Goal: Task Accomplishment & Management: Use online tool/utility

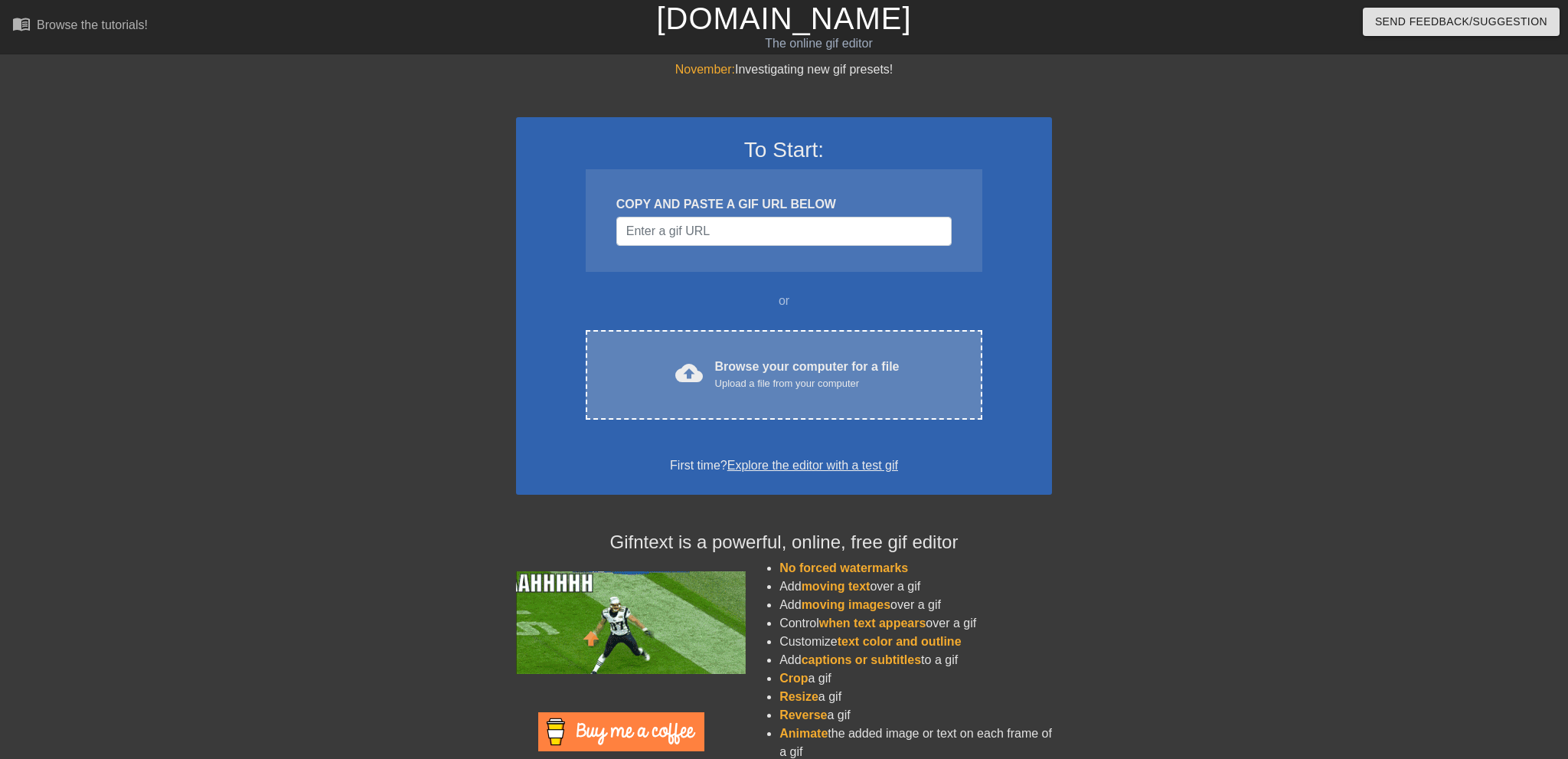
click at [703, 360] on span "cloud_upload" at bounding box center [690, 373] width 28 height 28
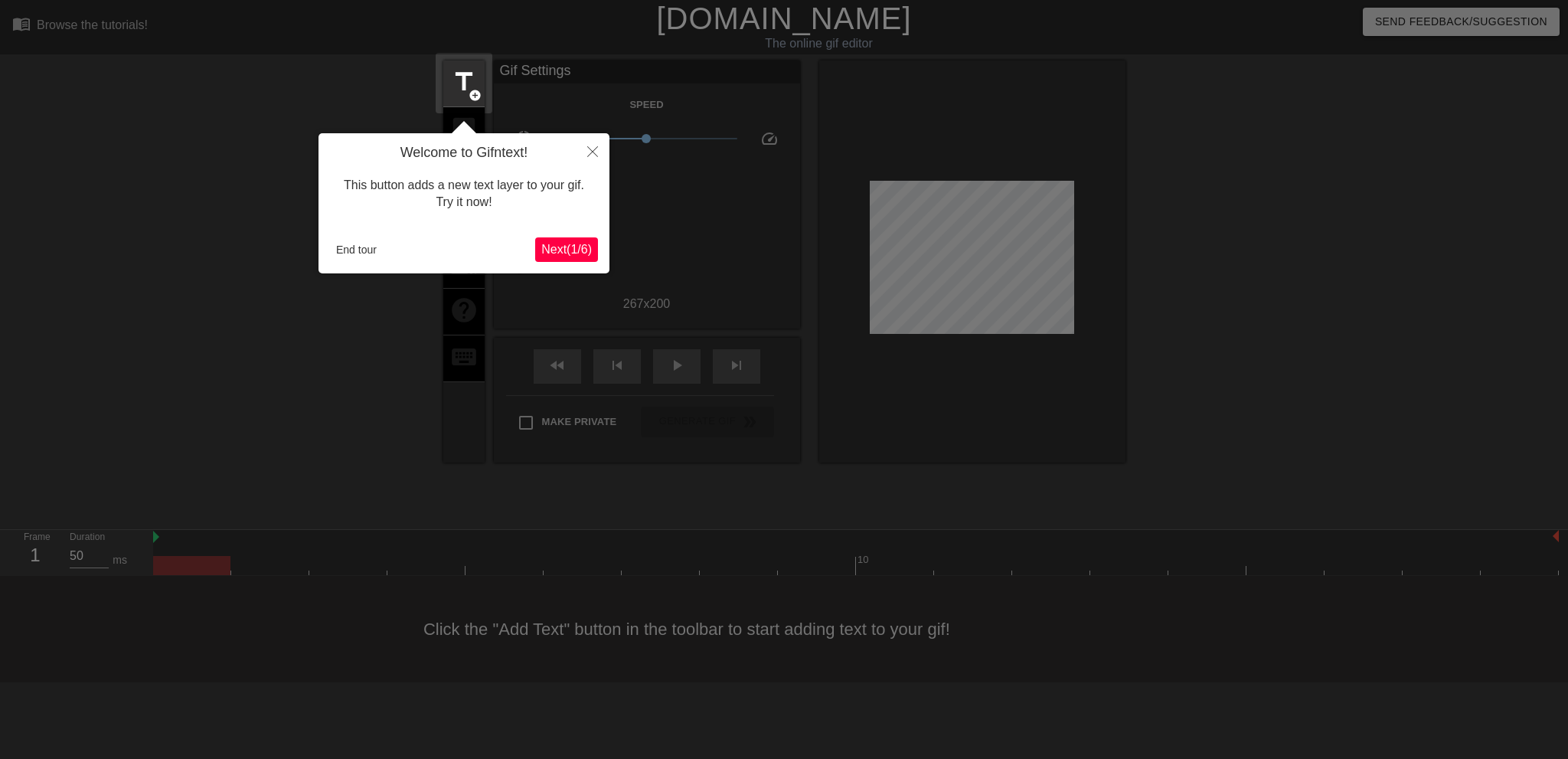
click at [566, 251] on span "Next ( 1 / 6 )" at bounding box center [566, 250] width 51 height 13
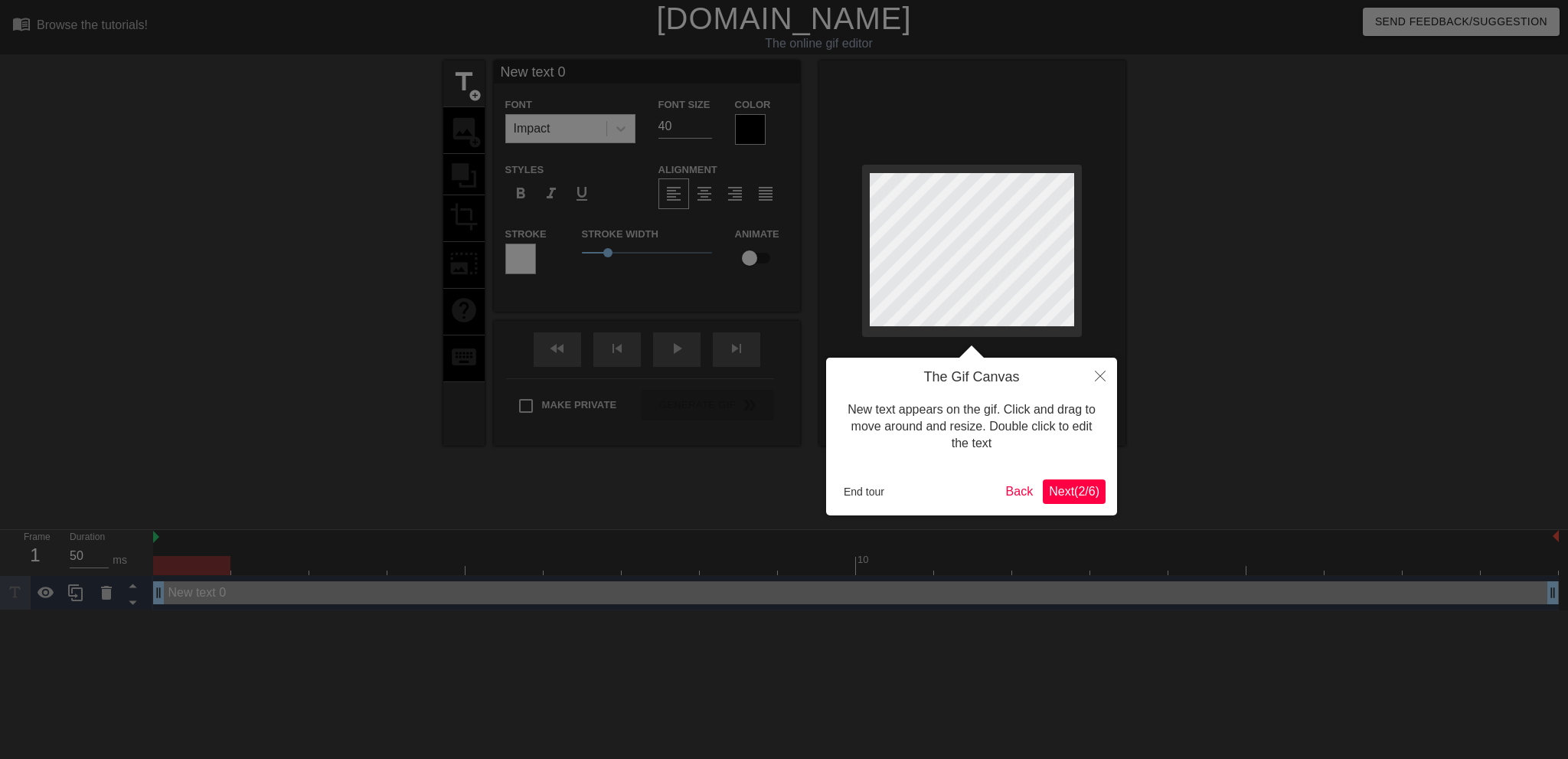
click at [1083, 489] on span "Next ( 2 / 6 )" at bounding box center [1074, 491] width 51 height 13
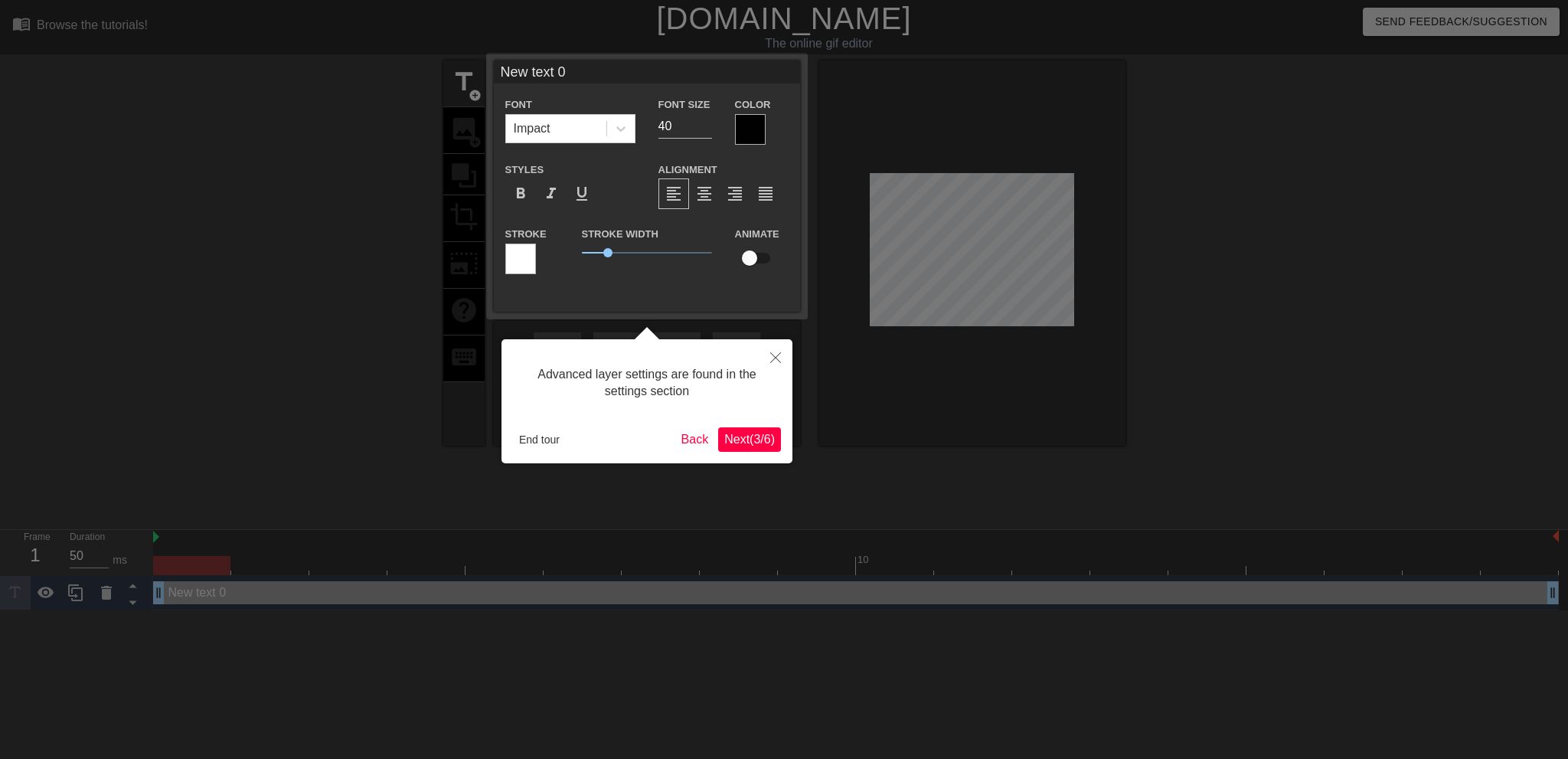
click at [754, 439] on span "Next ( 3 / 6 )" at bounding box center [749, 439] width 51 height 13
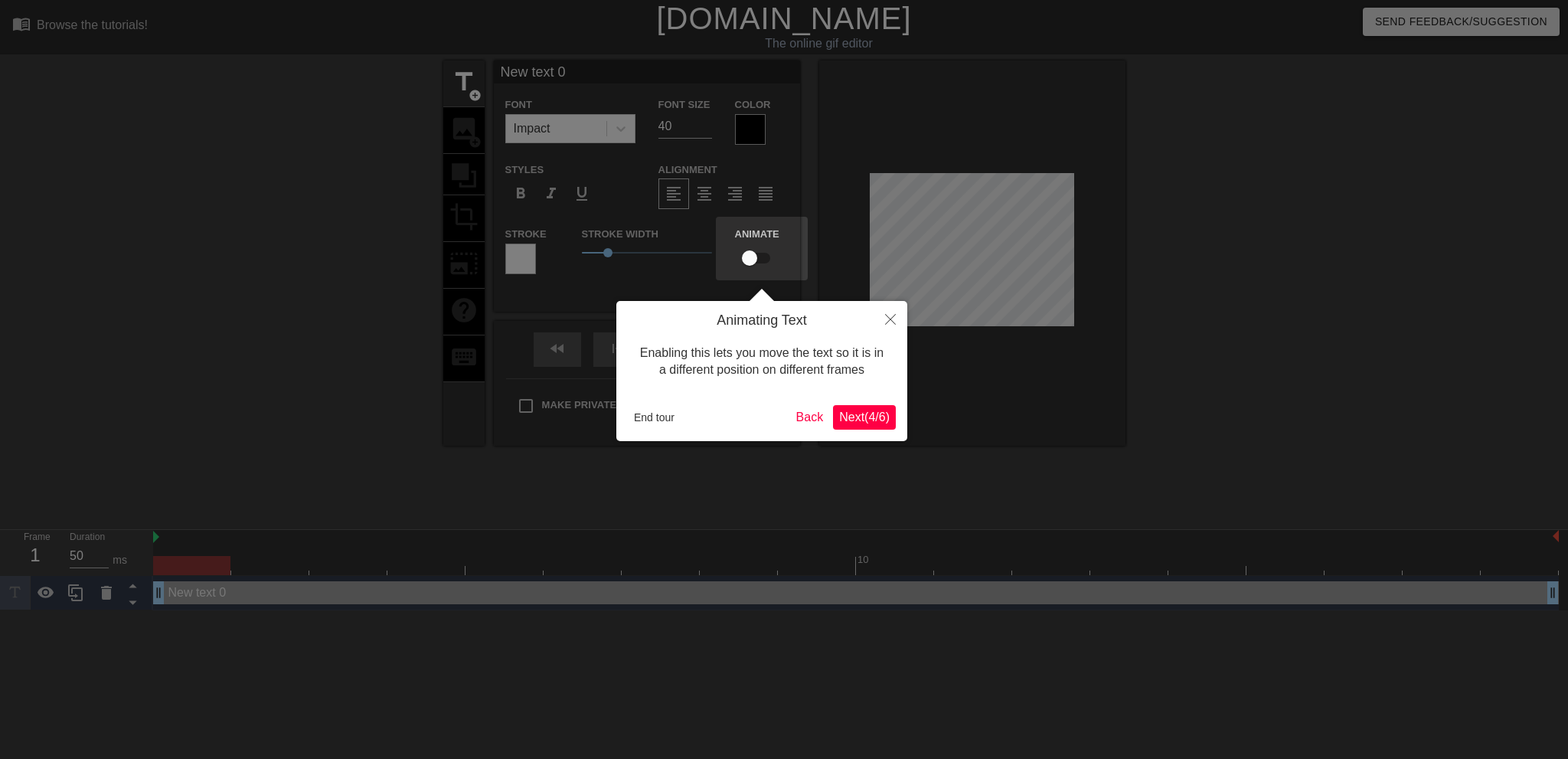
click at [849, 423] on span "Next ( 4 / 6 )" at bounding box center [865, 417] width 51 height 13
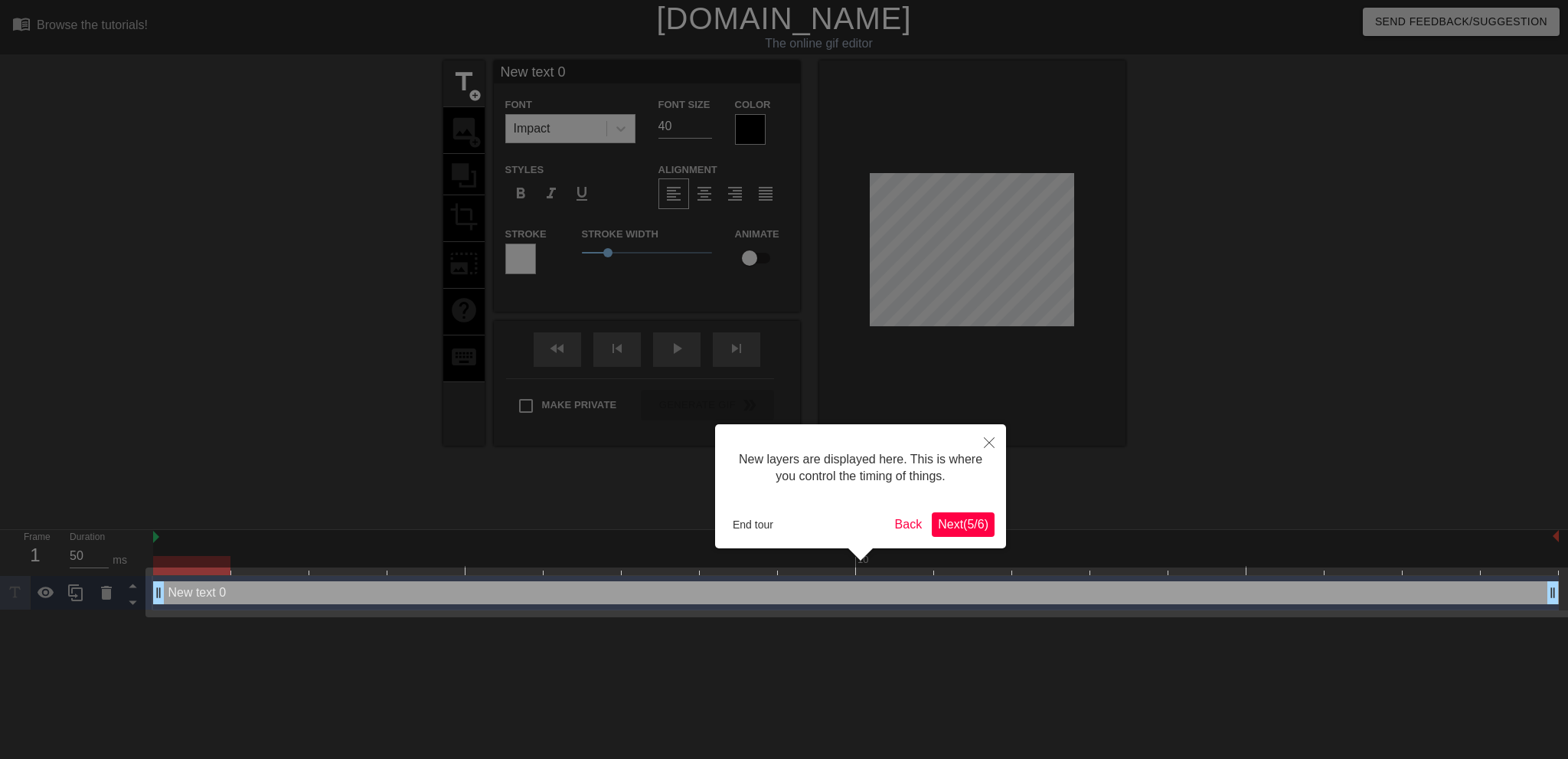
click at [958, 523] on span "Next ( 5 / 6 )" at bounding box center [963, 524] width 51 height 13
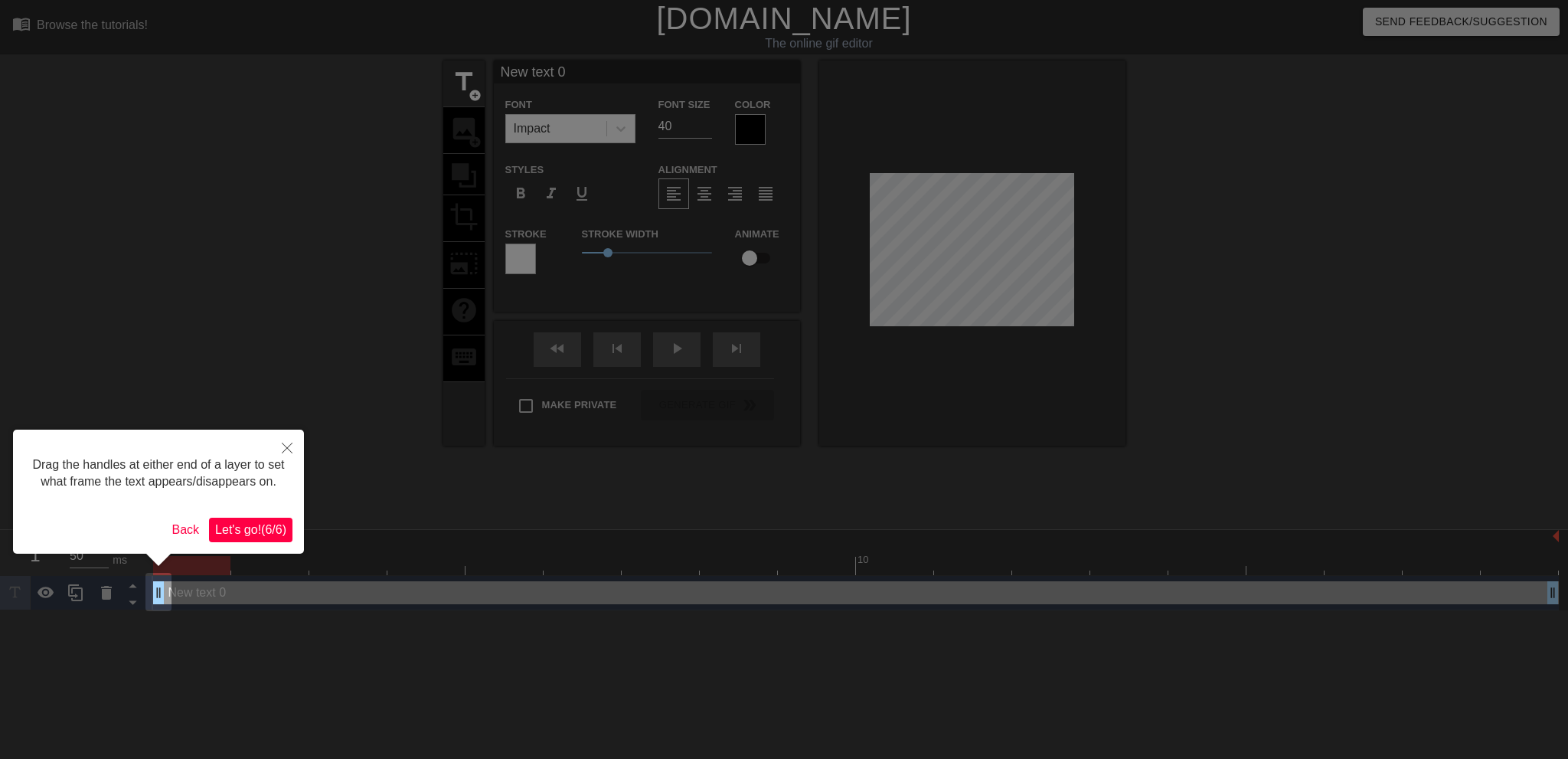
click at [254, 523] on span "Let's go! ( 6 / 6 )" at bounding box center [250, 530] width 71 height 13
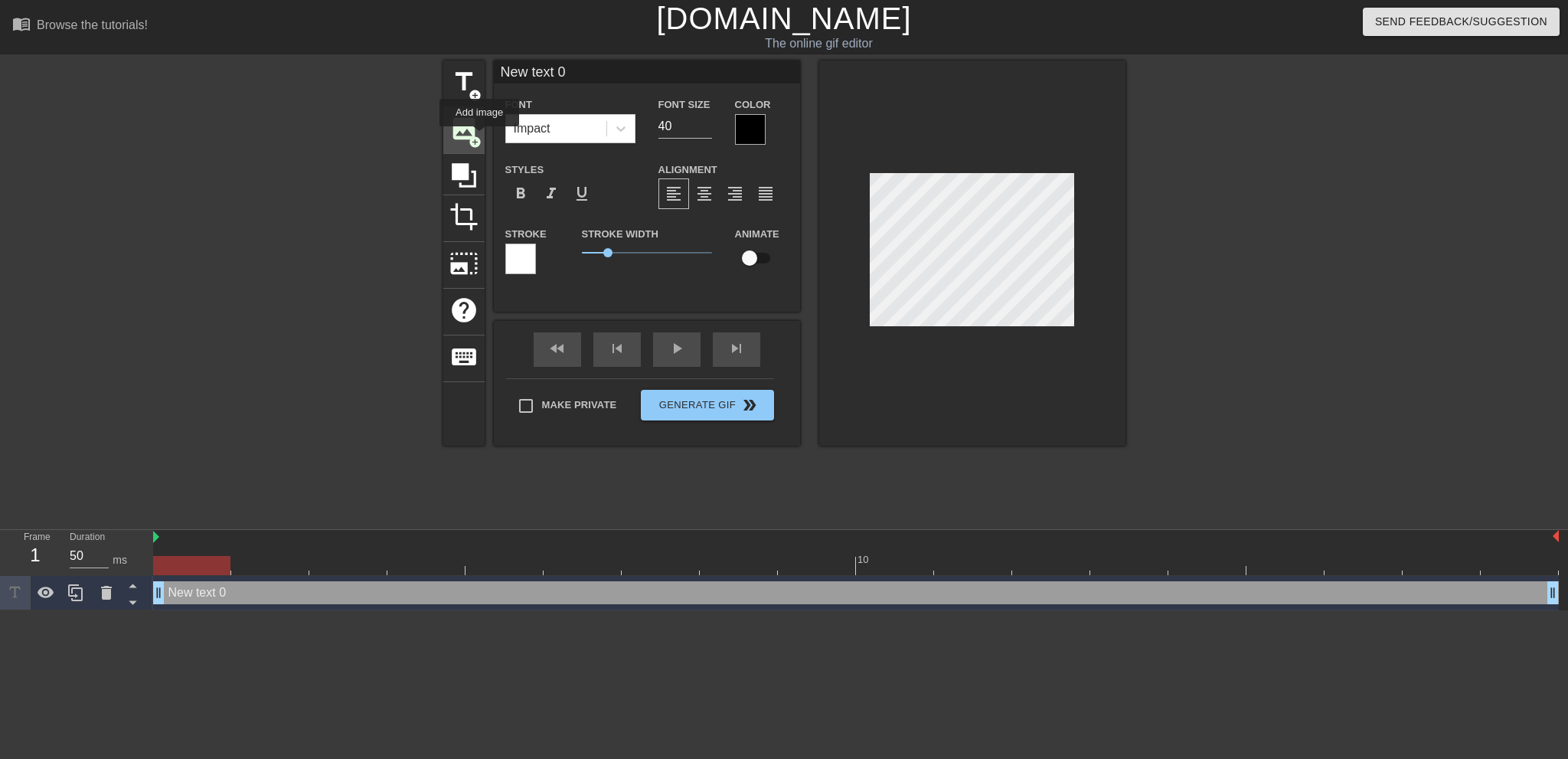
click at [476, 137] on span "add_circle" at bounding box center [475, 142] width 13 height 13
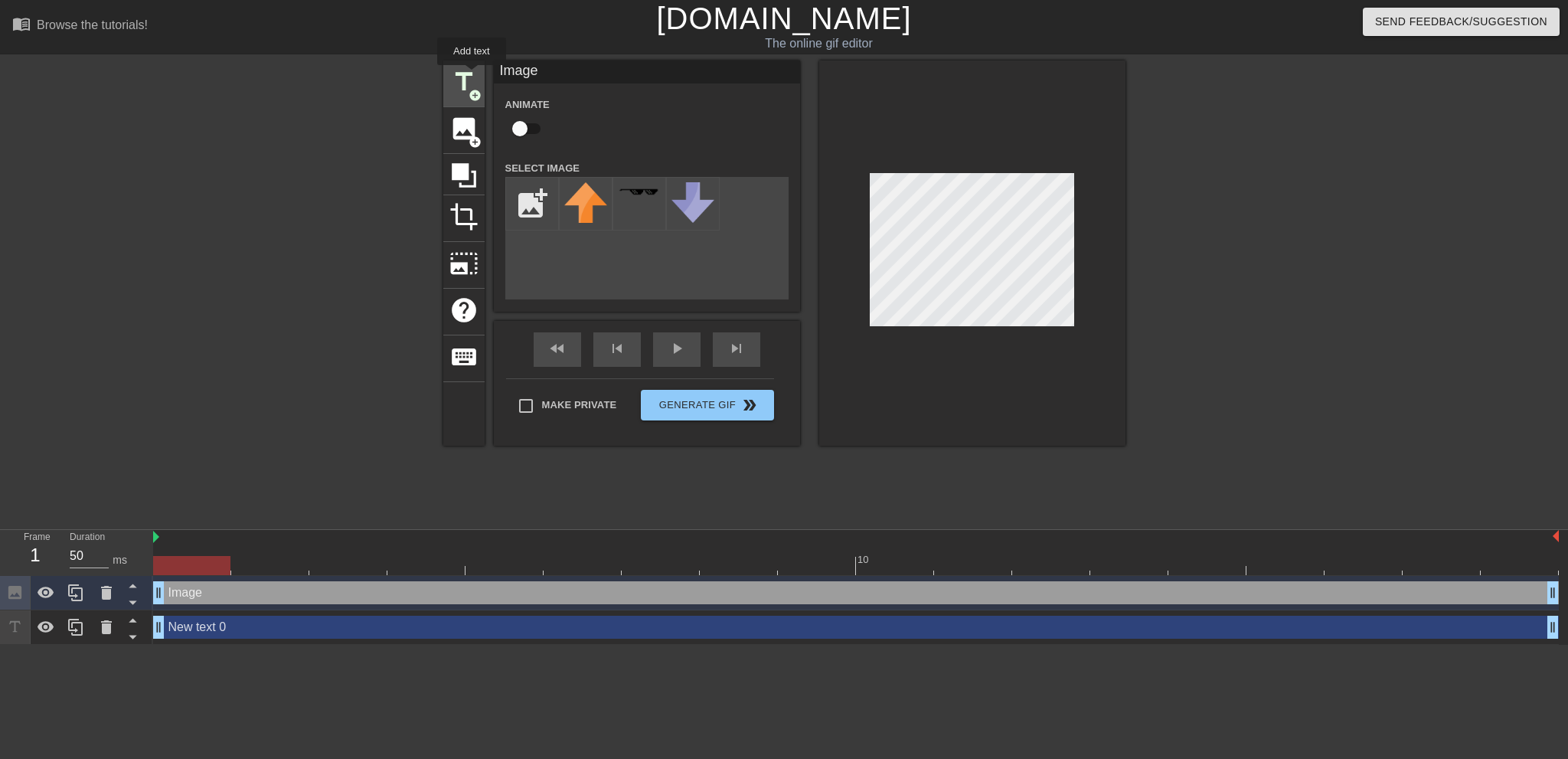
click at [471, 76] on span "title" at bounding box center [464, 82] width 29 height 29
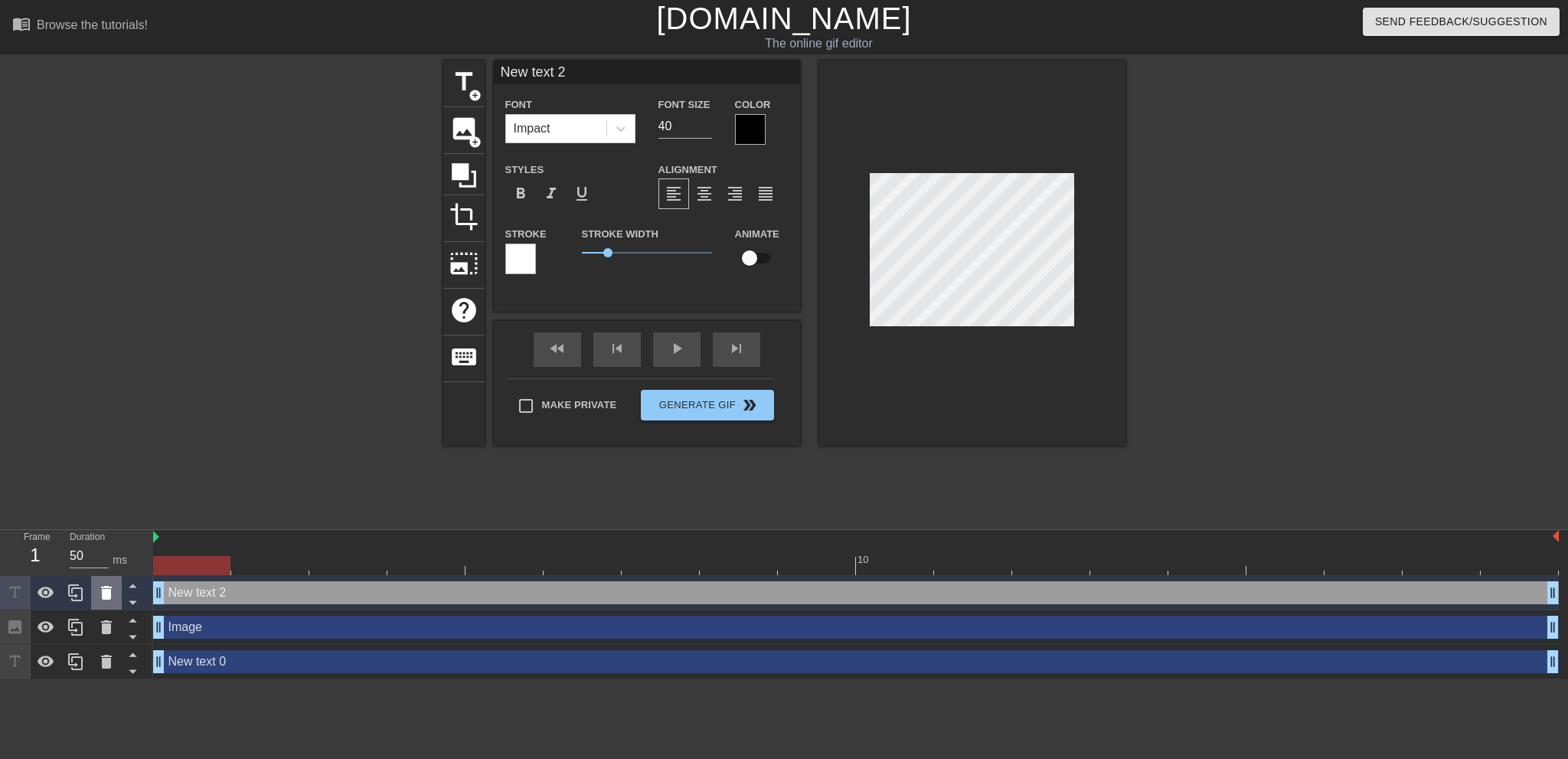
click at [104, 596] on icon at bounding box center [107, 592] width 11 height 14
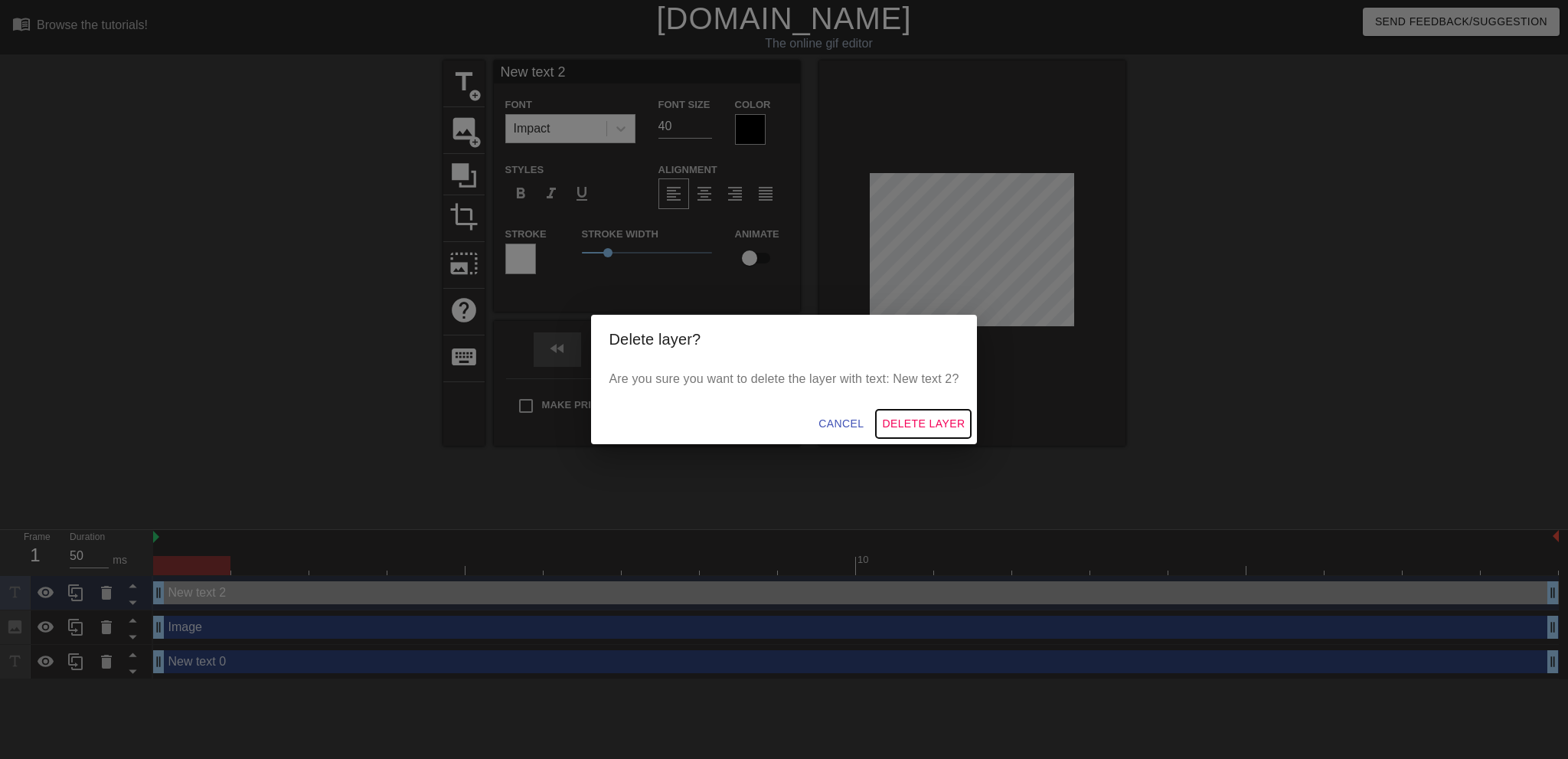
click at [915, 426] on span "Delete Layer" at bounding box center [923, 424] width 83 height 19
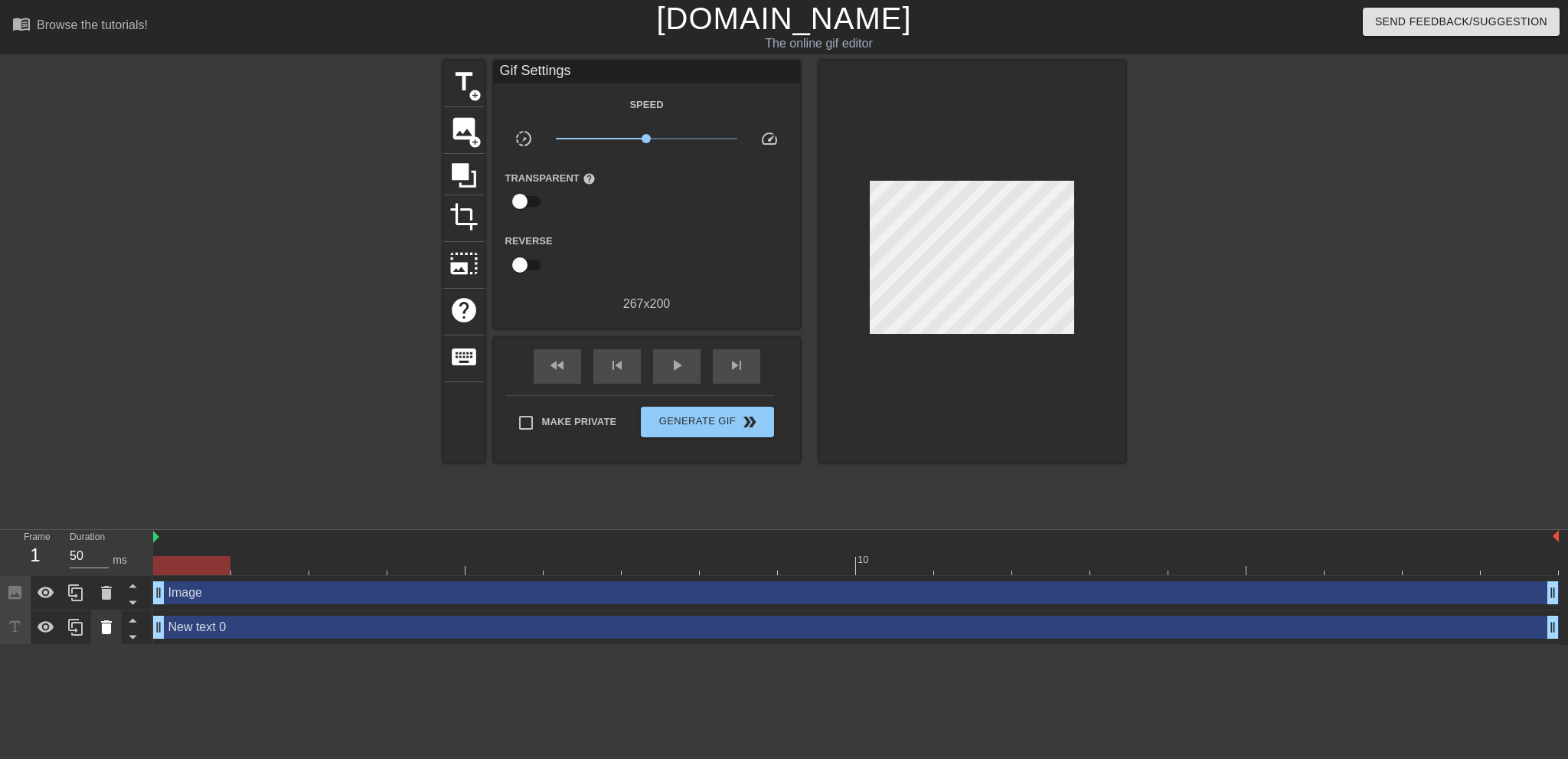
click at [110, 633] on icon at bounding box center [107, 627] width 11 height 14
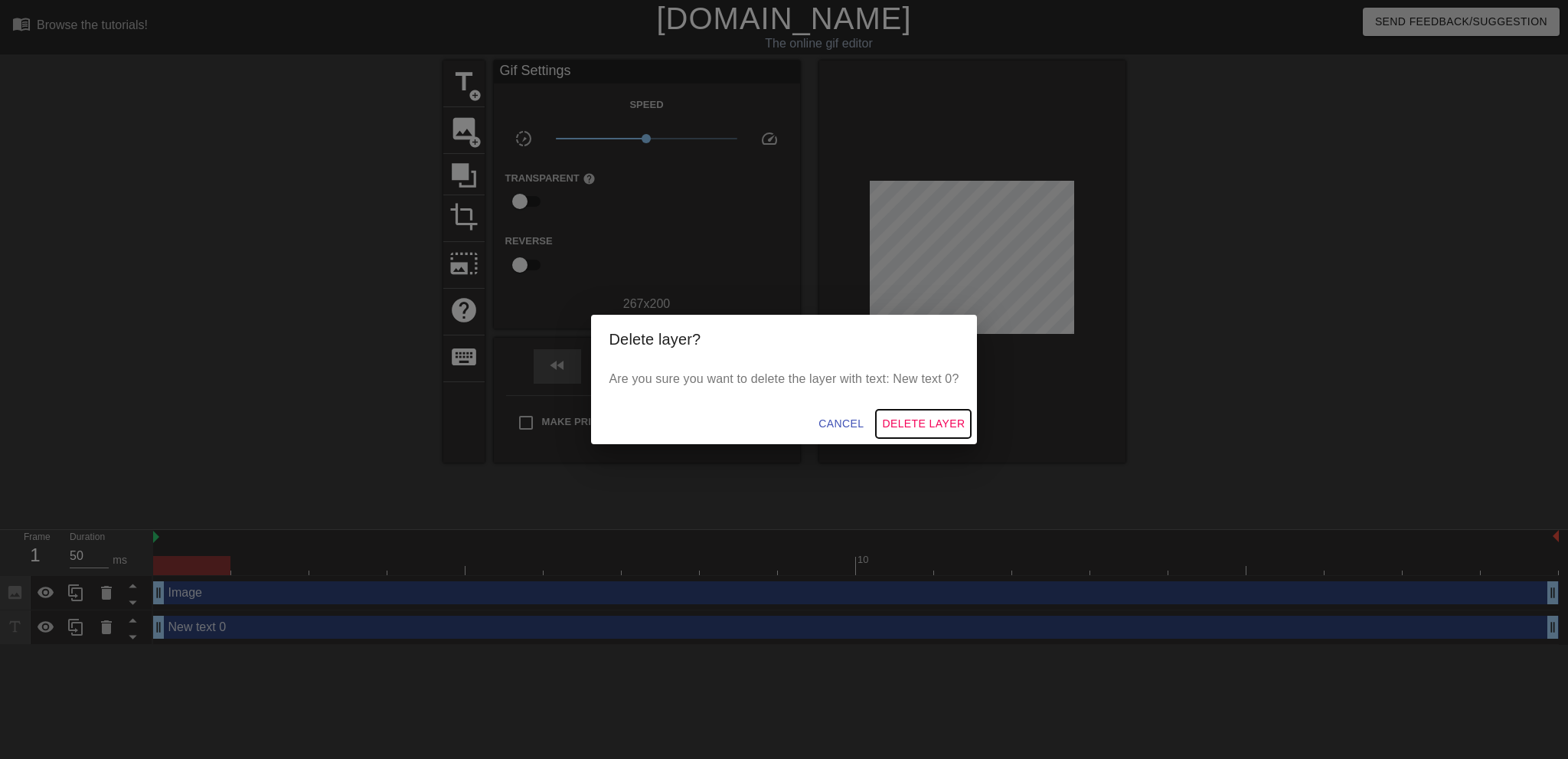
click at [926, 418] on span "Delete Layer" at bounding box center [923, 424] width 83 height 19
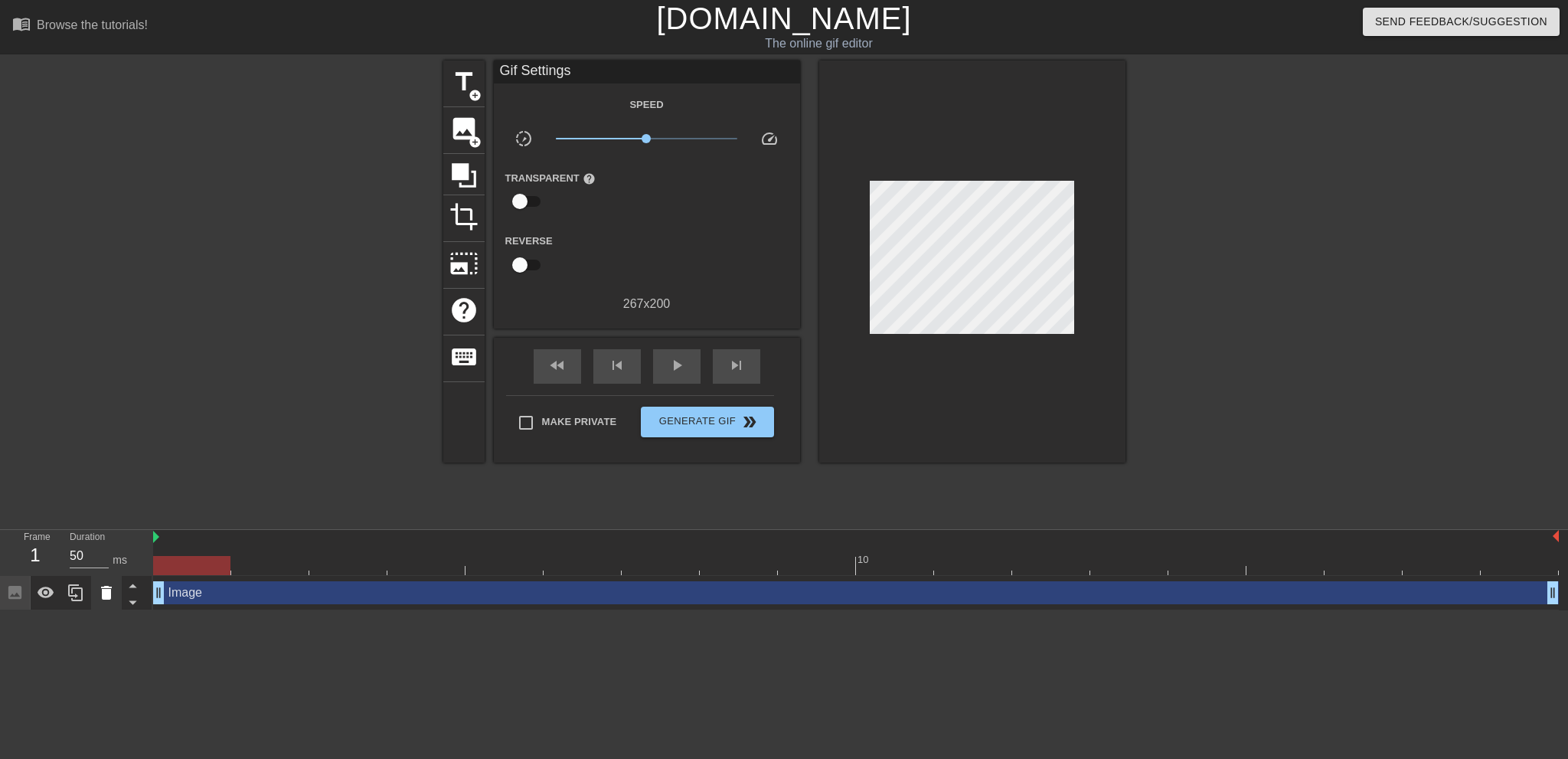
click at [107, 598] on icon at bounding box center [107, 592] width 11 height 14
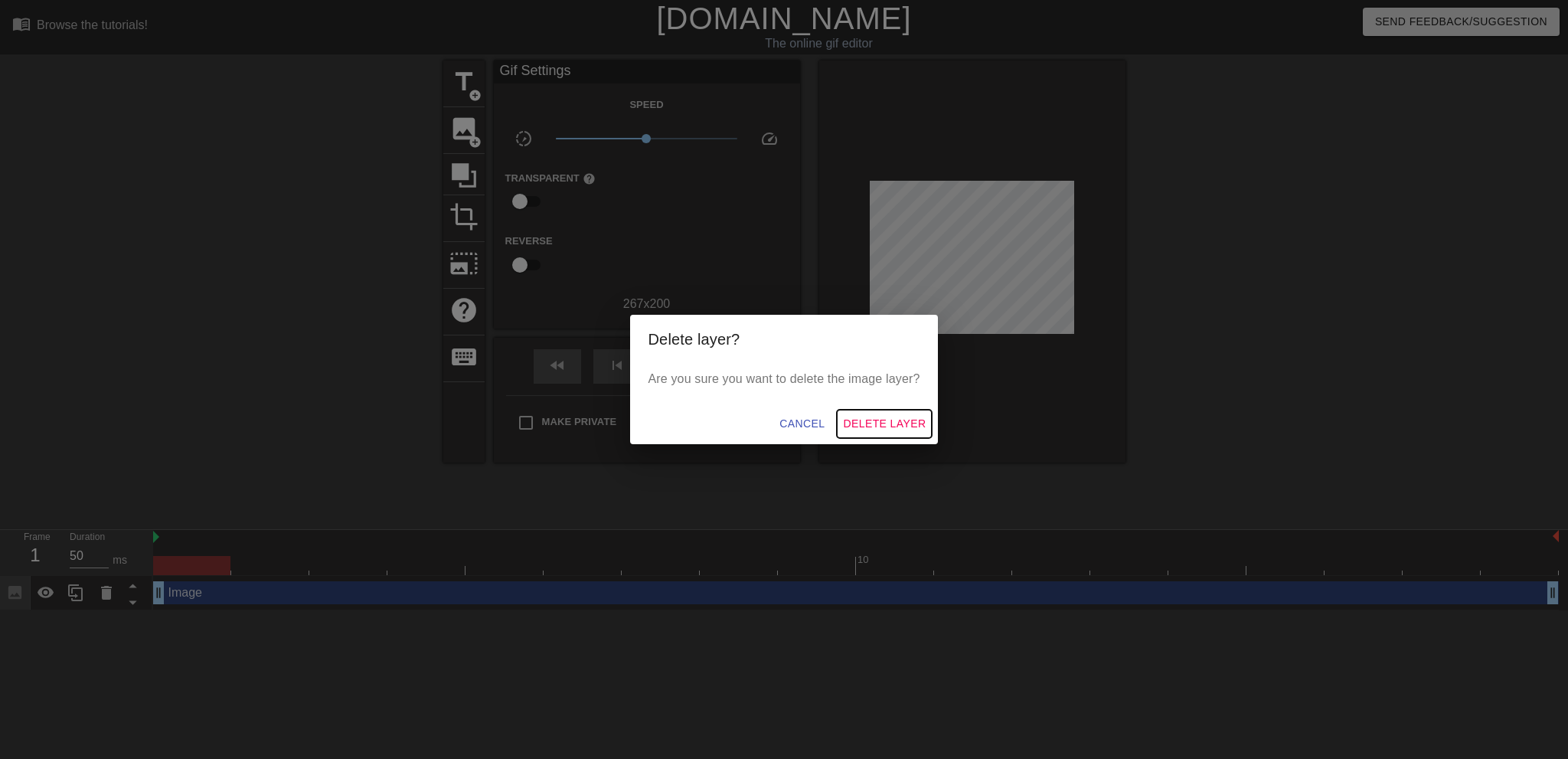
click at [892, 423] on span "Delete Layer" at bounding box center [885, 424] width 83 height 19
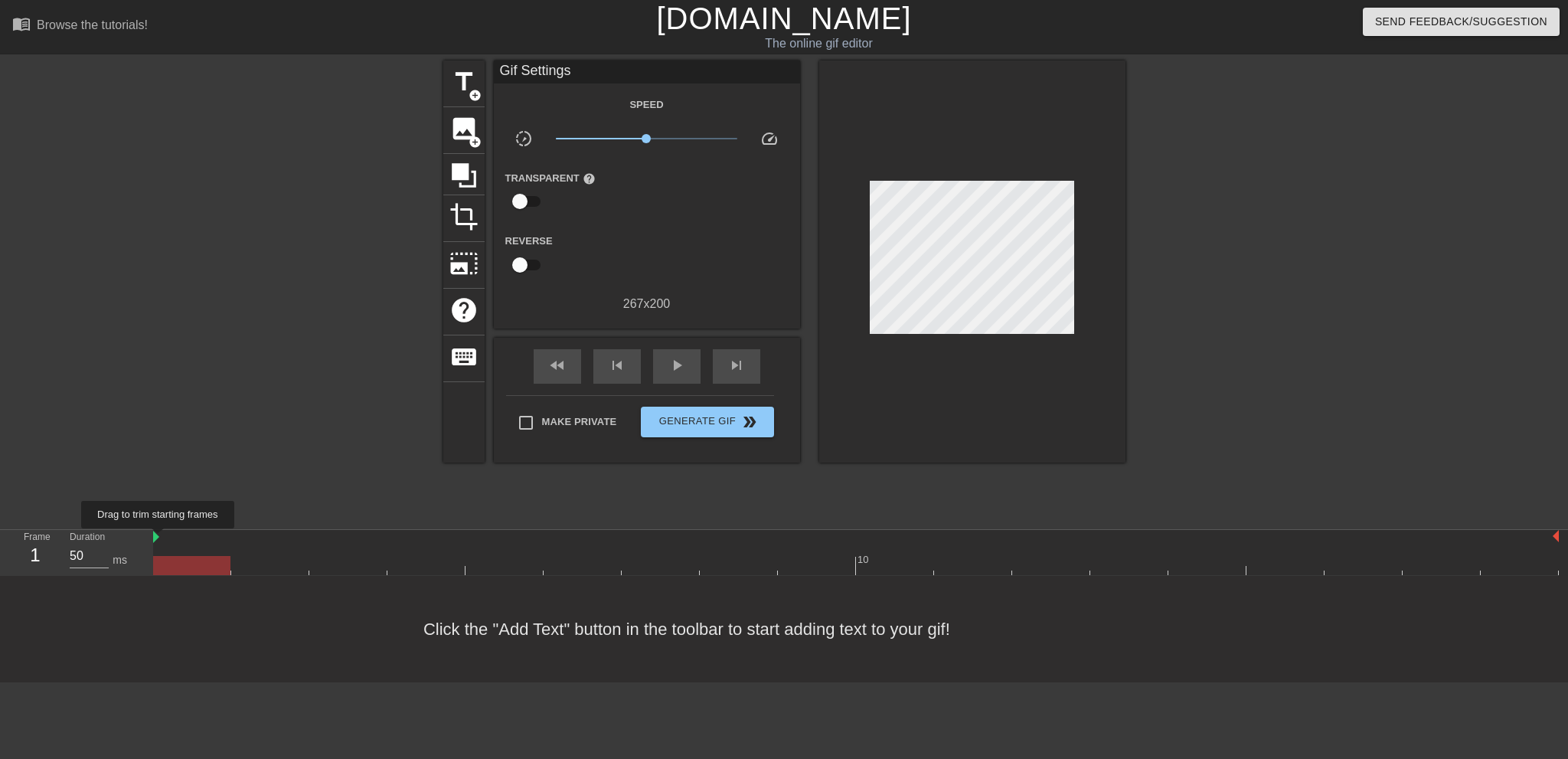
click at [158, 540] on img at bounding box center [156, 536] width 6 height 12
click at [182, 562] on div at bounding box center [192, 566] width 77 height 19
click at [102, 559] on input "49" at bounding box center [89, 556] width 39 height 25
type input "50"
click at [102, 552] on input "50" at bounding box center [89, 556] width 39 height 25
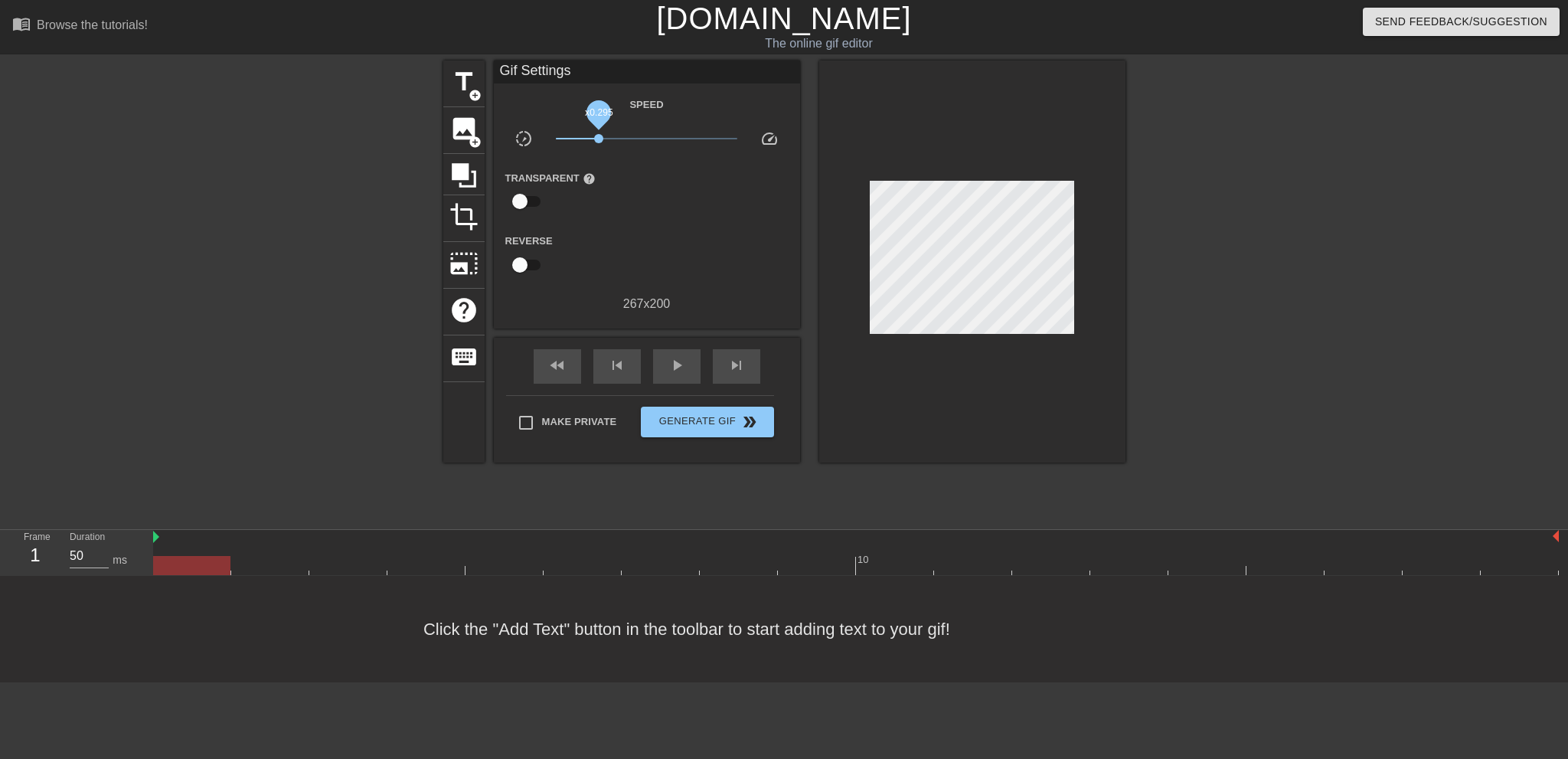
drag, startPoint x: 647, startPoint y: 139, endPoint x: 598, endPoint y: 139, distance: 49.0
click at [598, 139] on span "x0.295" at bounding box center [598, 139] width 9 height 9
drag, startPoint x: 598, startPoint y: 139, endPoint x: 647, endPoint y: 143, distance: 49.2
click at [647, 143] on span "x1.01" at bounding box center [647, 139] width 9 height 9
click at [645, 134] on span "x0.966" at bounding box center [646, 139] width 181 height 18
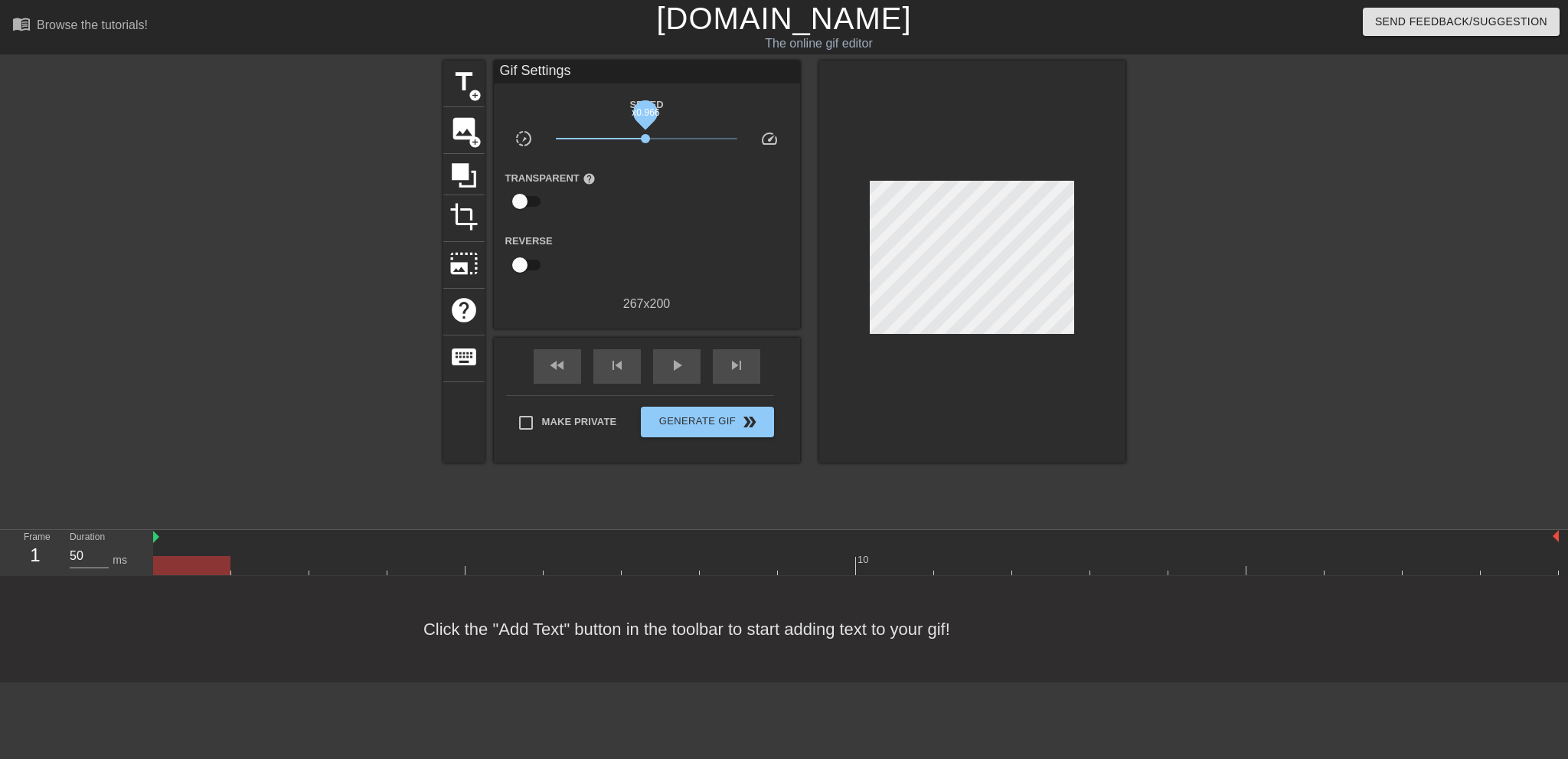
click at [645, 115] on span "x0.966" at bounding box center [645, 112] width 29 height 11
click at [645, 115] on span "x0.955" at bounding box center [645, 112] width 29 height 11
click at [652, 243] on div "Reverse" at bounding box center [646, 255] width 307 height 48
click at [527, 140] on span "slow_motion_video" at bounding box center [524, 139] width 18 height 18
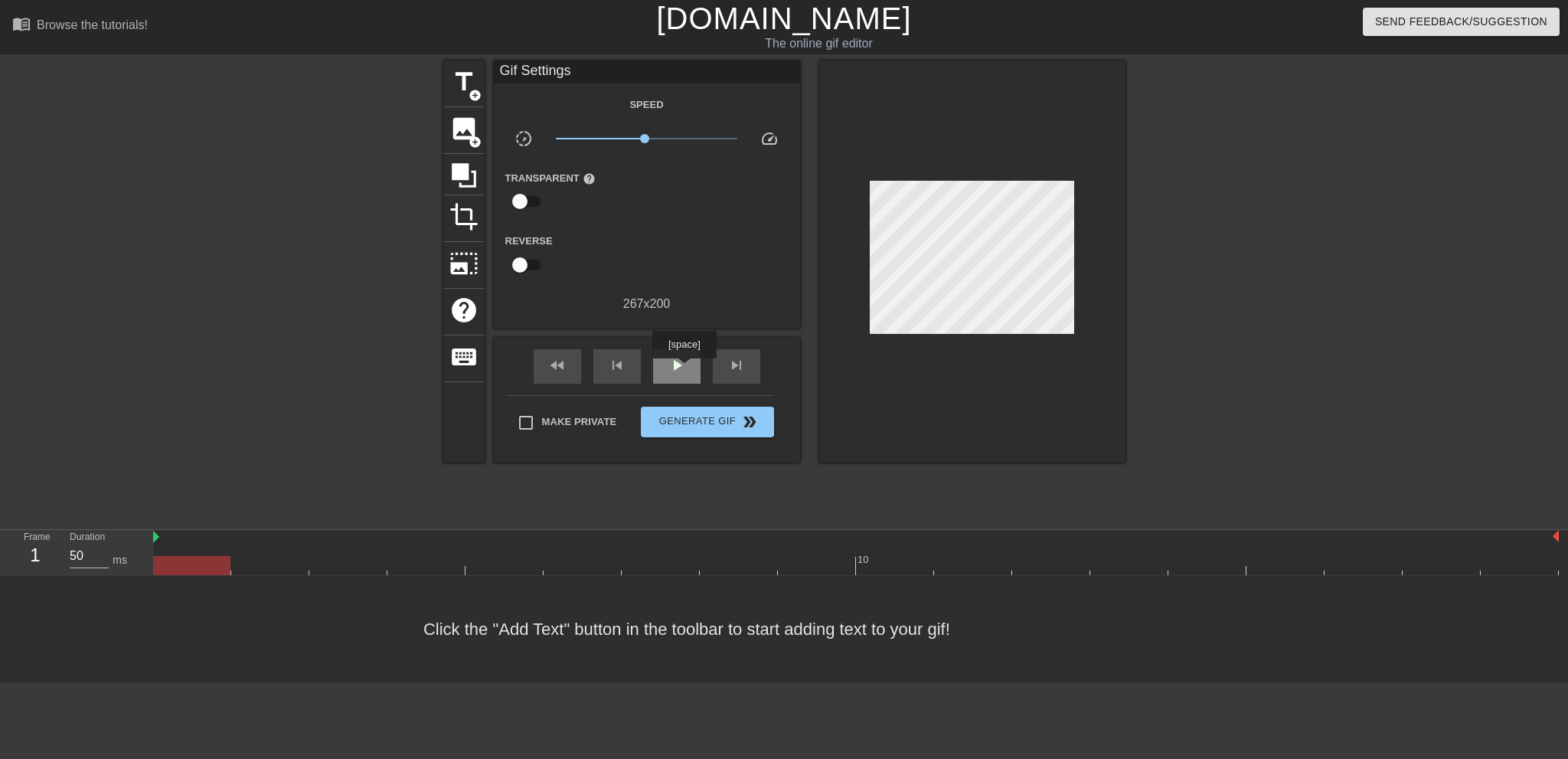
click at [684, 369] on span "play_arrow" at bounding box center [677, 366] width 18 height 18
click at [684, 369] on span "pause" at bounding box center [677, 366] width 18 height 18
click at [619, 367] on span "skip_previous" at bounding box center [617, 366] width 18 height 18
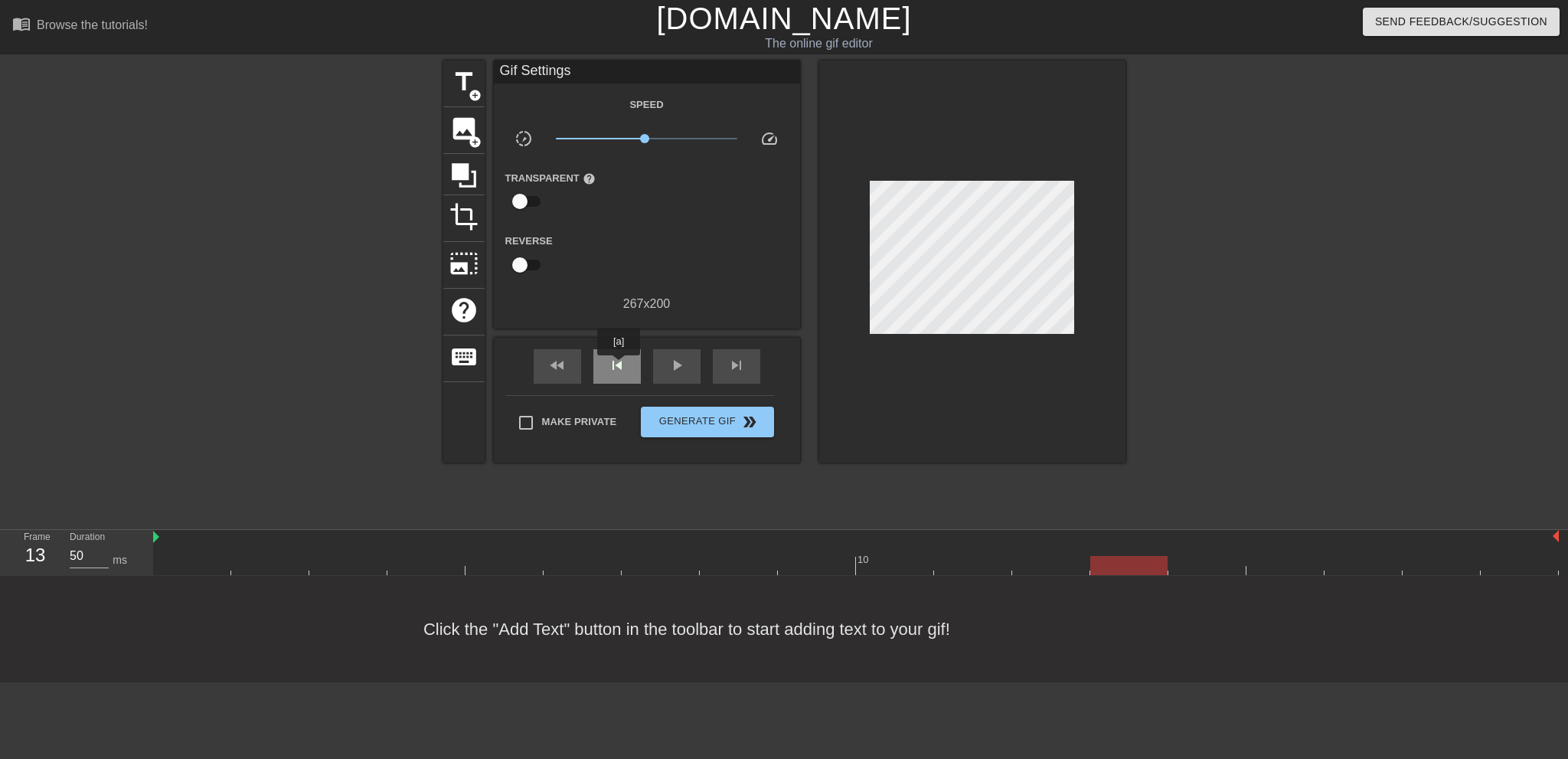
click at [619, 367] on span "skip_previous" at bounding box center [617, 366] width 18 height 18
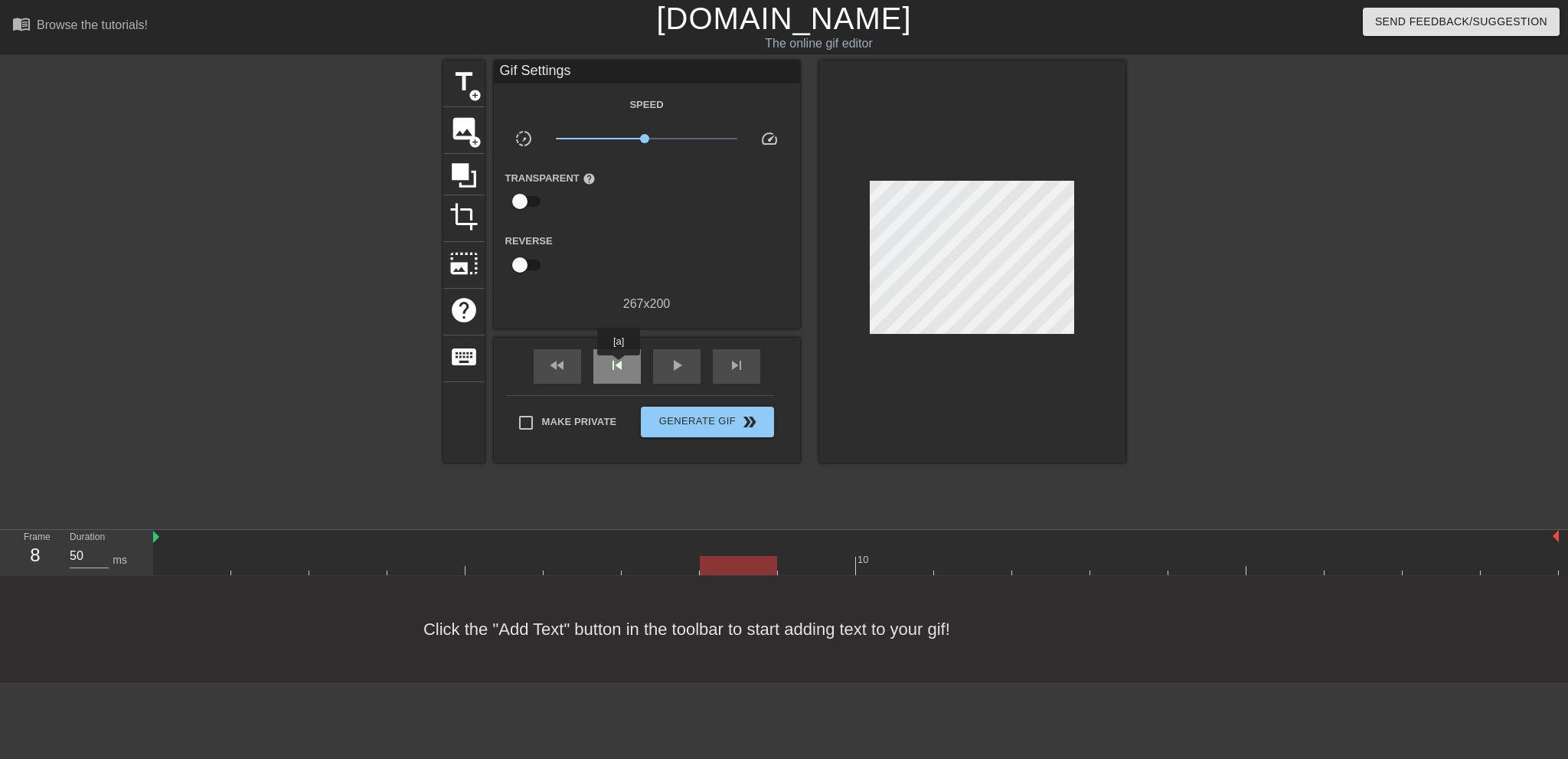
click at [619, 367] on span "skip_previous" at bounding box center [617, 366] width 18 height 18
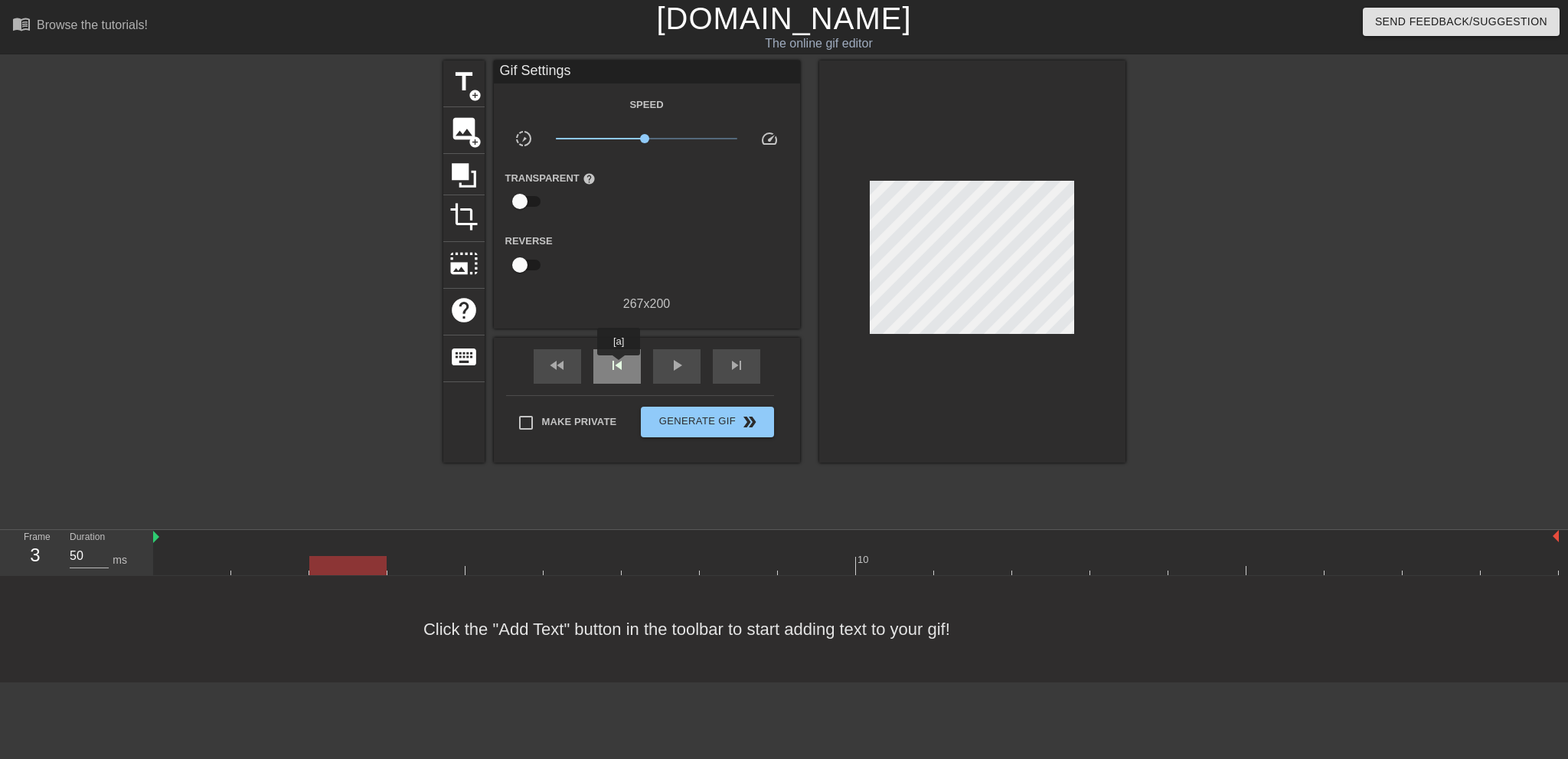
click at [619, 367] on span "skip_previous" at bounding box center [617, 366] width 18 height 18
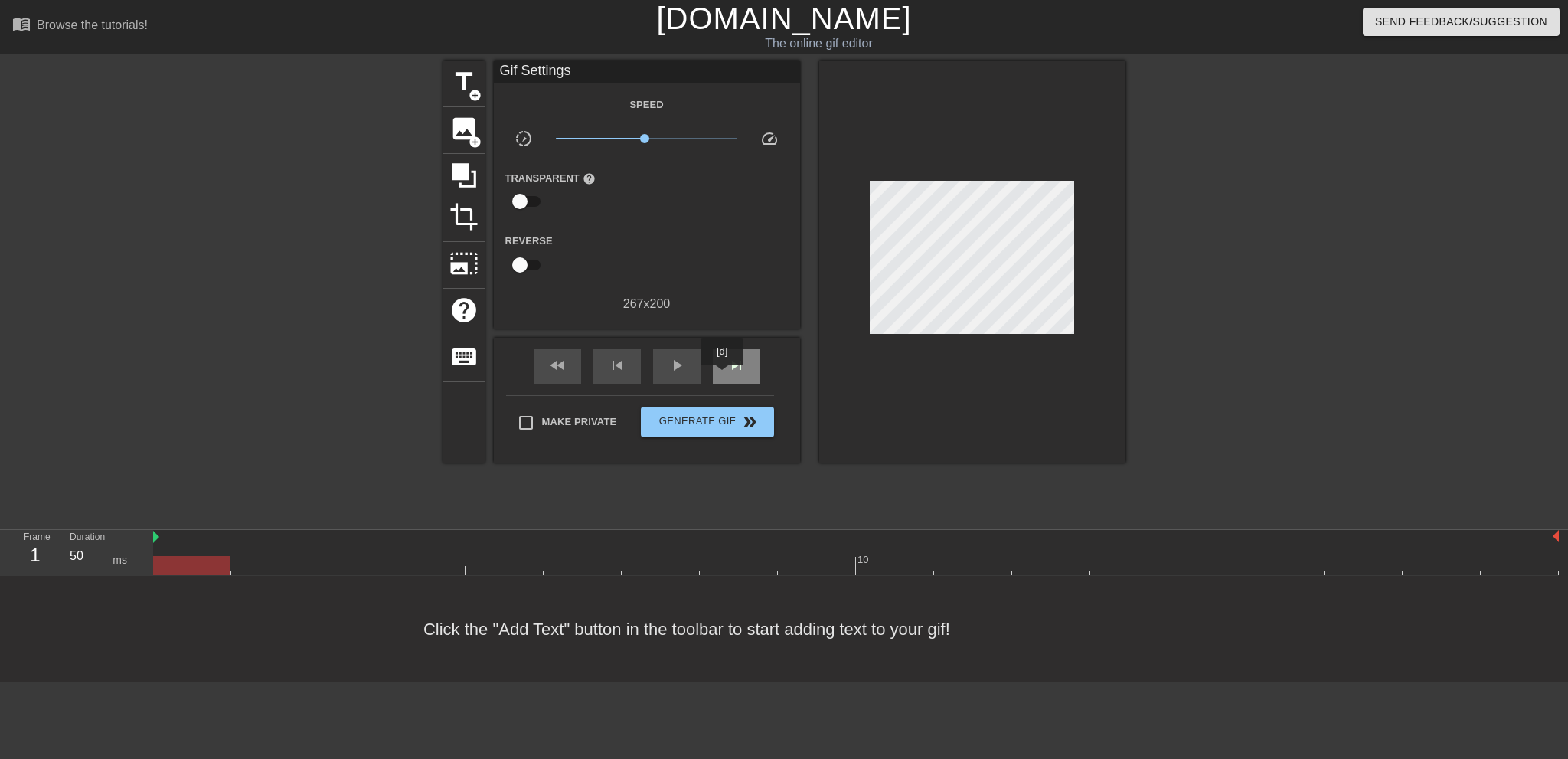
click at [723, 376] on div "skip_next" at bounding box center [737, 366] width 48 height 34
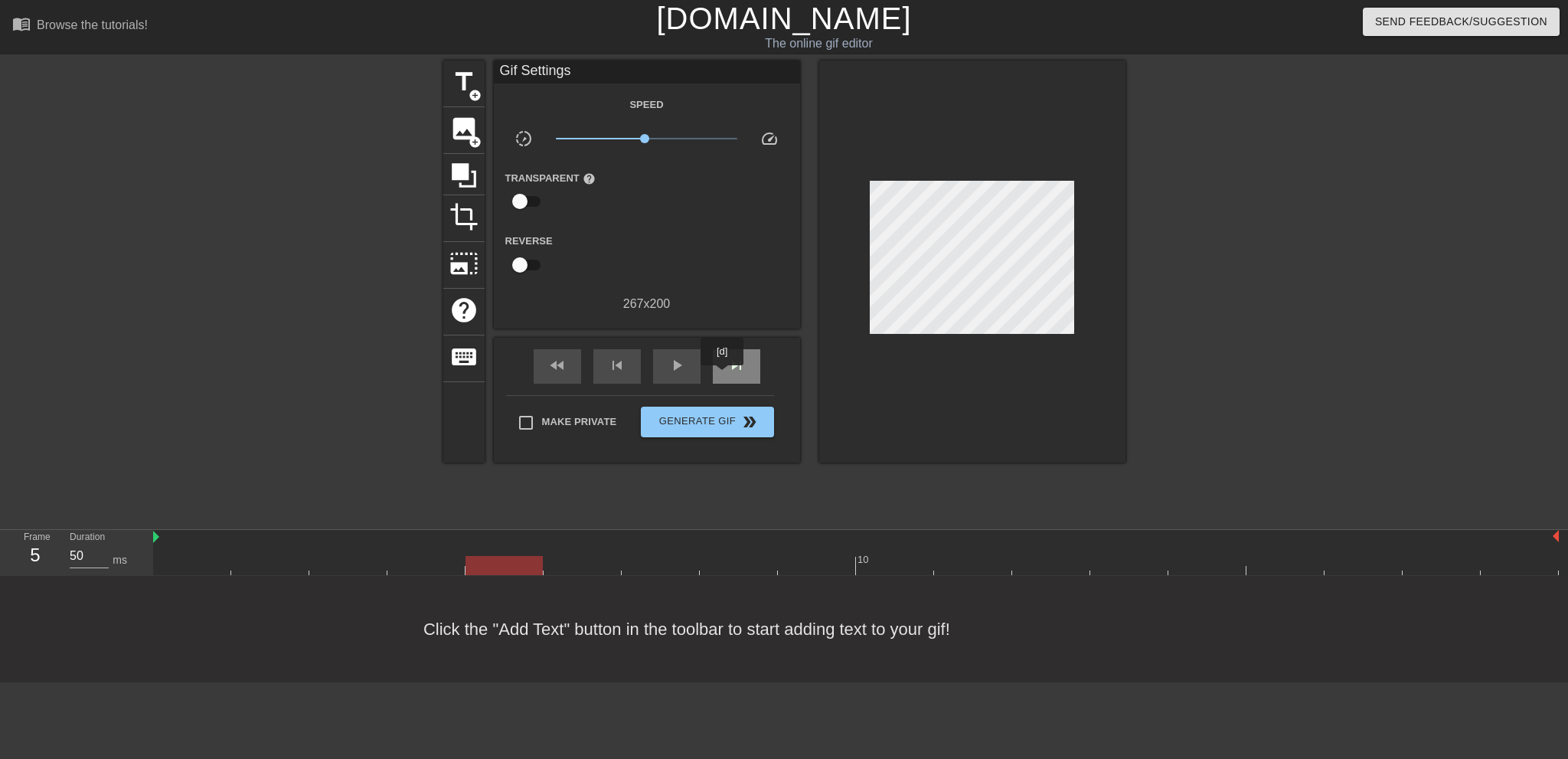
click at [723, 376] on div "skip_next" at bounding box center [737, 366] width 48 height 34
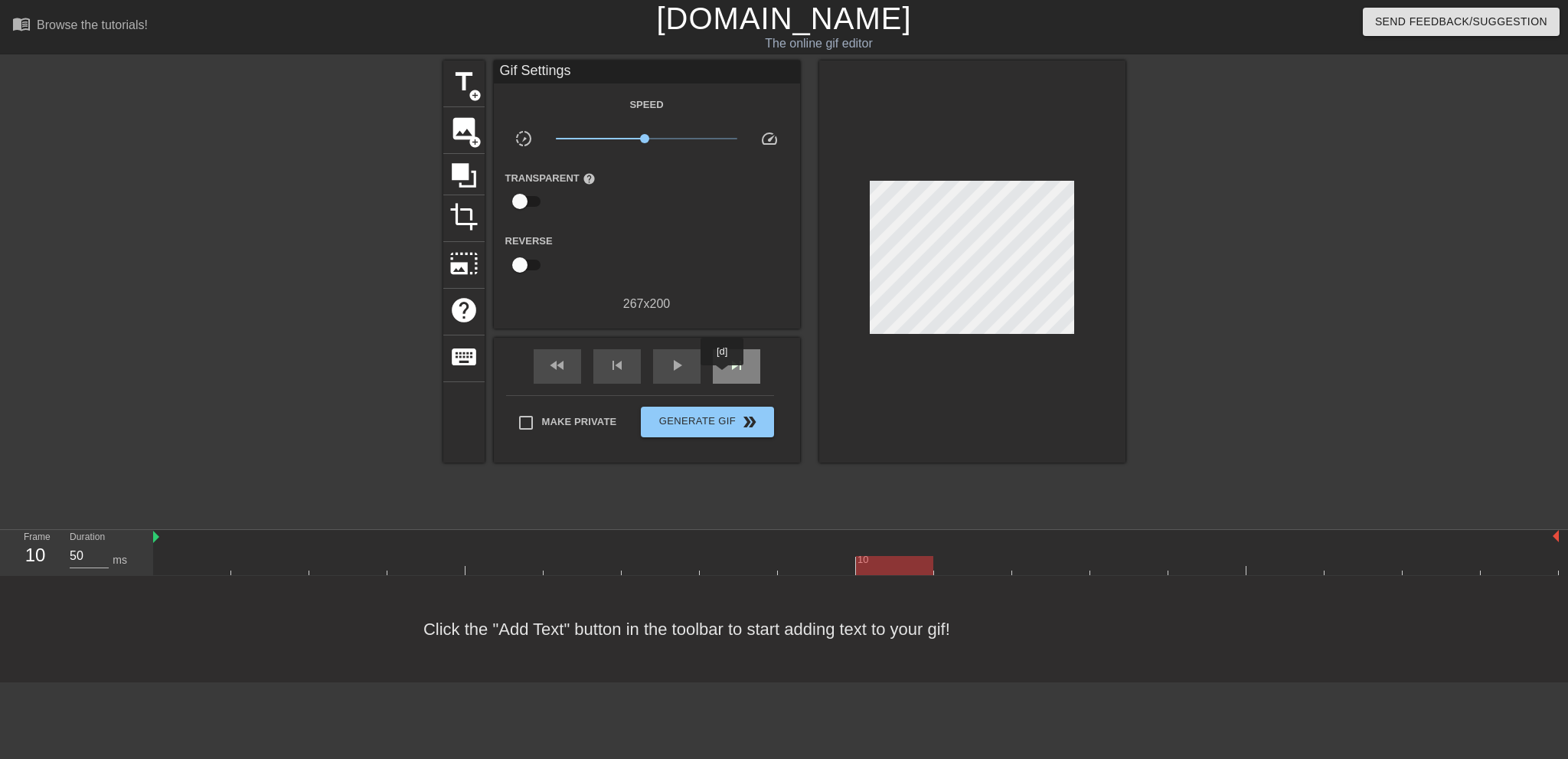
click at [723, 376] on div "skip_next" at bounding box center [737, 366] width 48 height 34
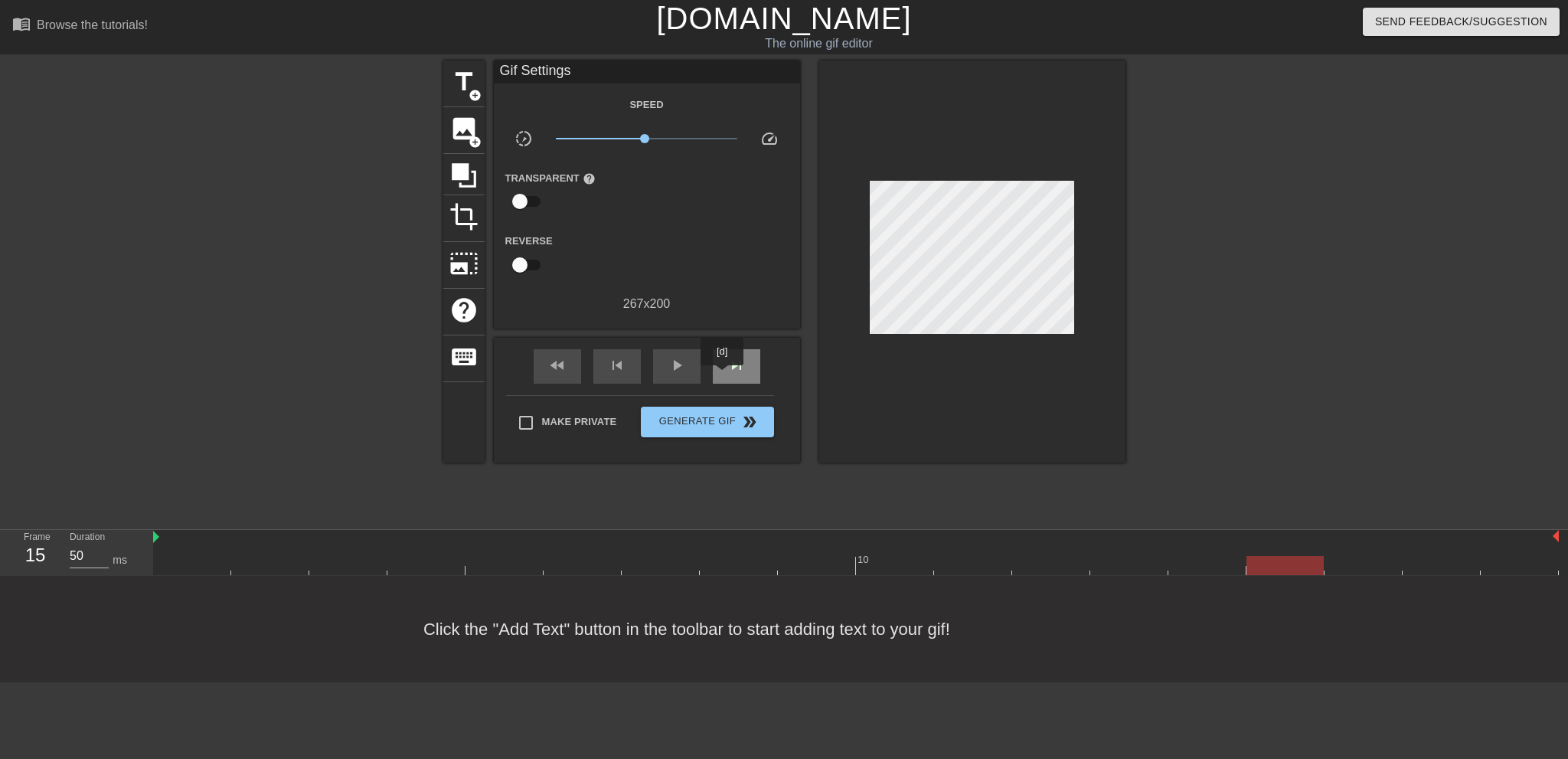
click at [723, 376] on div "skip_next" at bounding box center [737, 366] width 48 height 34
click at [726, 376] on div "skip_next" at bounding box center [737, 366] width 48 height 34
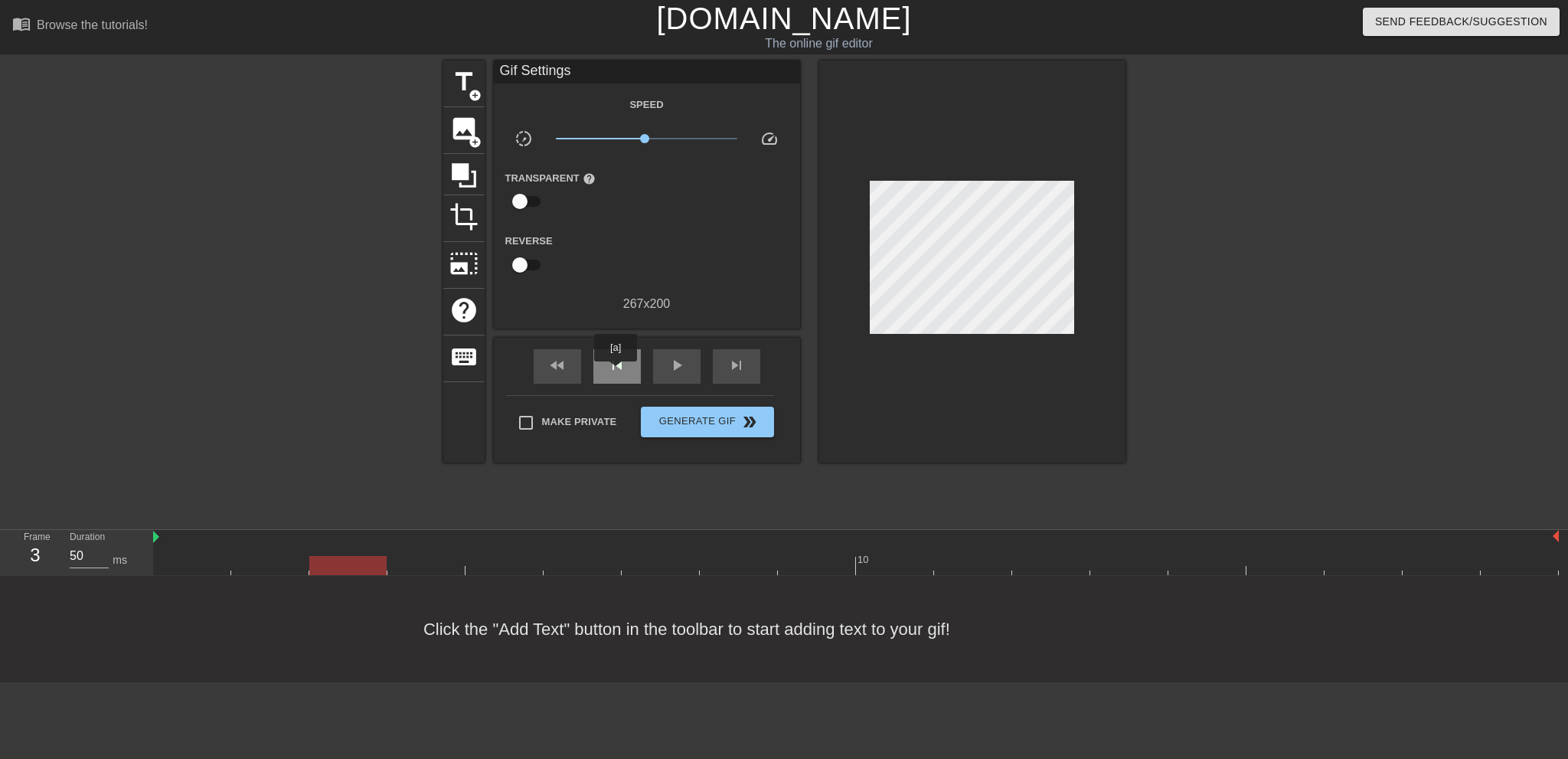
click at [616, 372] on span "skip_previous" at bounding box center [617, 366] width 18 height 18
click at [571, 368] on div "fast_rewind" at bounding box center [558, 366] width 48 height 34
click at [618, 368] on span "skip_previous" at bounding box center [617, 366] width 18 height 18
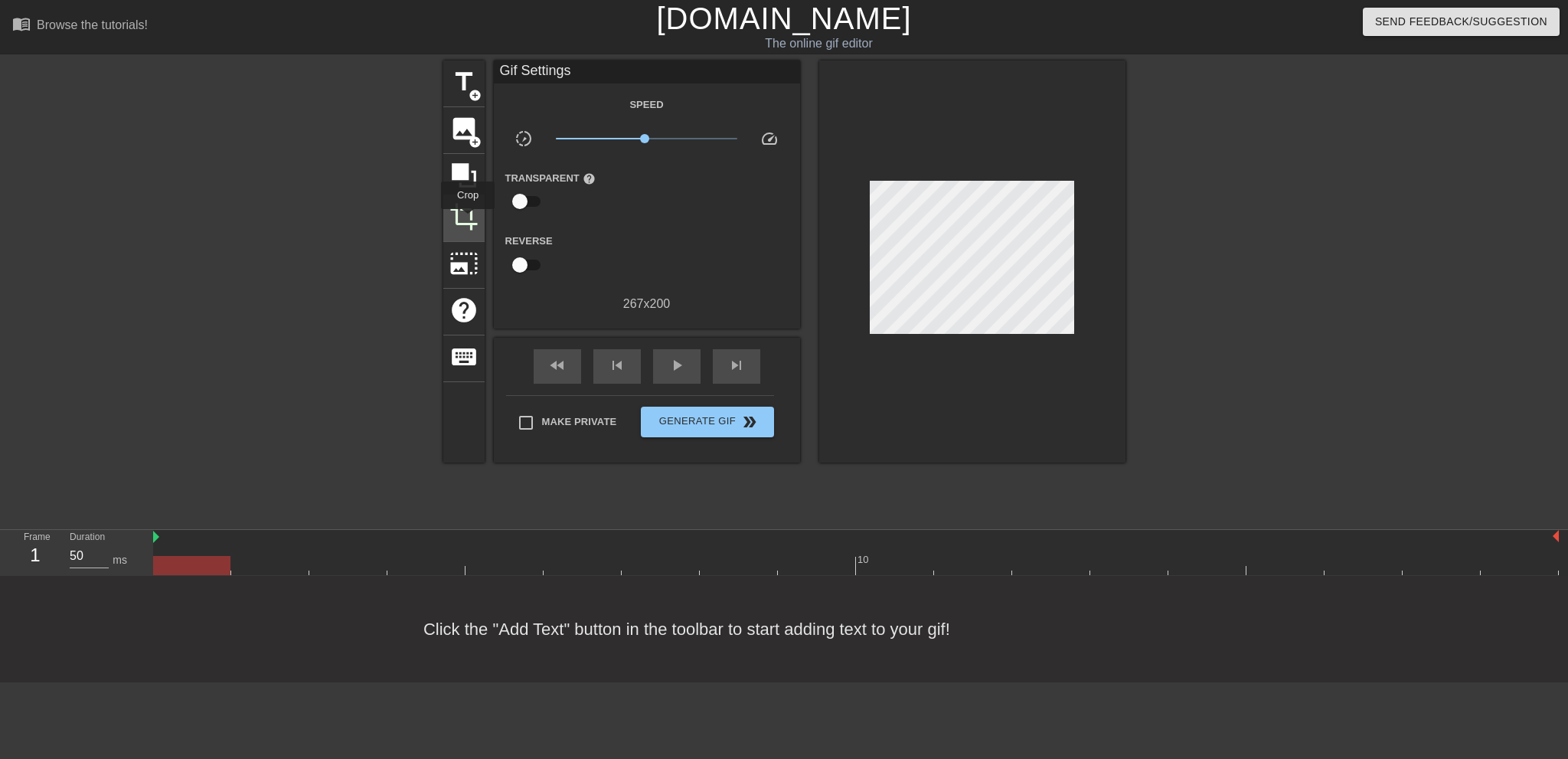
click at [468, 219] on span "crop" at bounding box center [464, 217] width 29 height 29
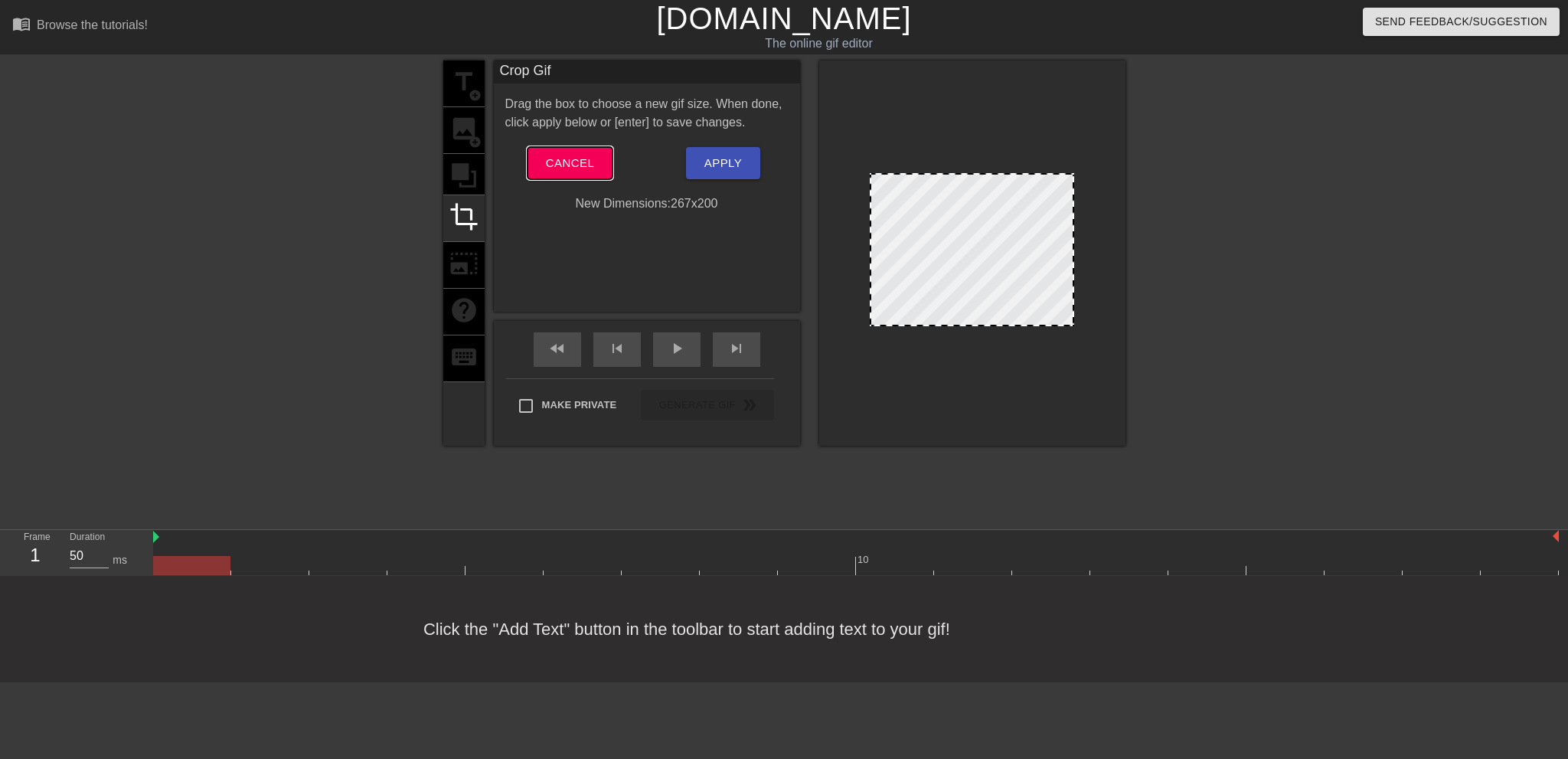
click at [555, 166] on span "Cancel" at bounding box center [570, 163] width 48 height 20
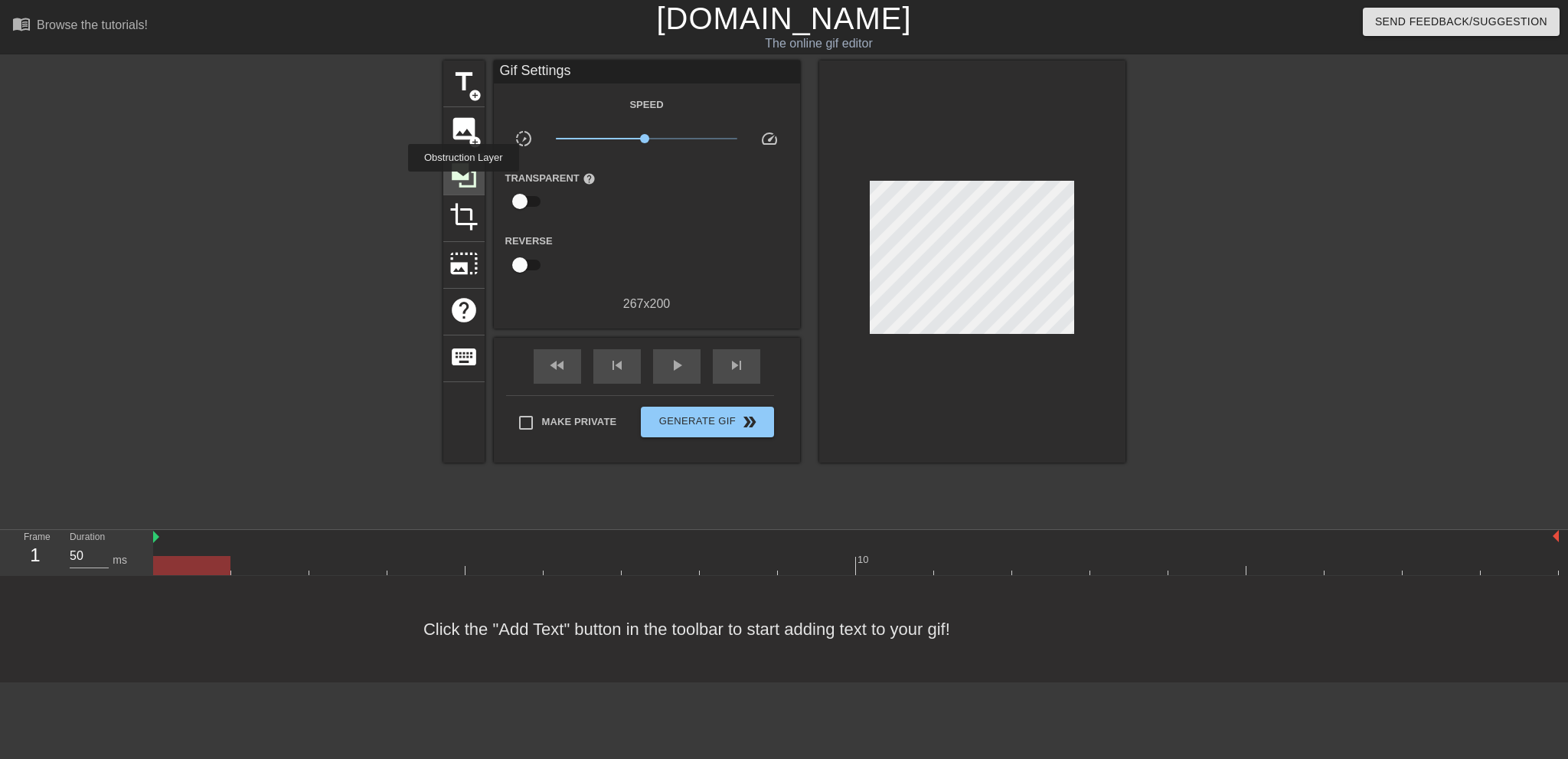
click at [463, 182] on icon at bounding box center [464, 175] width 25 height 25
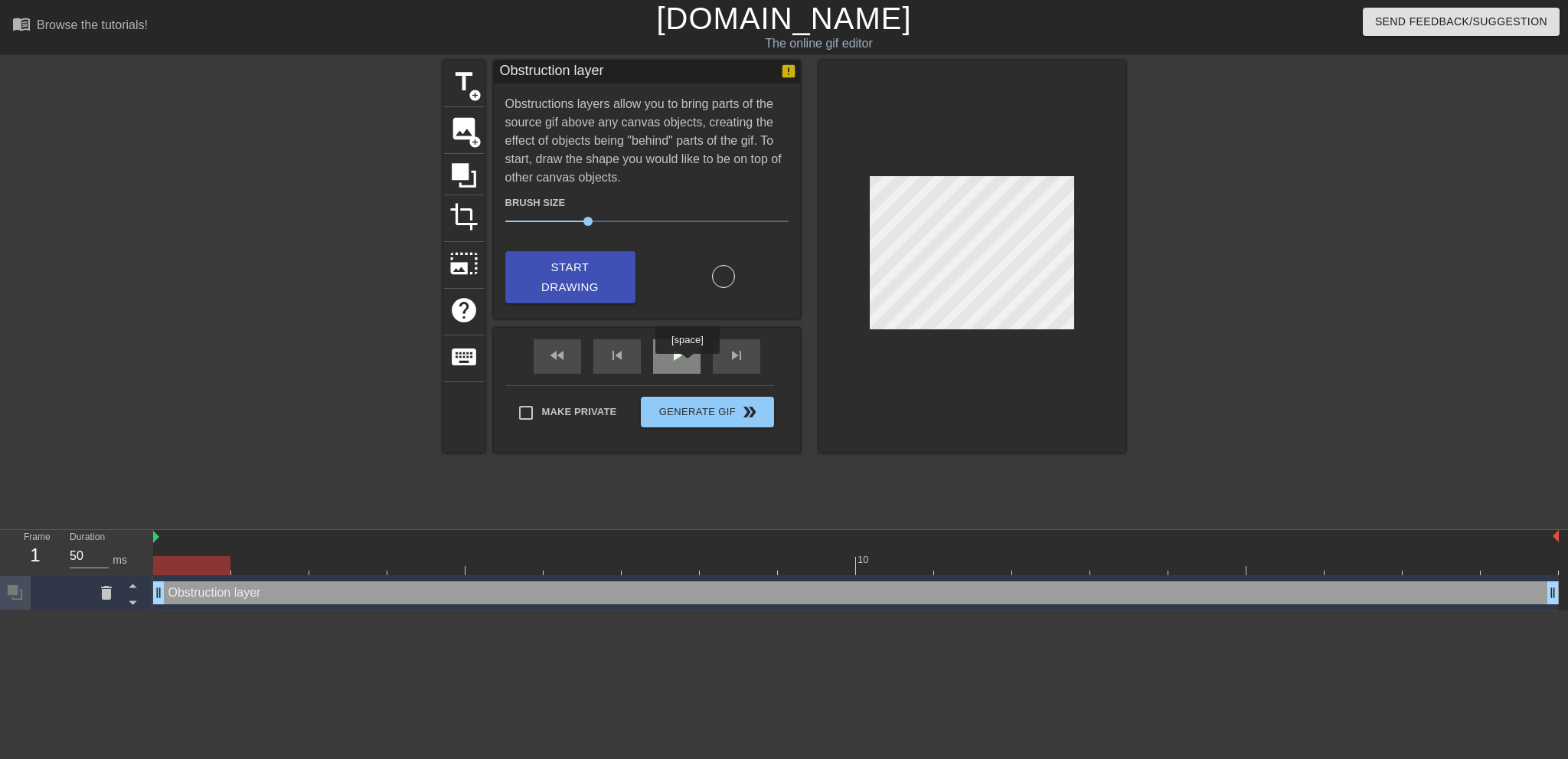
click at [687, 365] on div "play_arrow" at bounding box center [677, 356] width 48 height 34
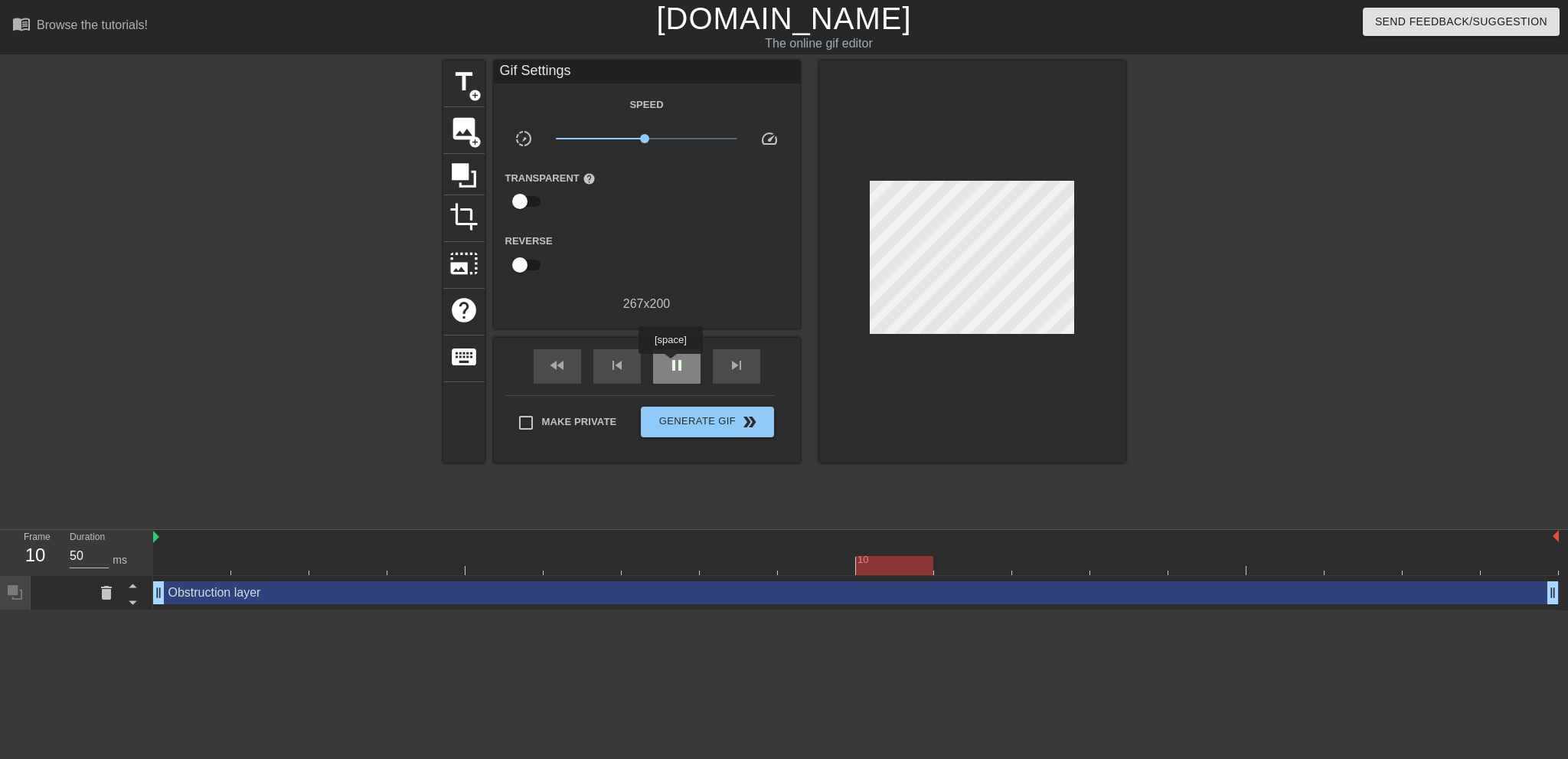
click at [670, 365] on span "pause" at bounding box center [677, 366] width 18 height 18
click at [460, 137] on span "image" at bounding box center [464, 129] width 29 height 29
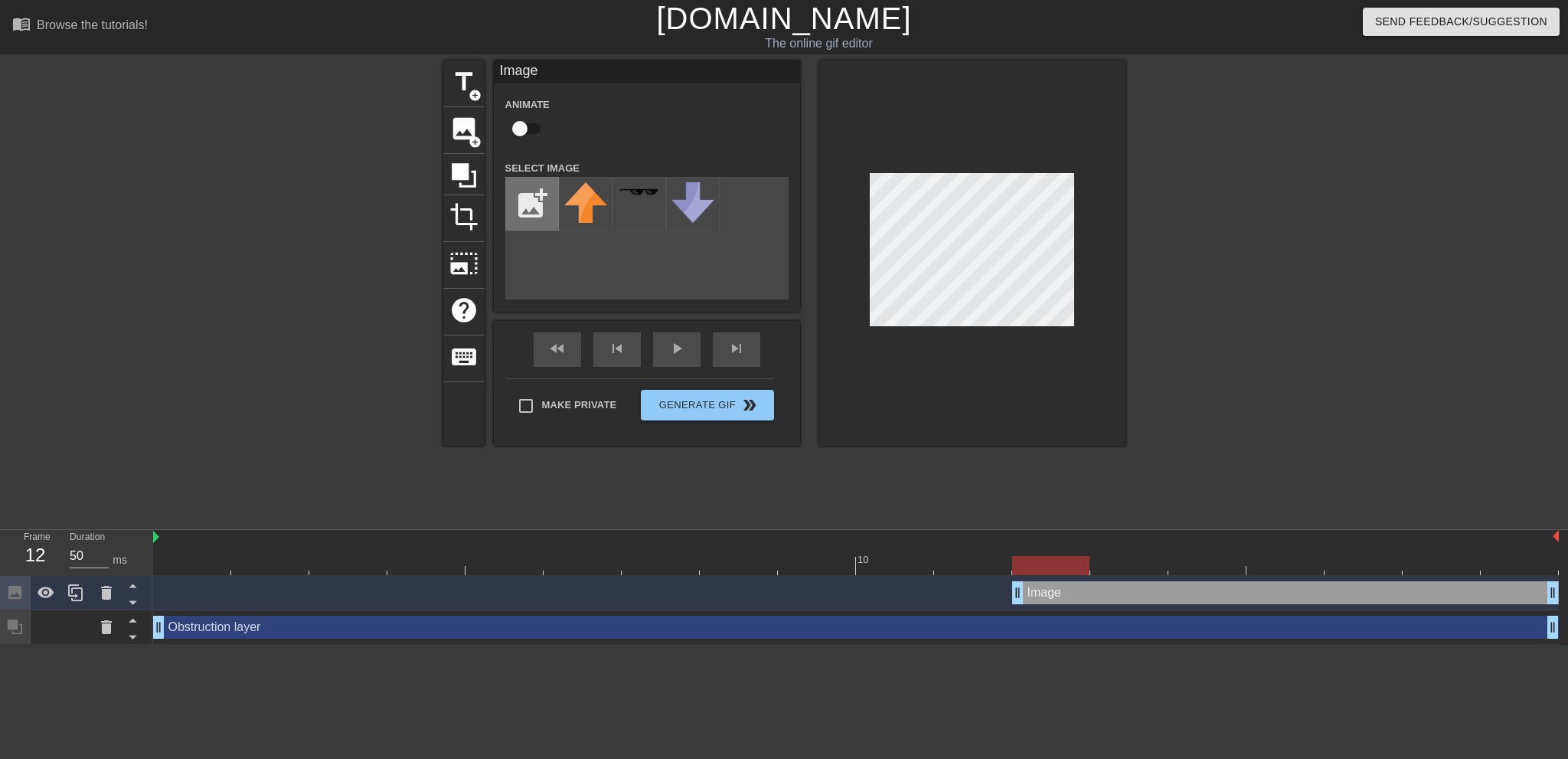
click at [532, 213] on input "file" at bounding box center [532, 204] width 52 height 53
type input "C:\fakepath\Escalate.png"
click at [579, 207] on img at bounding box center [586, 205] width 43 height 46
click at [107, 586] on icon at bounding box center [107, 593] width 18 height 18
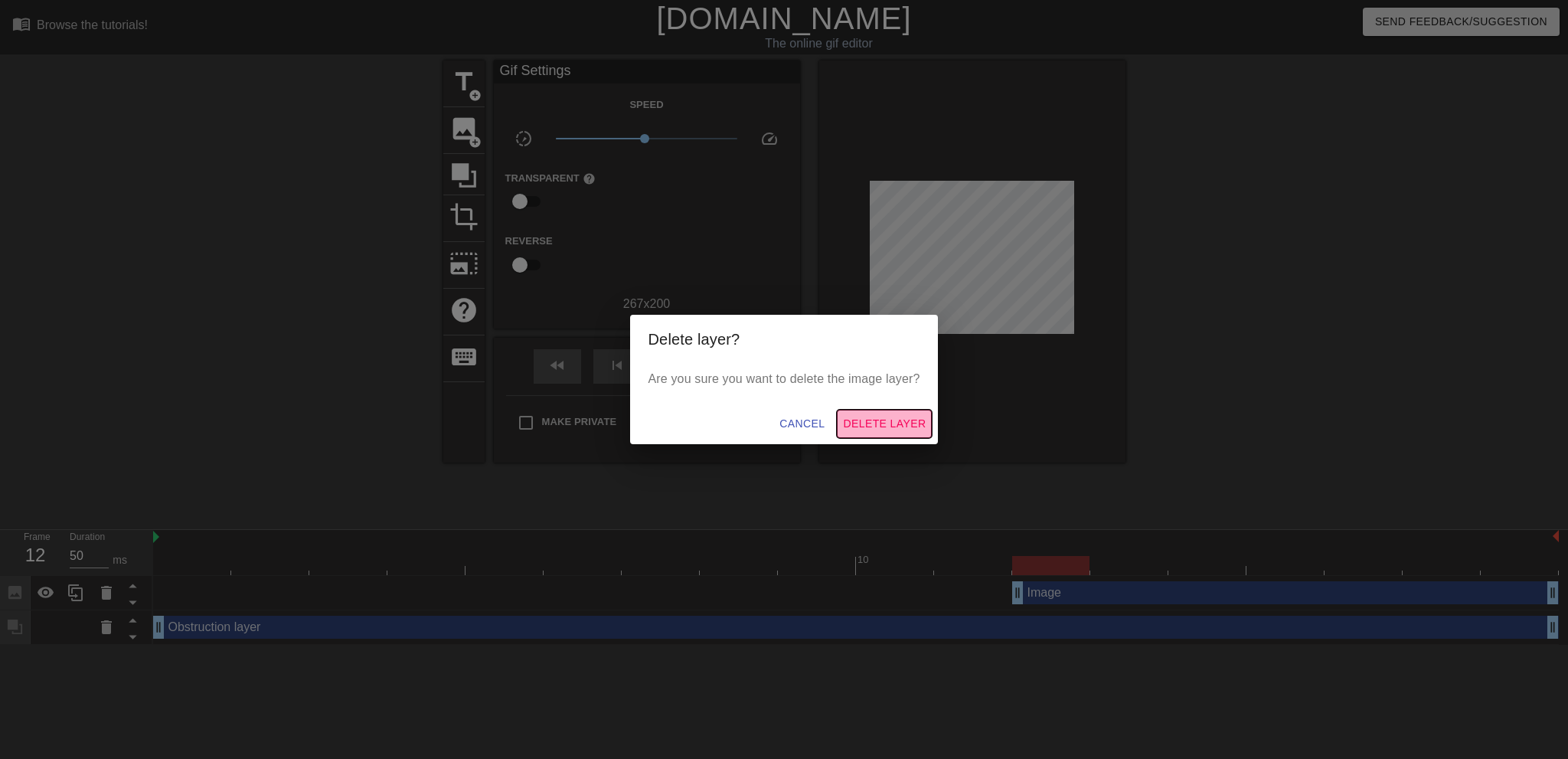
click at [893, 422] on span "Delete Layer" at bounding box center [885, 424] width 83 height 19
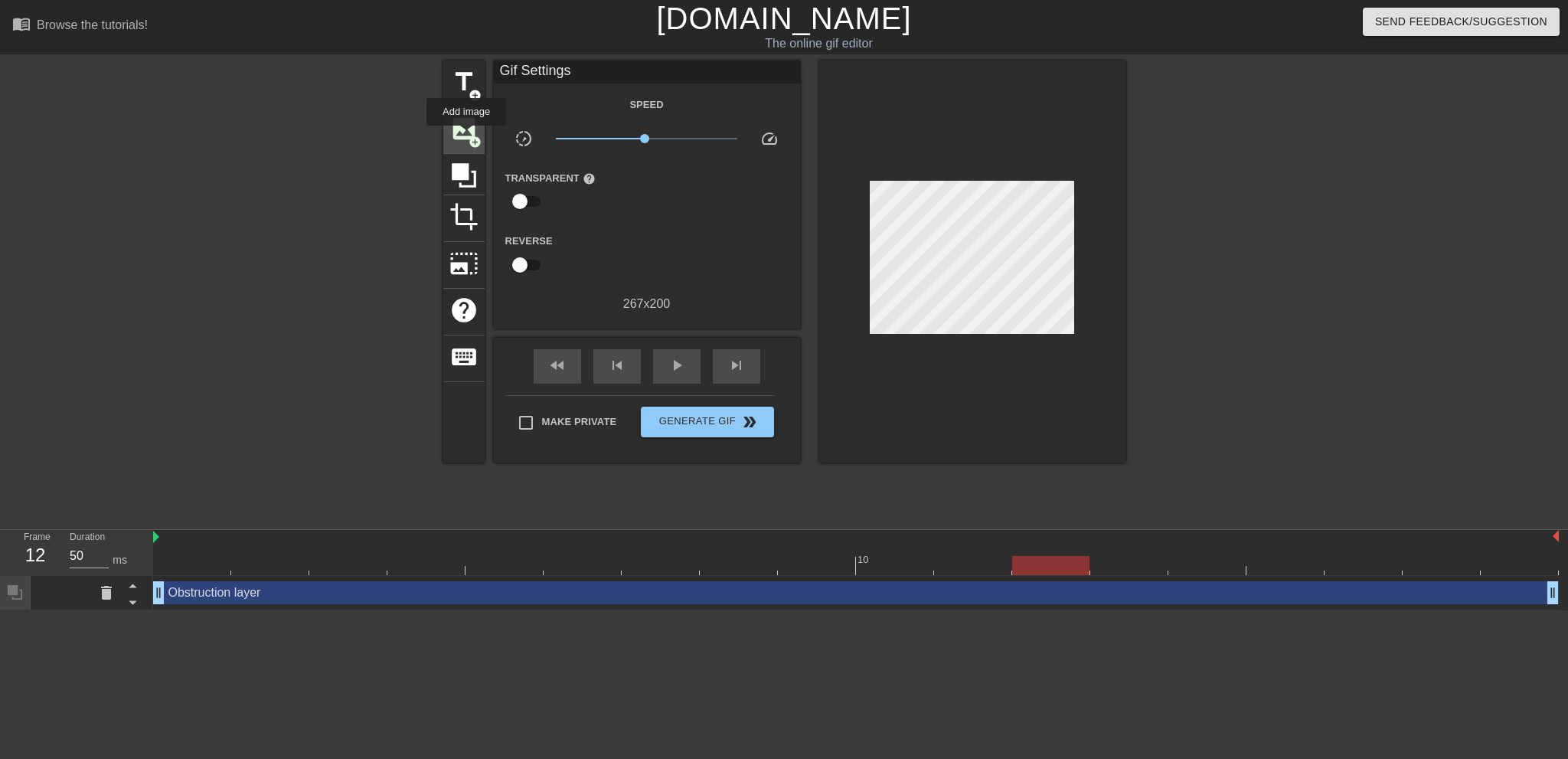
click at [467, 136] on span "image" at bounding box center [464, 129] width 29 height 29
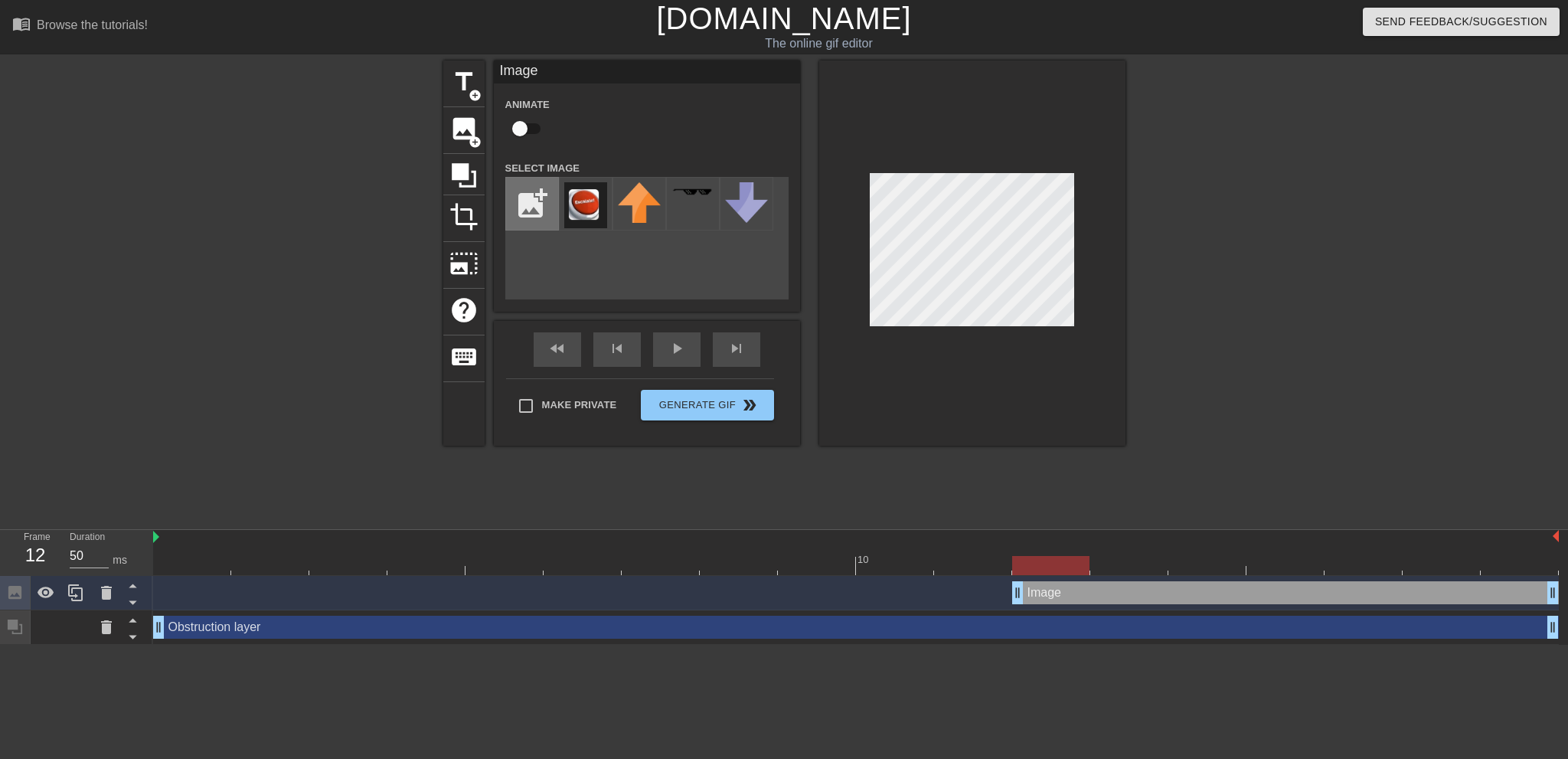
click at [516, 199] on input "file" at bounding box center [532, 204] width 52 height 53
type input "C:\fakepath\Escalate.png"
click at [580, 213] on img at bounding box center [586, 204] width 43 height 43
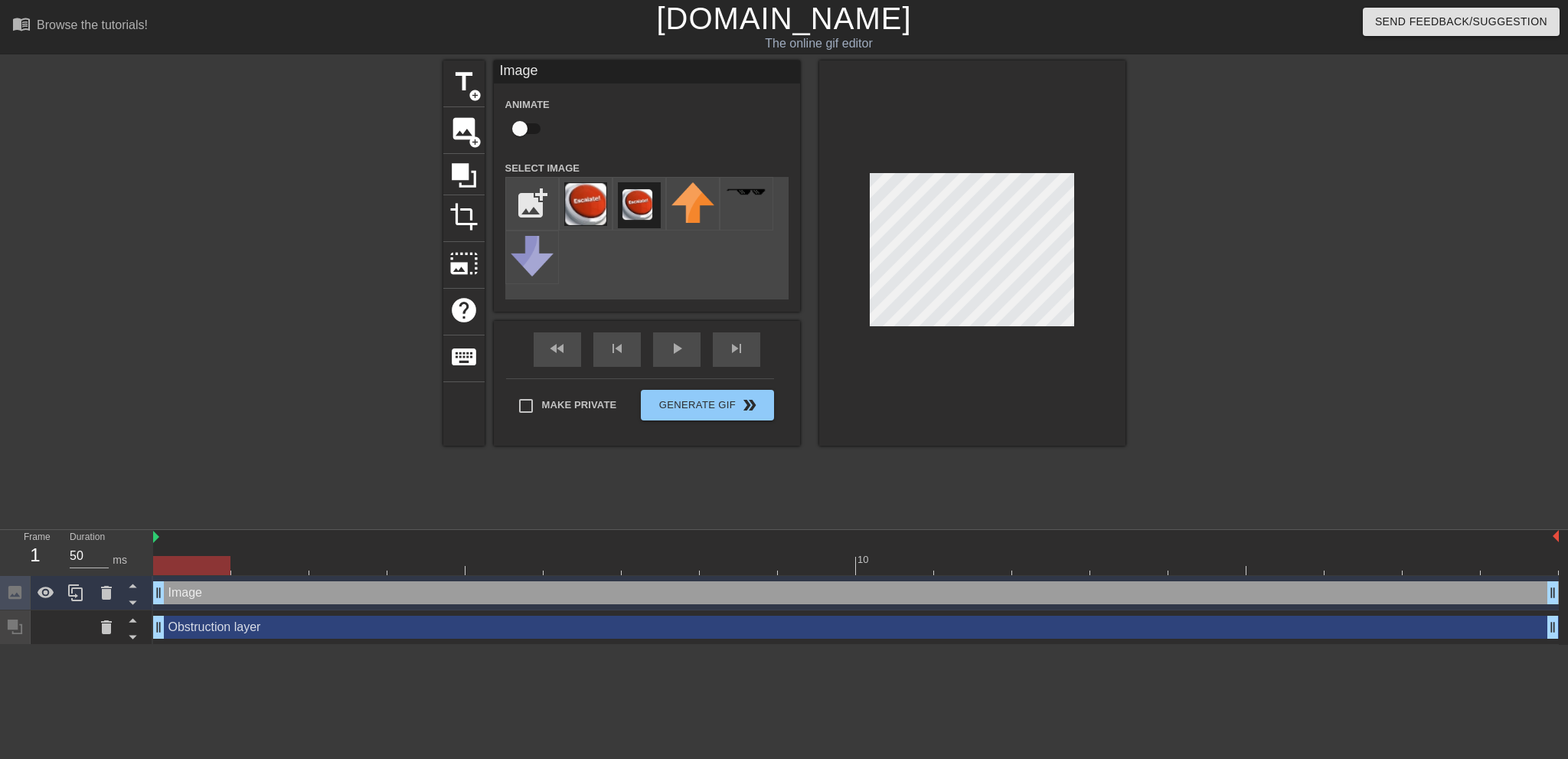
drag, startPoint x: 1018, startPoint y: 594, endPoint x: 173, endPoint y: 590, distance: 845.0
click at [173, 590] on div "Image drag_handle drag_handle" at bounding box center [855, 592] width 1406 height 23
click at [682, 348] on div "fast_rewind skip_previous play_arrow skip_next" at bounding box center [646, 349] width 250 height 57
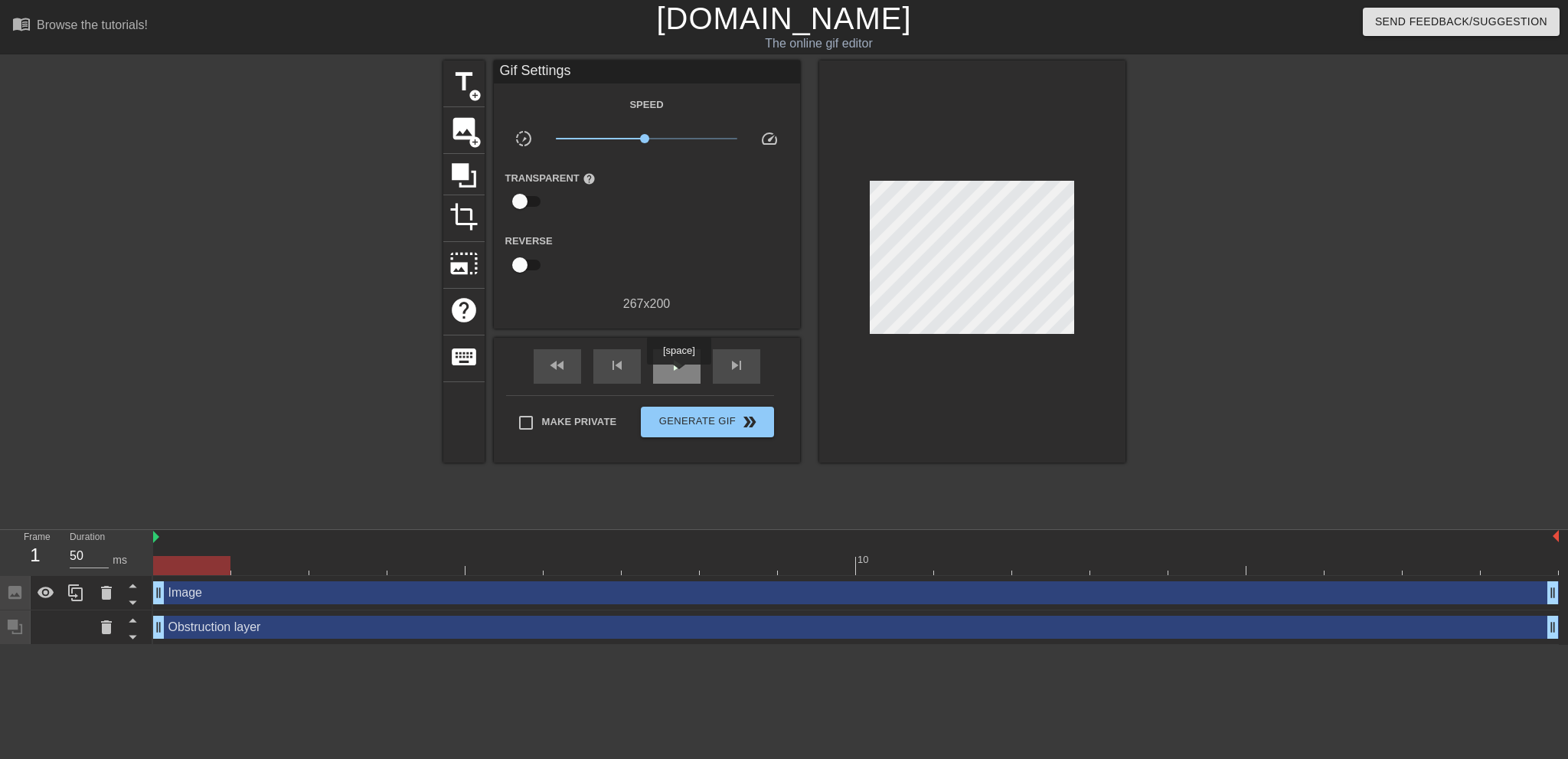
click at [679, 376] on div "play_arrow" at bounding box center [677, 366] width 48 height 34
click at [679, 376] on div "pause" at bounding box center [677, 366] width 48 height 34
click at [135, 623] on icon at bounding box center [133, 621] width 7 height 4
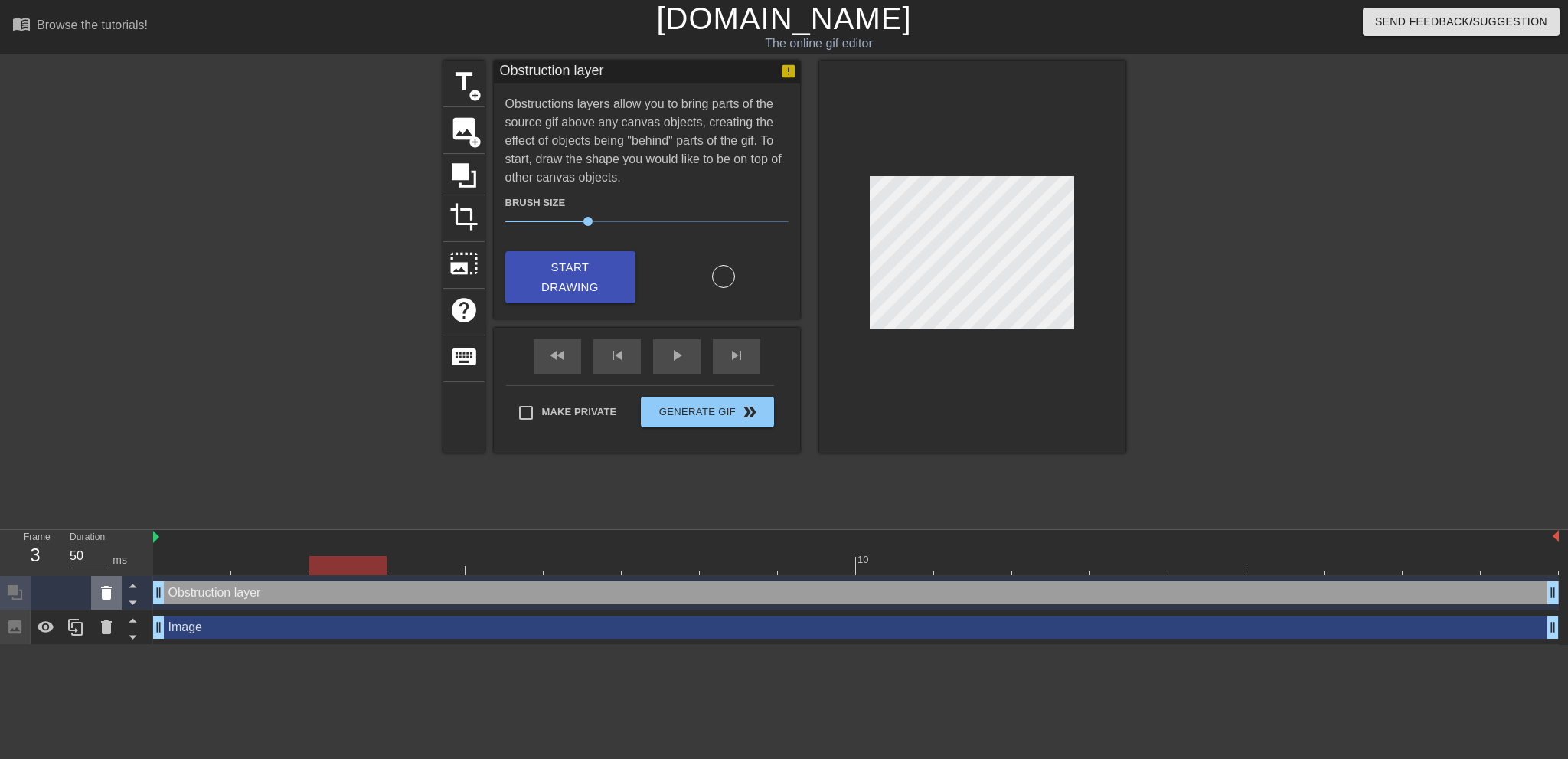
click at [106, 599] on icon at bounding box center [107, 592] width 11 height 14
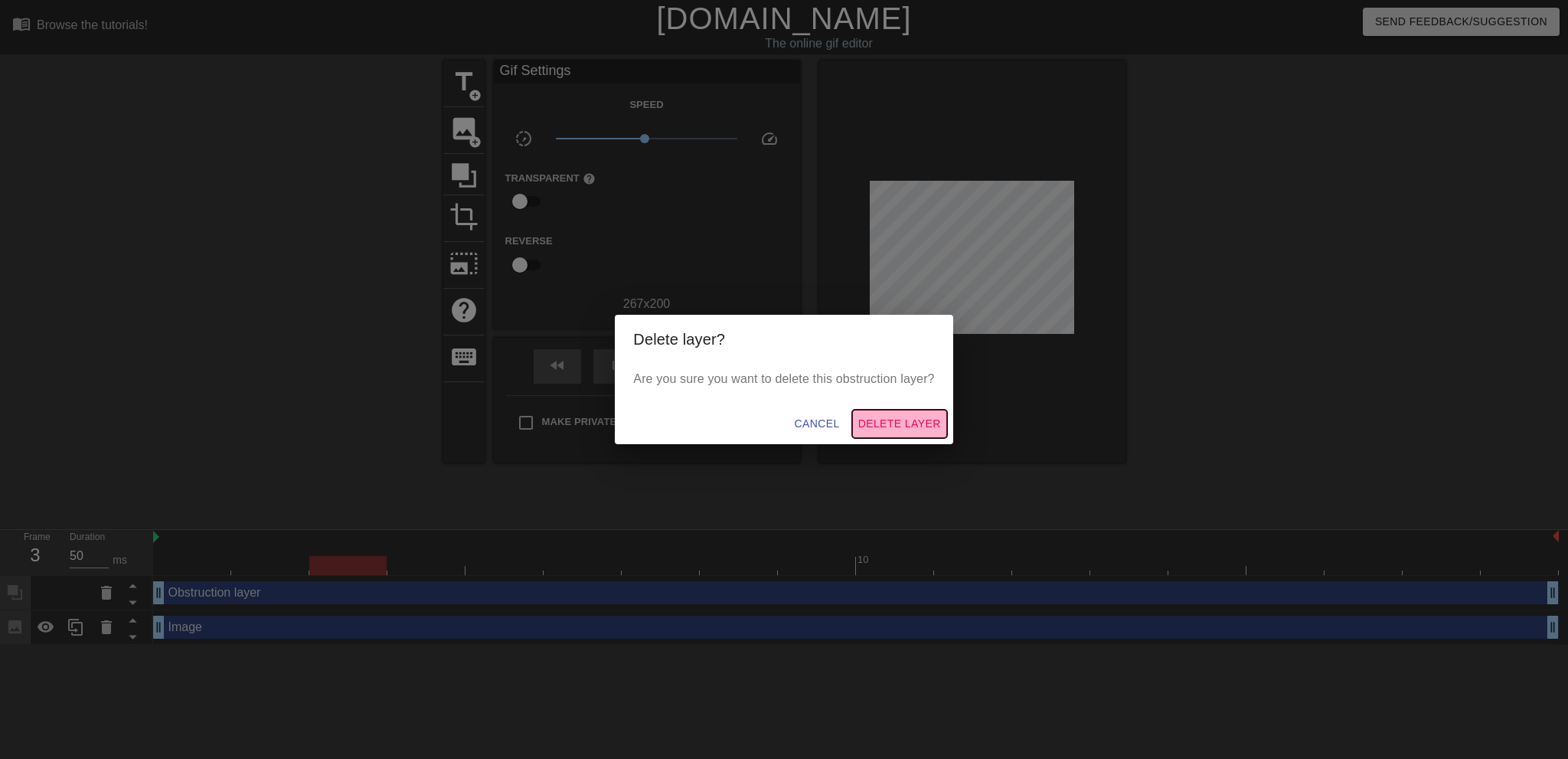
click at [880, 425] on span "Delete Layer" at bounding box center [900, 424] width 83 height 19
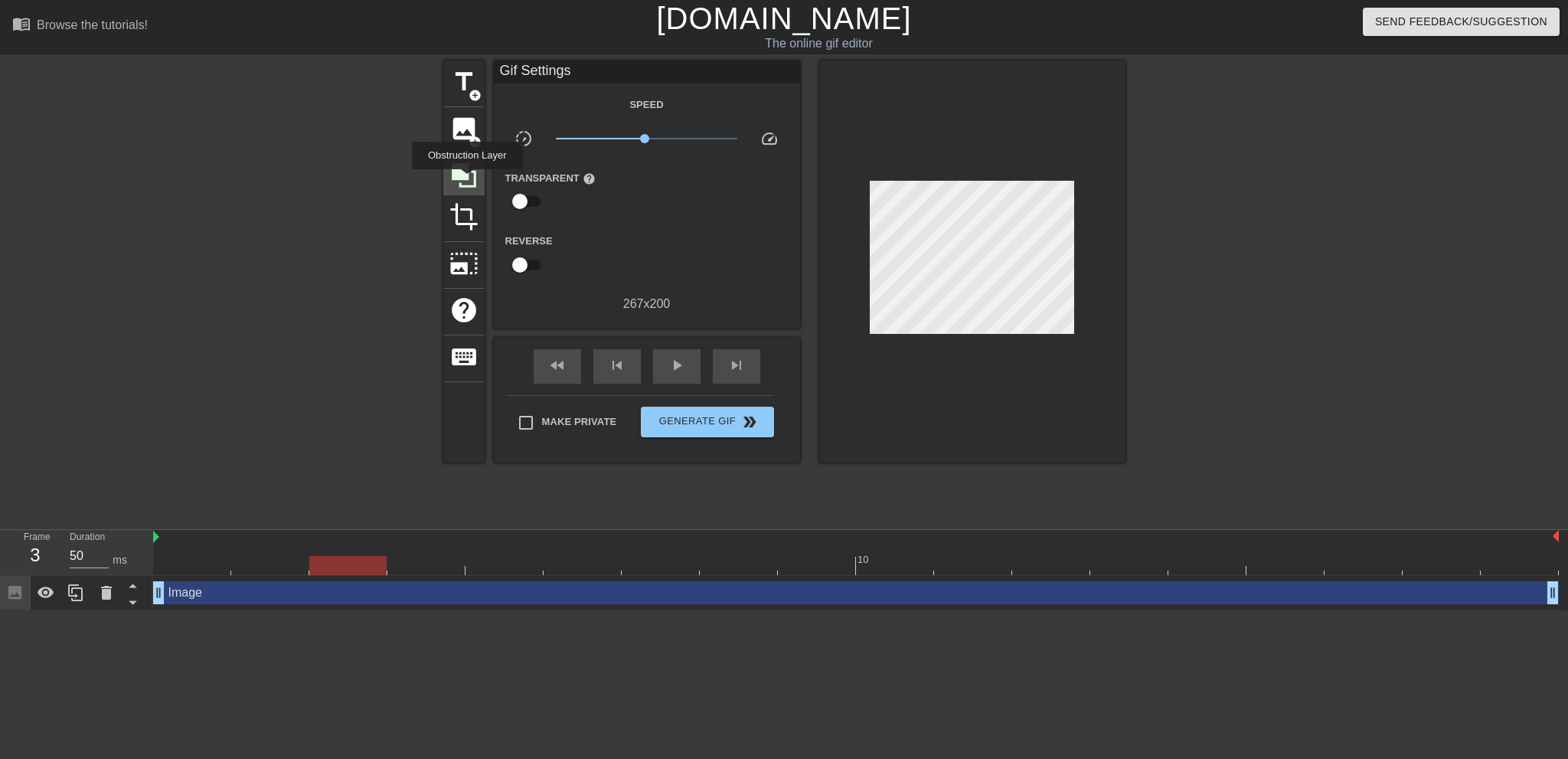
click at [467, 180] on icon at bounding box center [464, 176] width 29 height 29
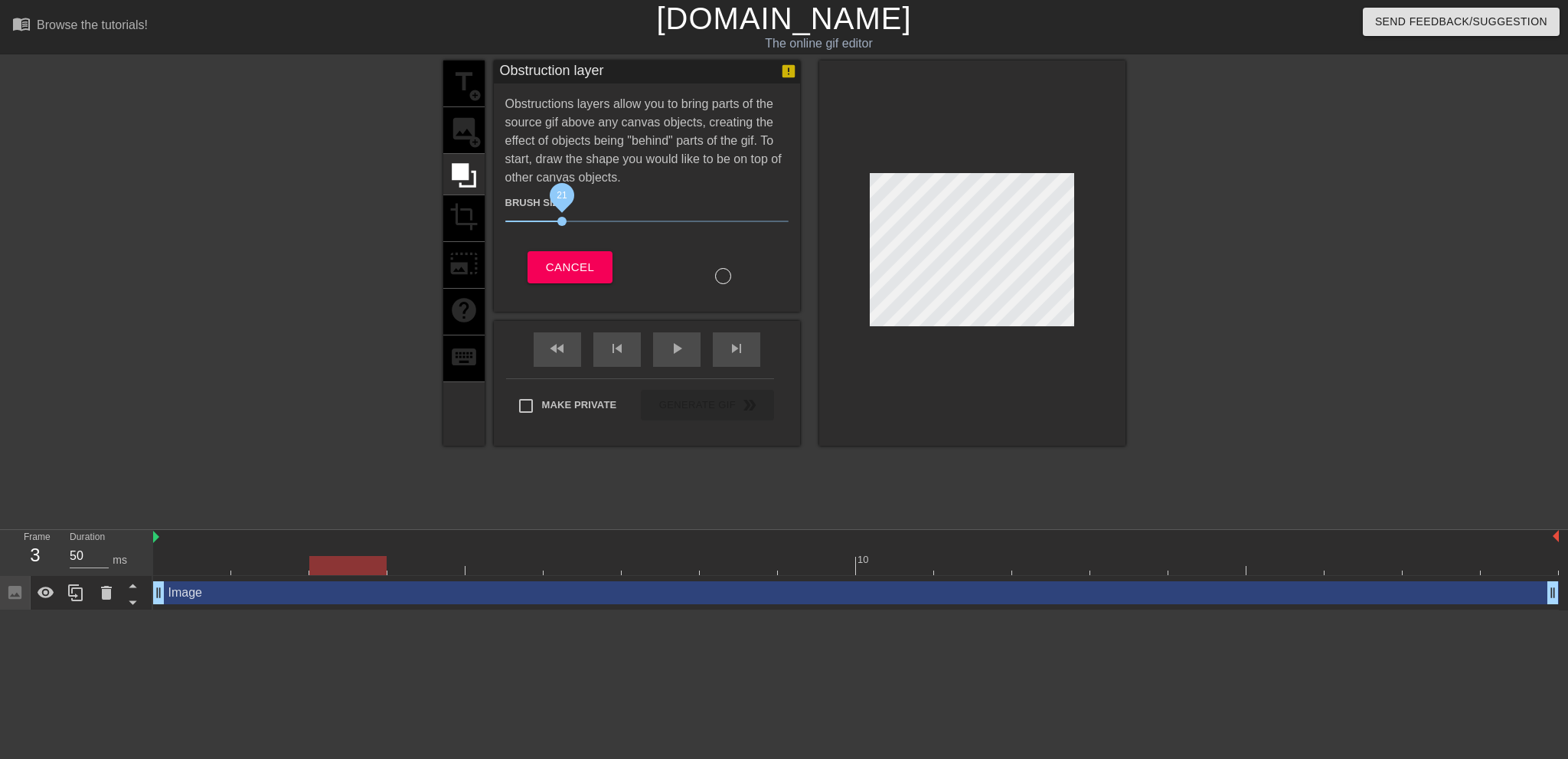
drag, startPoint x: 589, startPoint y: 224, endPoint x: 562, endPoint y: 221, distance: 27.2
click at [562, 221] on span "21" at bounding box center [562, 221] width 9 height 9
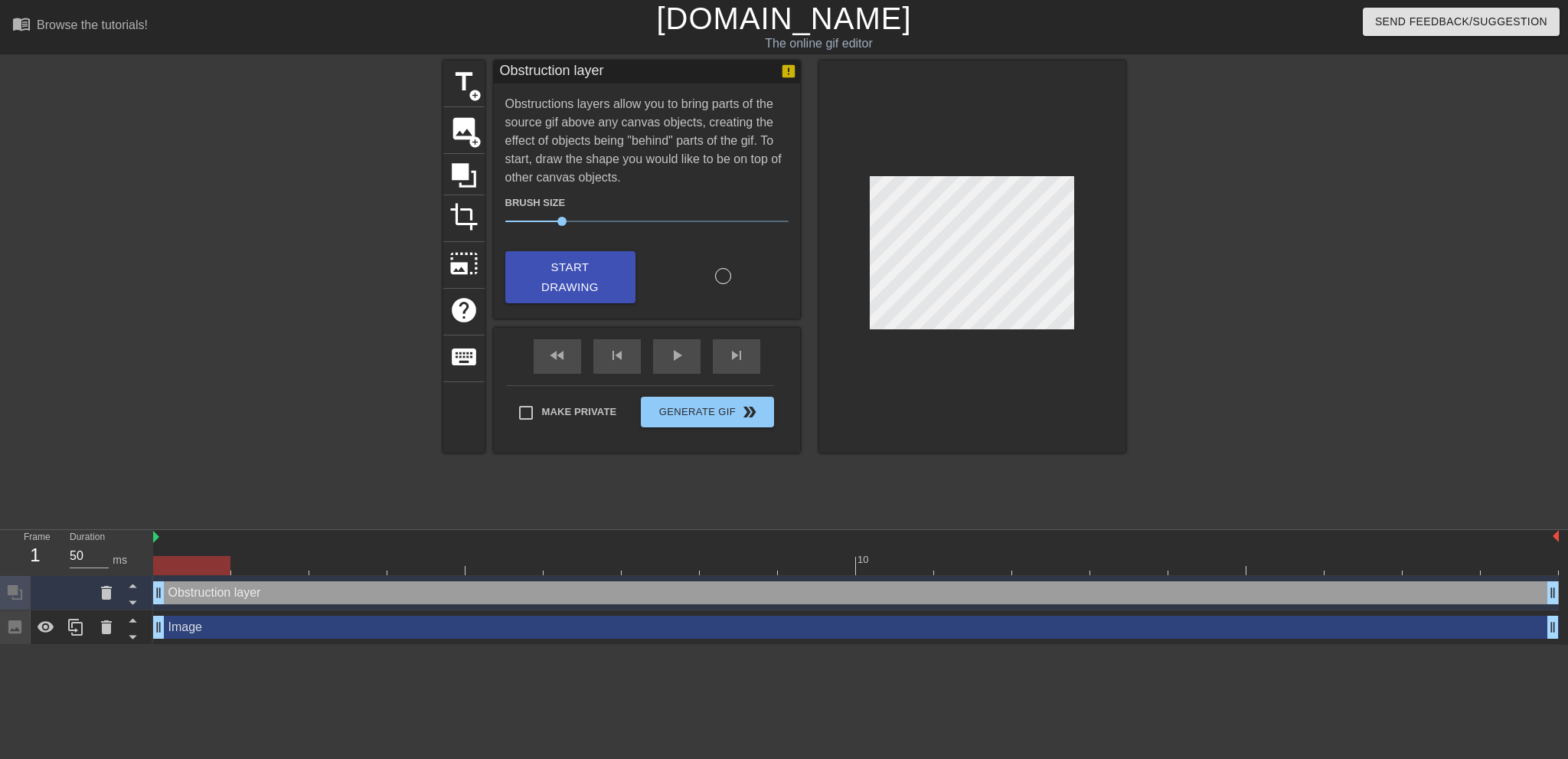
drag, startPoint x: 313, startPoint y: 594, endPoint x: 179, endPoint y: 597, distance: 134.0
click at [179, 597] on div "Obstruction layer drag_handle drag_handle" at bounding box center [855, 592] width 1406 height 23
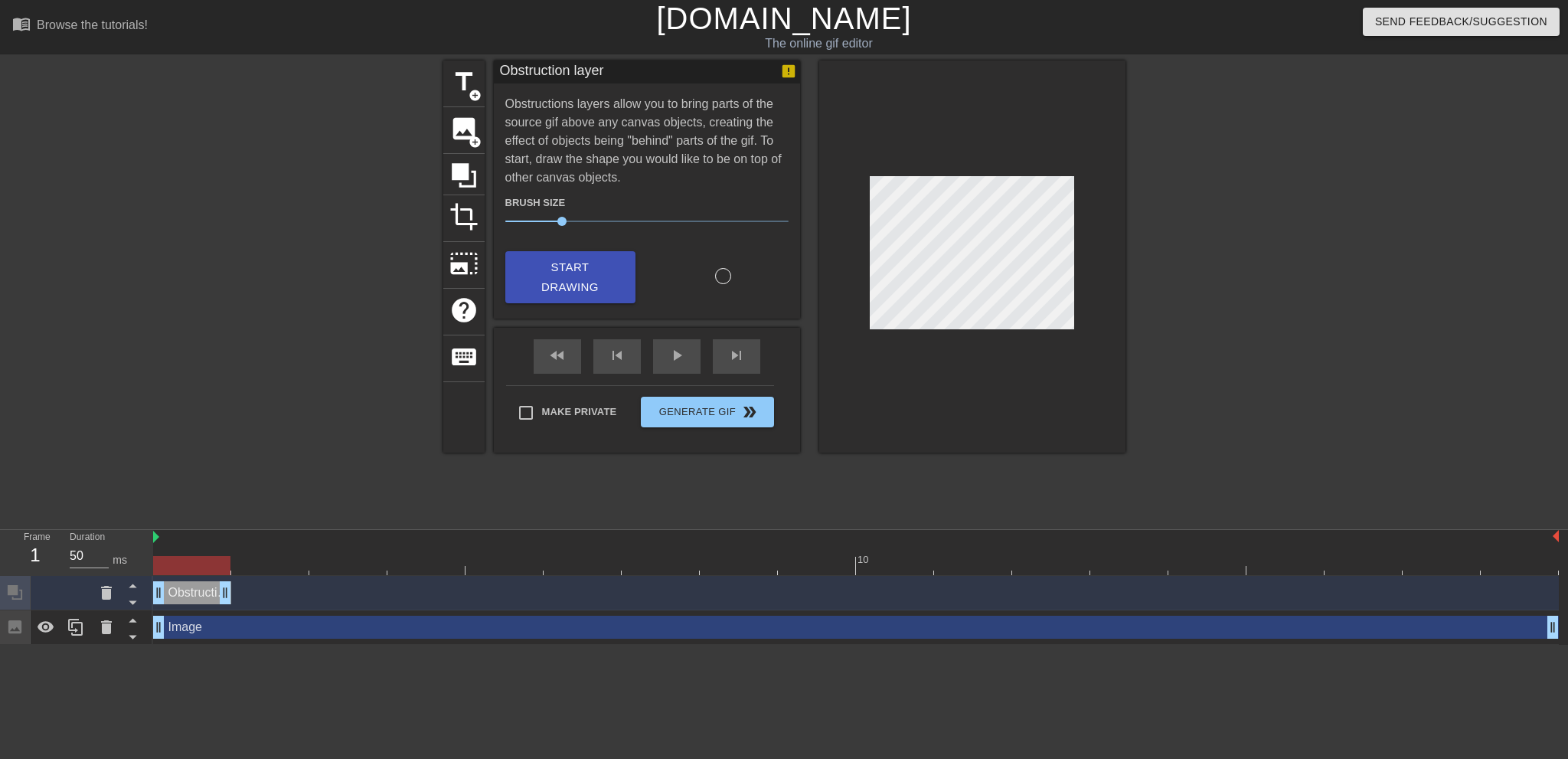
drag, startPoint x: 1554, startPoint y: 599, endPoint x: 180, endPoint y: 603, distance: 1374.0
click at [180, 603] on div "Obstruction layer drag_handle drag_handle" at bounding box center [192, 592] width 78 height 23
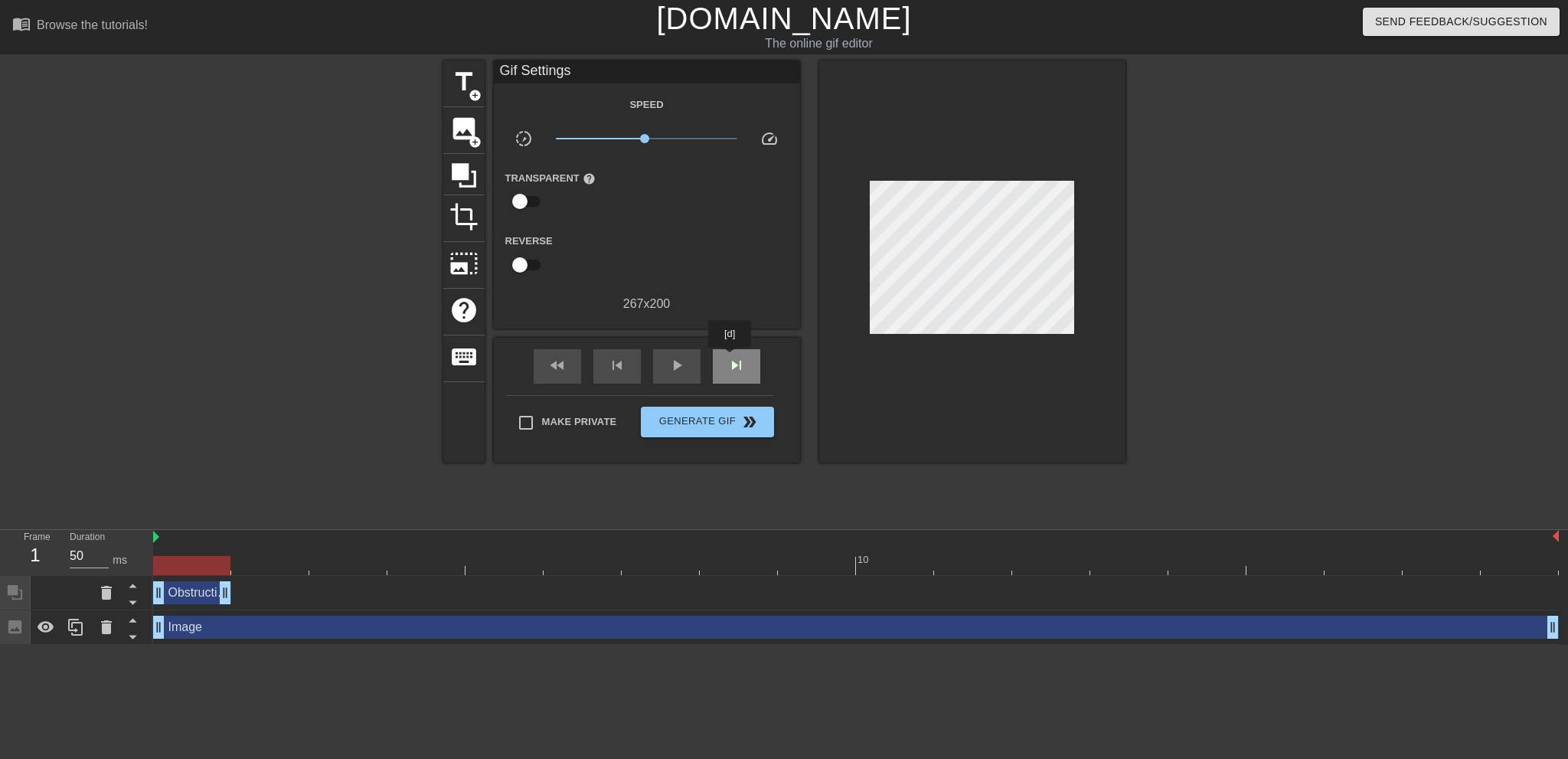
click at [730, 358] on span "skip_next" at bounding box center [737, 366] width 18 height 18
click at [470, 181] on icon at bounding box center [464, 176] width 29 height 29
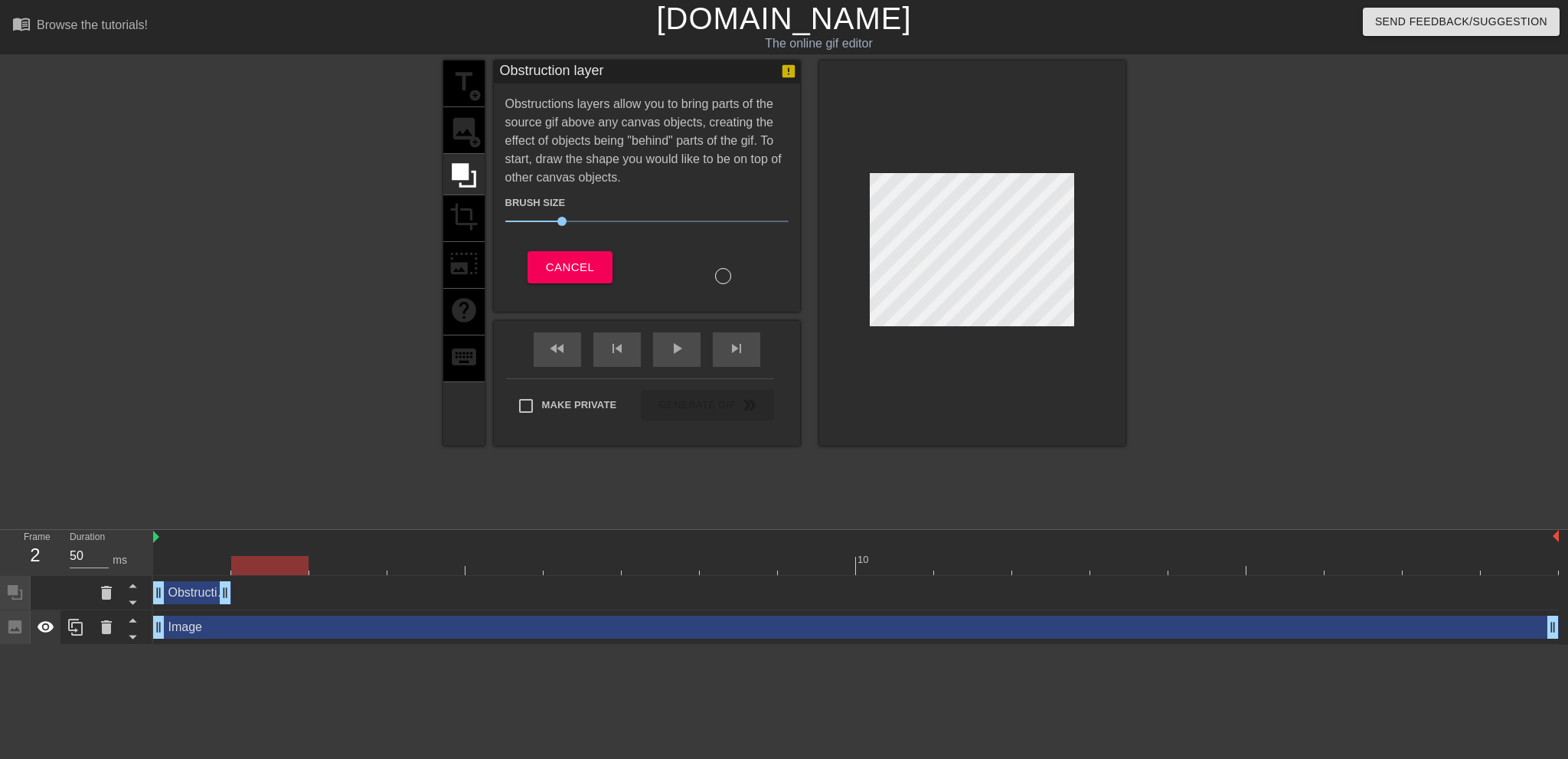
click at [51, 626] on icon at bounding box center [46, 627] width 17 height 11
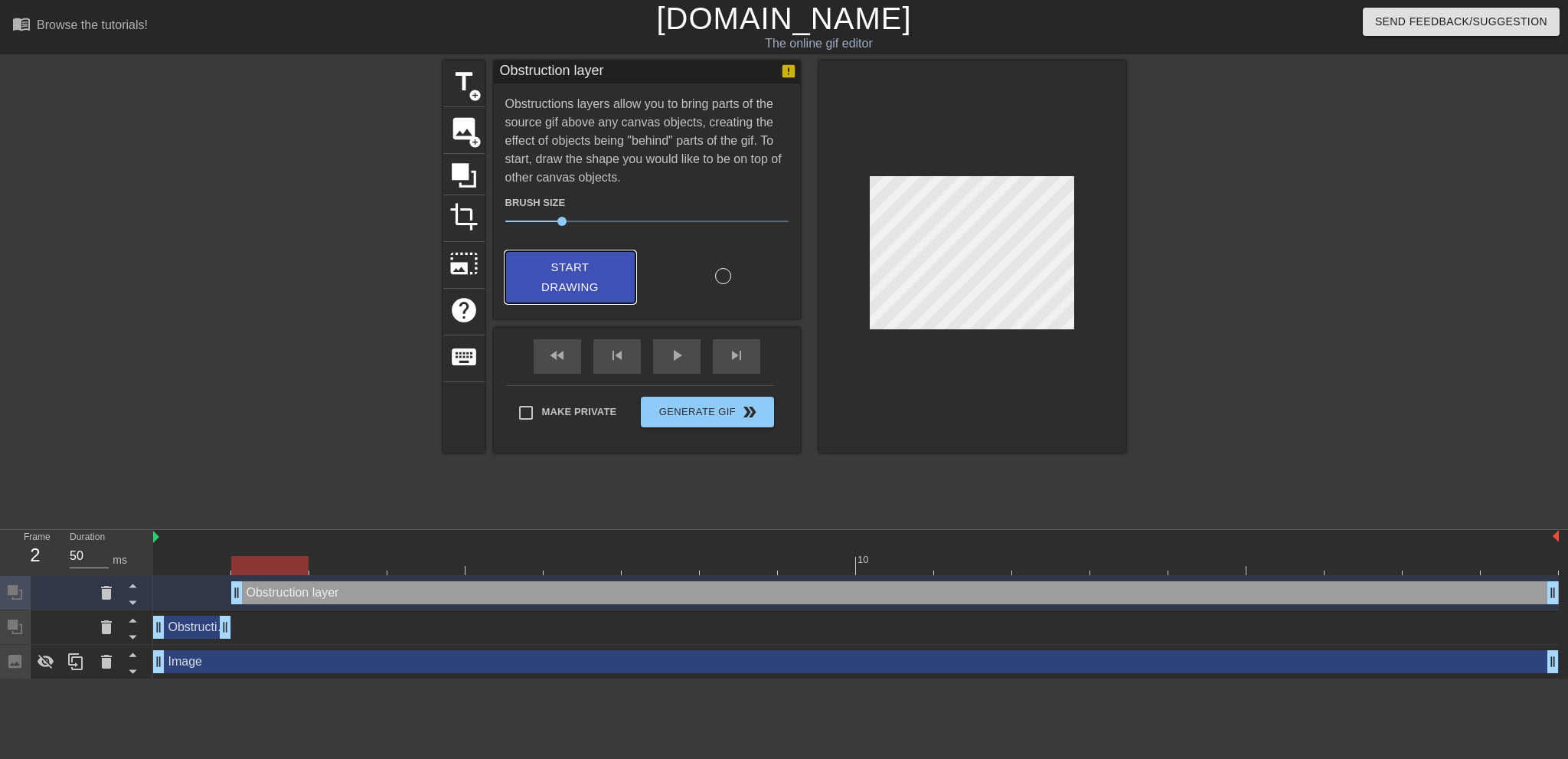
click at [565, 289] on span "Start Drawing" at bounding box center [570, 277] width 93 height 41
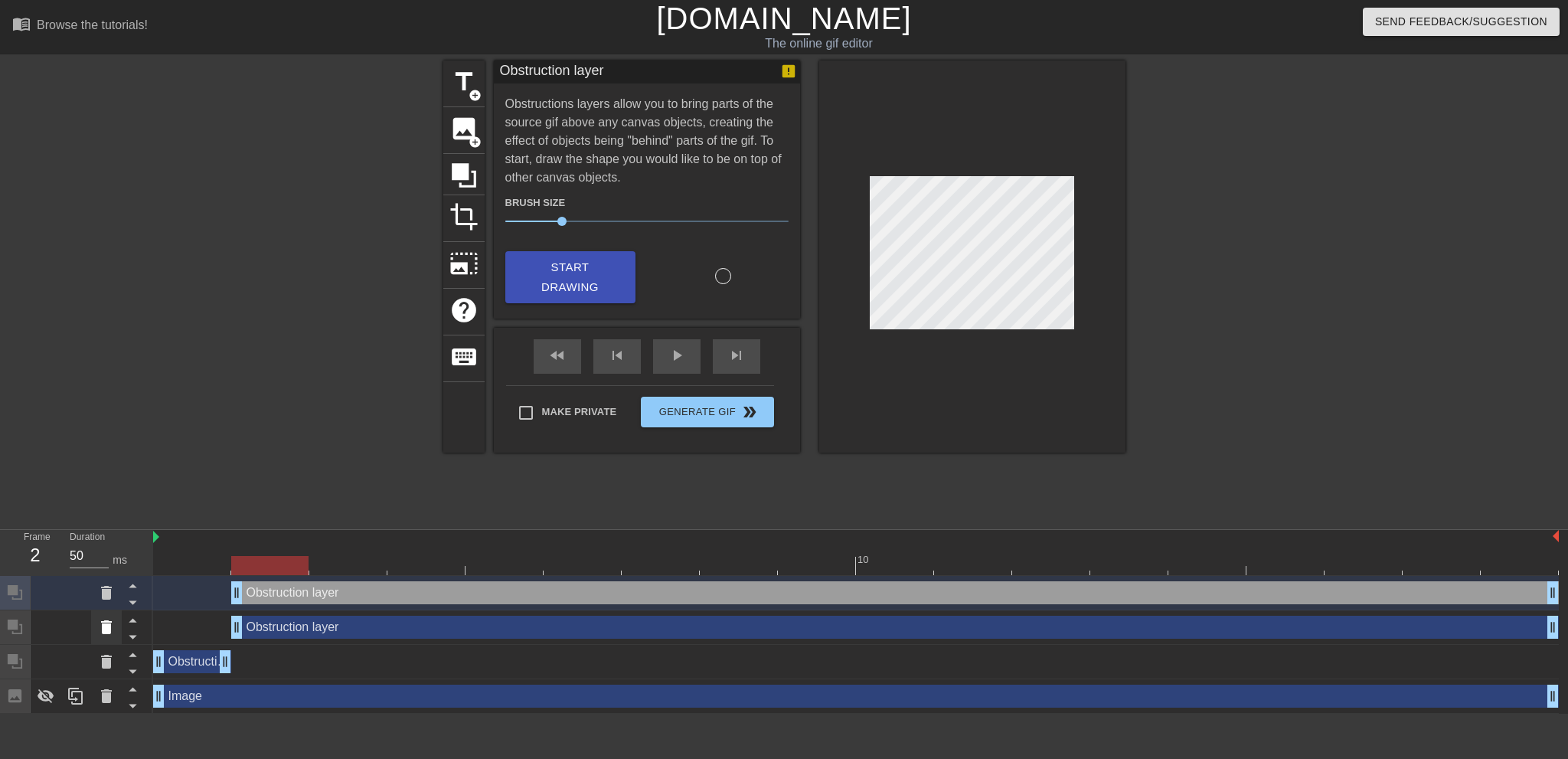
click at [103, 626] on icon at bounding box center [107, 627] width 11 height 14
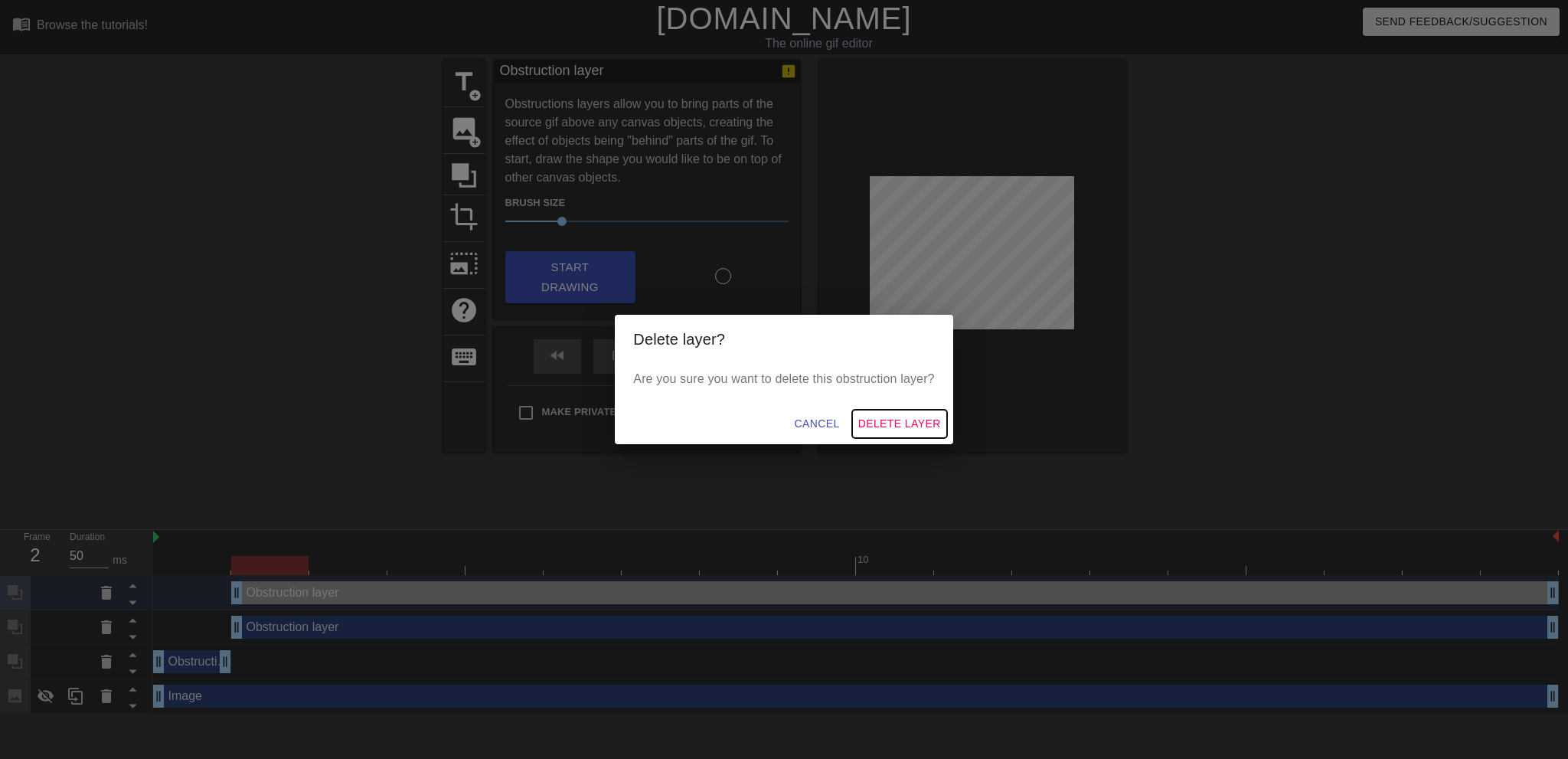
click at [914, 421] on span "Delete Layer" at bounding box center [900, 424] width 83 height 19
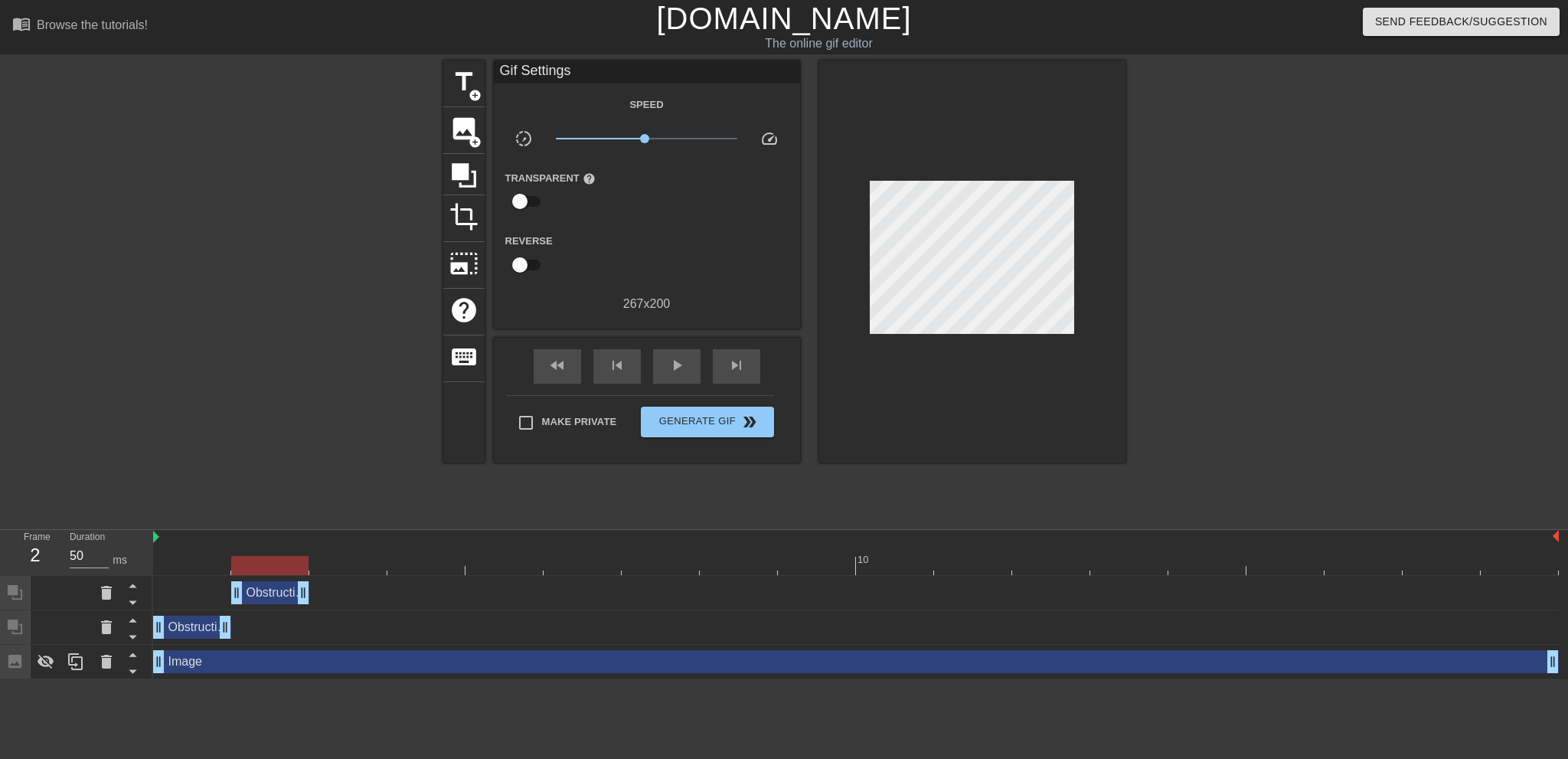
drag, startPoint x: 1553, startPoint y: 596, endPoint x: 293, endPoint y: 599, distance: 1260.0
click at [293, 599] on div "Obstruction layer drag_handle drag_handle" at bounding box center [270, 592] width 78 height 23
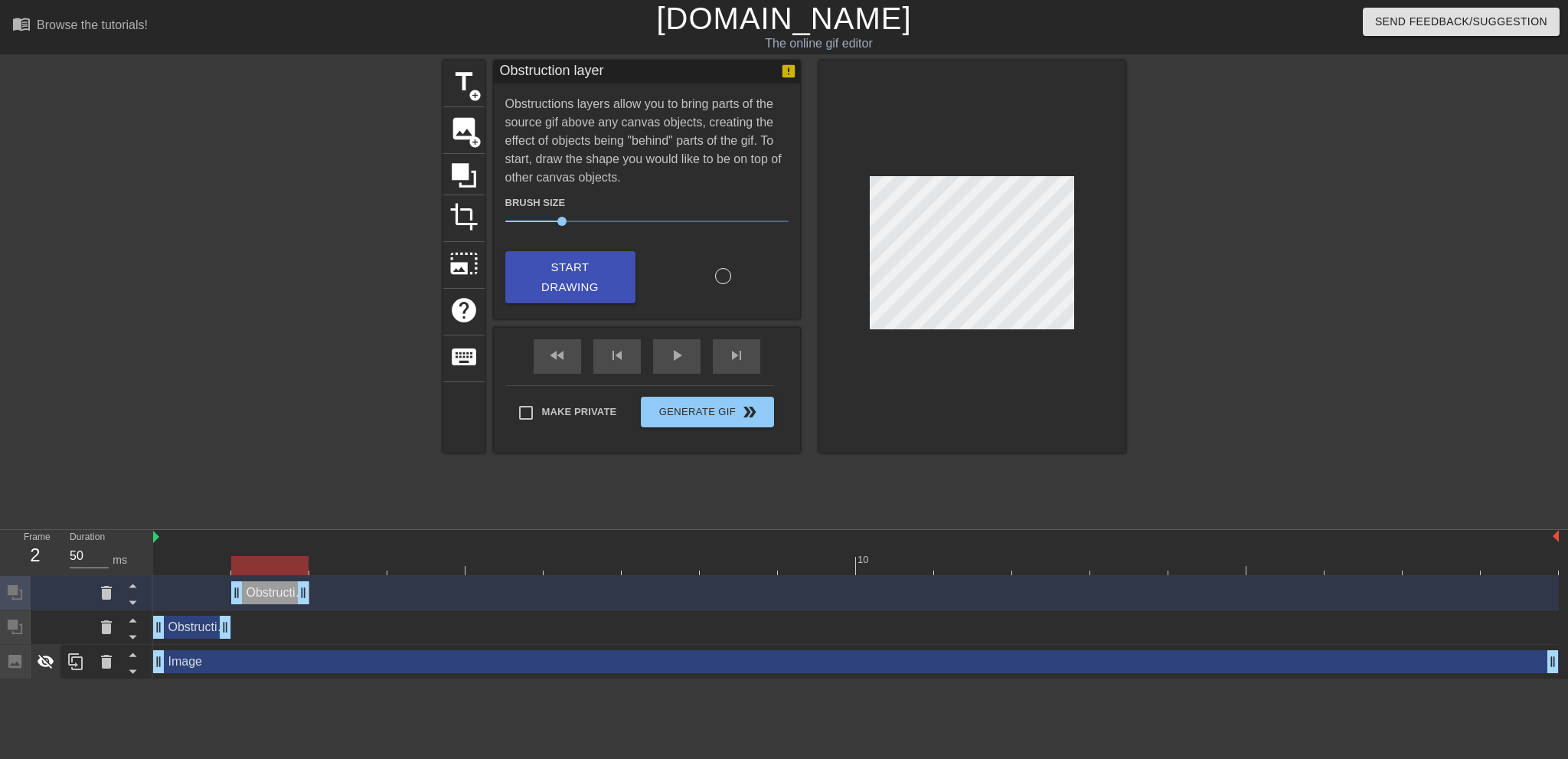
click at [41, 667] on icon at bounding box center [46, 662] width 17 height 15
click at [557, 361] on span "fast_rewind" at bounding box center [557, 356] width 18 height 18
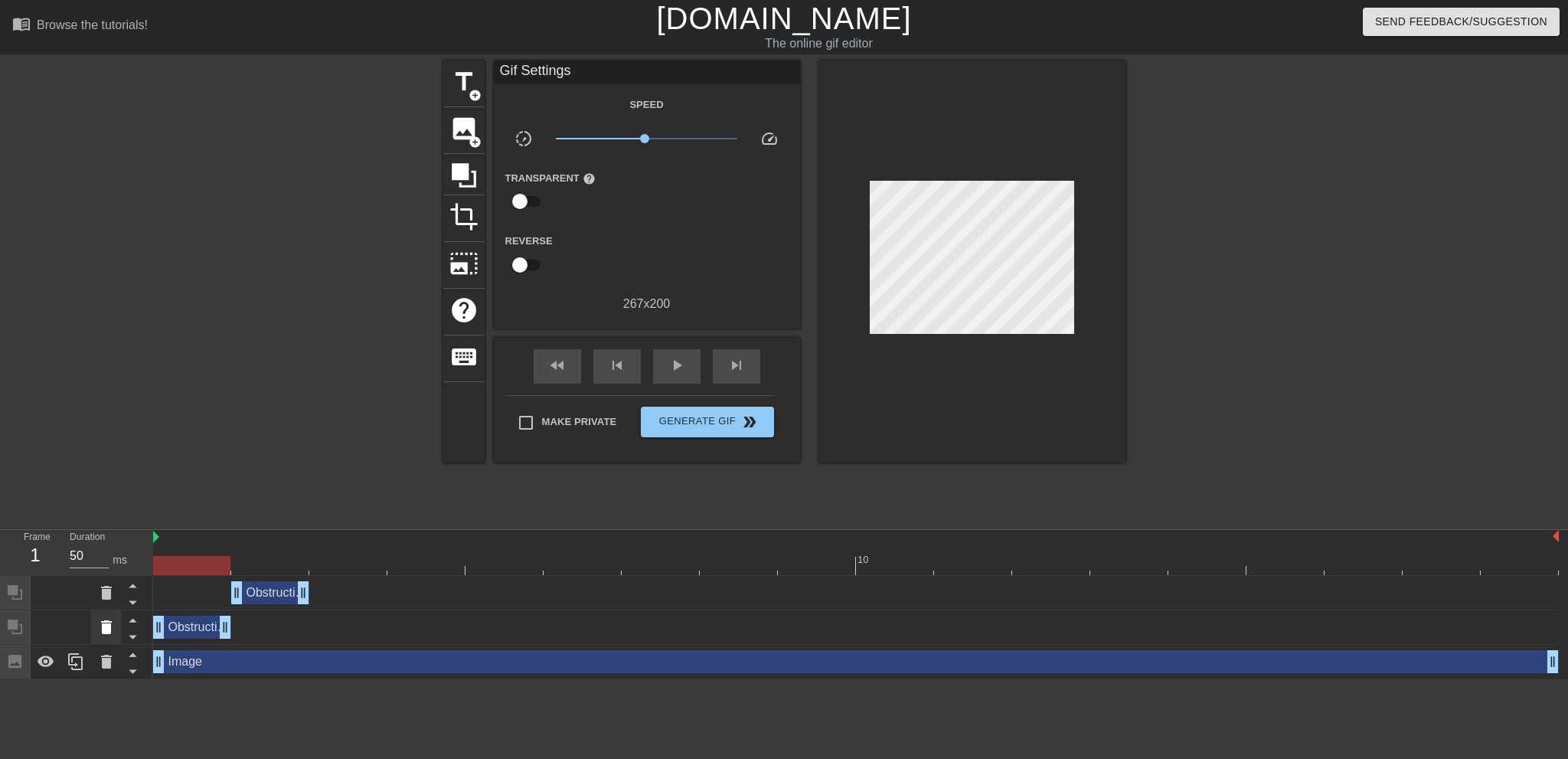
click at [107, 624] on icon at bounding box center [107, 627] width 11 height 14
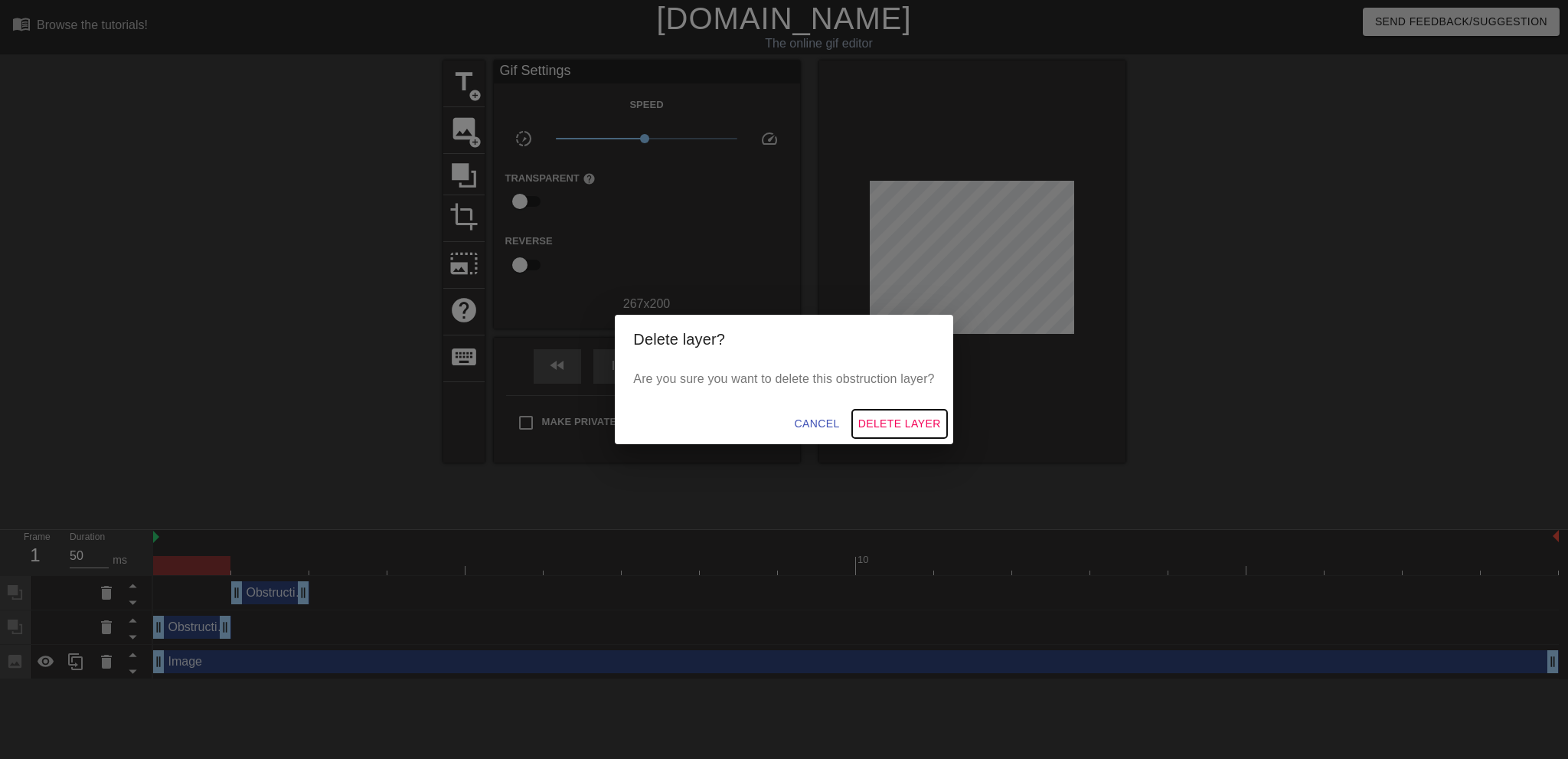
click at [880, 426] on span "Delete Layer" at bounding box center [900, 424] width 83 height 19
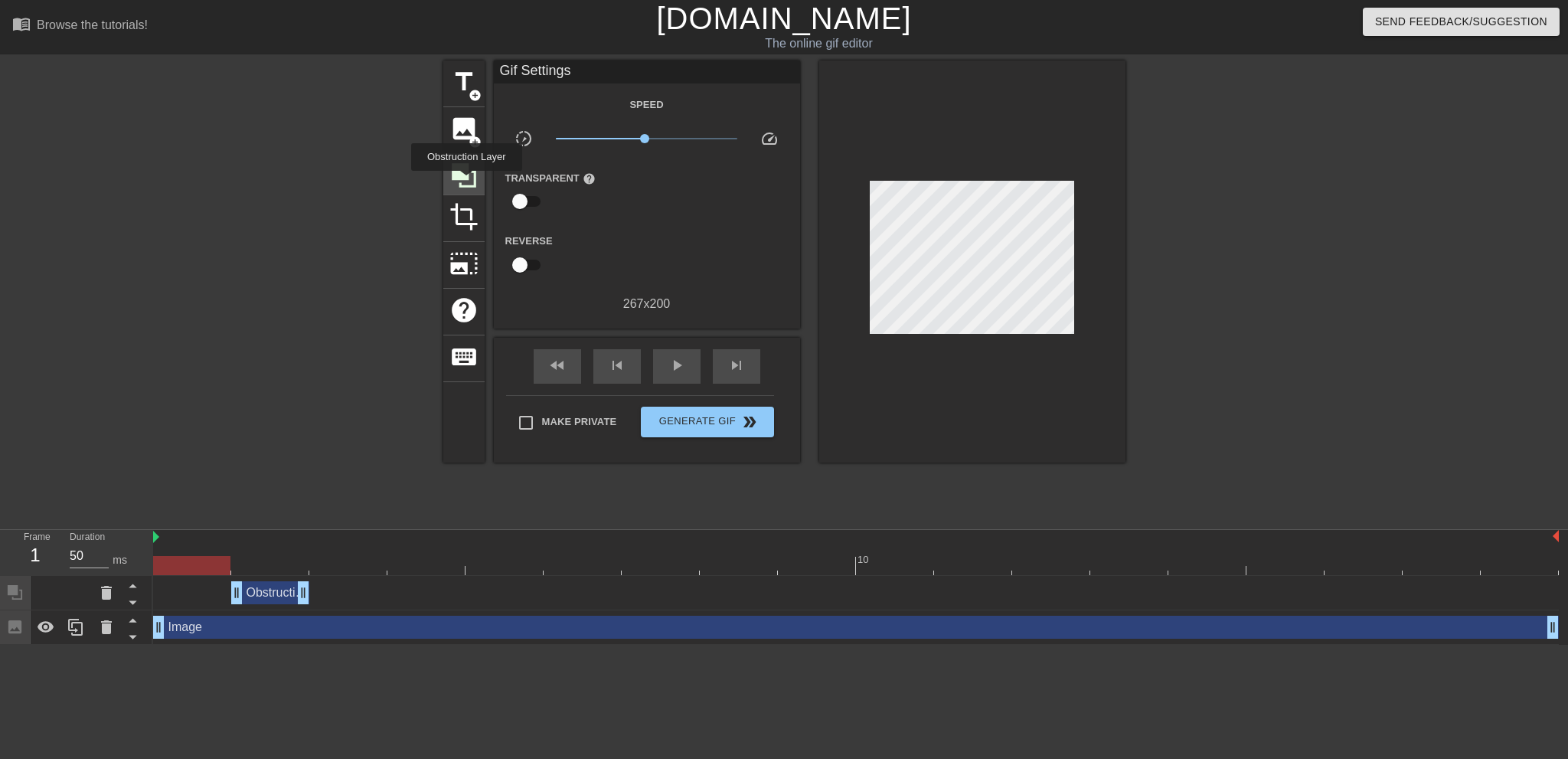
click at [467, 181] on icon at bounding box center [464, 176] width 29 height 29
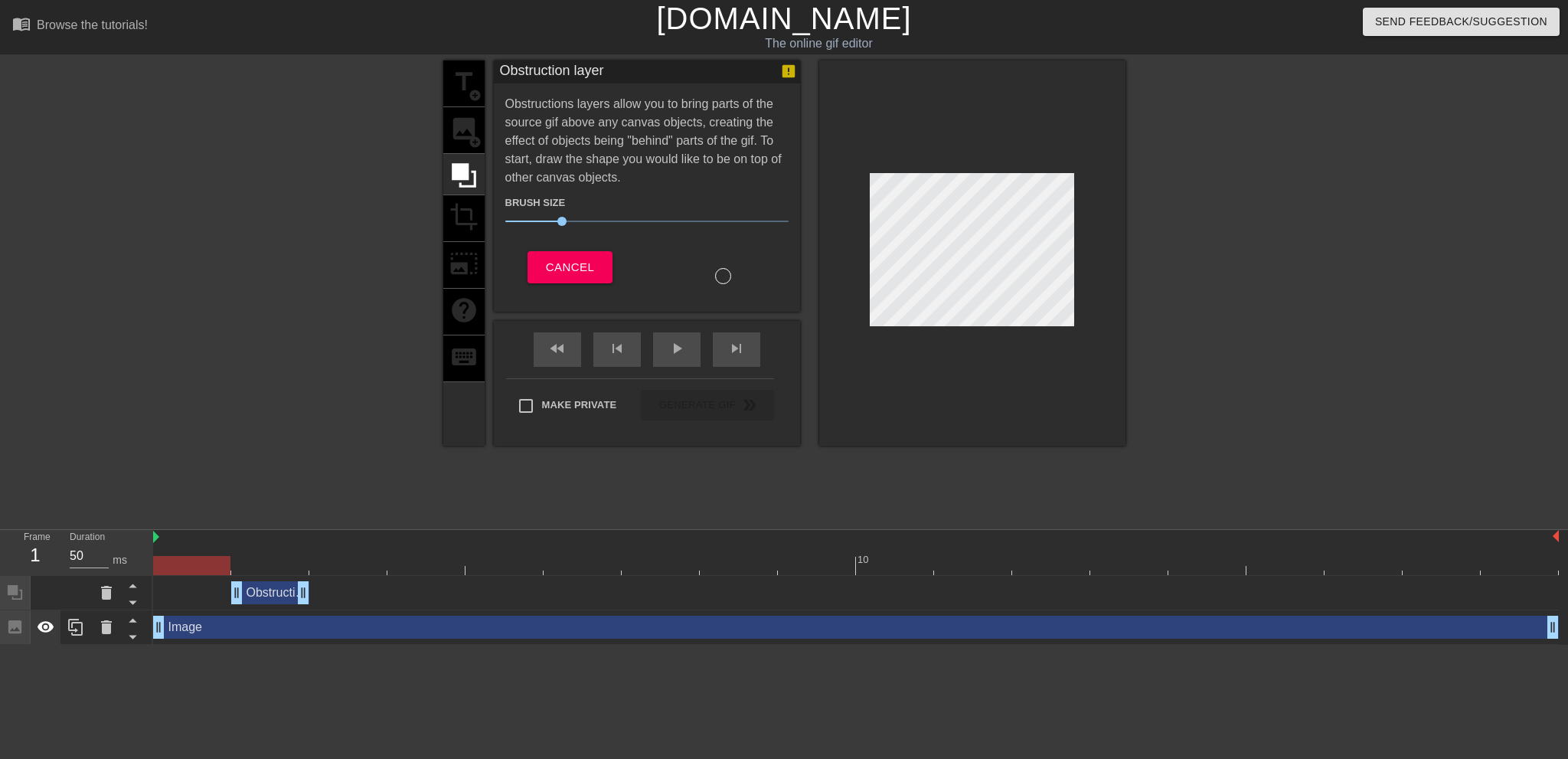
click at [44, 625] on icon at bounding box center [46, 627] width 17 height 11
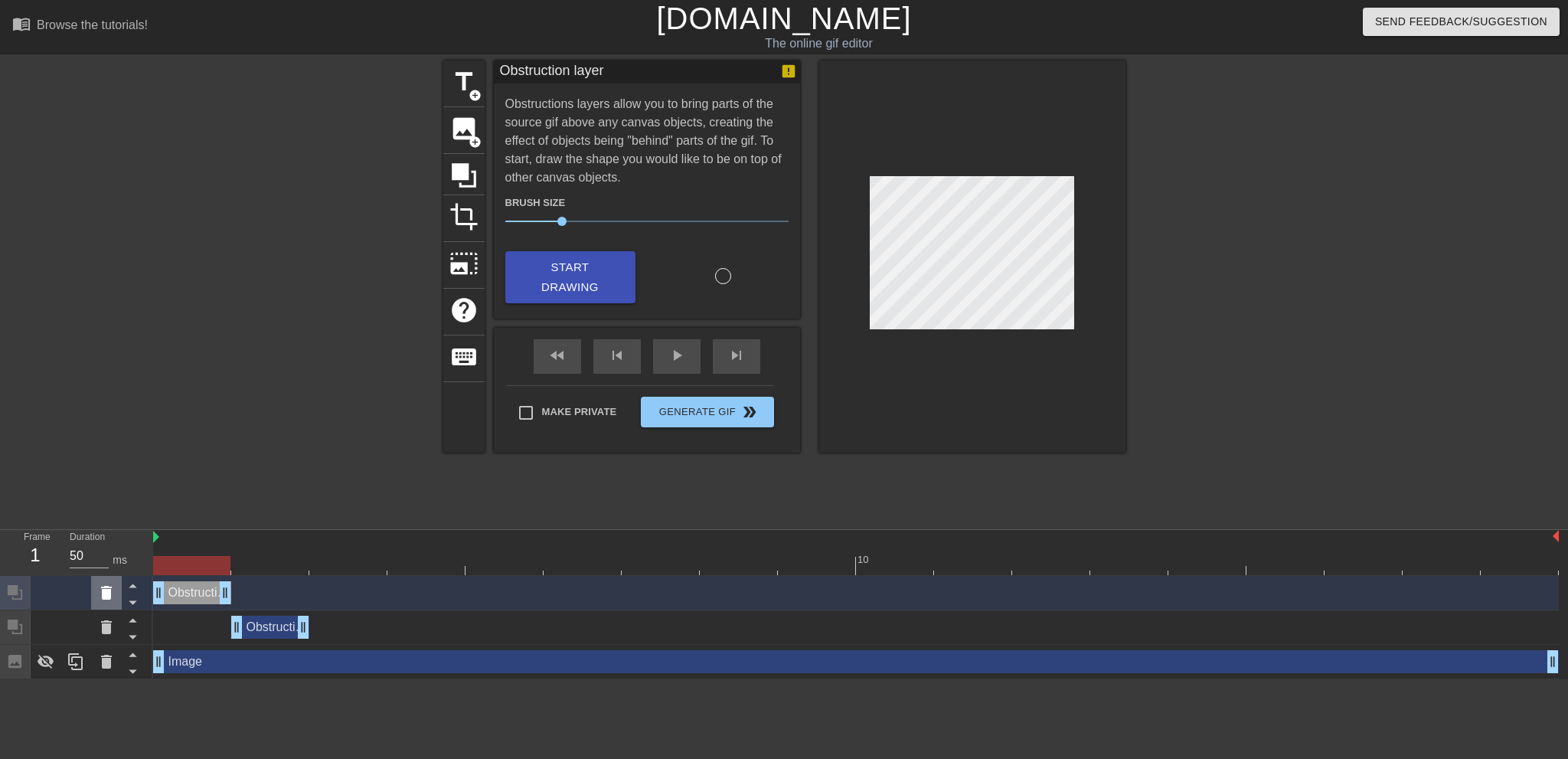
drag, startPoint x: 1551, startPoint y: 596, endPoint x: 111, endPoint y: 599, distance: 1440.0
click at [111, 599] on div "Frame 1 Duration 50 ms 10 Obstruction layer drag_handle drag_handle Obstruction…" at bounding box center [784, 605] width 1568 height 149
click at [723, 356] on div "skip_next" at bounding box center [737, 356] width 48 height 34
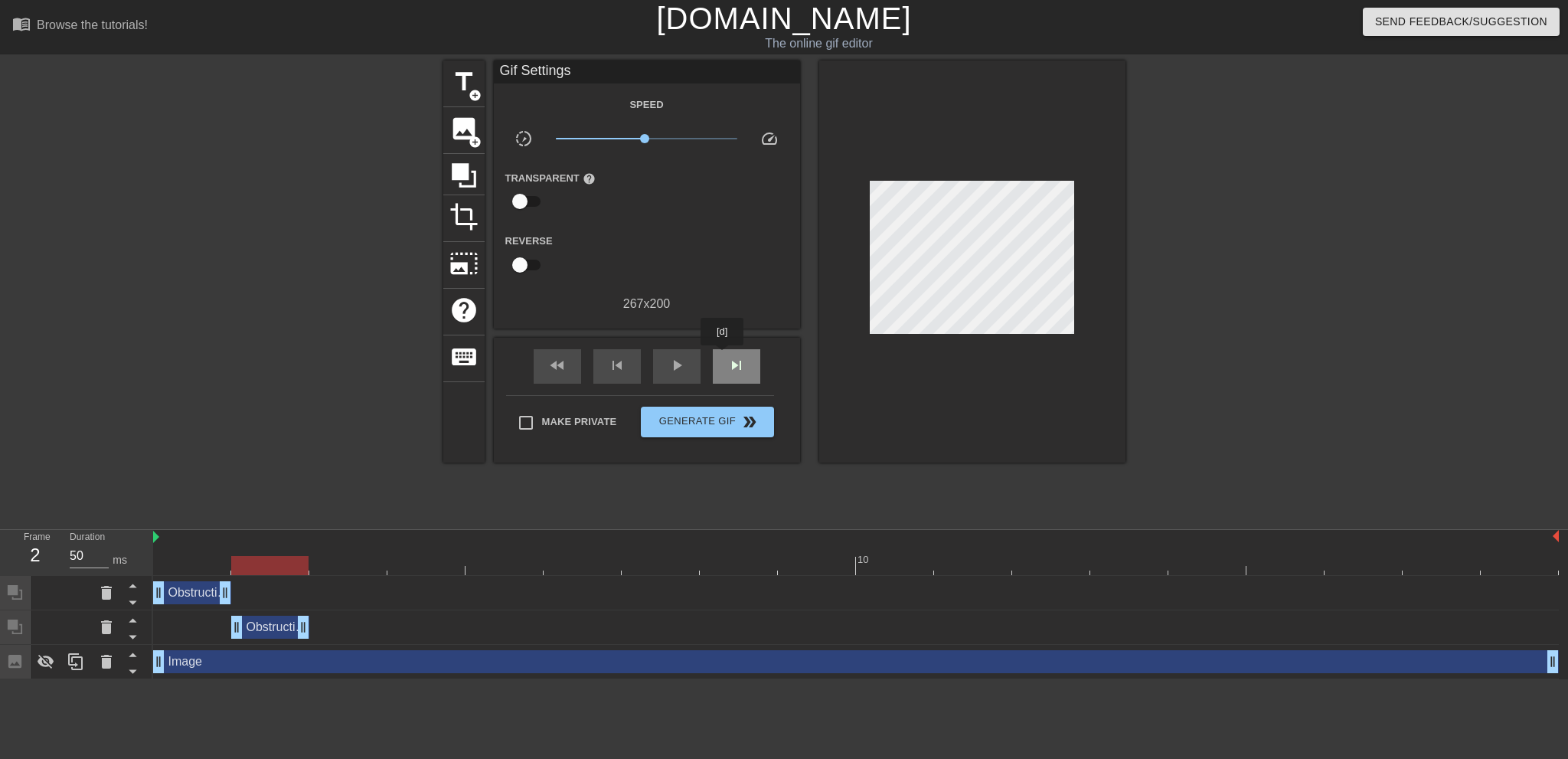
click at [723, 356] on div "skip_next" at bounding box center [737, 366] width 48 height 34
click at [457, 180] on icon at bounding box center [464, 176] width 29 height 29
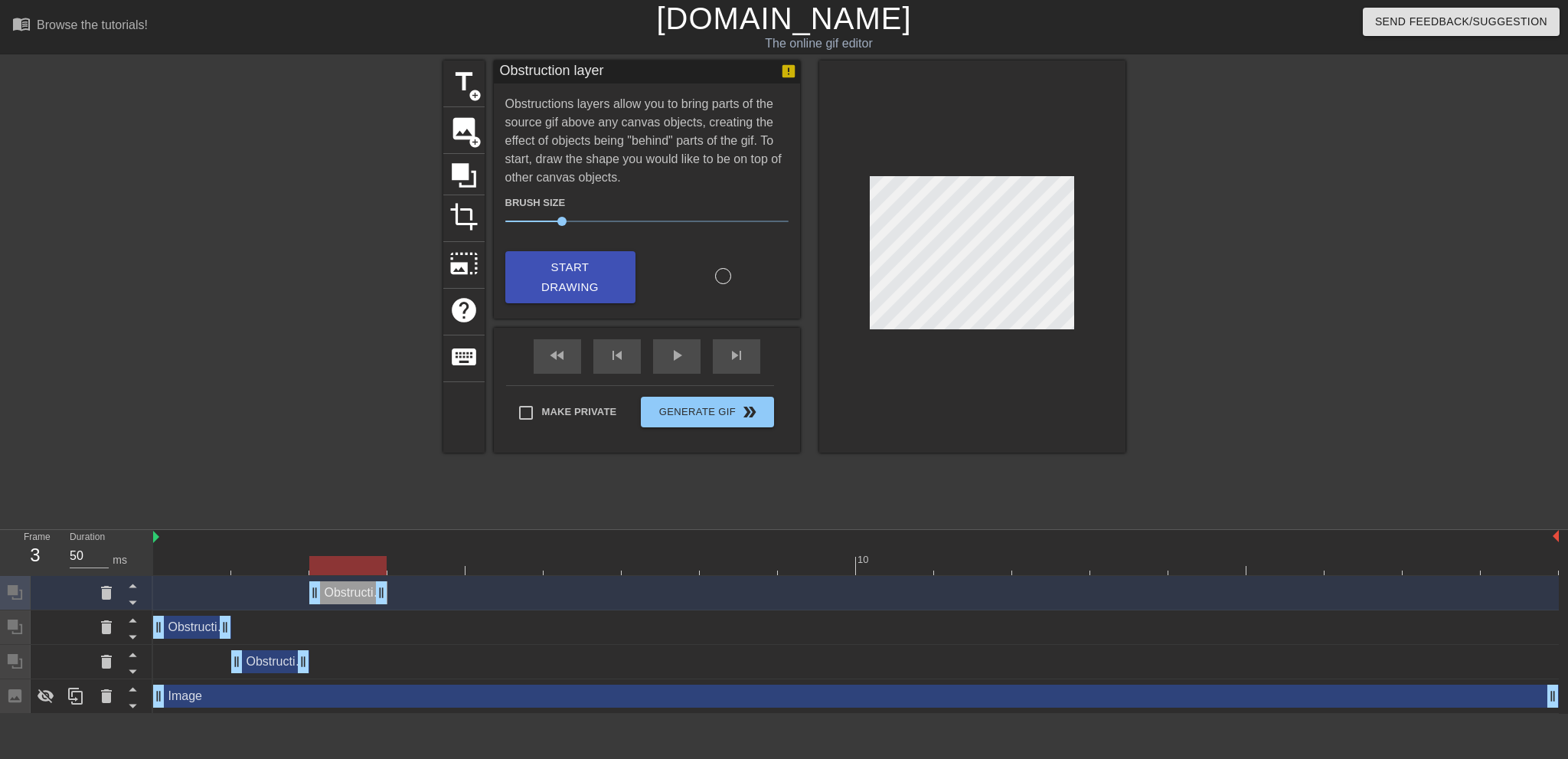
drag, startPoint x: 1551, startPoint y: 594, endPoint x: 385, endPoint y: 578, distance: 1166.1
click at [385, 578] on div "Obstruction layer drag_handle drag_handle" at bounding box center [855, 592] width 1406 height 34
click at [48, 696] on icon at bounding box center [46, 697] width 17 height 15
click at [109, 594] on icon at bounding box center [107, 592] width 11 height 14
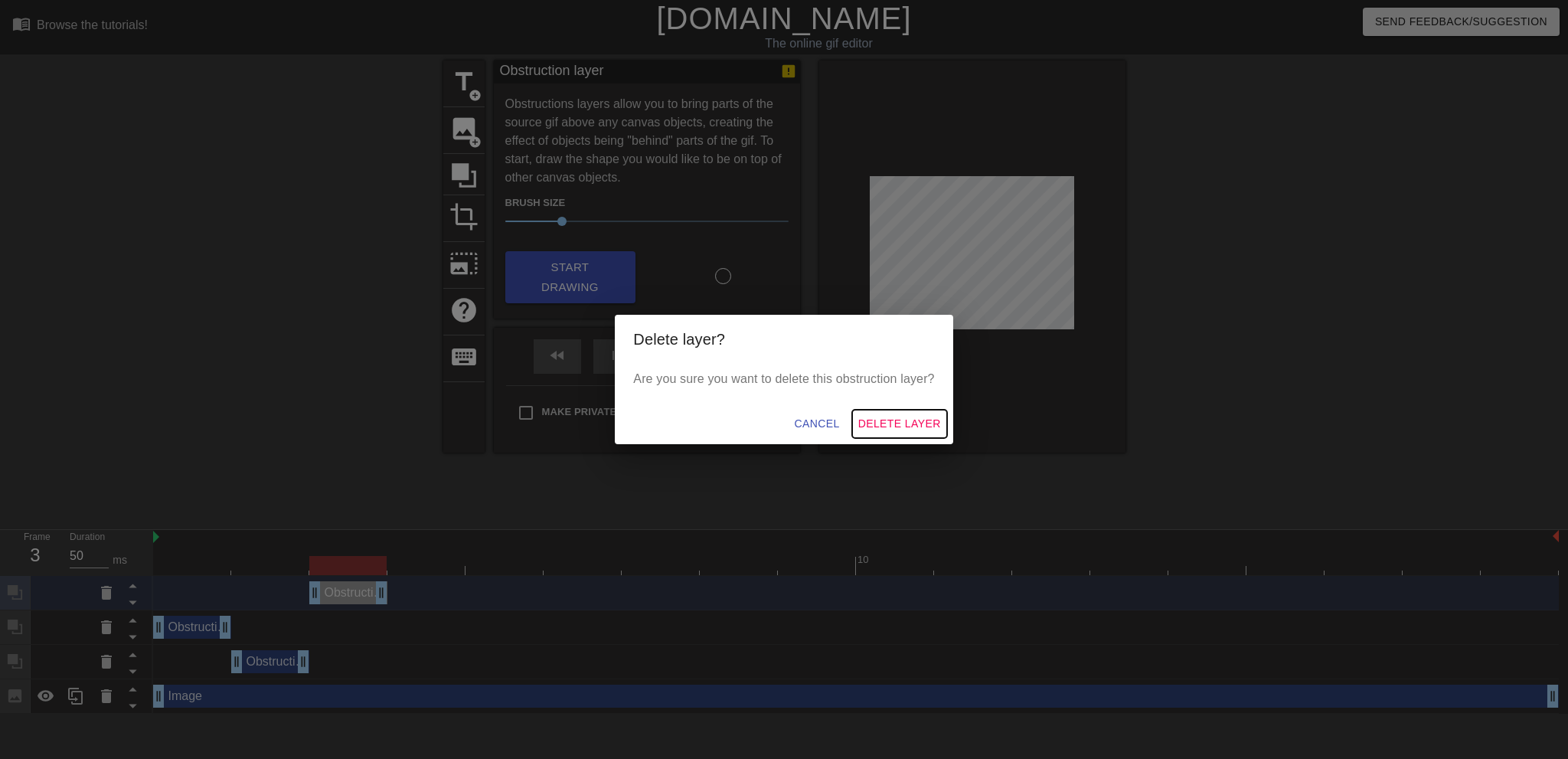
click at [884, 430] on span "Delete Layer" at bounding box center [900, 424] width 83 height 19
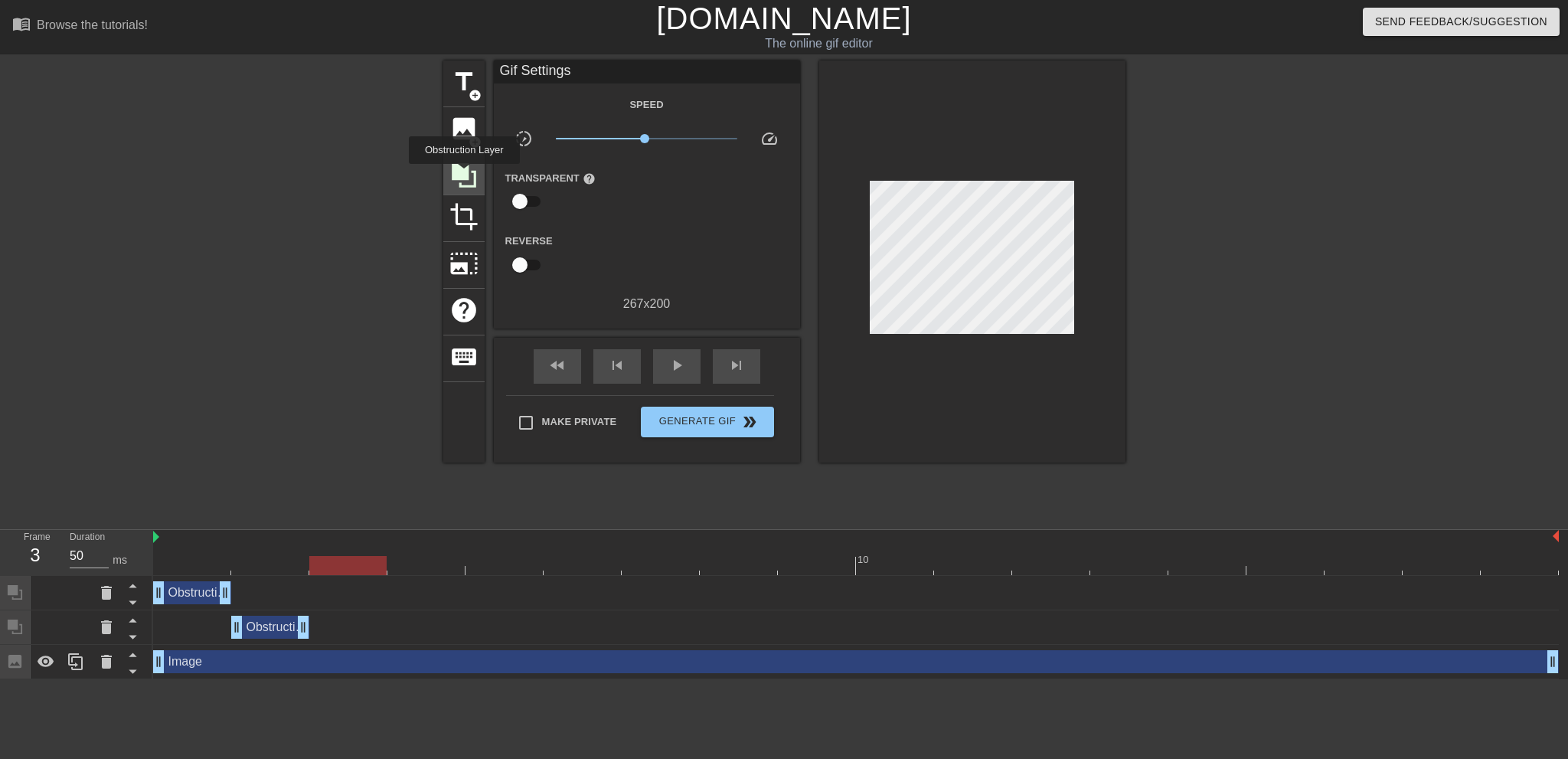
click at [464, 175] on icon at bounding box center [464, 175] width 25 height 25
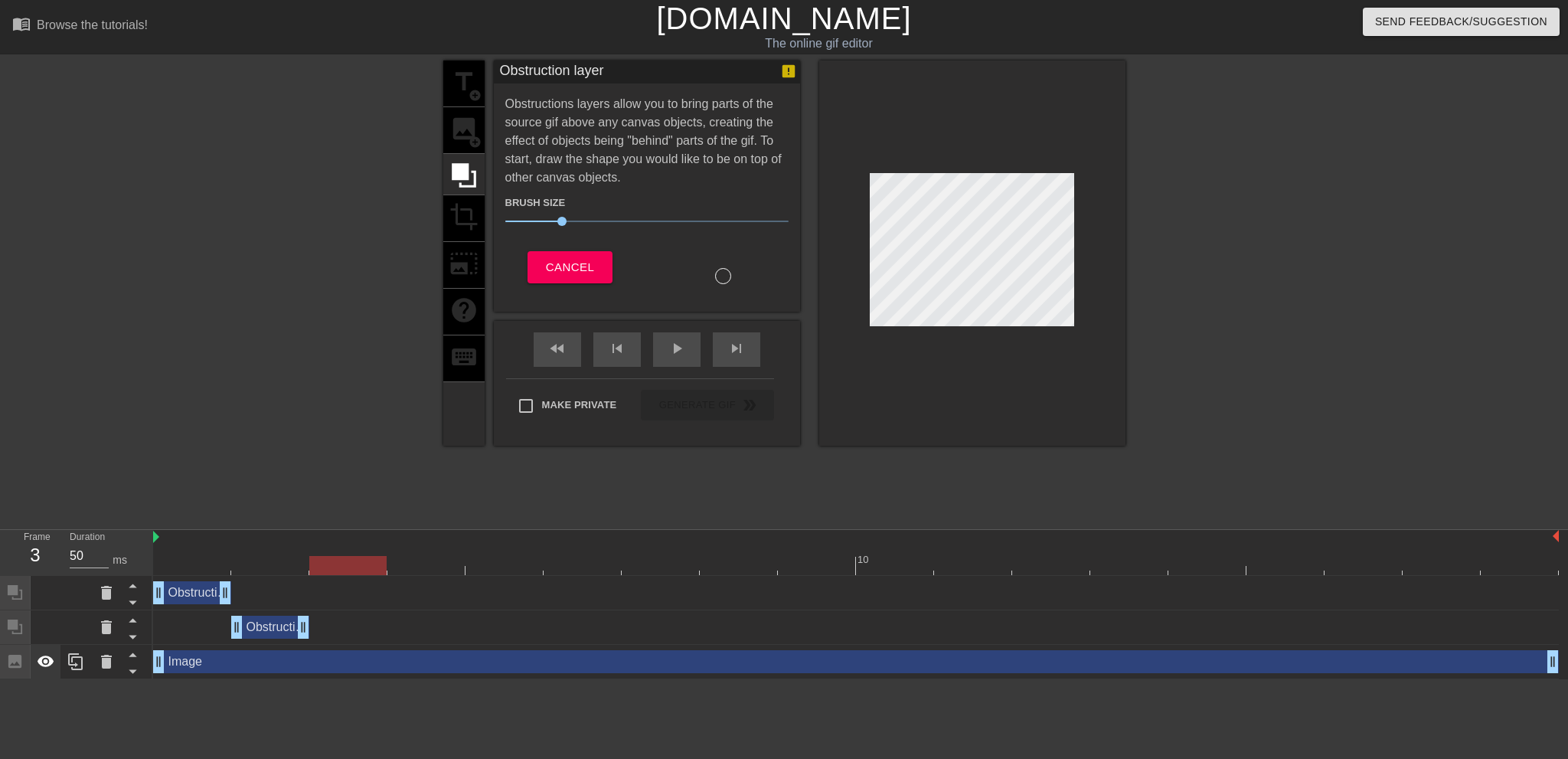
click at [43, 670] on icon at bounding box center [46, 662] width 18 height 18
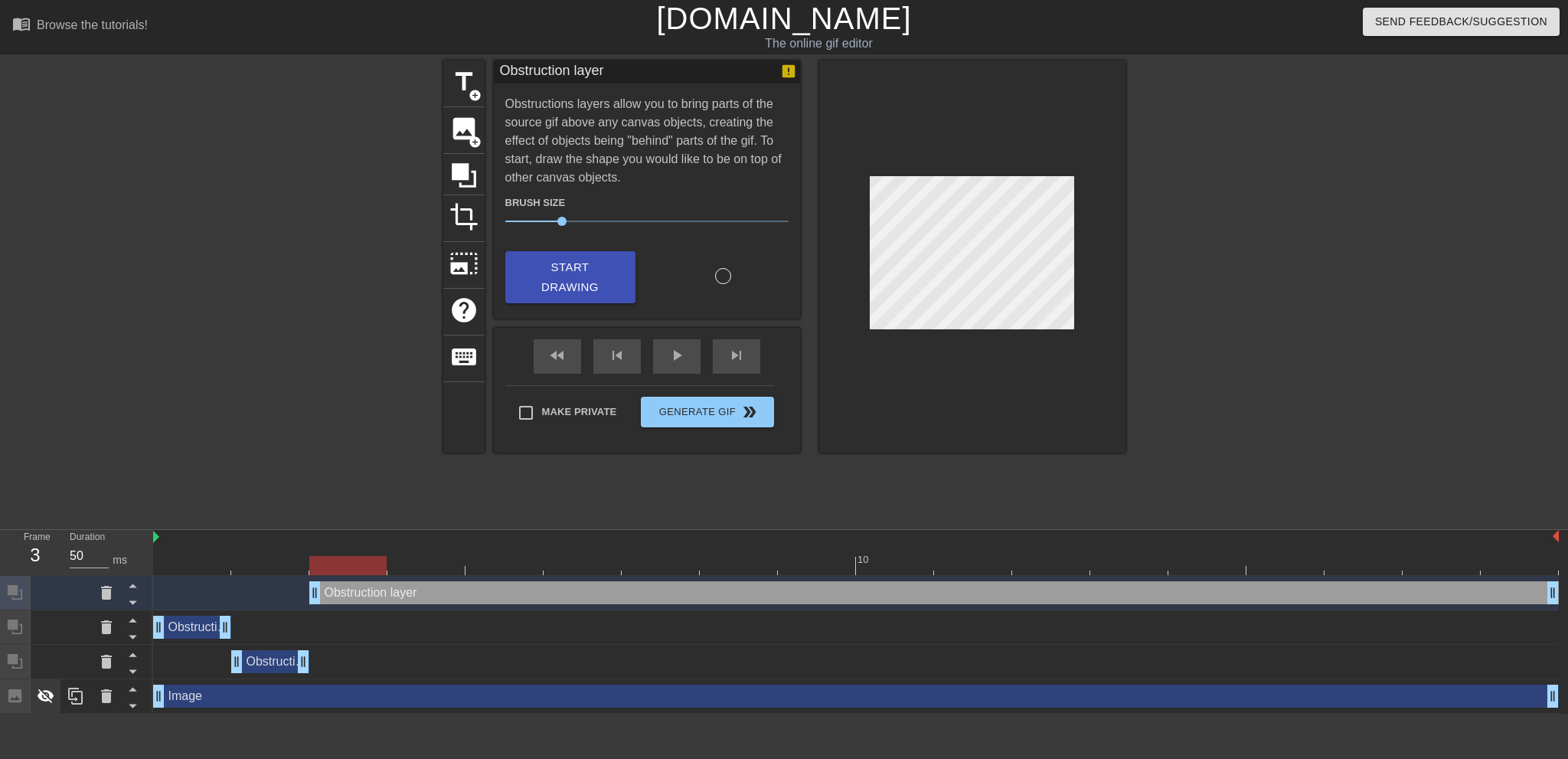
click at [45, 702] on icon at bounding box center [46, 697] width 17 height 15
click at [45, 702] on icon at bounding box center [46, 695] width 17 height 11
click at [613, 348] on div "skip_previous" at bounding box center [618, 356] width 48 height 34
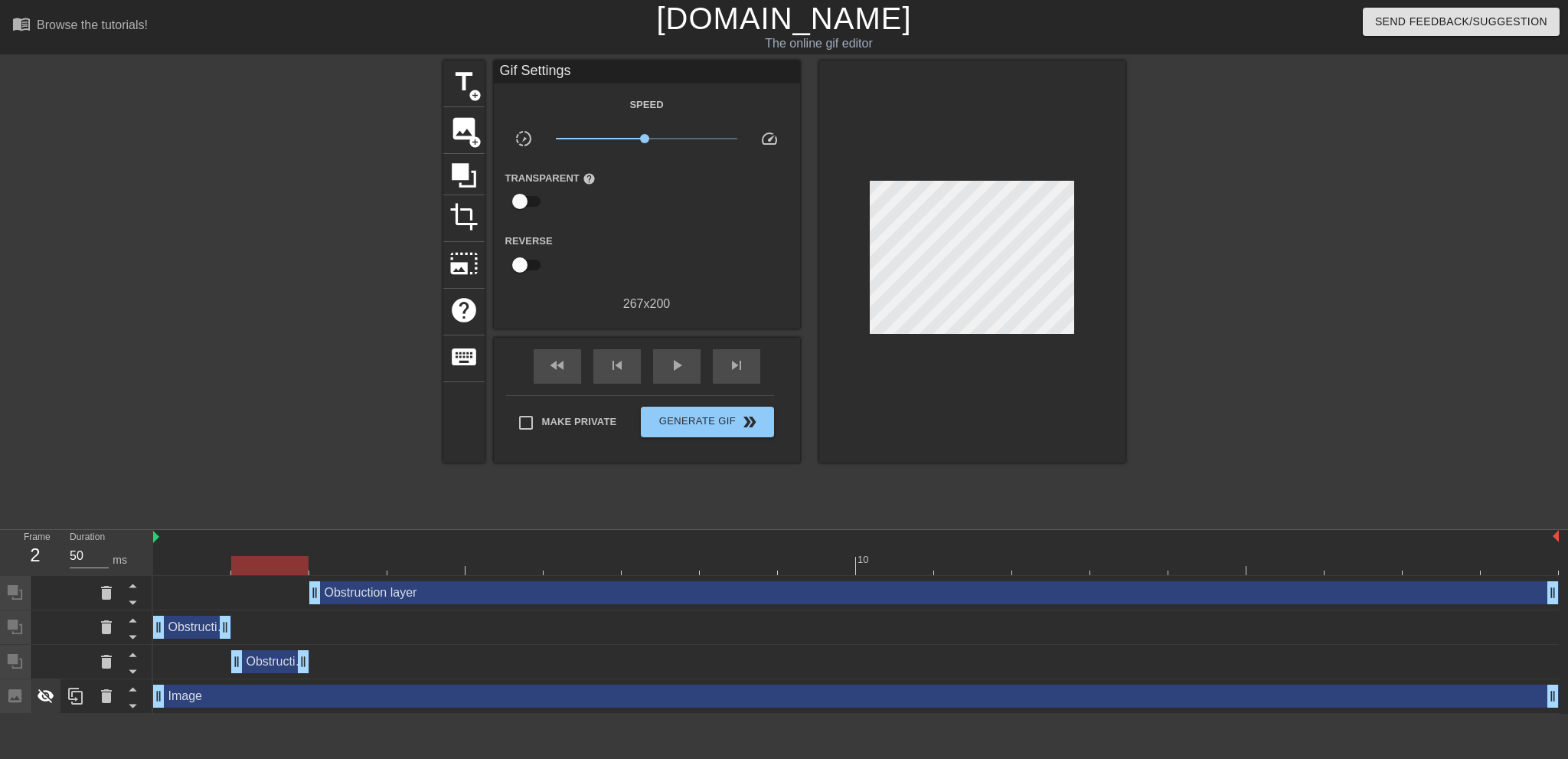
click at [52, 706] on icon at bounding box center [46, 696] width 18 height 18
click at [625, 373] on span "skip_previous" at bounding box center [617, 366] width 18 height 18
click at [740, 363] on span "skip_next" at bounding box center [737, 366] width 18 height 18
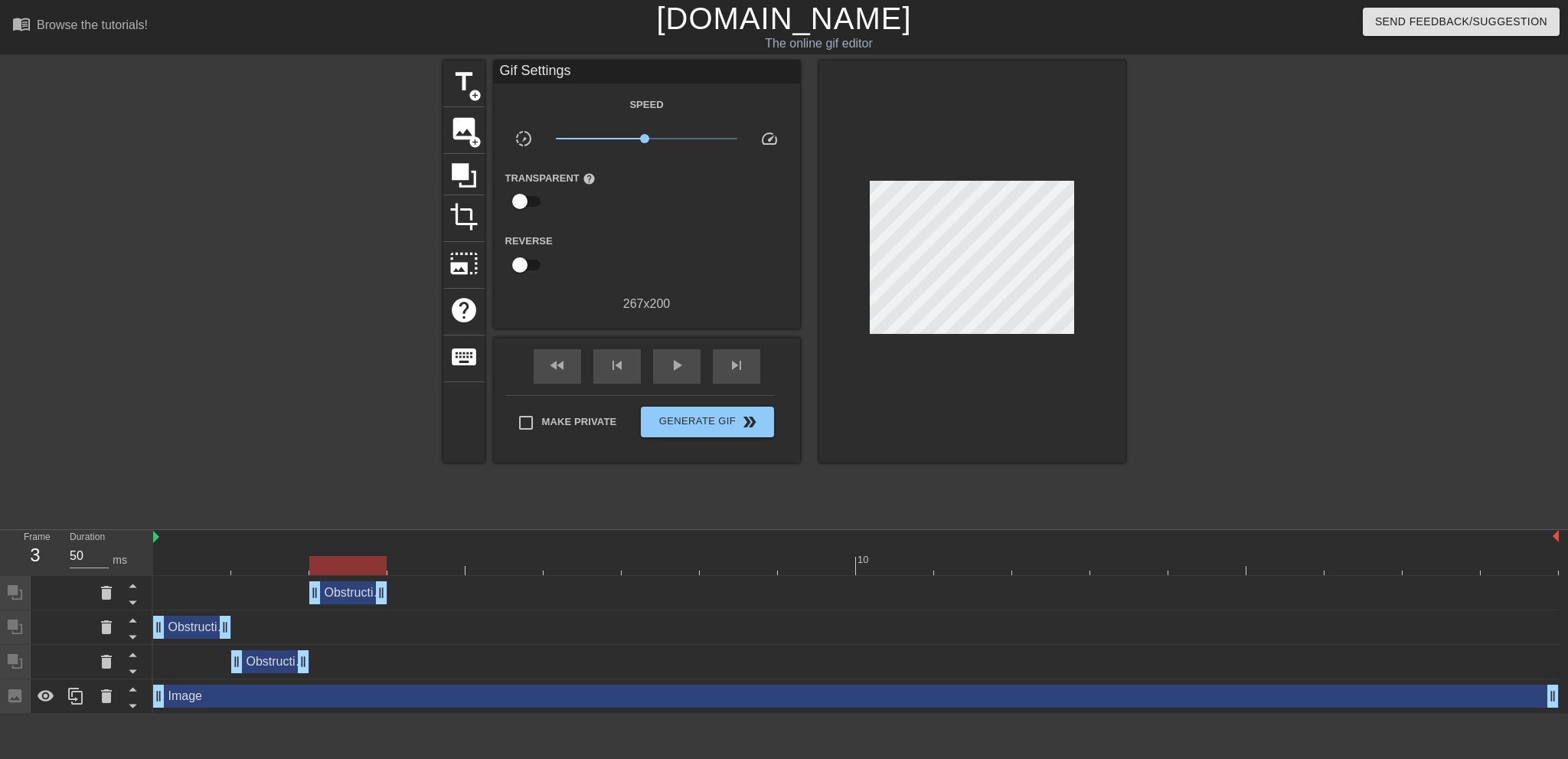
drag, startPoint x: 1551, startPoint y: 591, endPoint x: 381, endPoint y: 613, distance: 1170.2
click at [381, 613] on div "Obstruction layer drag_handle drag_handle Obstruction layer drag_handle drag_ha…" at bounding box center [860, 645] width 1415 height 138
click at [730, 364] on span "skip_next" at bounding box center [737, 366] width 18 height 18
click at [44, 699] on icon at bounding box center [46, 695] width 17 height 11
click at [465, 175] on icon at bounding box center [464, 175] width 25 height 25
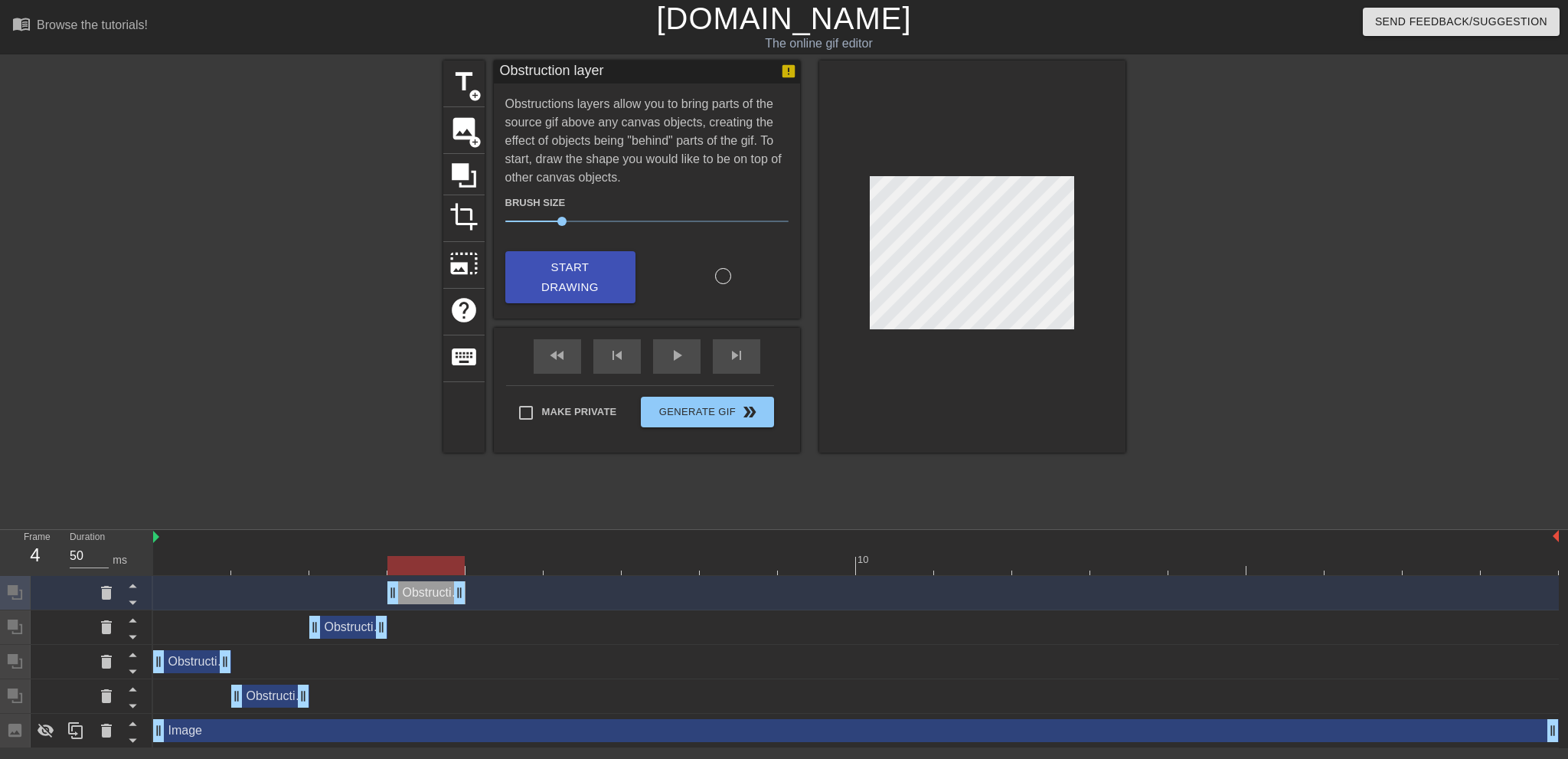
drag, startPoint x: 1551, startPoint y: 596, endPoint x: 467, endPoint y: 585, distance: 1084.1
click at [467, 585] on div "Obstruction layer drag_handle drag_handle" at bounding box center [855, 592] width 1406 height 23
click at [47, 737] on icon at bounding box center [46, 731] width 17 height 15
click at [456, 169] on icon at bounding box center [464, 175] width 25 height 25
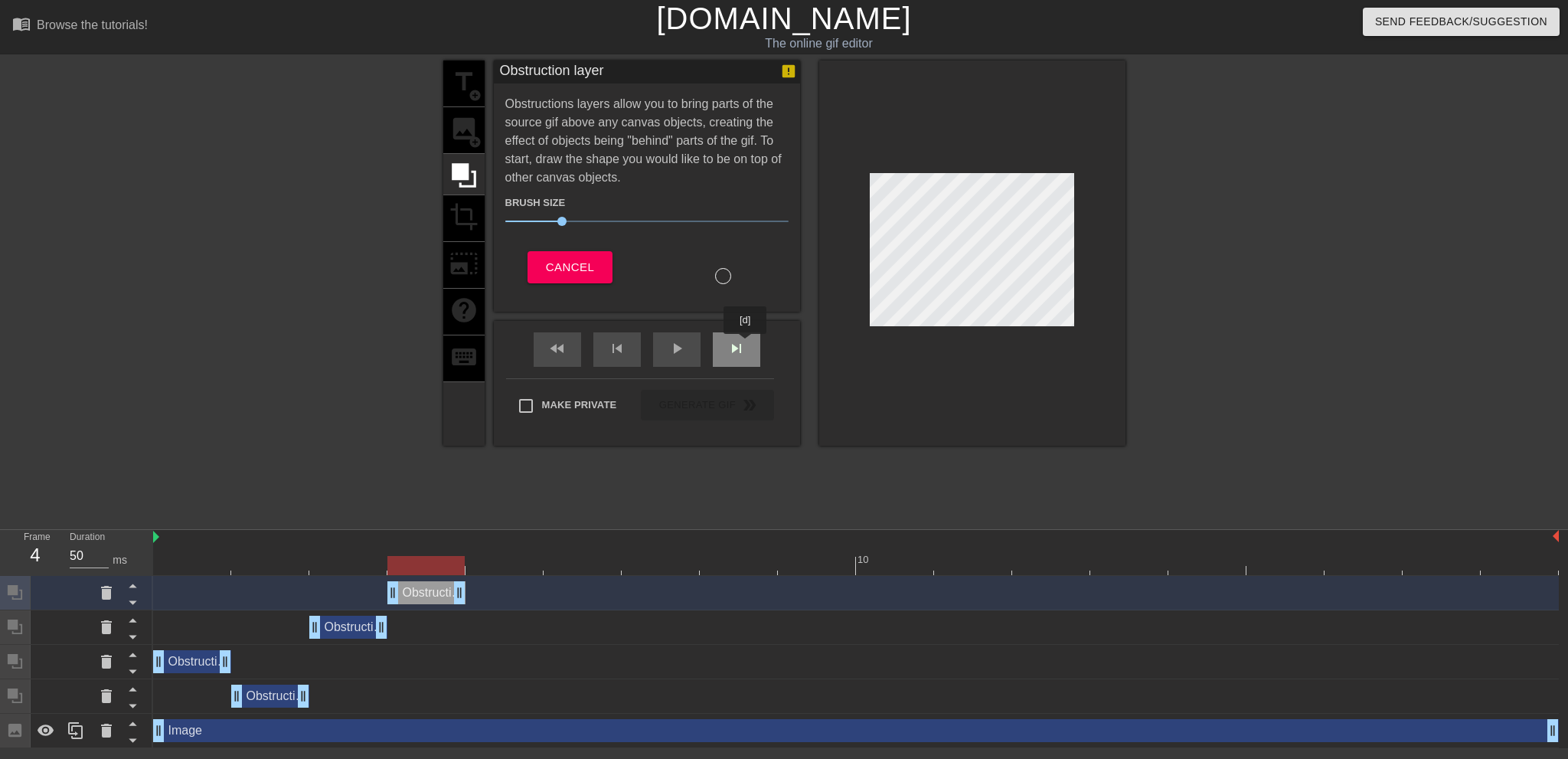
click at [746, 344] on div "skip_next" at bounding box center [737, 349] width 48 height 34
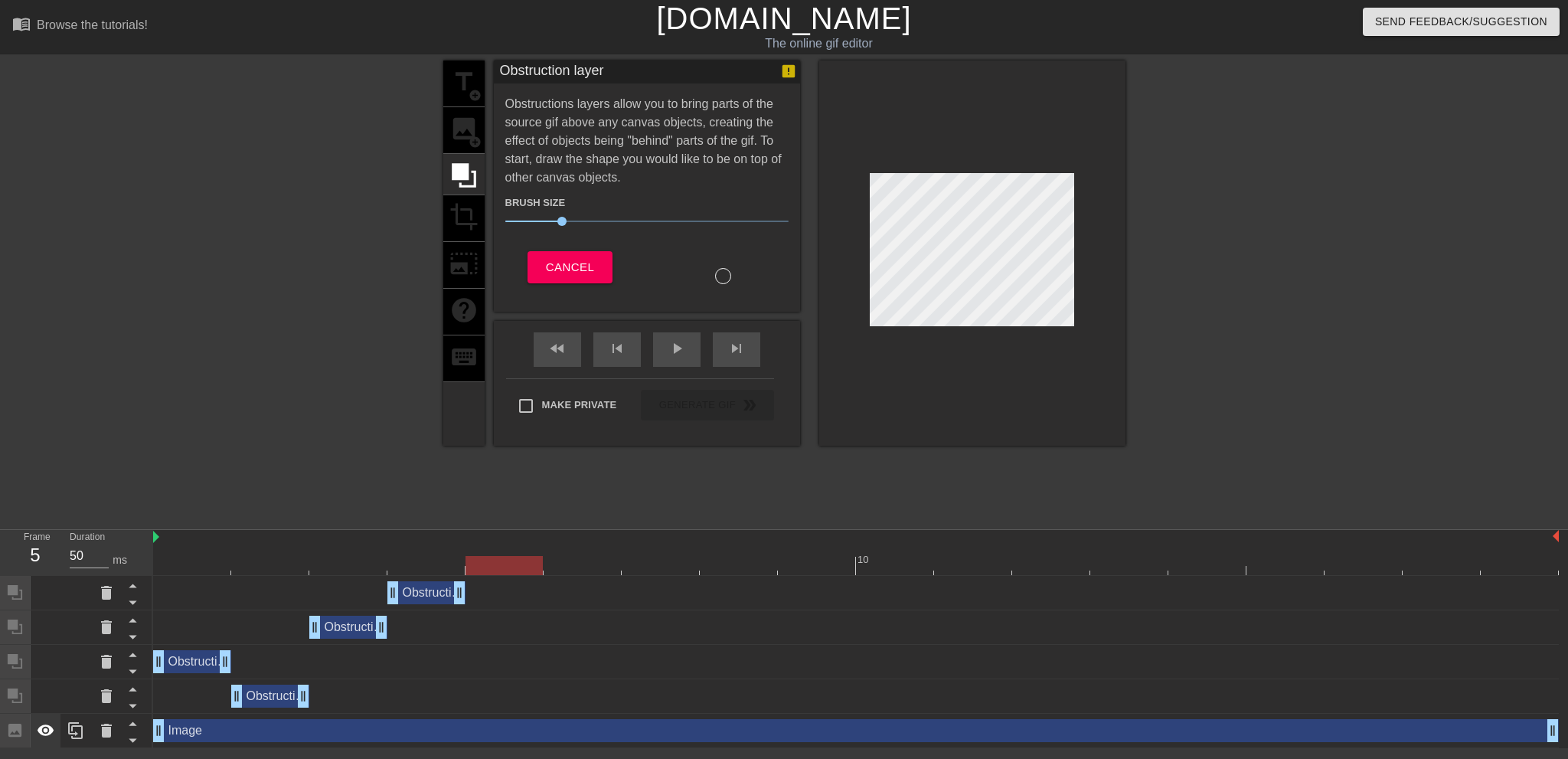
click at [51, 736] on icon at bounding box center [46, 730] width 17 height 11
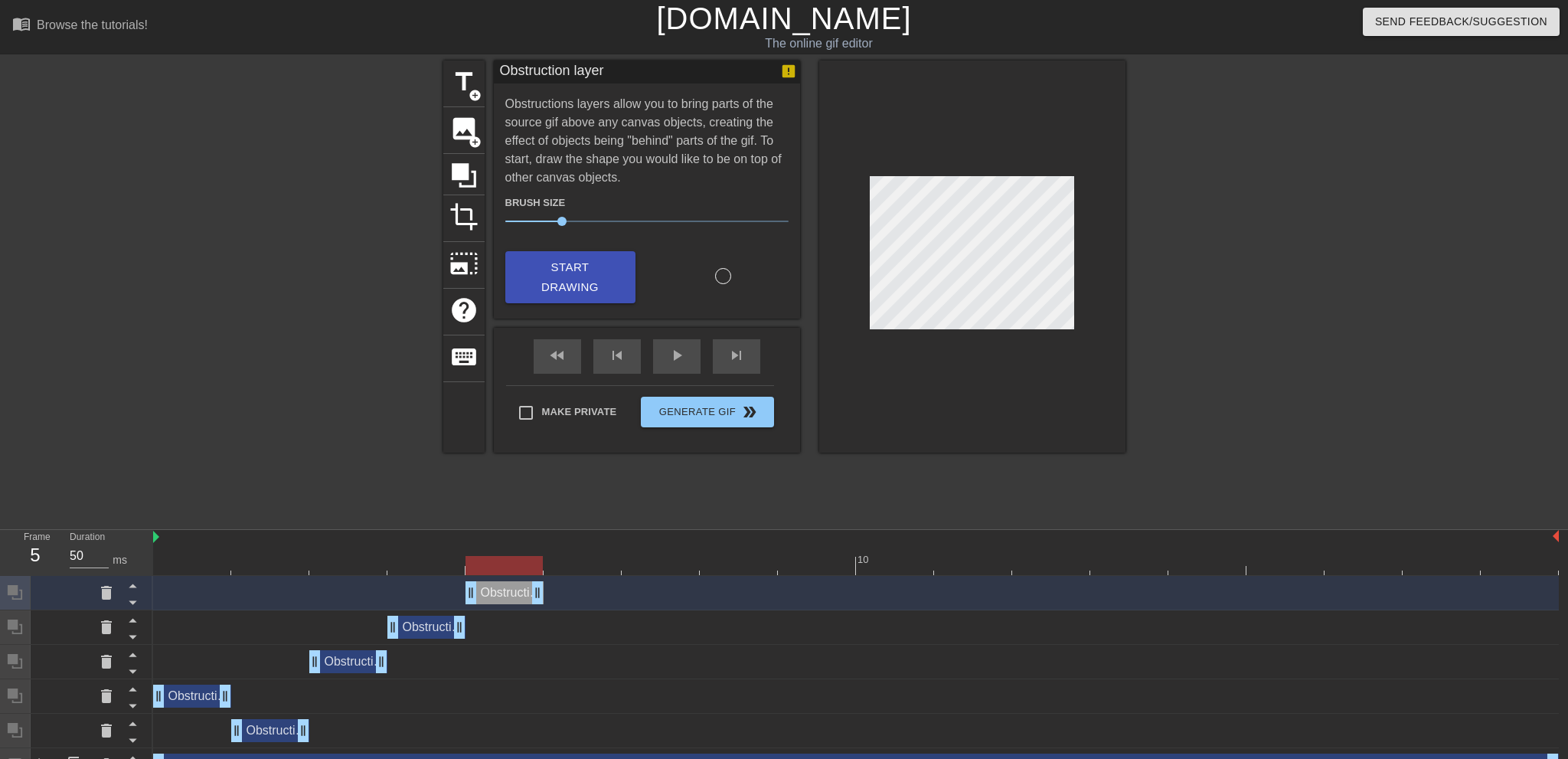
drag, startPoint x: 1550, startPoint y: 596, endPoint x: 535, endPoint y: 590, distance: 1015.0
click at [535, 590] on div "Obstruction layer drag_handle drag_handle" at bounding box center [505, 592] width 78 height 23
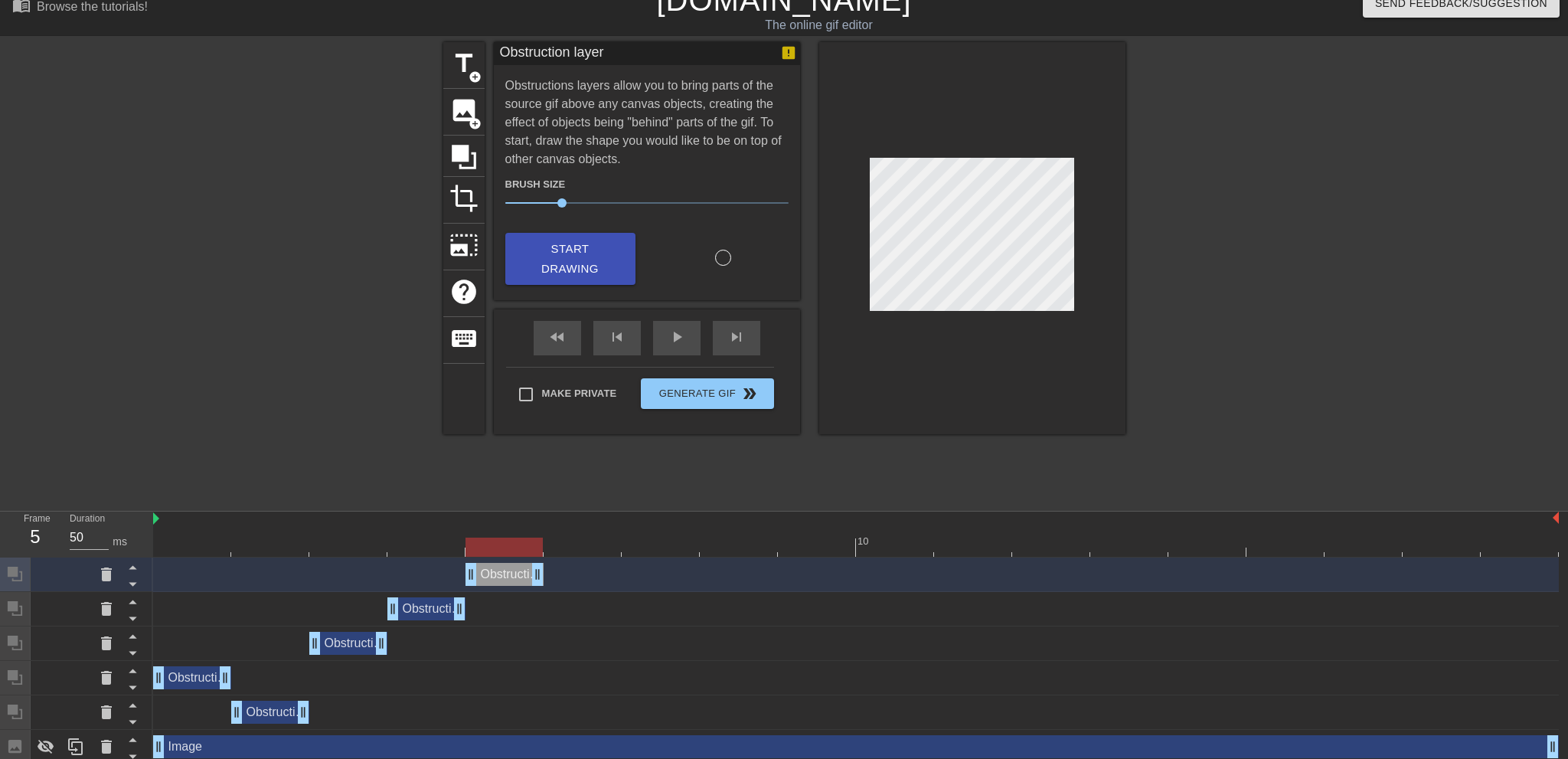
scroll to position [27, 0]
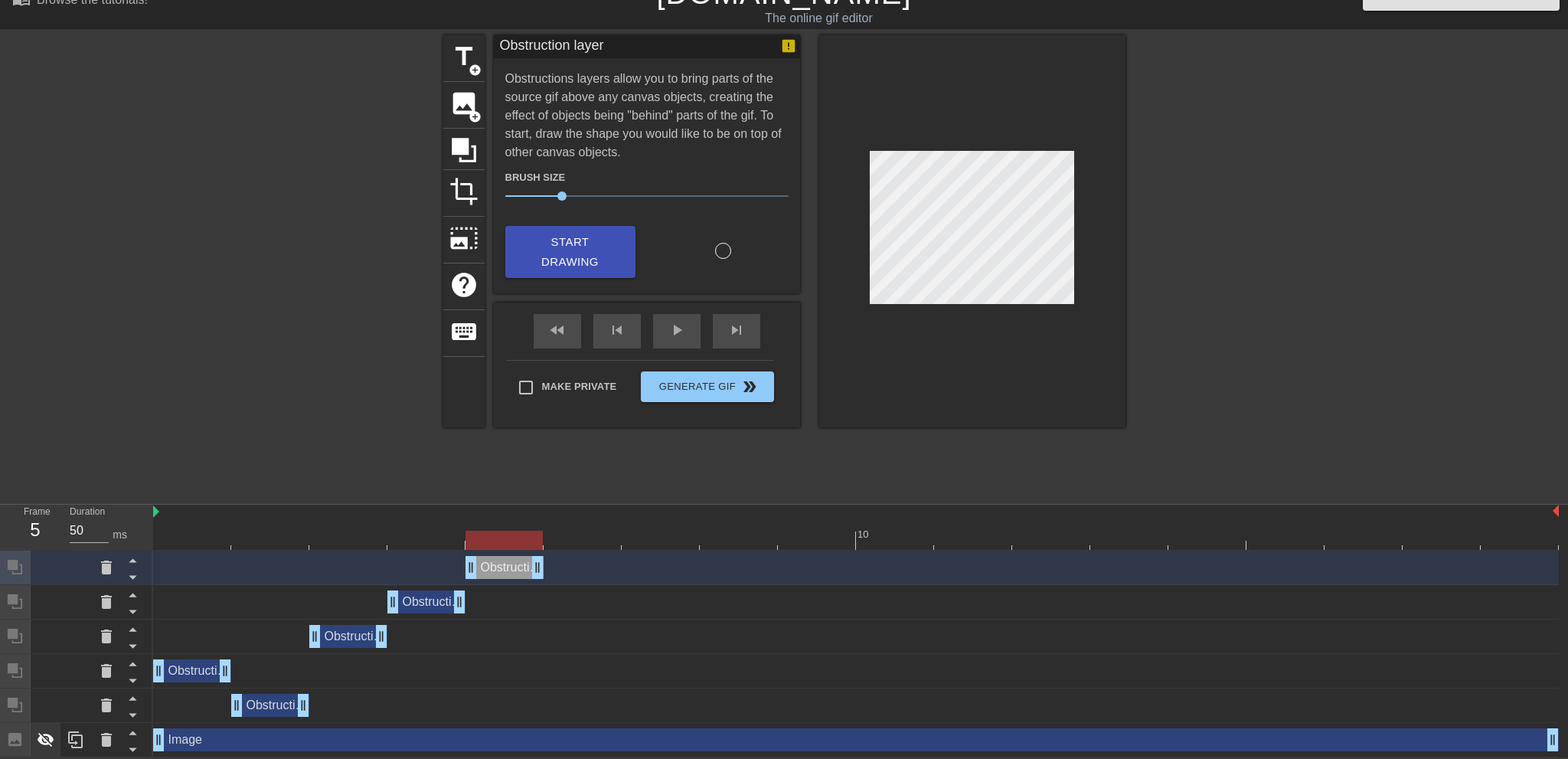
click at [49, 733] on icon at bounding box center [46, 740] width 18 height 18
click at [603, 333] on div "skip_previous" at bounding box center [618, 331] width 48 height 34
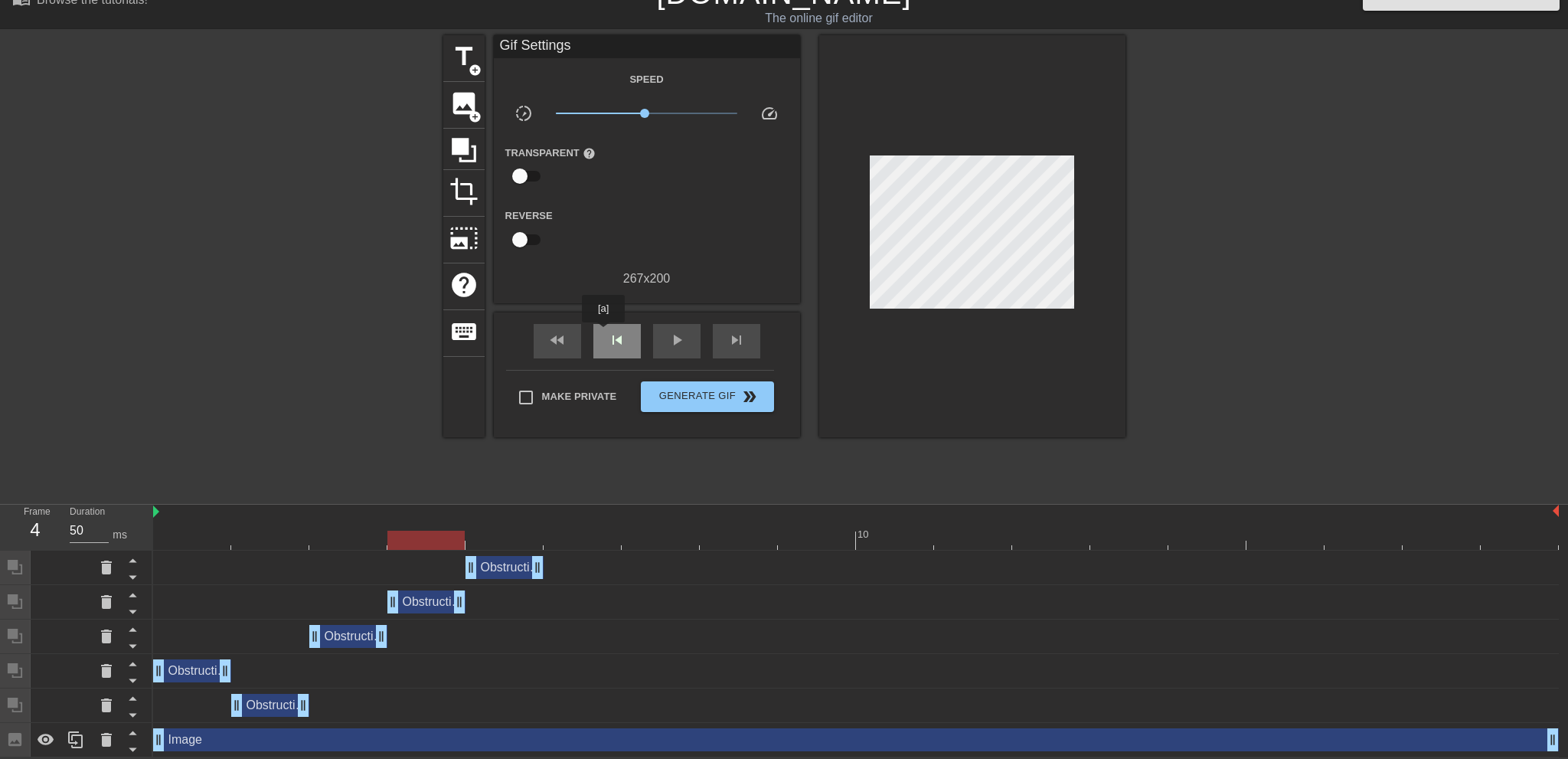
click at [603, 333] on div "skip_previous" at bounding box center [618, 341] width 48 height 34
click at [742, 344] on span "skip_next" at bounding box center [737, 340] width 18 height 18
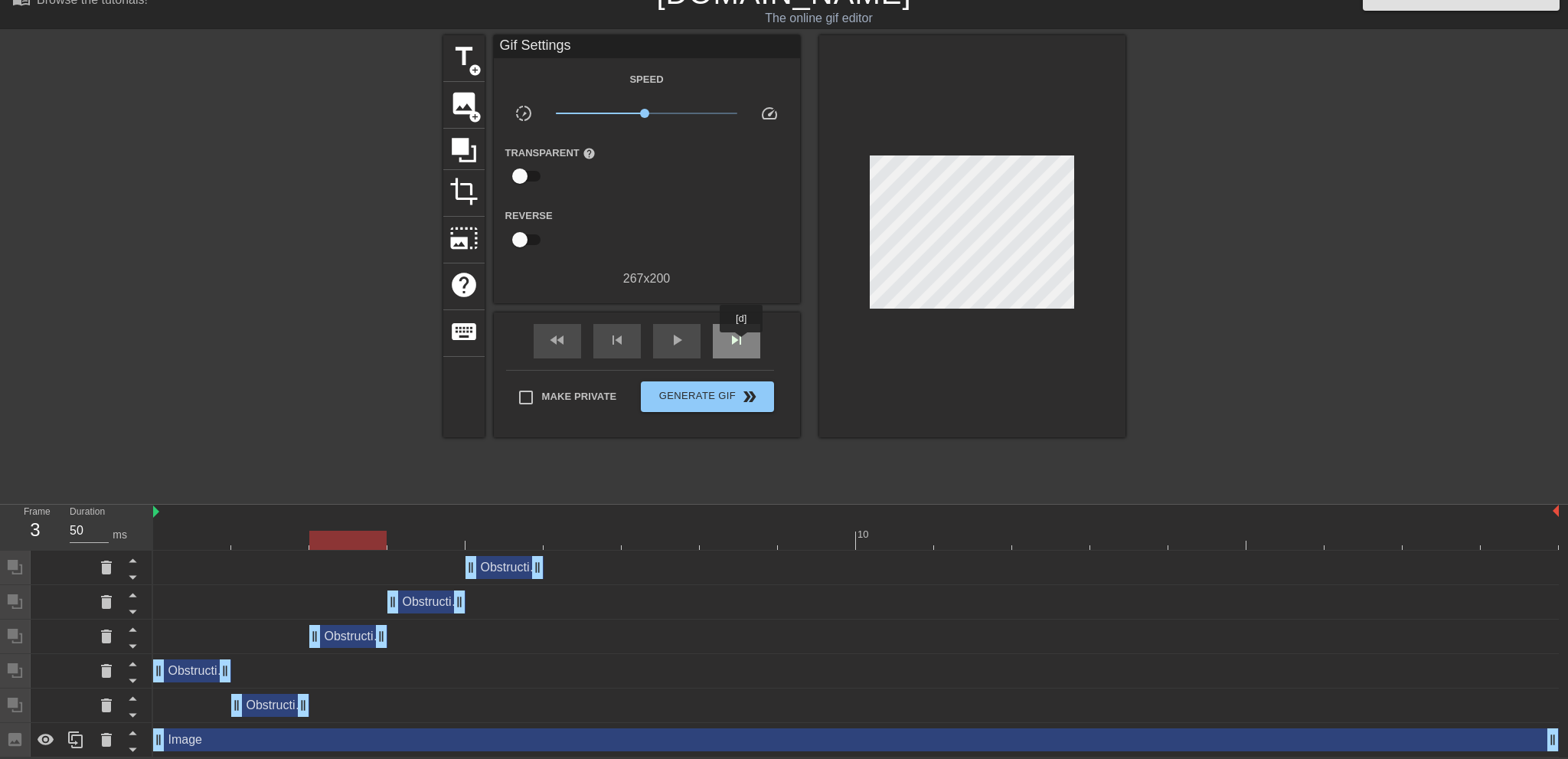
click at [742, 344] on span "skip_next" at bounding box center [737, 340] width 18 height 18
click at [608, 339] on span "skip_previous" at bounding box center [617, 340] width 18 height 18
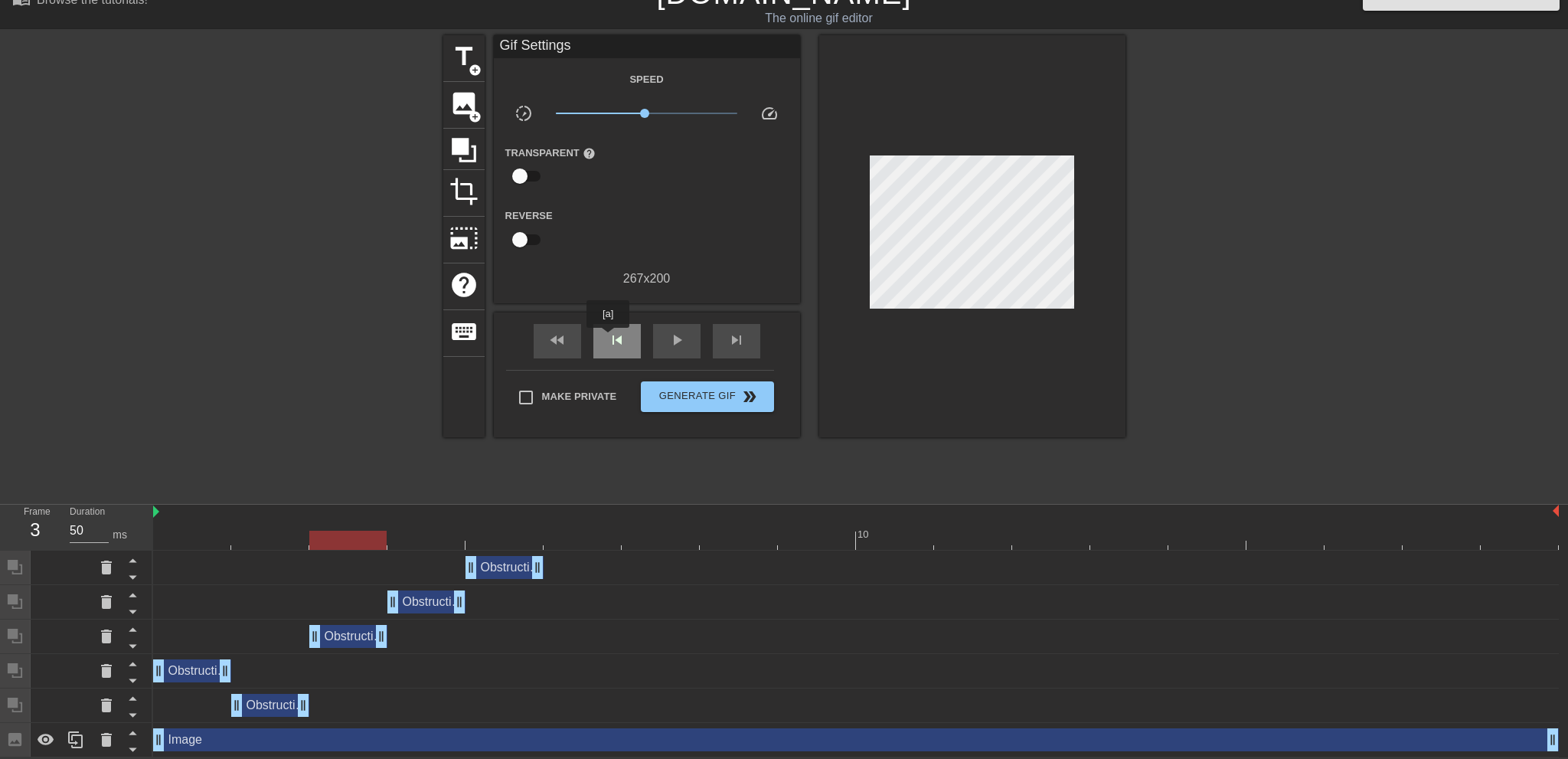
click at [608, 339] on span "skip_previous" at bounding box center [617, 340] width 18 height 18
click at [740, 342] on span "skip_next" at bounding box center [737, 340] width 18 height 18
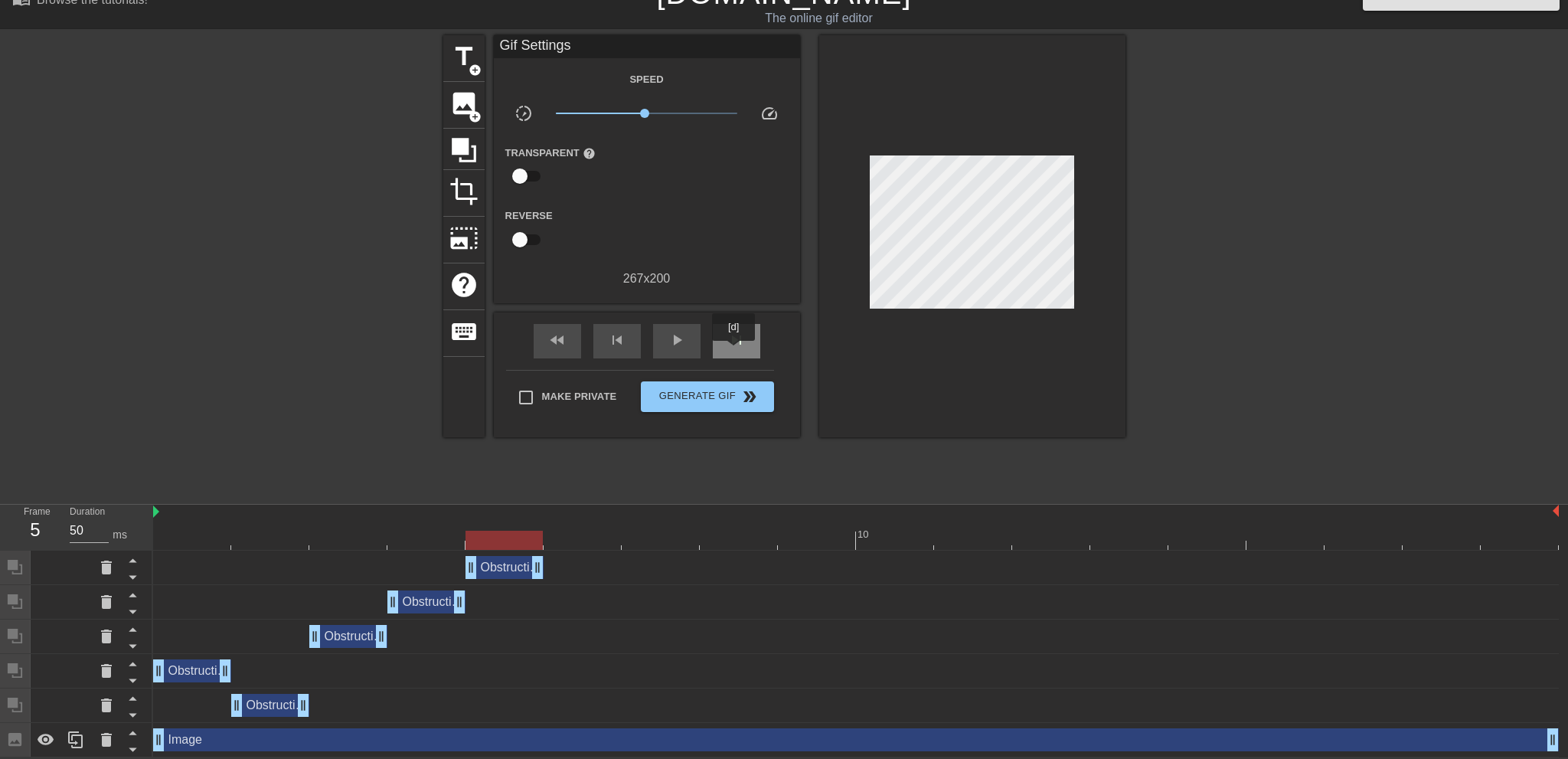
click at [744, 352] on div "skip_next" at bounding box center [737, 341] width 48 height 34
click at [44, 739] on icon at bounding box center [46, 740] width 17 height 11
click at [458, 154] on icon at bounding box center [464, 150] width 29 height 29
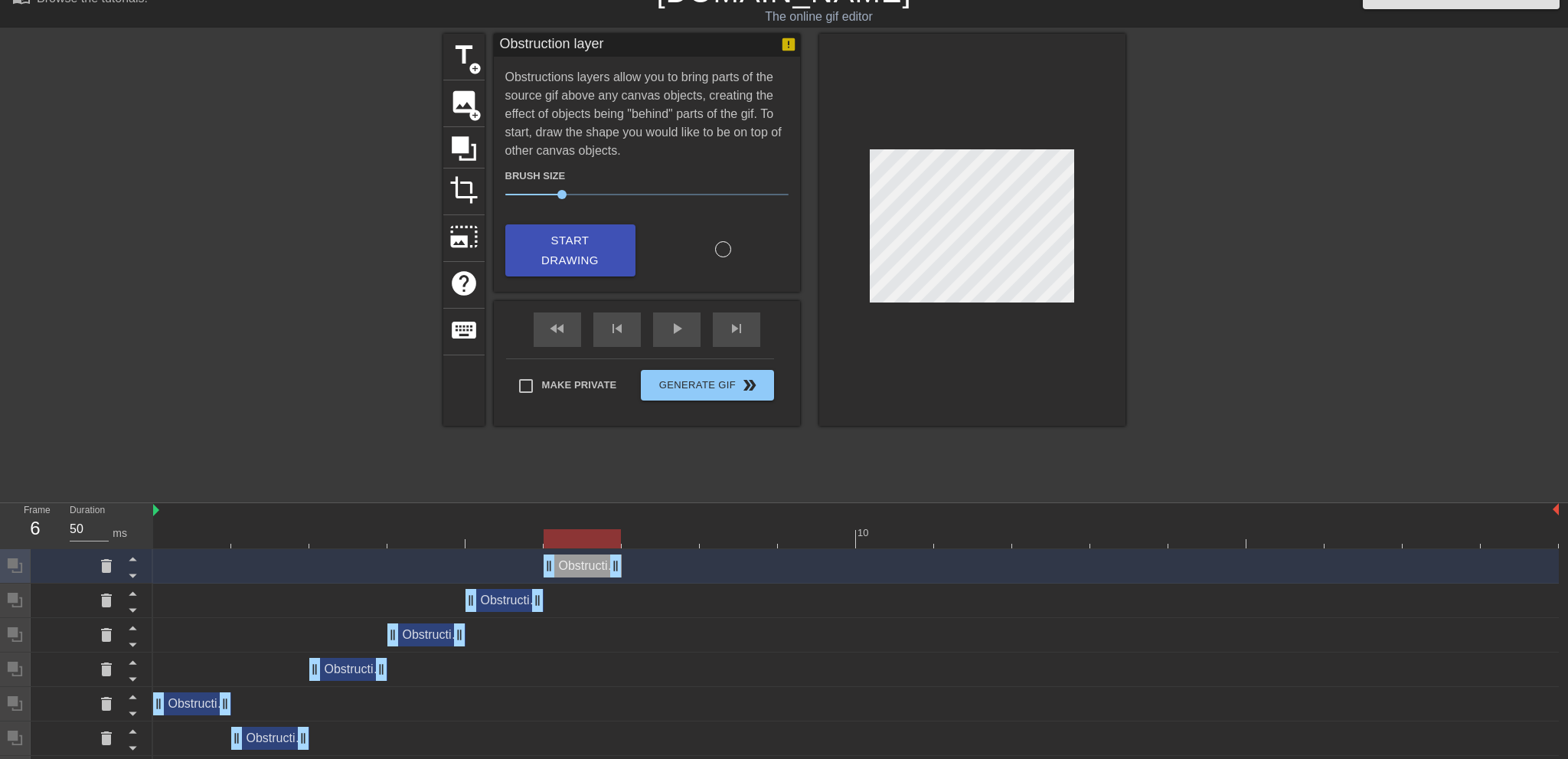
drag, startPoint x: 1551, startPoint y: 568, endPoint x: 644, endPoint y: 571, distance: 907.0
click at [644, 571] on div "Obstruction layer drag_handle drag_handle" at bounding box center [855, 566] width 1406 height 23
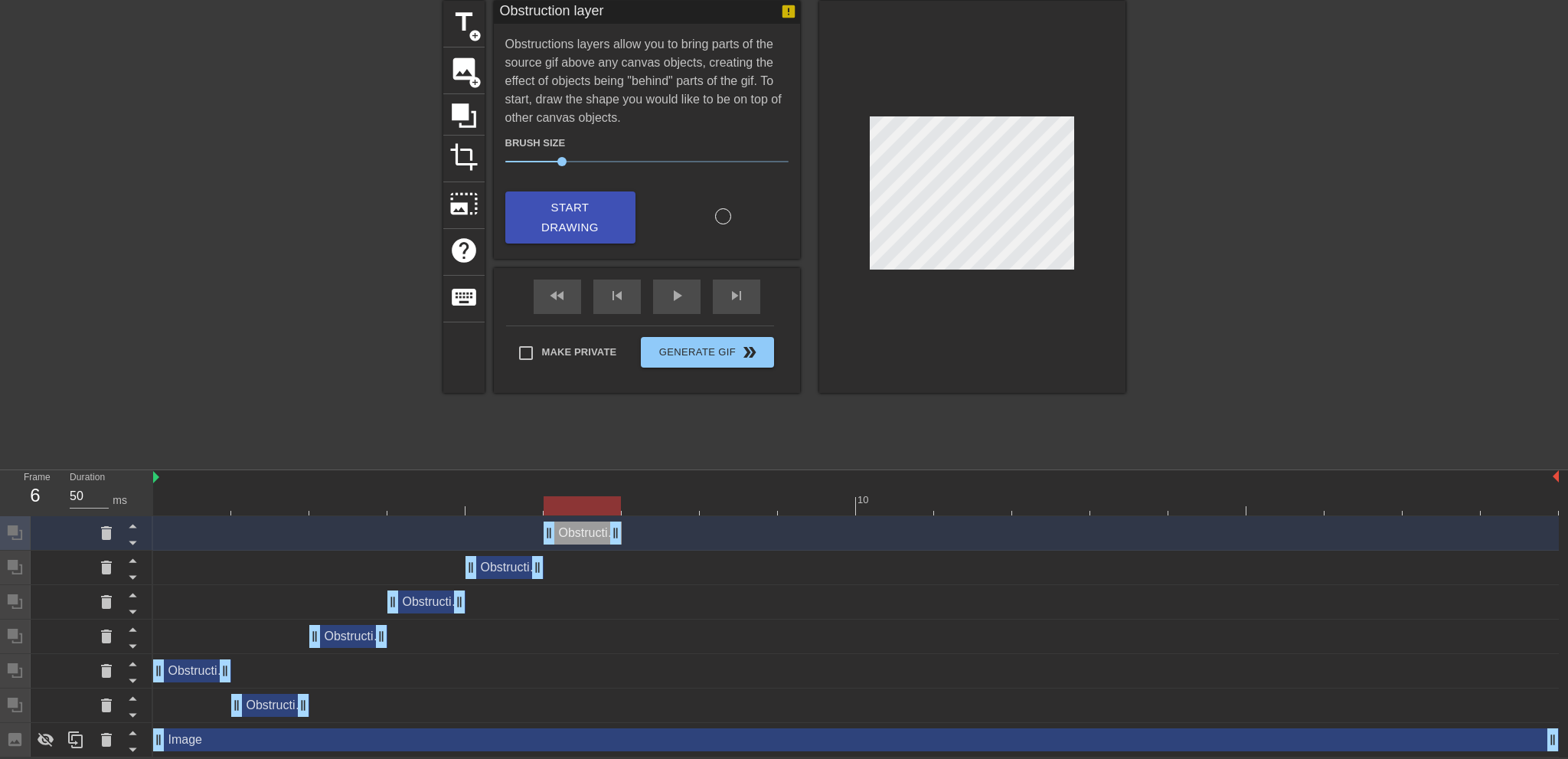
scroll to position [0, 0]
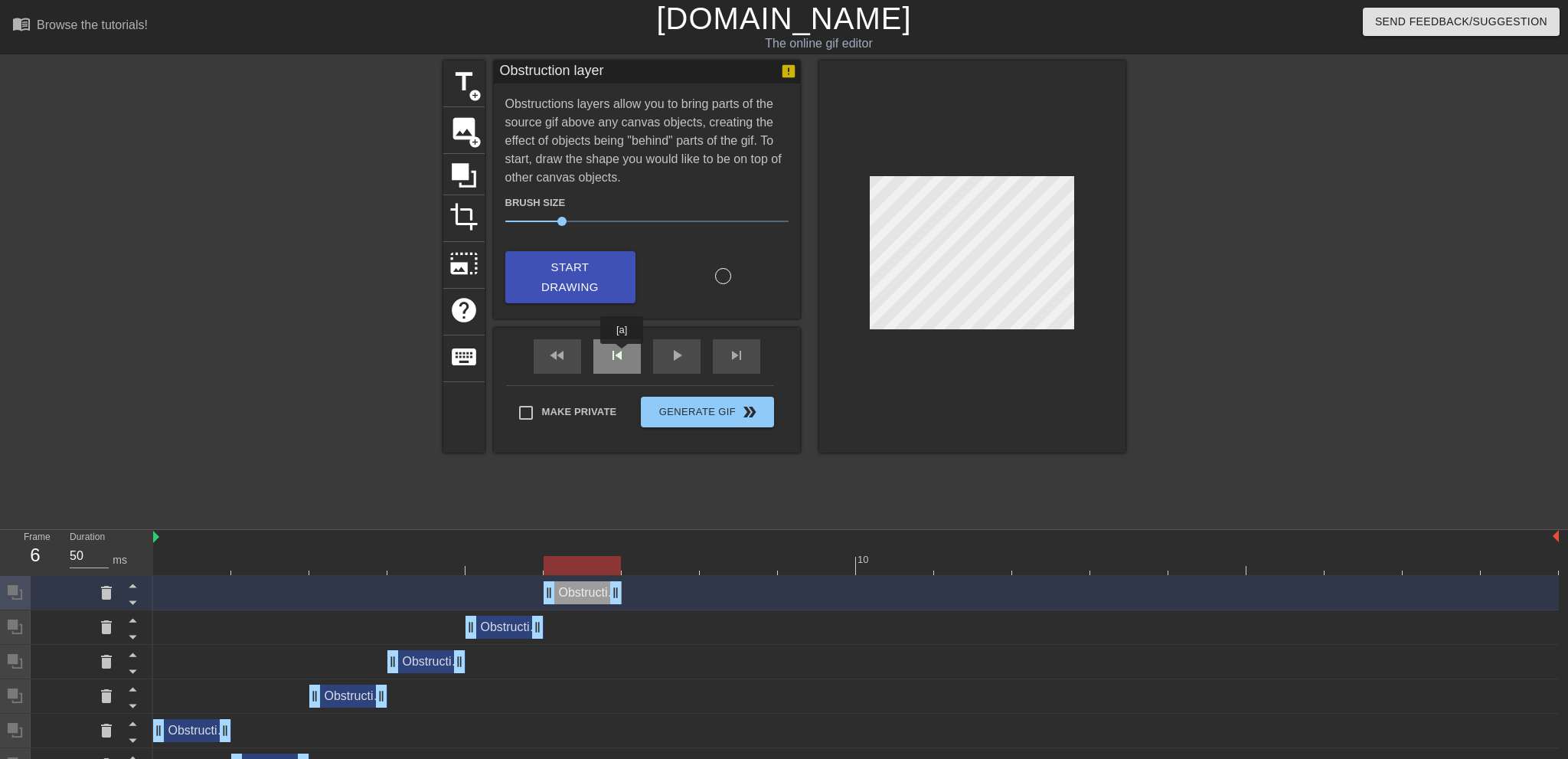
click at [621, 355] on div "skip_previous" at bounding box center [618, 356] width 48 height 34
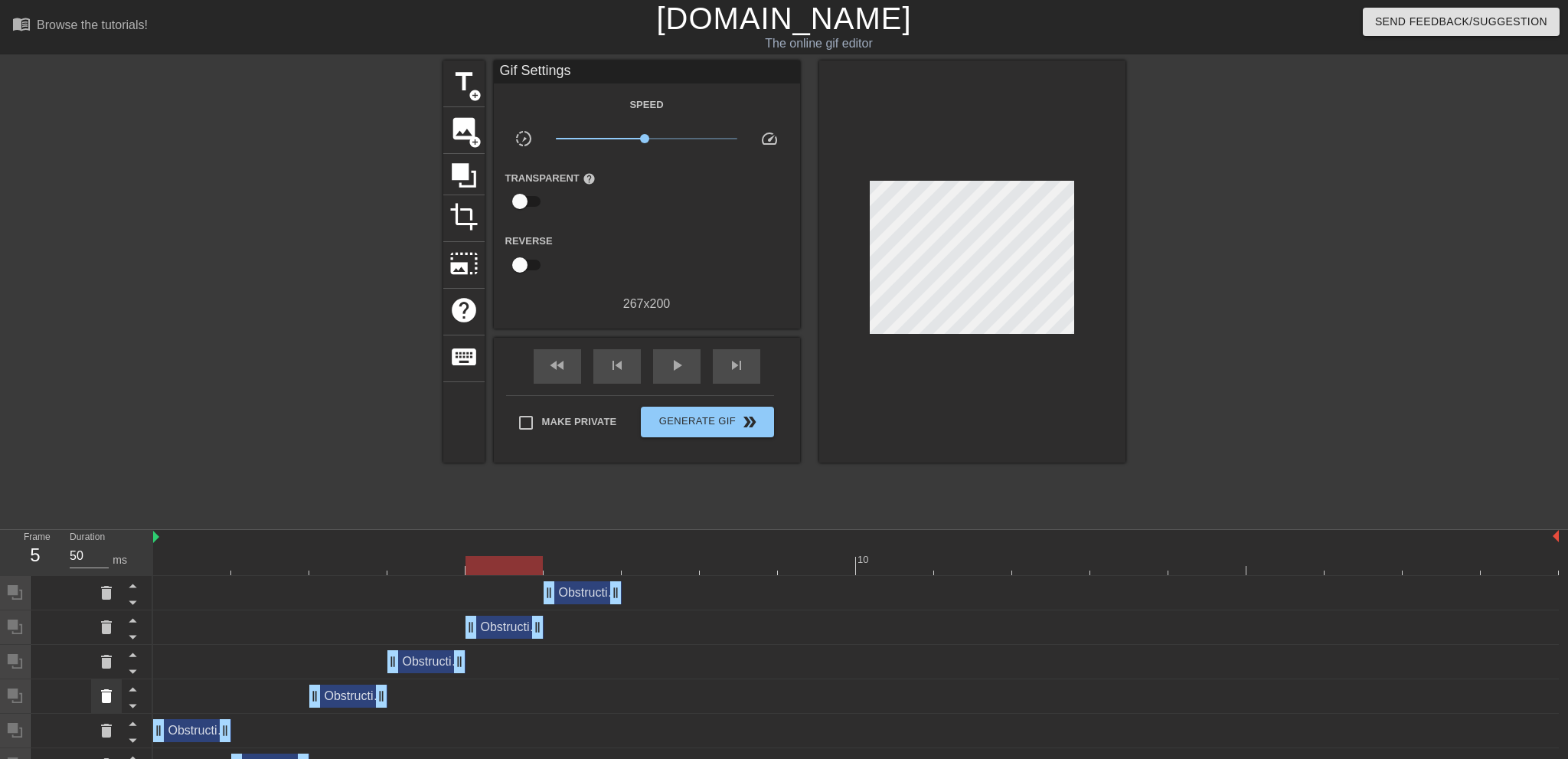
scroll to position [62, 0]
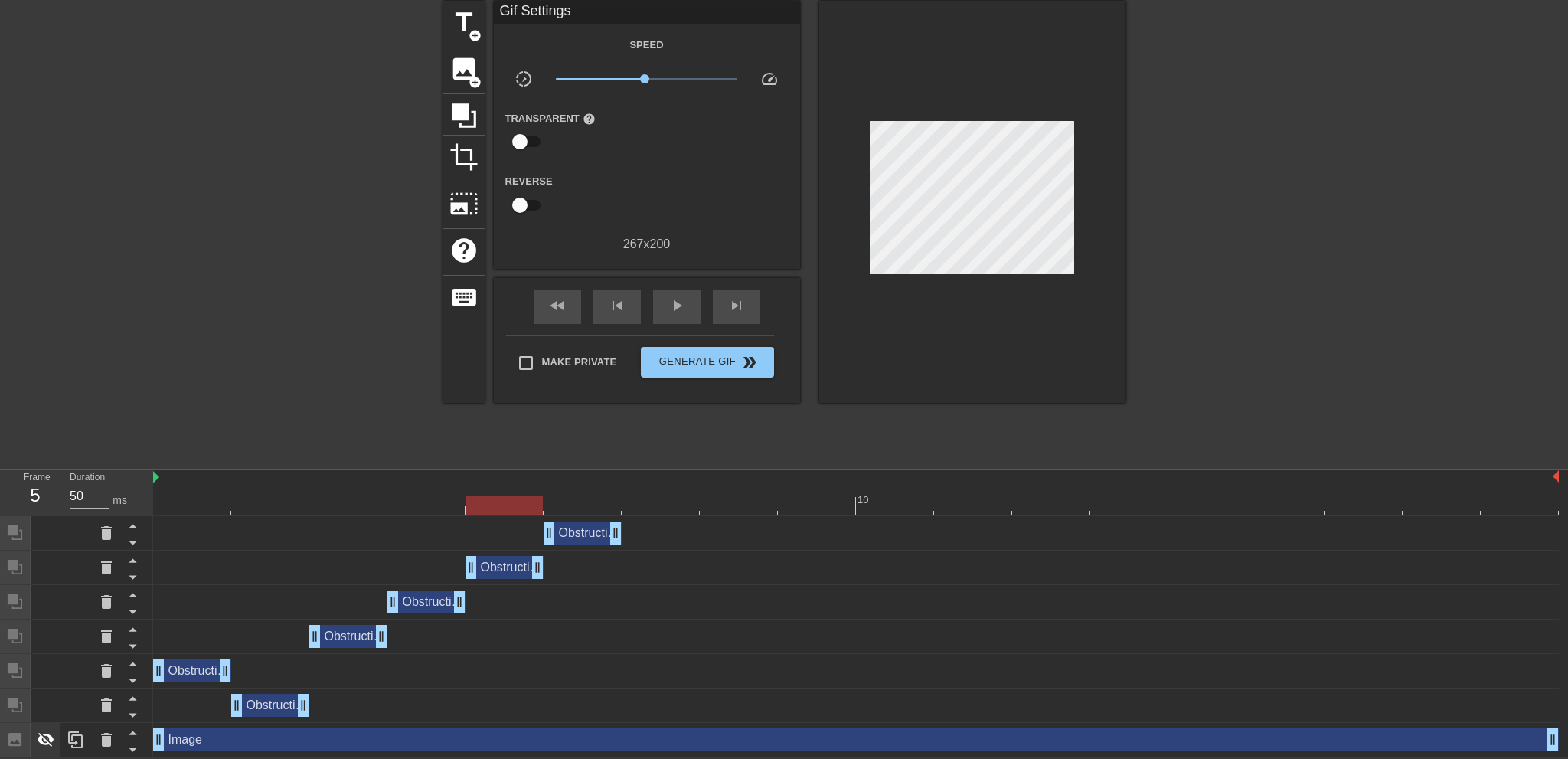
click at [50, 734] on icon at bounding box center [46, 740] width 18 height 18
click at [623, 300] on span "skip_previous" at bounding box center [617, 306] width 18 height 18
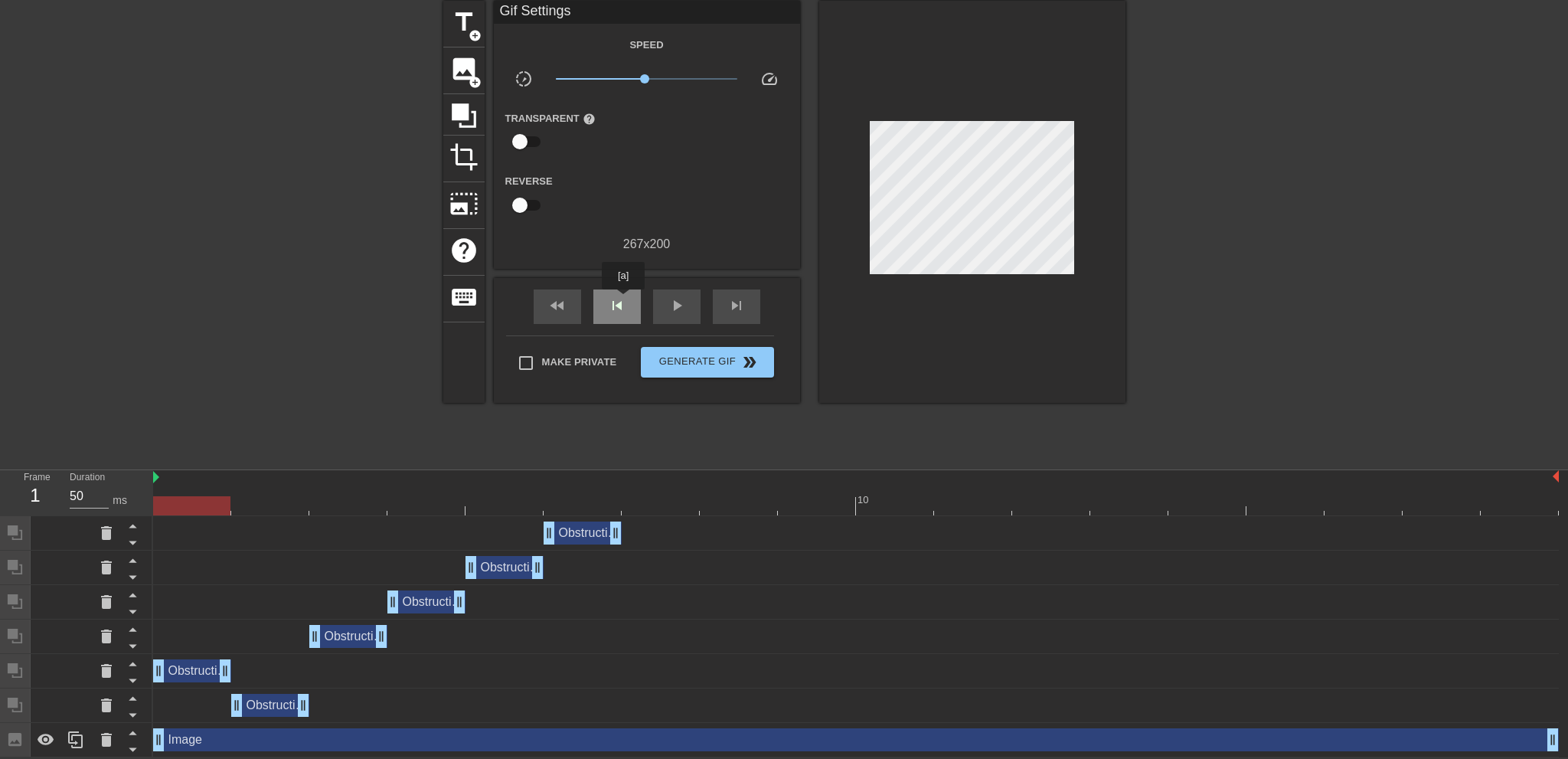
click at [623, 300] on span "skip_previous" at bounding box center [617, 306] width 18 height 18
click at [742, 303] on span "skip_next" at bounding box center [737, 306] width 18 height 18
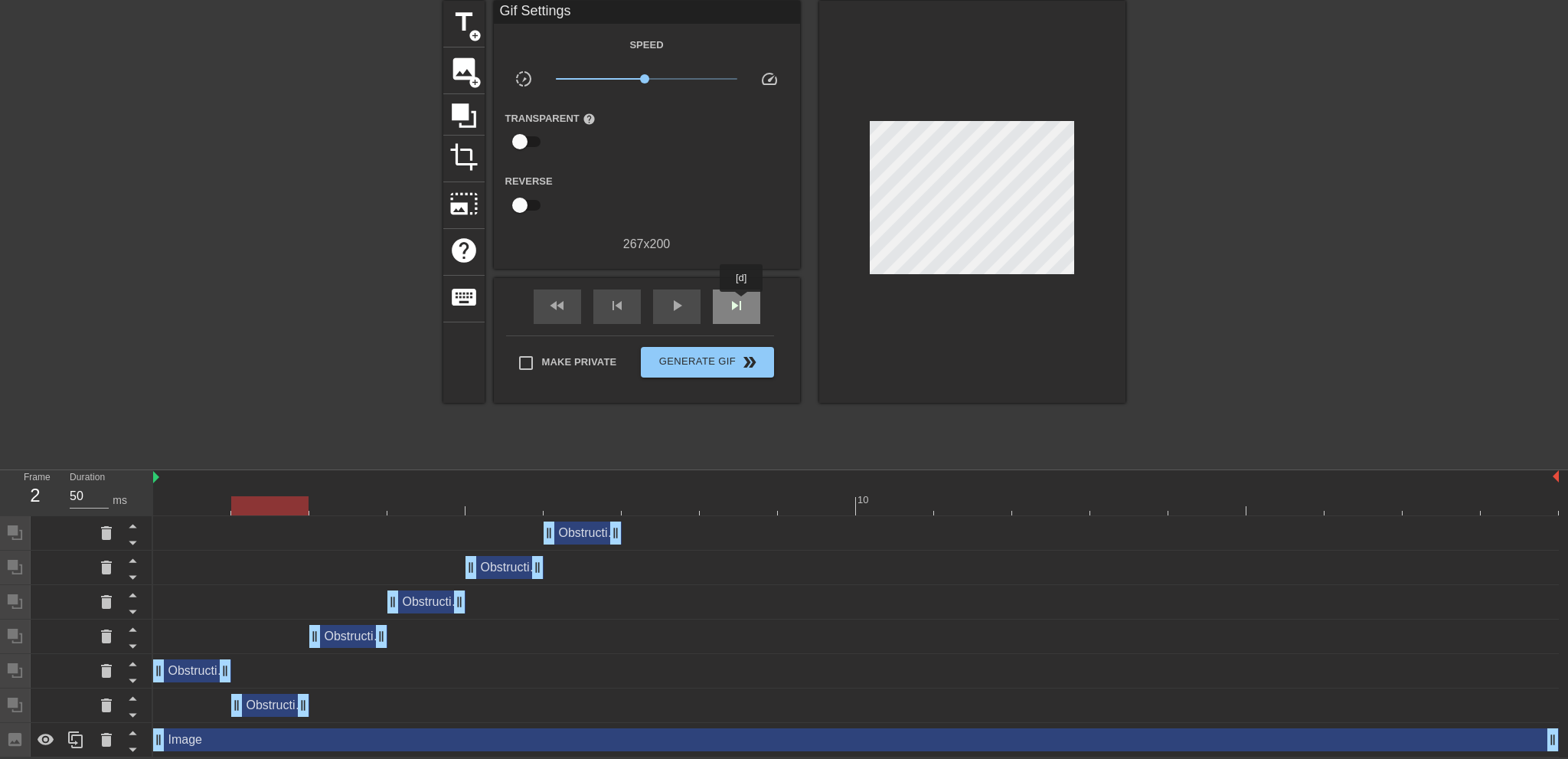
click at [742, 303] on span "skip_next" at bounding box center [737, 306] width 18 height 18
click at [47, 740] on icon at bounding box center [46, 740] width 17 height 11
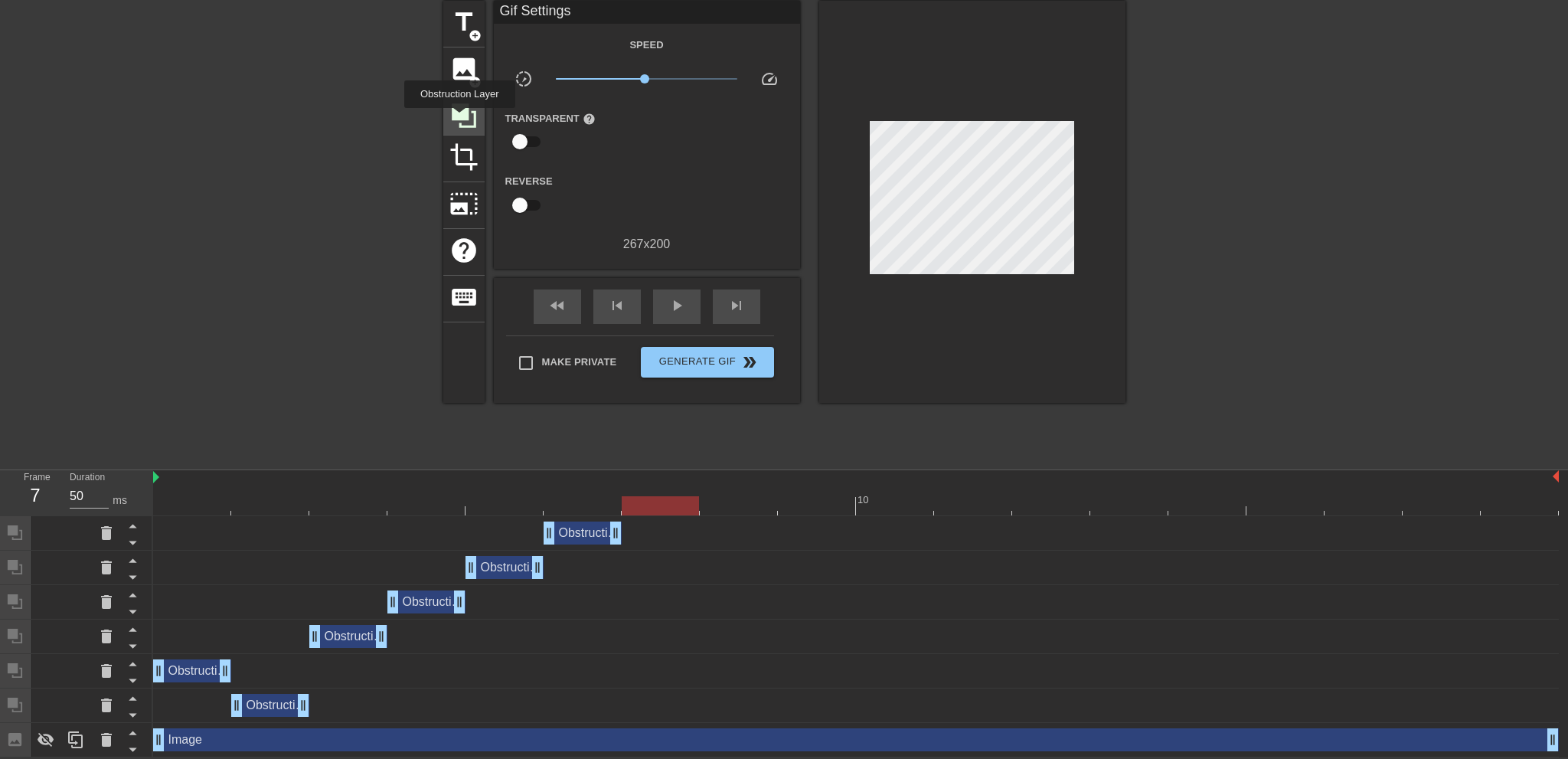
click at [459, 119] on icon at bounding box center [464, 115] width 25 height 25
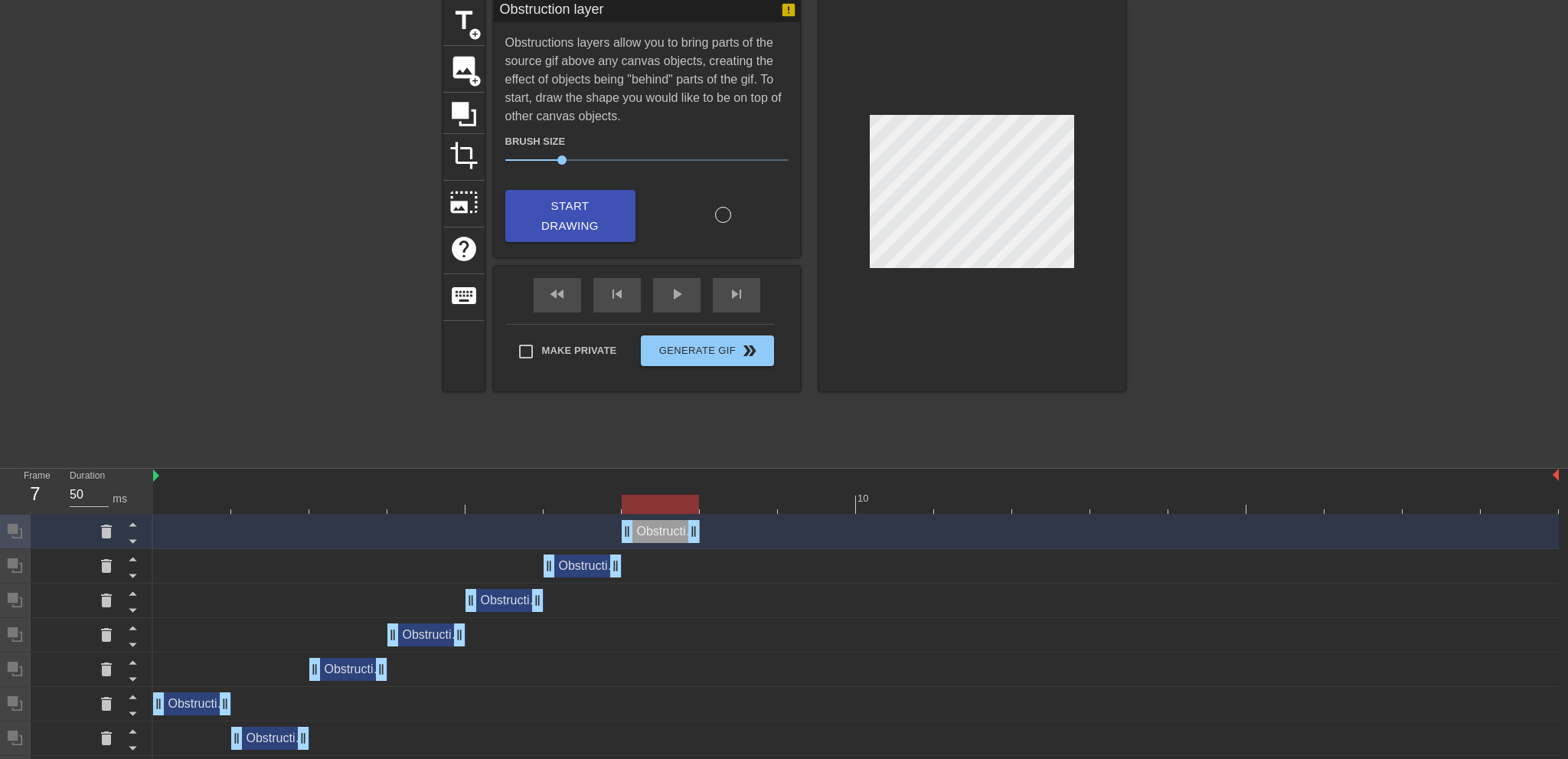
drag, startPoint x: 1551, startPoint y: 532, endPoint x: 718, endPoint y: 576, distance: 834.2
click at [718, 576] on div "Obstruction layer drag_handle drag_handle Obstruction layer drag_handle drag_ha…" at bounding box center [860, 652] width 1415 height 275
click at [730, 302] on span "skip_next" at bounding box center [737, 294] width 18 height 18
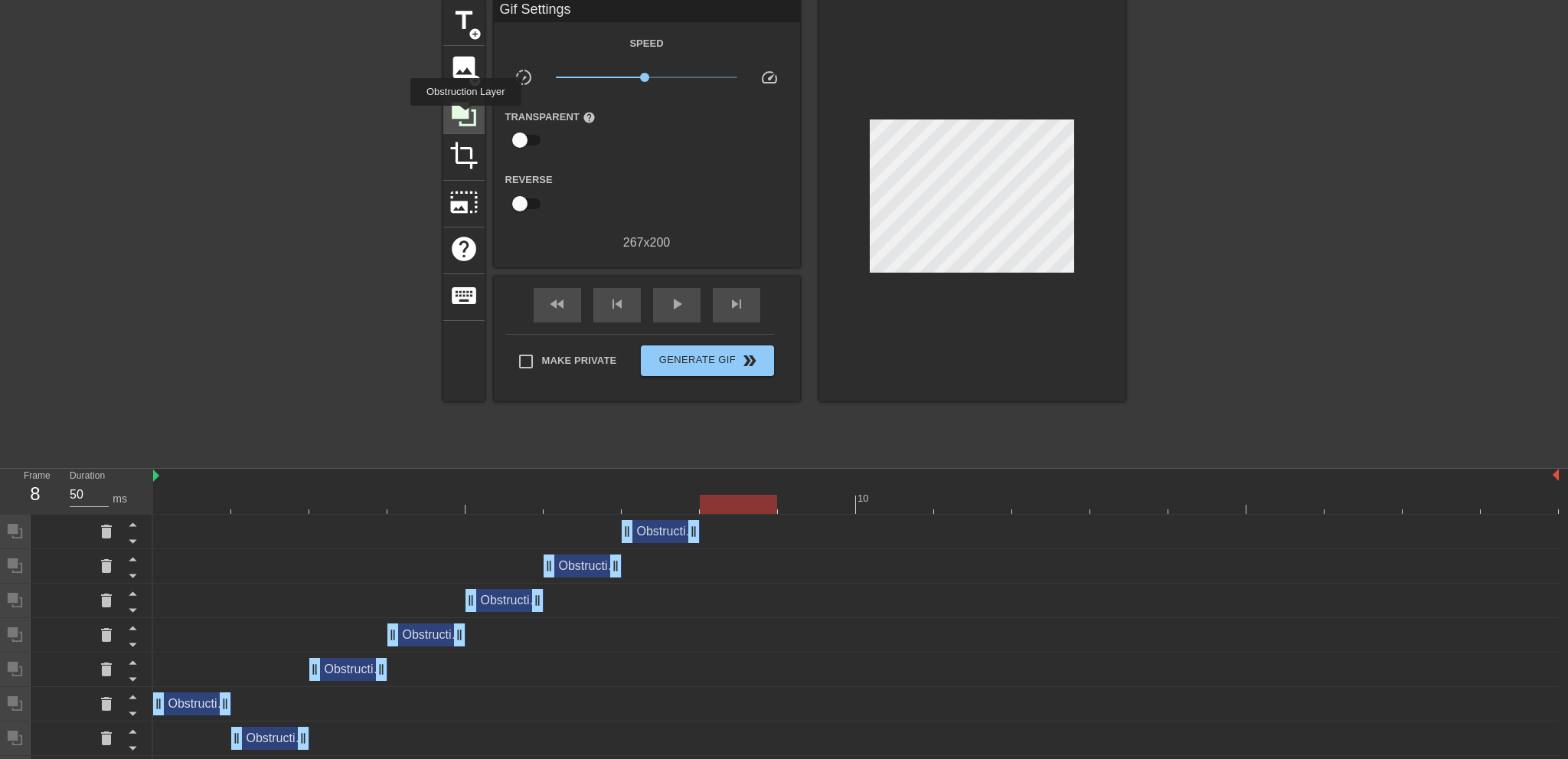
click at [466, 116] on icon at bounding box center [464, 114] width 29 height 29
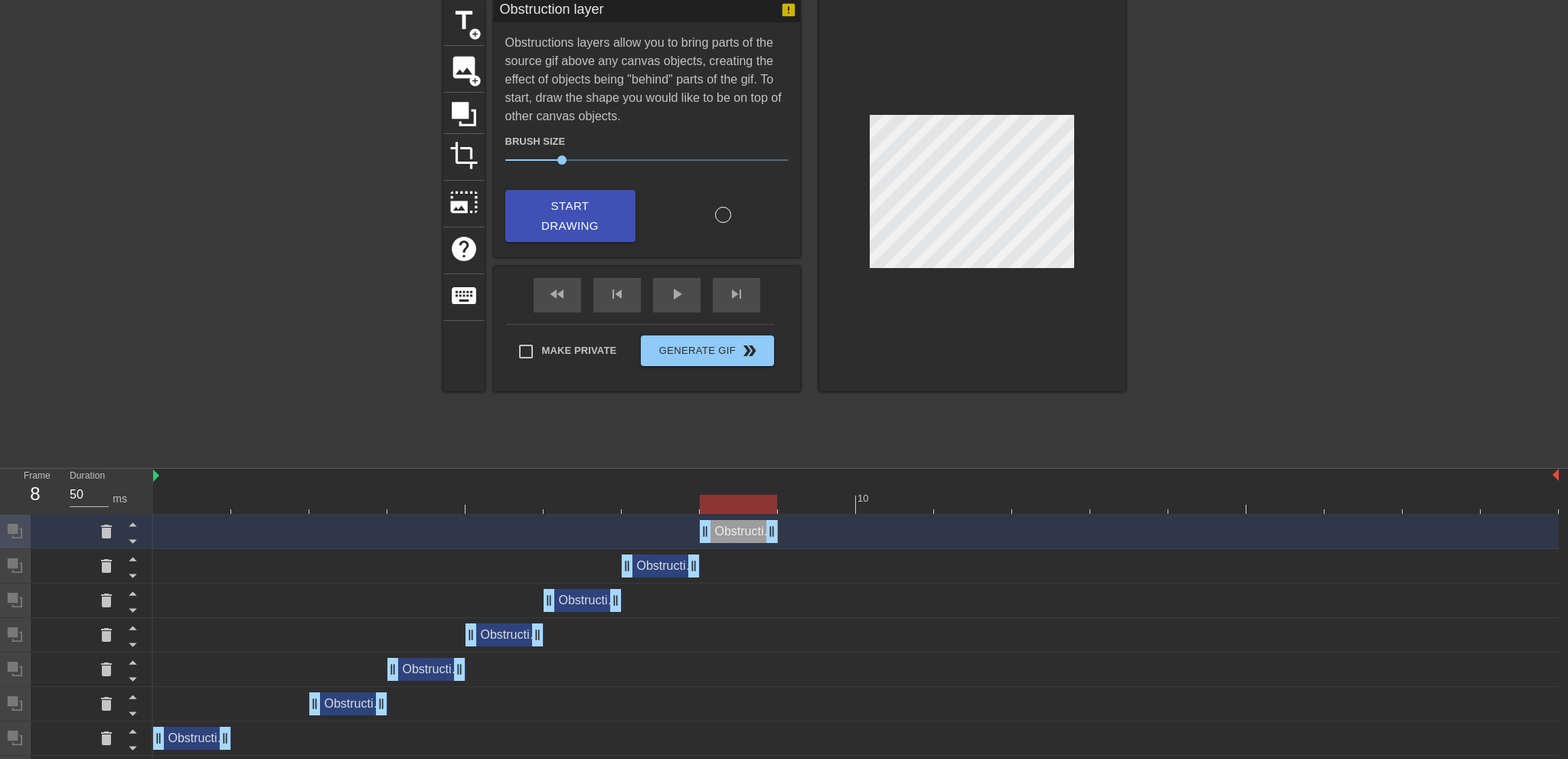
drag, startPoint x: 1551, startPoint y: 531, endPoint x: 797, endPoint y: 533, distance: 754.0
click at [797, 533] on div "Obstruction layer drag_handle drag_handle" at bounding box center [855, 531] width 1406 height 23
click at [729, 295] on span "skip_next" at bounding box center [737, 294] width 18 height 18
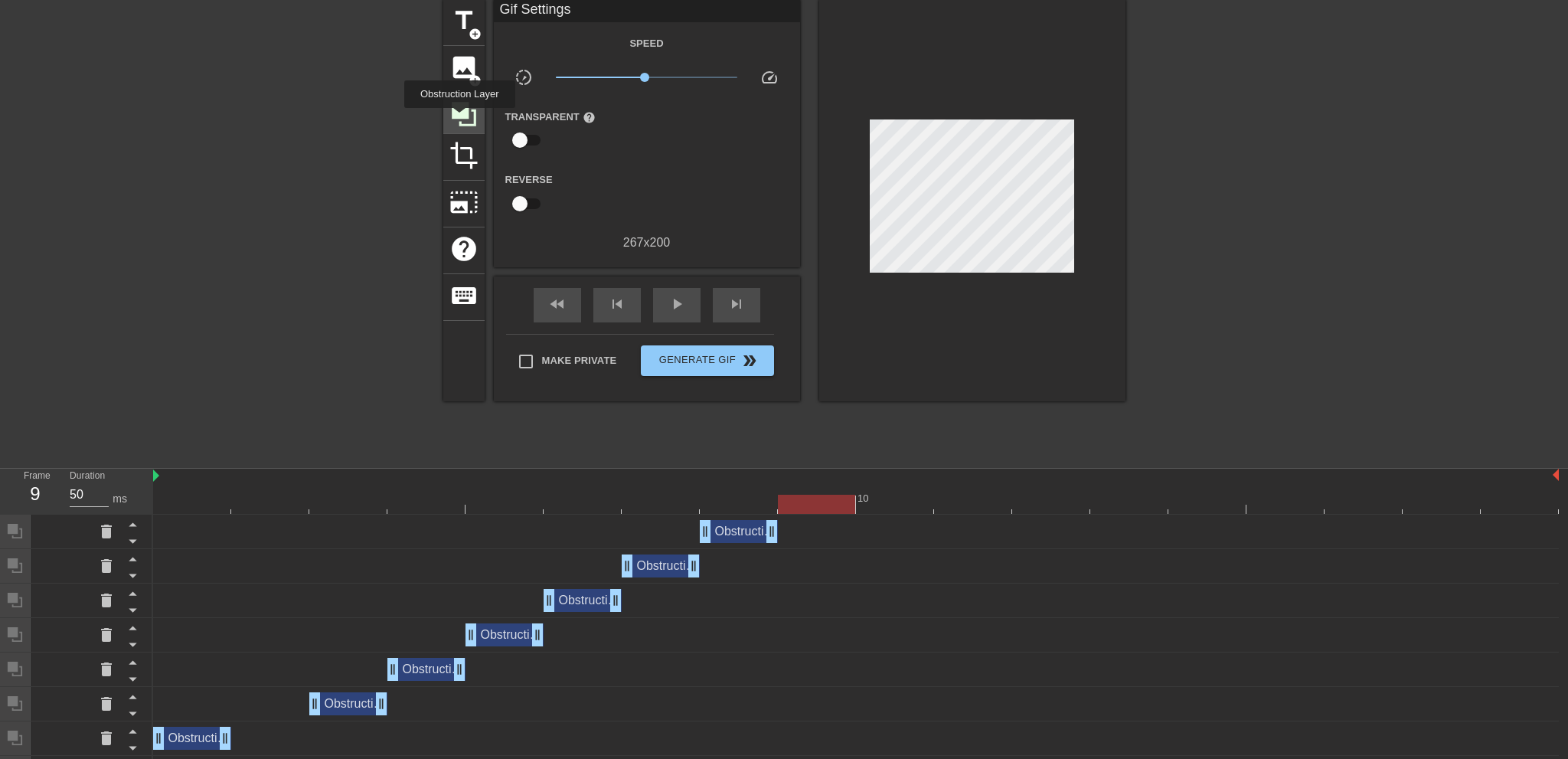
click at [459, 119] on icon at bounding box center [464, 114] width 25 height 25
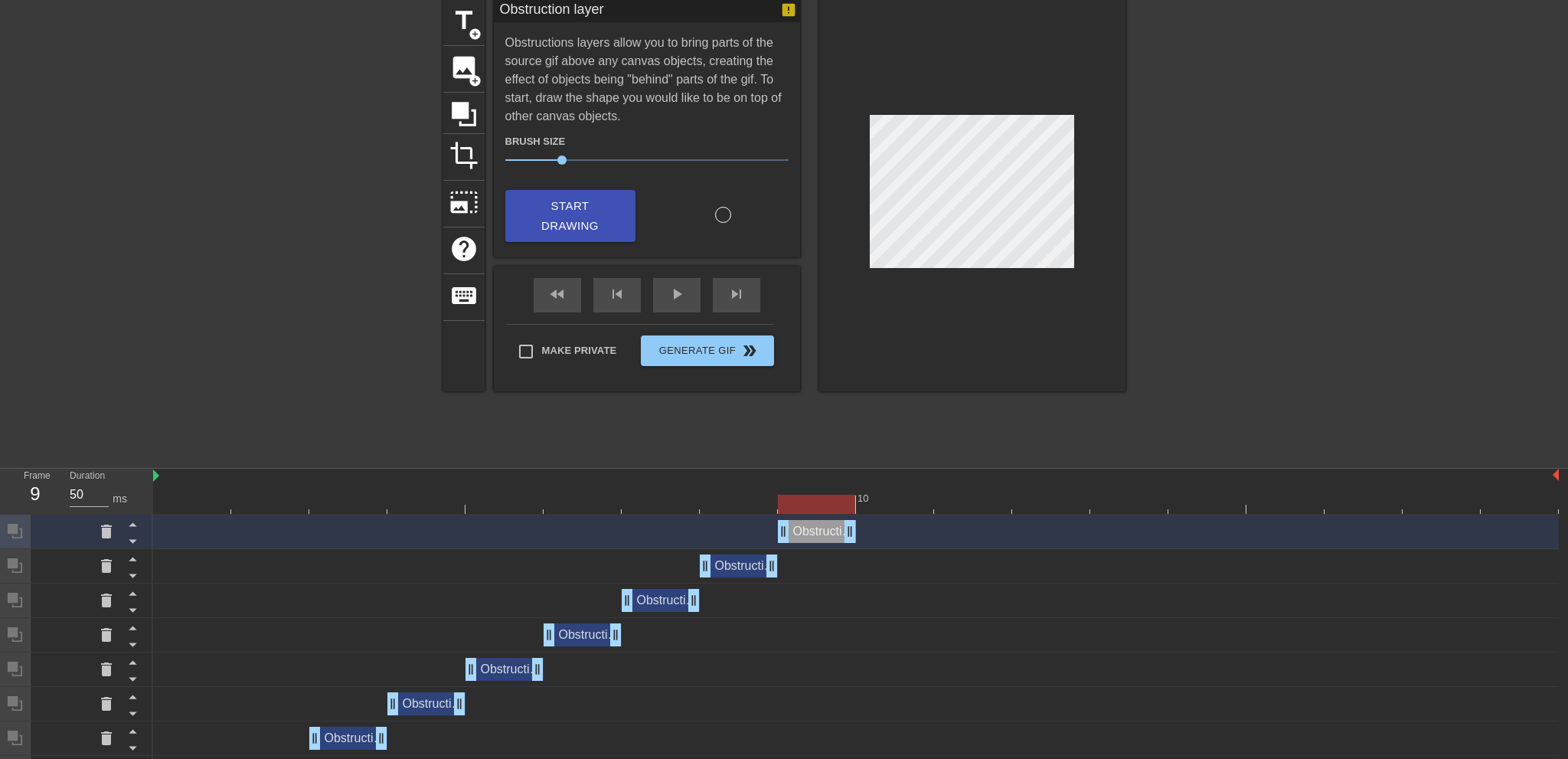
drag, startPoint x: 1552, startPoint y: 531, endPoint x: 850, endPoint y: 536, distance: 702.0
click at [850, 536] on div "Obstruction layer drag_handle drag_handle" at bounding box center [817, 531] width 78 height 23
click at [736, 301] on span "skip_next" at bounding box center [737, 294] width 18 height 18
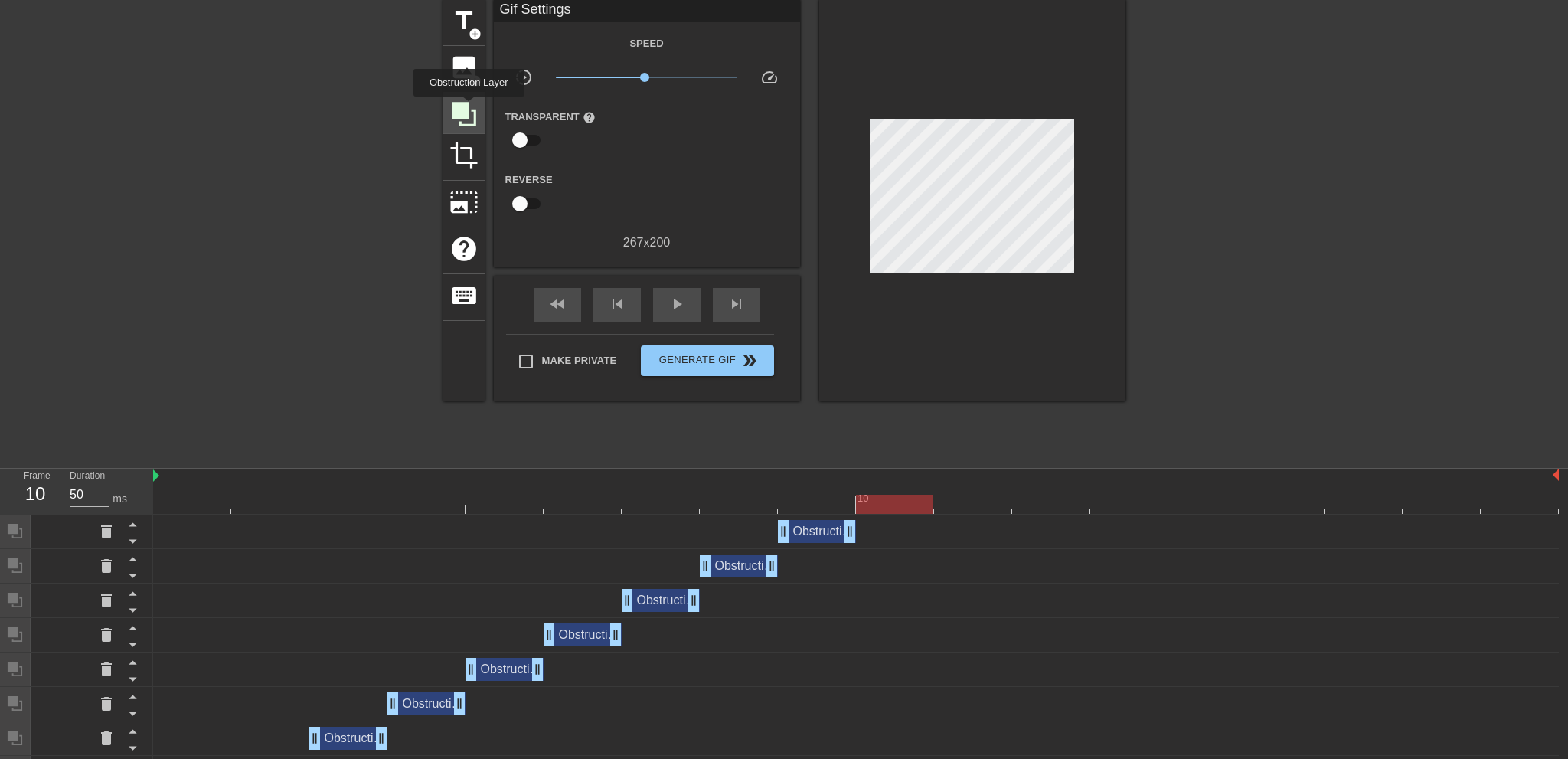
click at [469, 107] on icon at bounding box center [464, 114] width 29 height 29
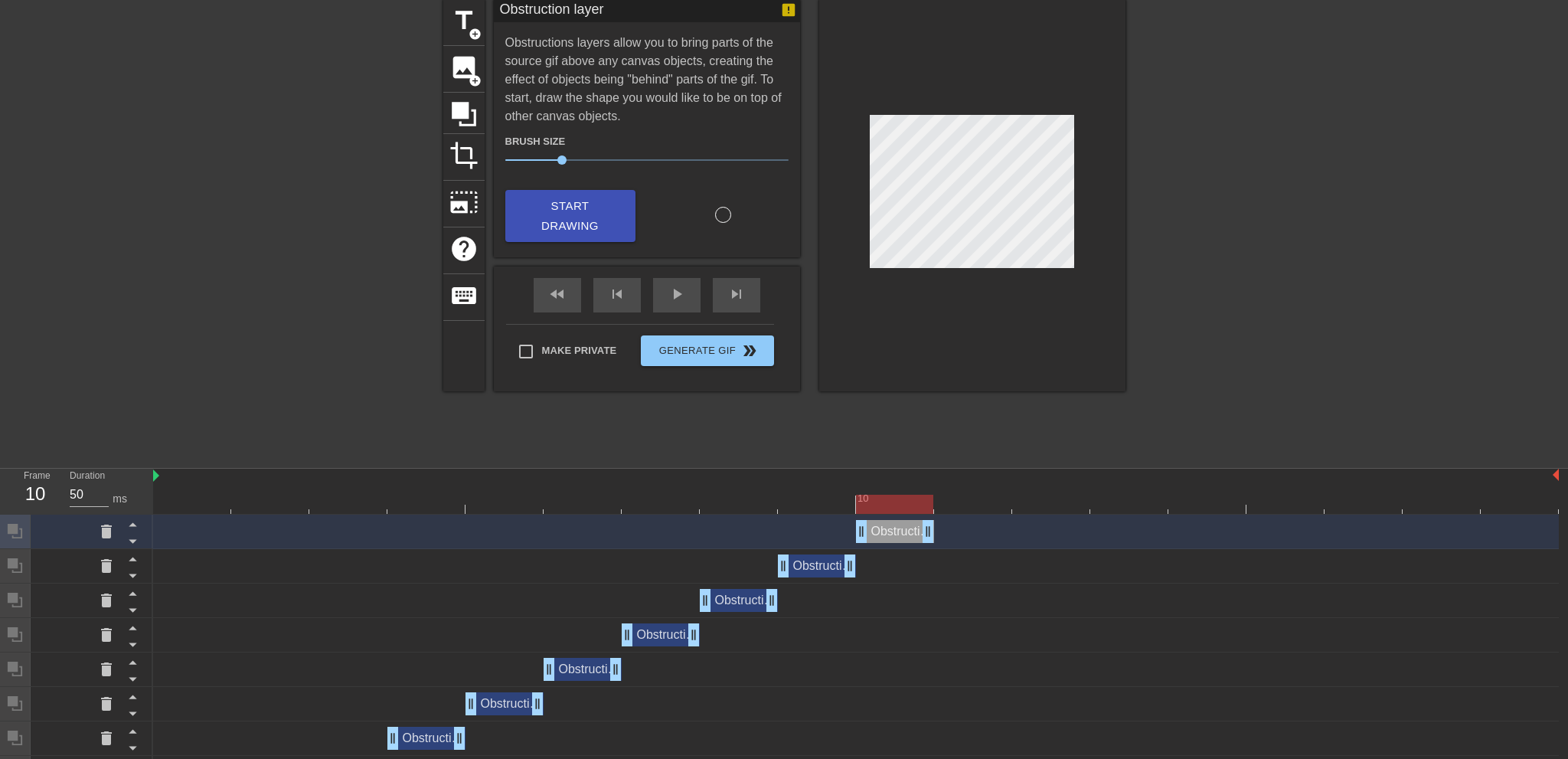
drag, startPoint x: 1549, startPoint y: 531, endPoint x: 941, endPoint y: 540, distance: 608.1
click at [941, 540] on div "Obstruction layer drag_handle drag_handle" at bounding box center [855, 531] width 1406 height 23
click at [723, 291] on div "skip_next" at bounding box center [737, 295] width 48 height 34
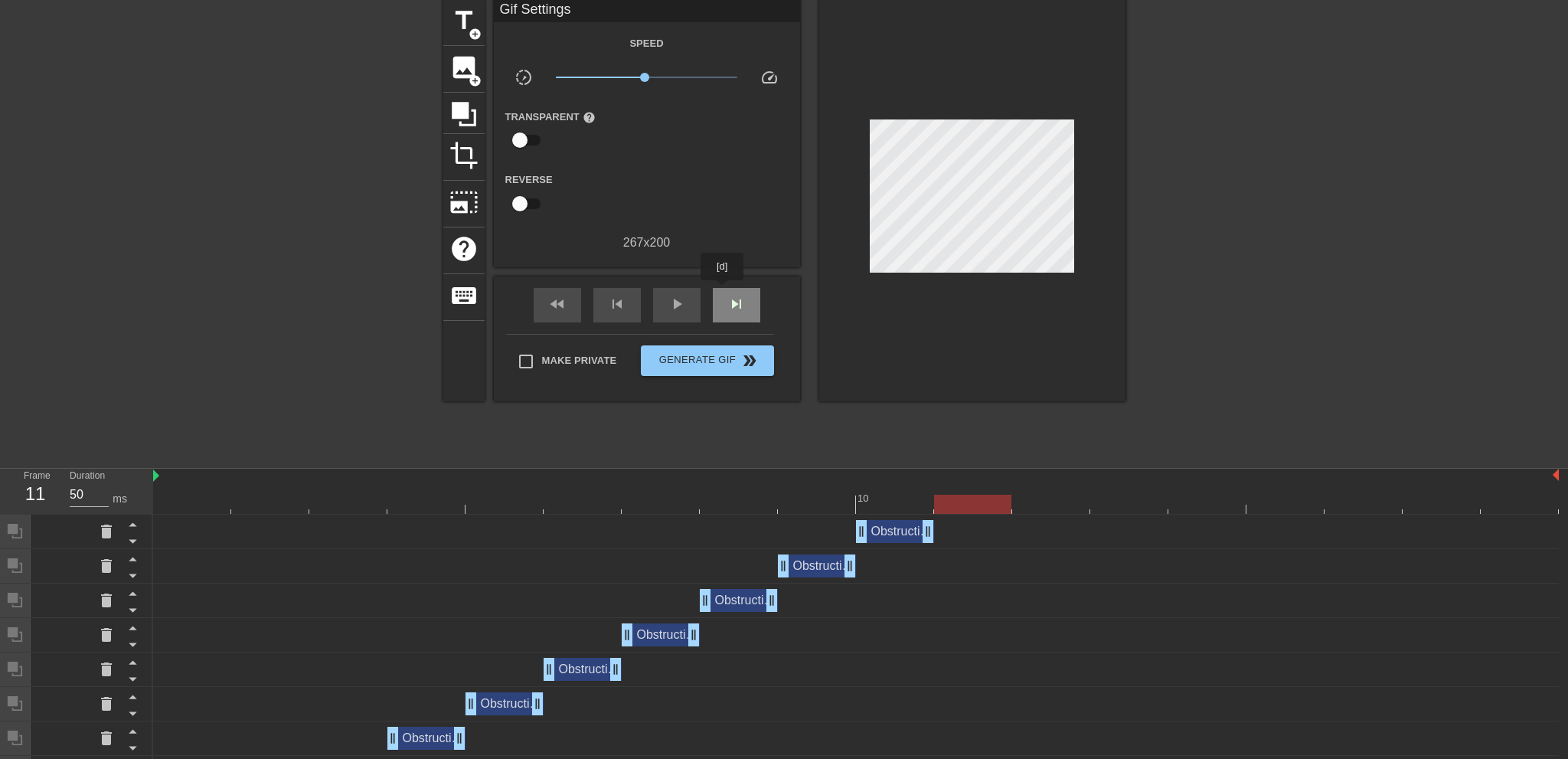
click at [723, 291] on div "skip_next" at bounding box center [737, 305] width 48 height 34
click at [611, 294] on div "skip_previous" at bounding box center [618, 305] width 48 height 34
click at [456, 121] on icon at bounding box center [464, 114] width 29 height 29
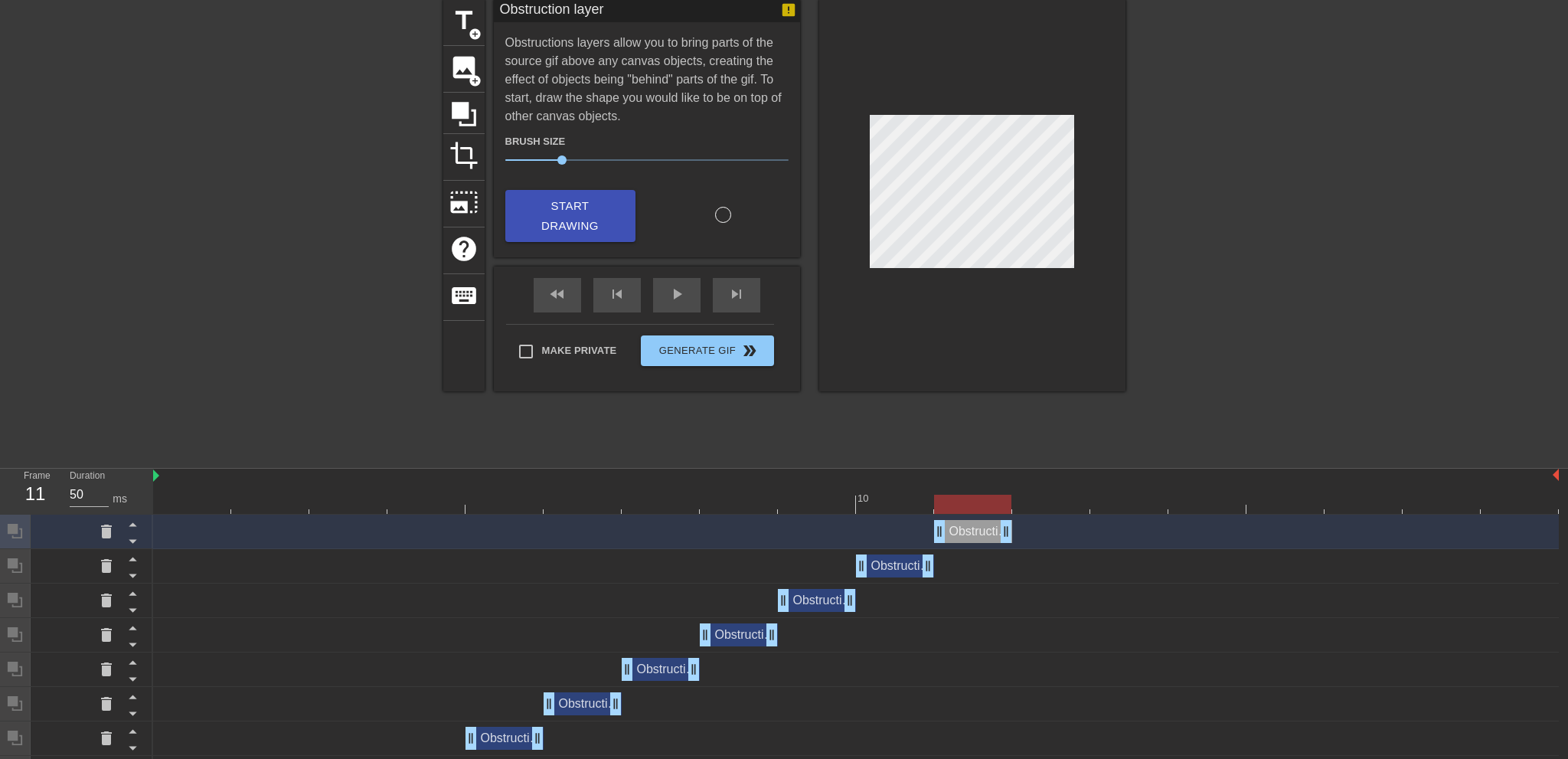
drag, startPoint x: 1549, startPoint y: 531, endPoint x: 994, endPoint y: 537, distance: 555.0
click at [994, 537] on div "Obstruction layer drag_handle drag_handle" at bounding box center [973, 531] width 78 height 23
click at [726, 301] on div "skip_next" at bounding box center [737, 295] width 48 height 34
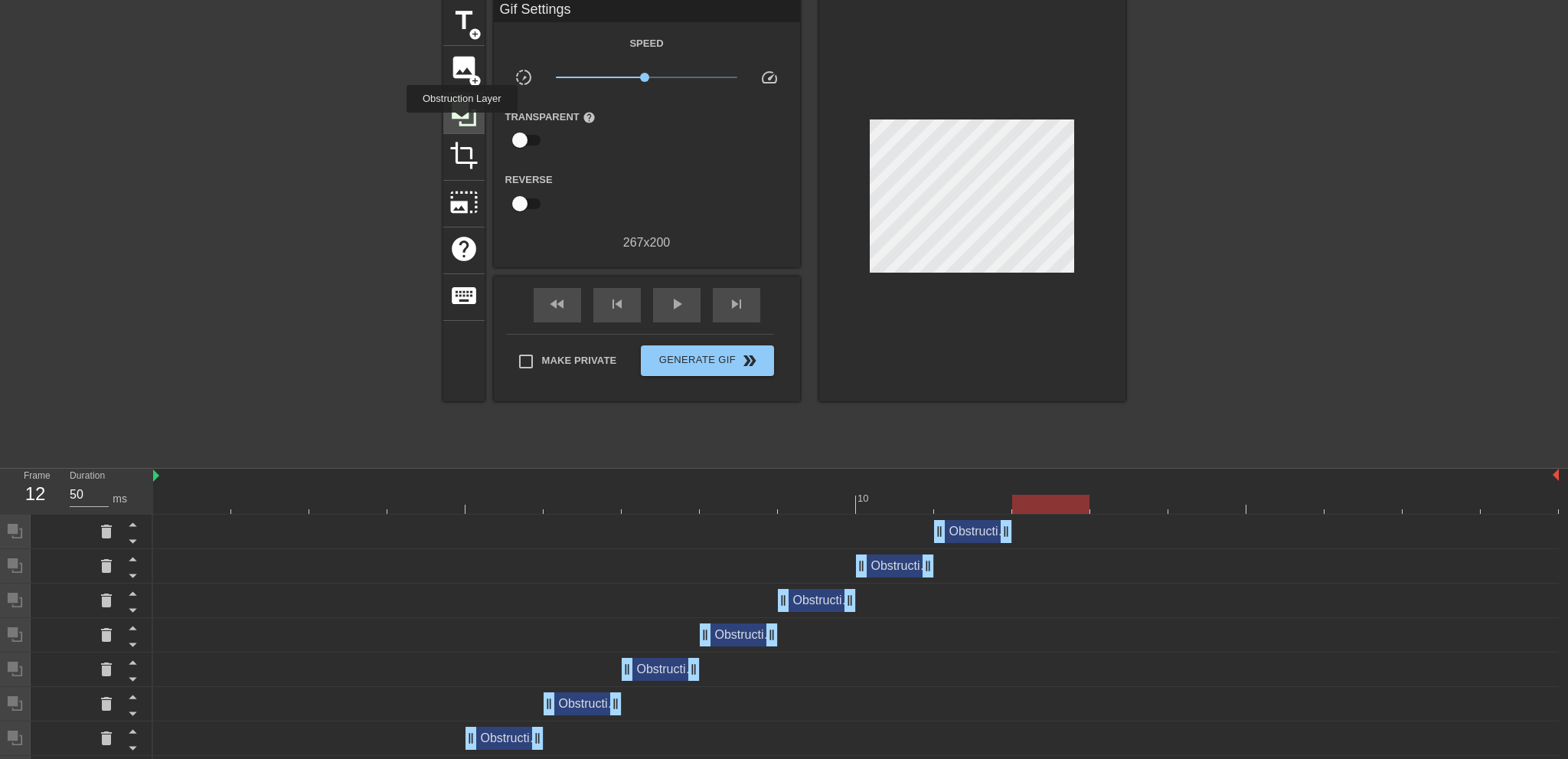
click at [462, 123] on icon at bounding box center [464, 114] width 25 height 25
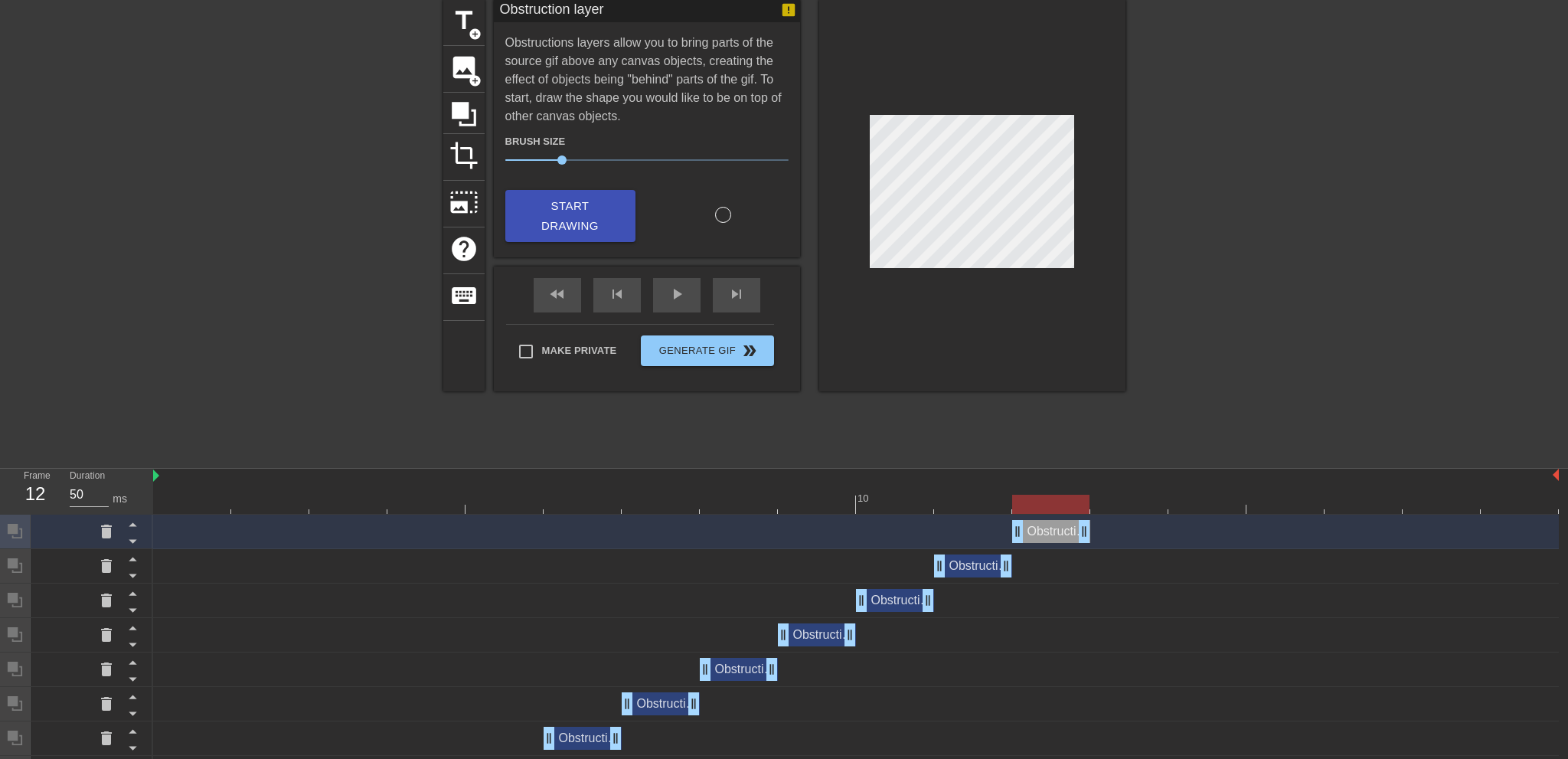
drag, startPoint x: 1550, startPoint y: 530, endPoint x: 1109, endPoint y: 543, distance: 441.2
click at [1109, 543] on div "Obstruction layer drag_handle drag_handle" at bounding box center [855, 531] width 1406 height 34
click at [734, 291] on div "skip_next" at bounding box center [737, 295] width 48 height 34
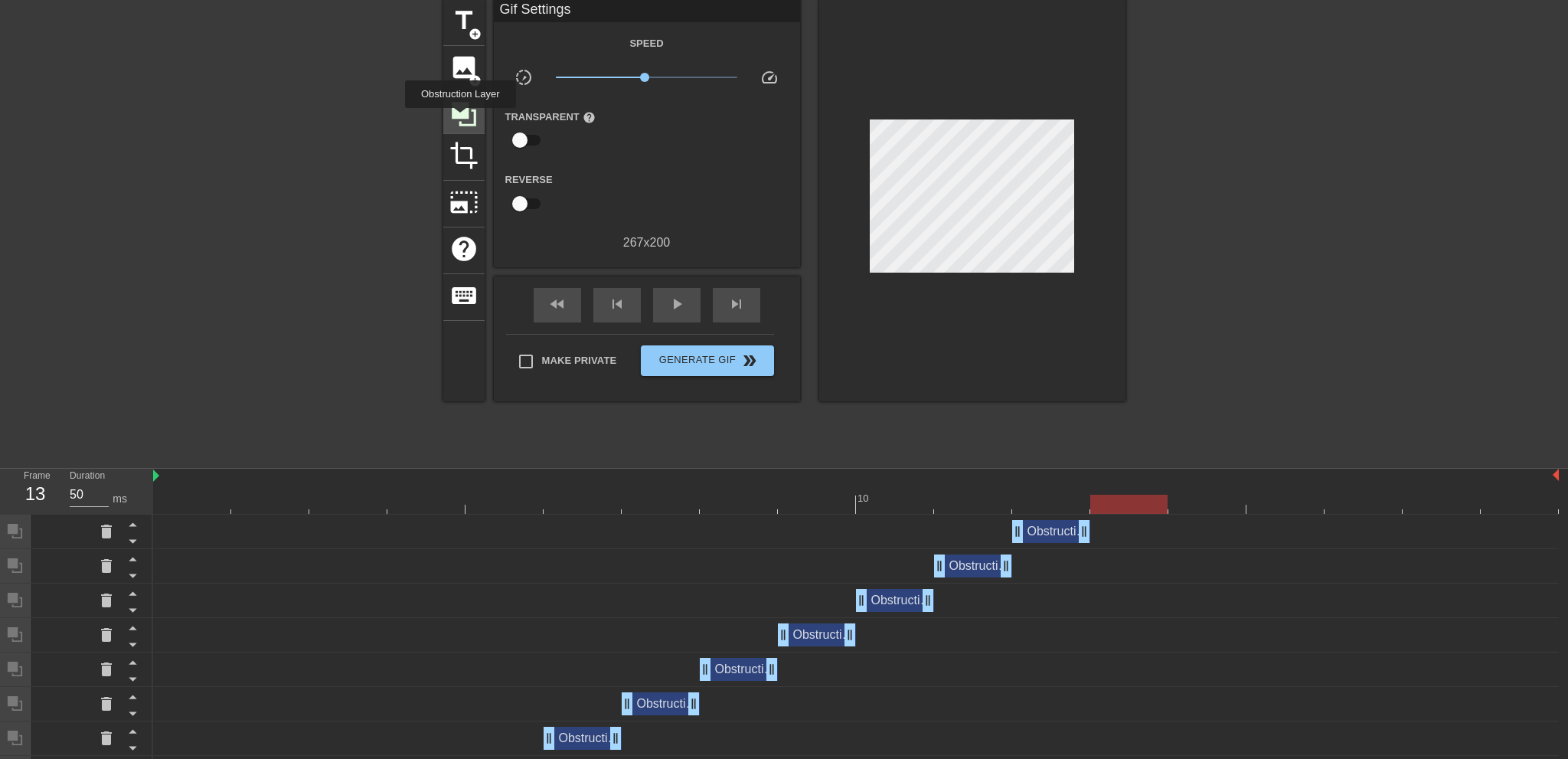
click at [460, 119] on icon at bounding box center [464, 114] width 25 height 25
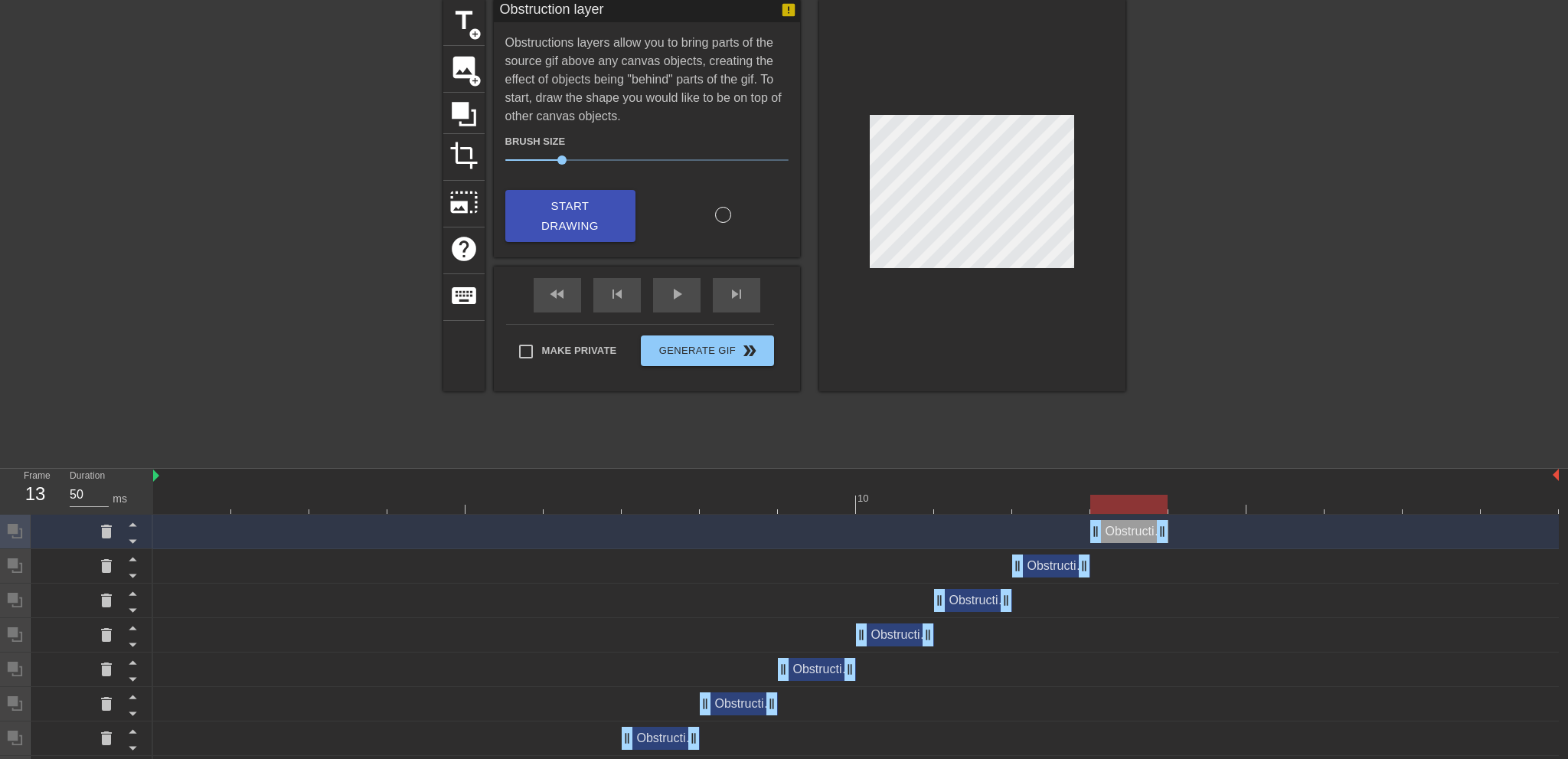
drag, startPoint x: 1552, startPoint y: 531, endPoint x: 1183, endPoint y: 541, distance: 369.1
click at [1183, 541] on div "Obstruction layer drag_handle drag_handle" at bounding box center [855, 531] width 1406 height 23
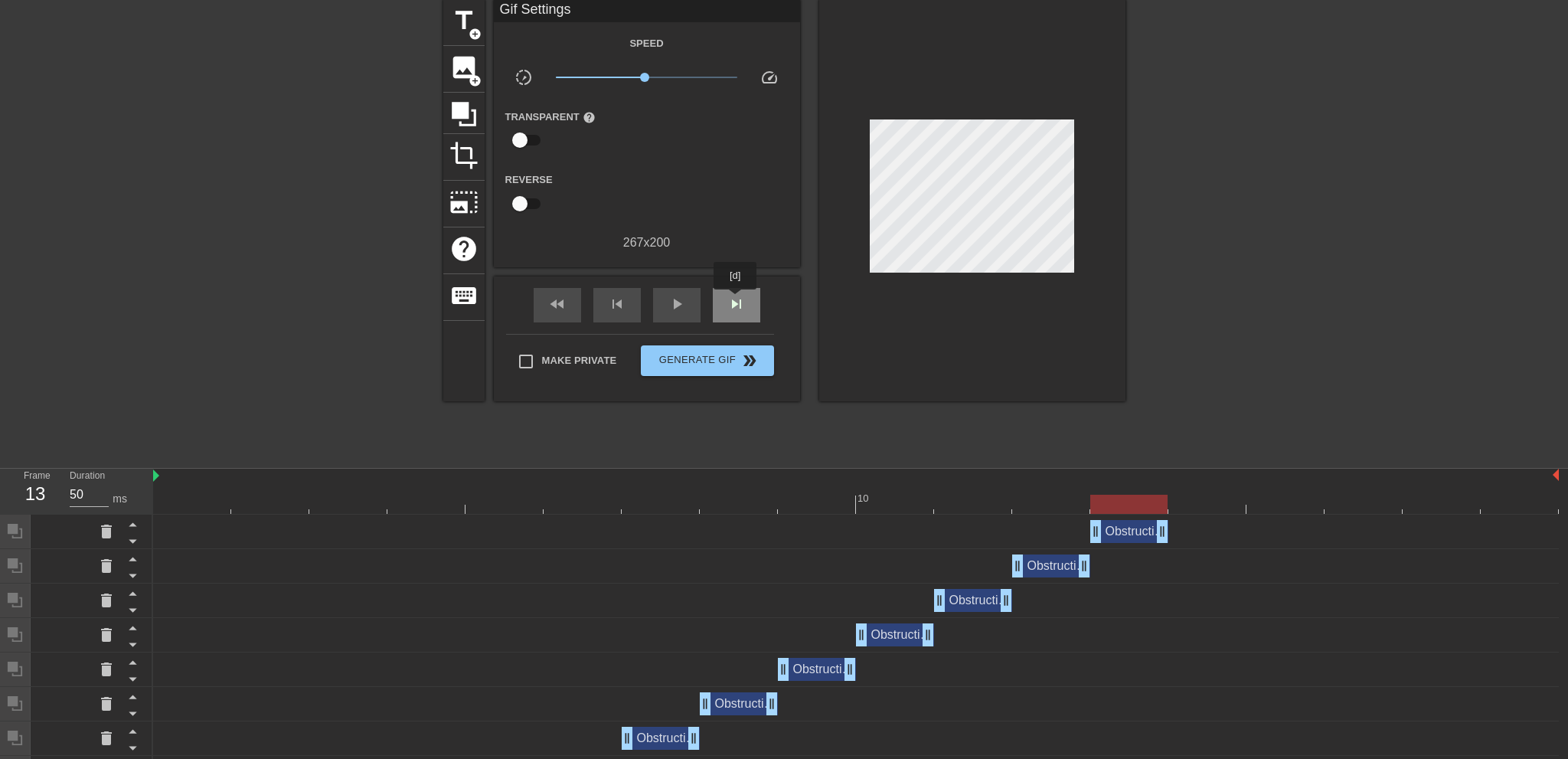
click at [736, 300] on span "skip_next" at bounding box center [737, 304] width 18 height 18
click at [462, 114] on icon at bounding box center [464, 114] width 25 height 25
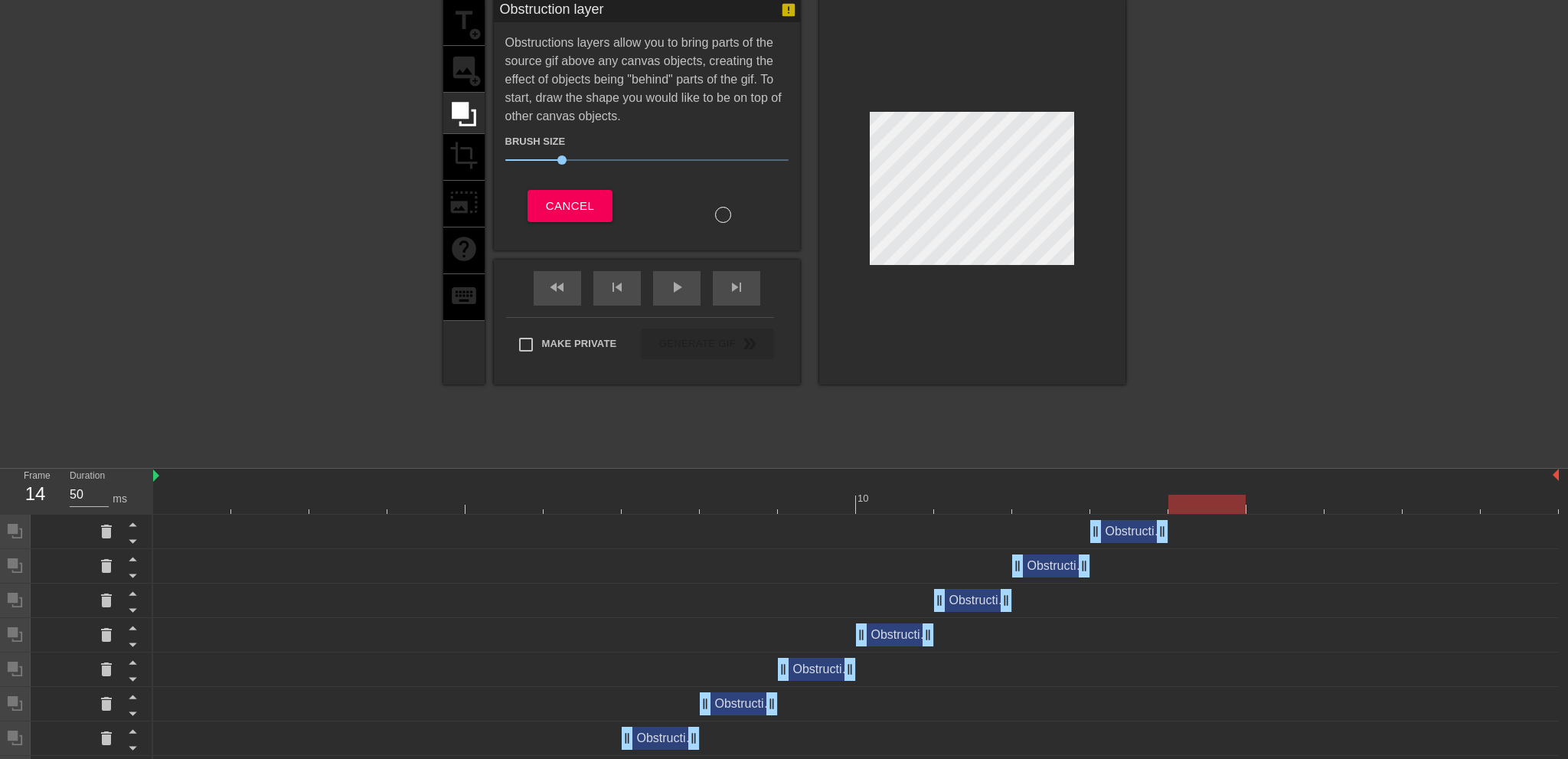
click at [964, 266] on div at bounding box center [972, 192] width 307 height 385
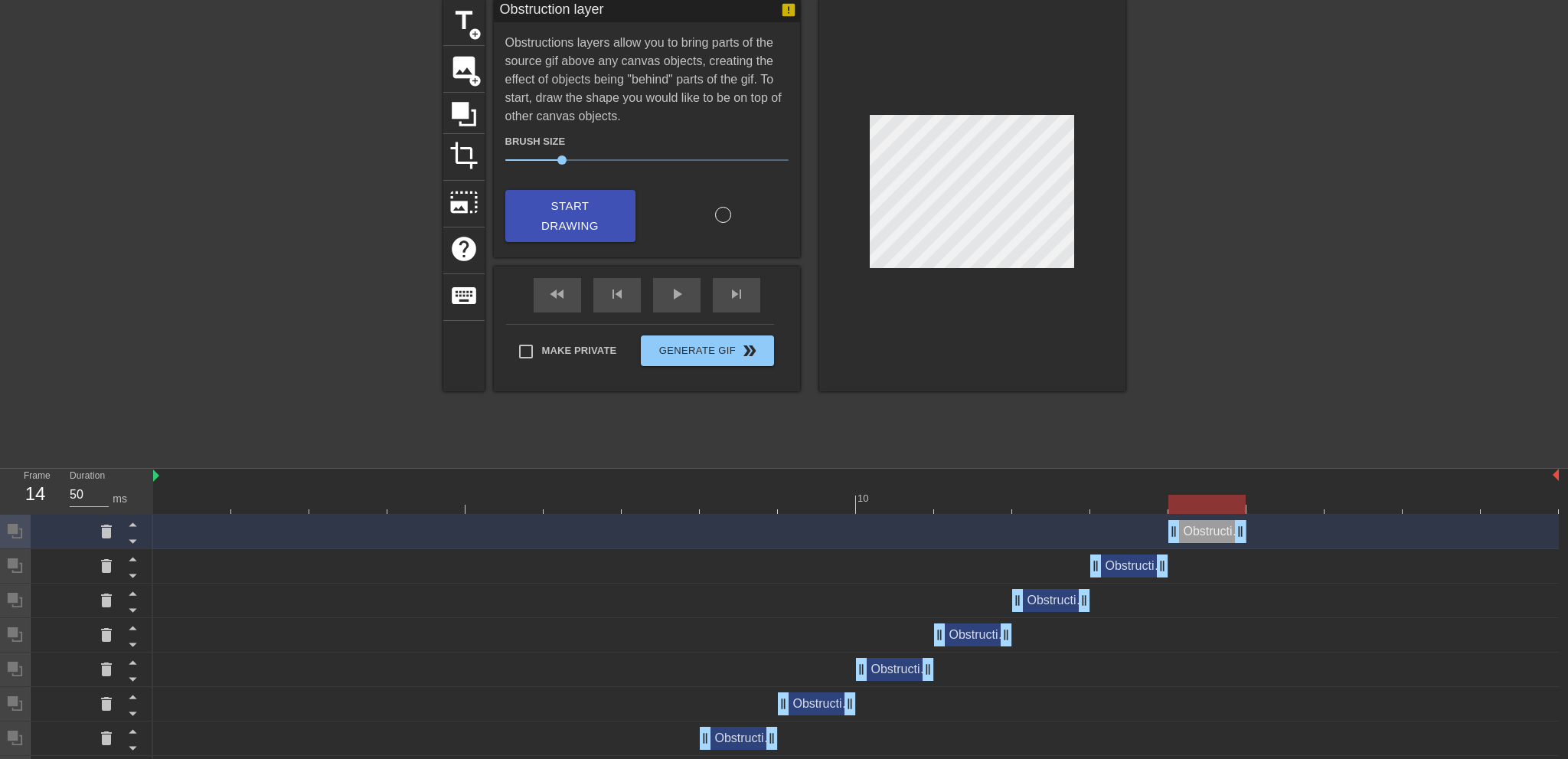
drag, startPoint x: 1550, startPoint y: 536, endPoint x: 1257, endPoint y: 532, distance: 293.0
click at [1257, 532] on div "Obstruction layer drag_handle drag_handle" at bounding box center [855, 531] width 1406 height 23
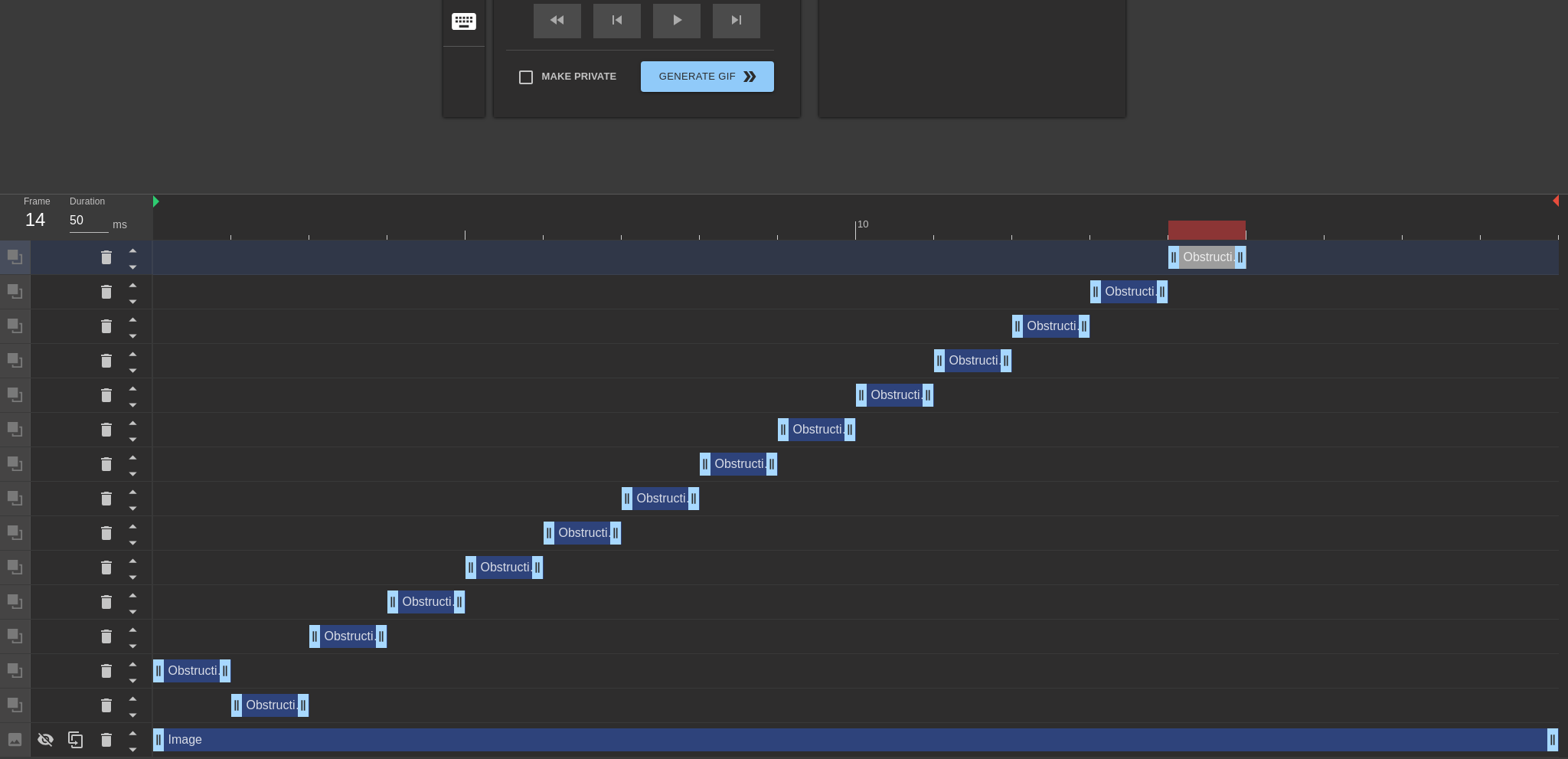
scroll to position [0, 0]
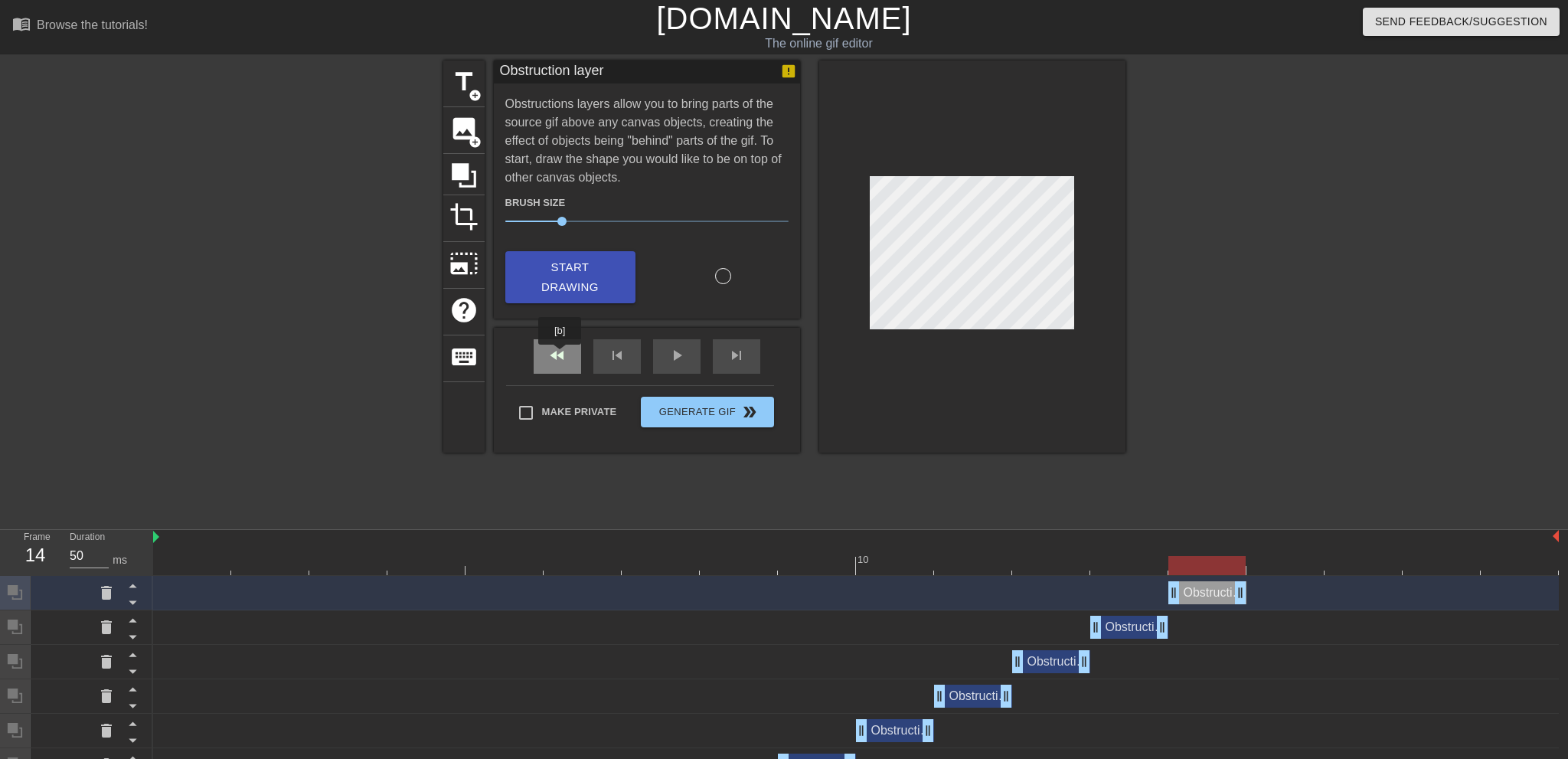
click at [559, 355] on div "fast_rewind" at bounding box center [558, 356] width 48 height 34
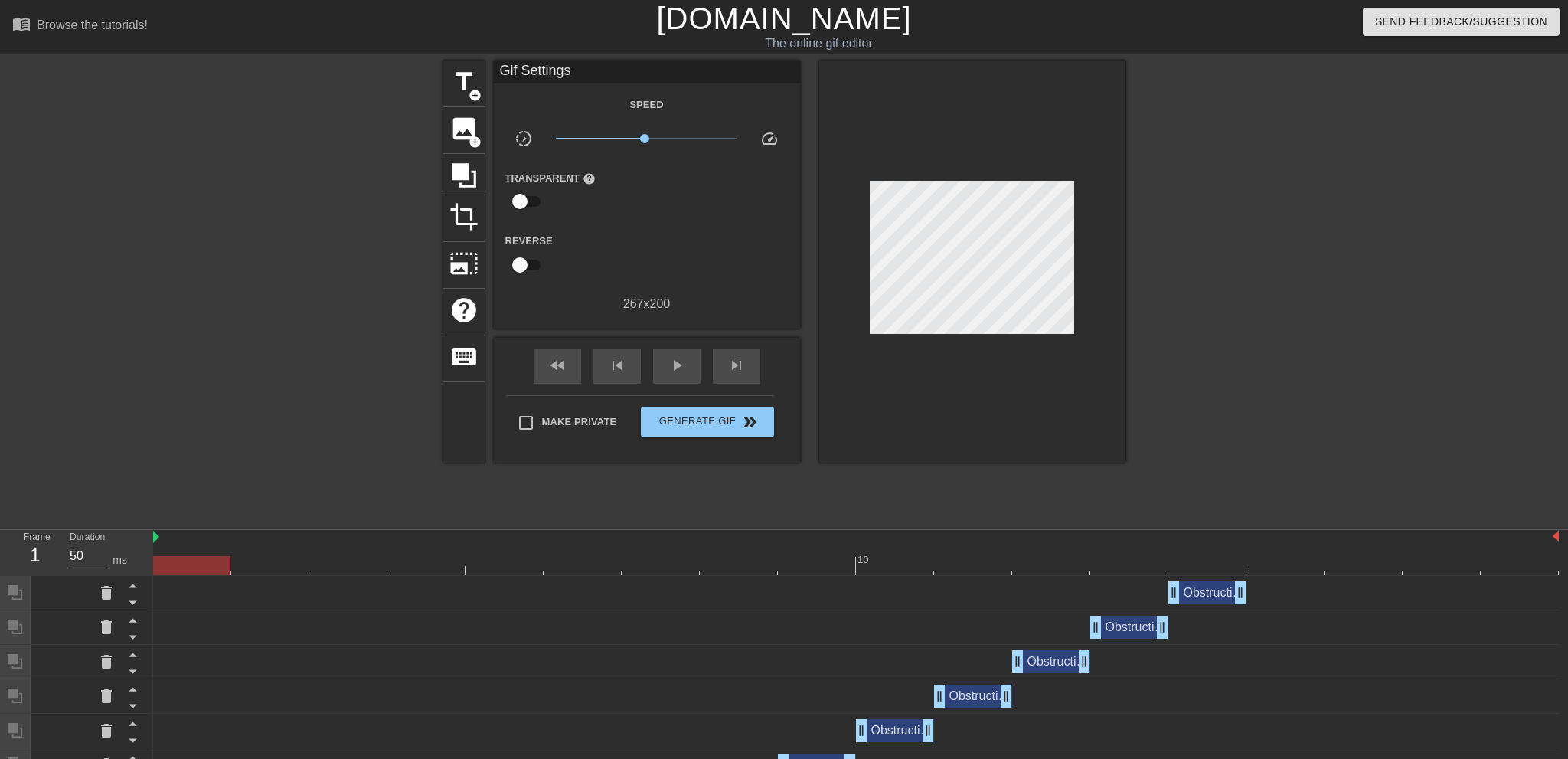
scroll to position [337, 0]
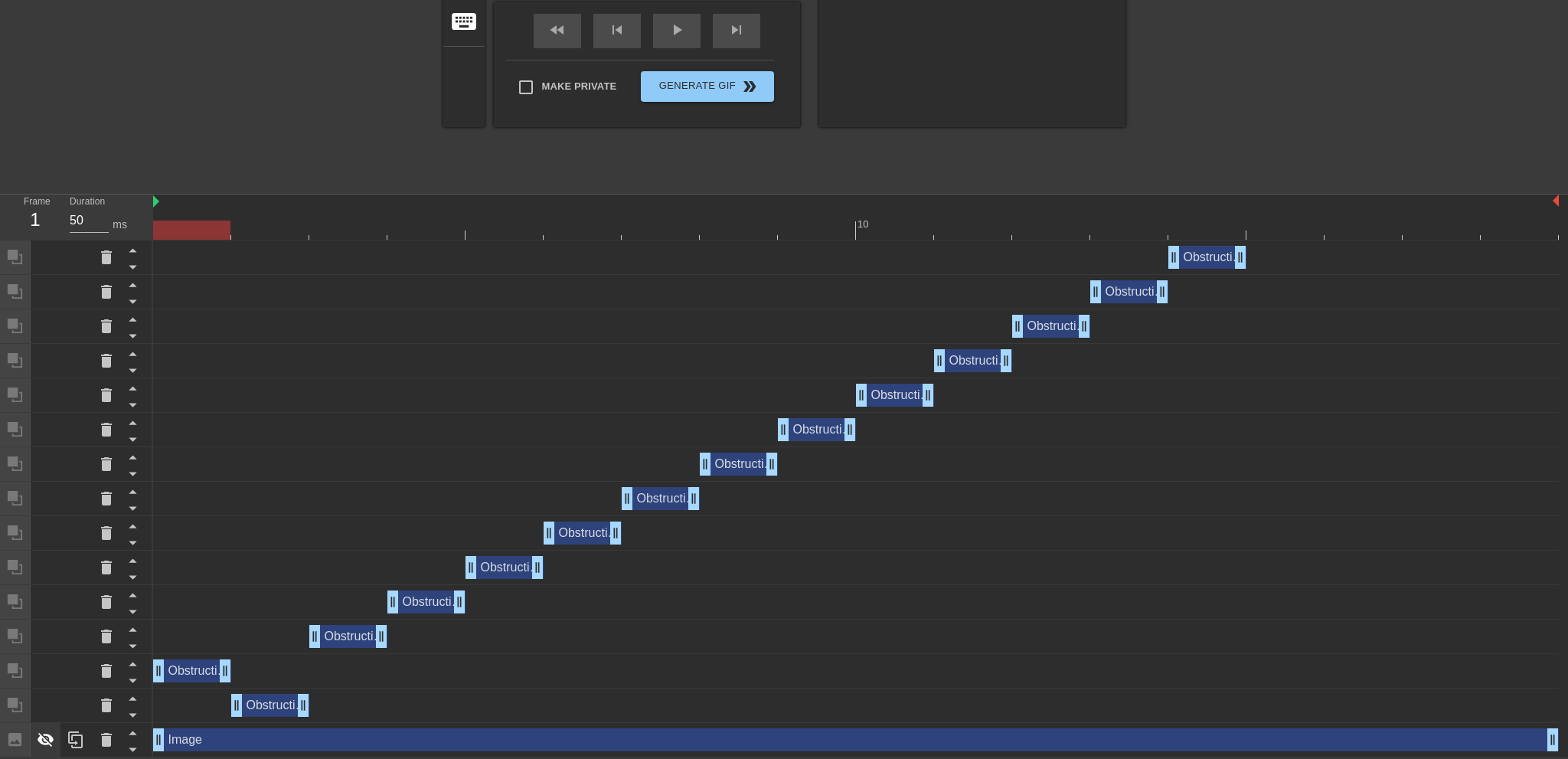
click at [42, 732] on icon at bounding box center [46, 740] width 18 height 18
click at [130, 698] on icon at bounding box center [133, 698] width 19 height 19
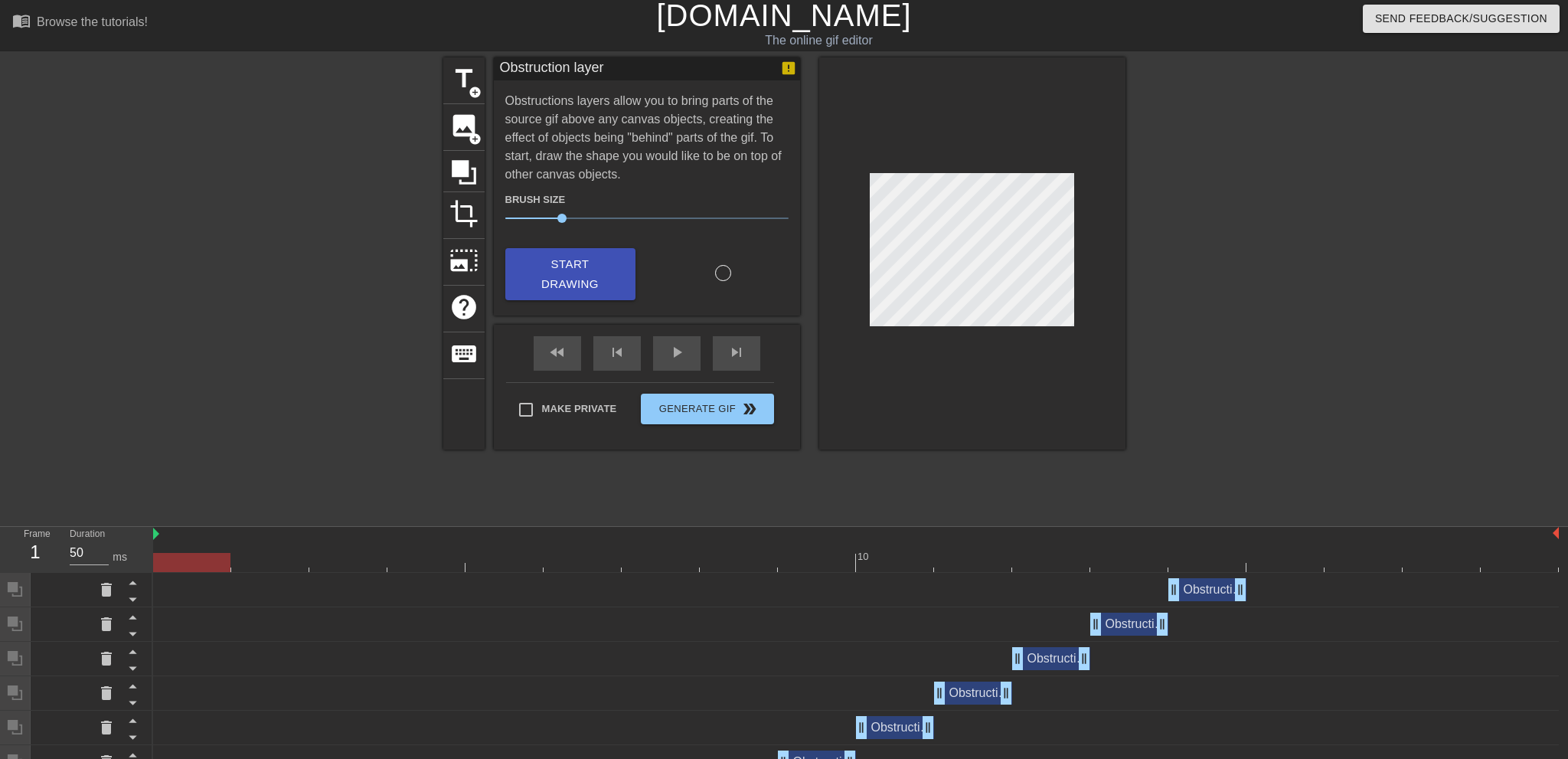
scroll to position [0, 0]
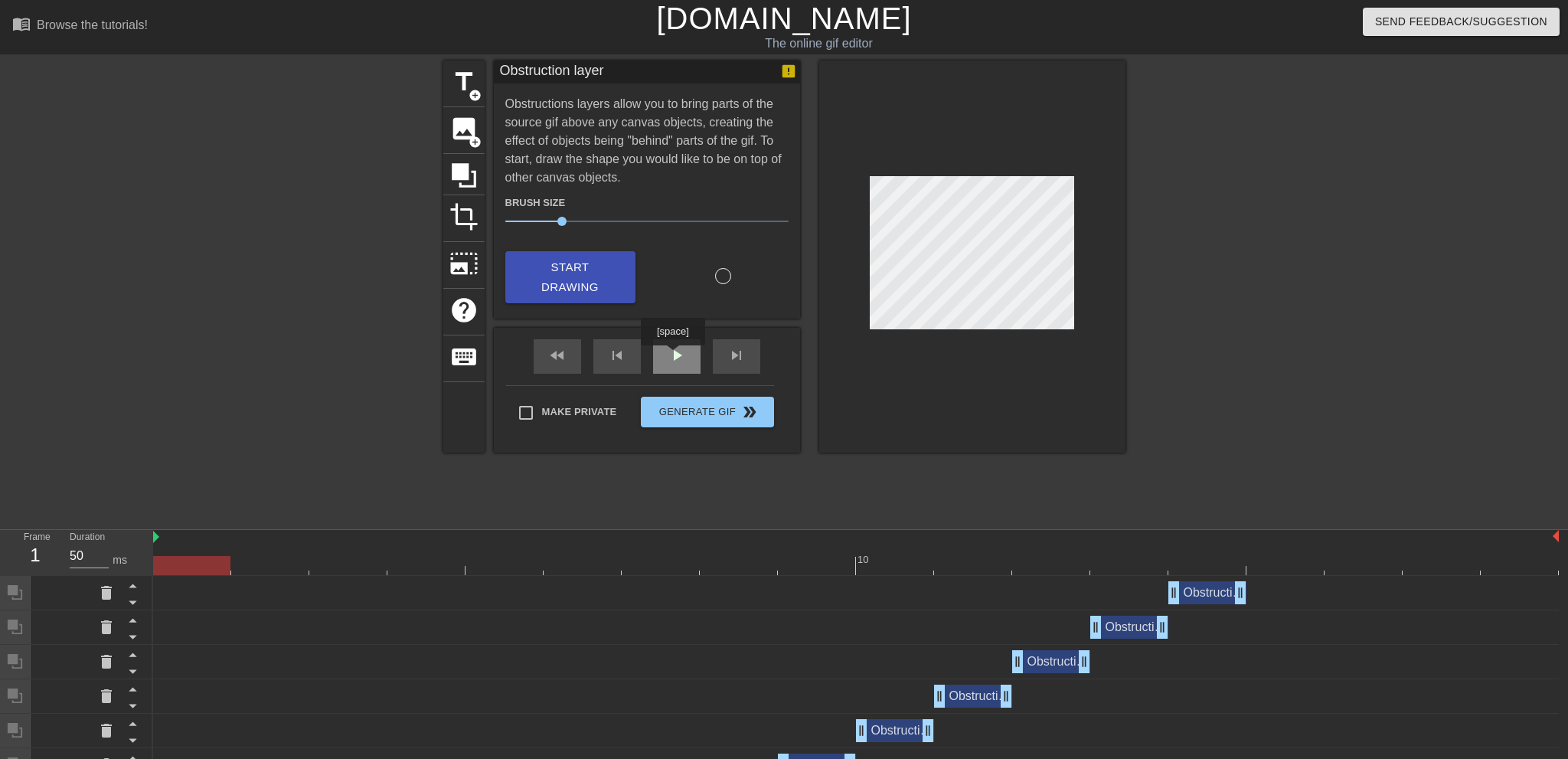
click at [672, 356] on span "play_arrow" at bounding box center [677, 356] width 18 height 18
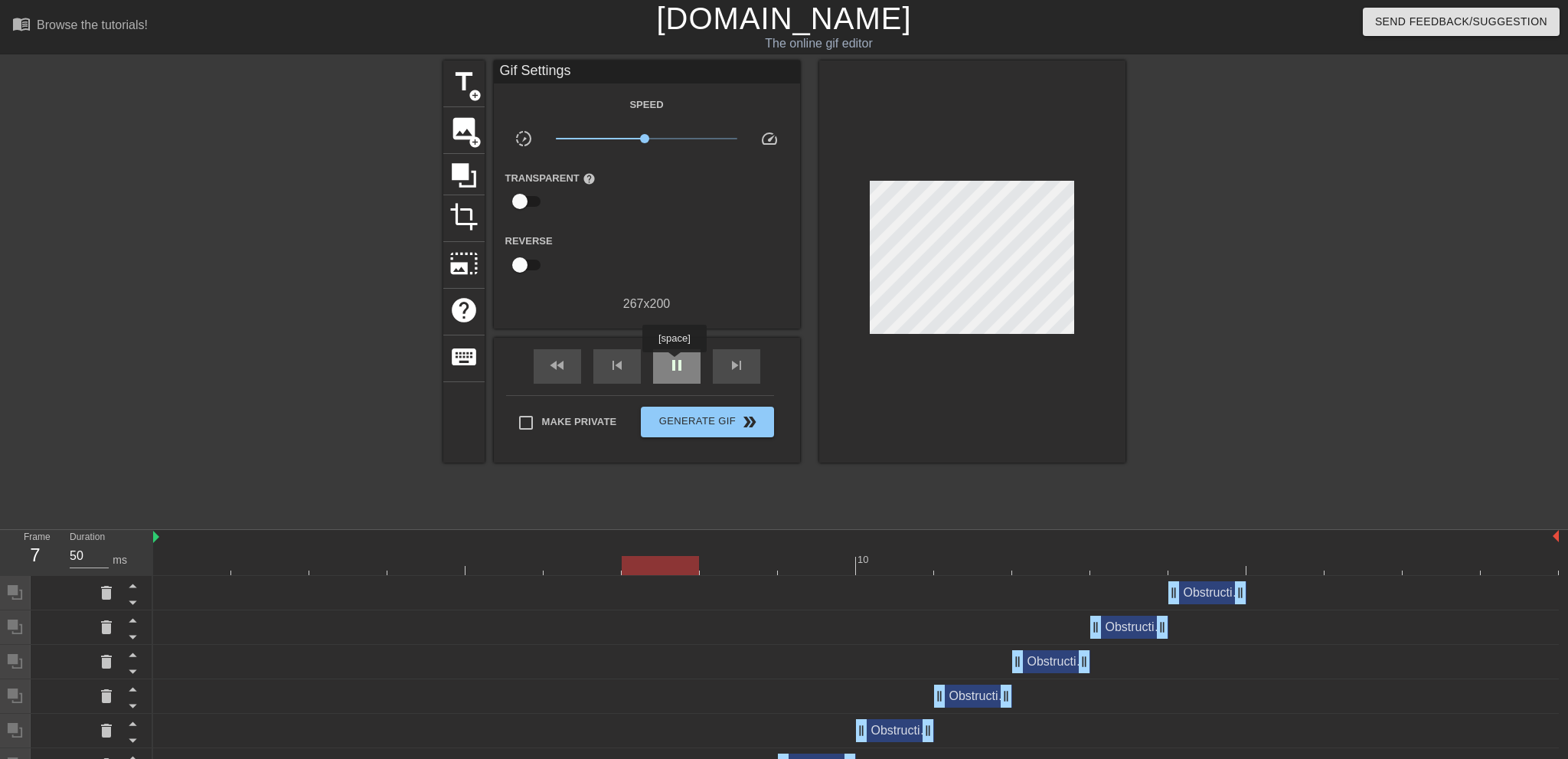
click at [674, 363] on span "pause" at bounding box center [677, 366] width 18 height 18
click at [738, 369] on span "skip_next" at bounding box center [737, 366] width 18 height 18
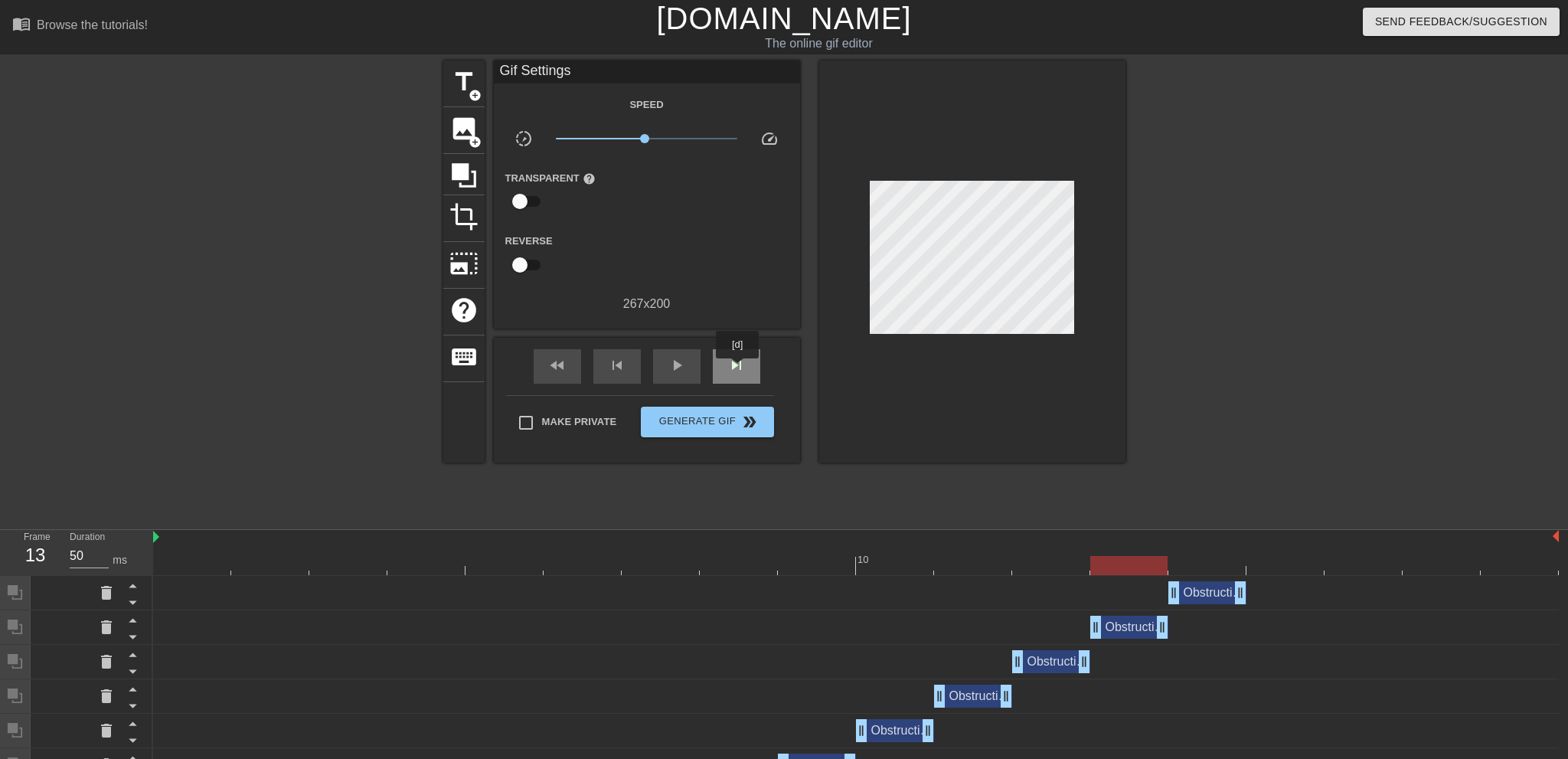
click at [738, 369] on span "skip_next" at bounding box center [737, 366] width 18 height 18
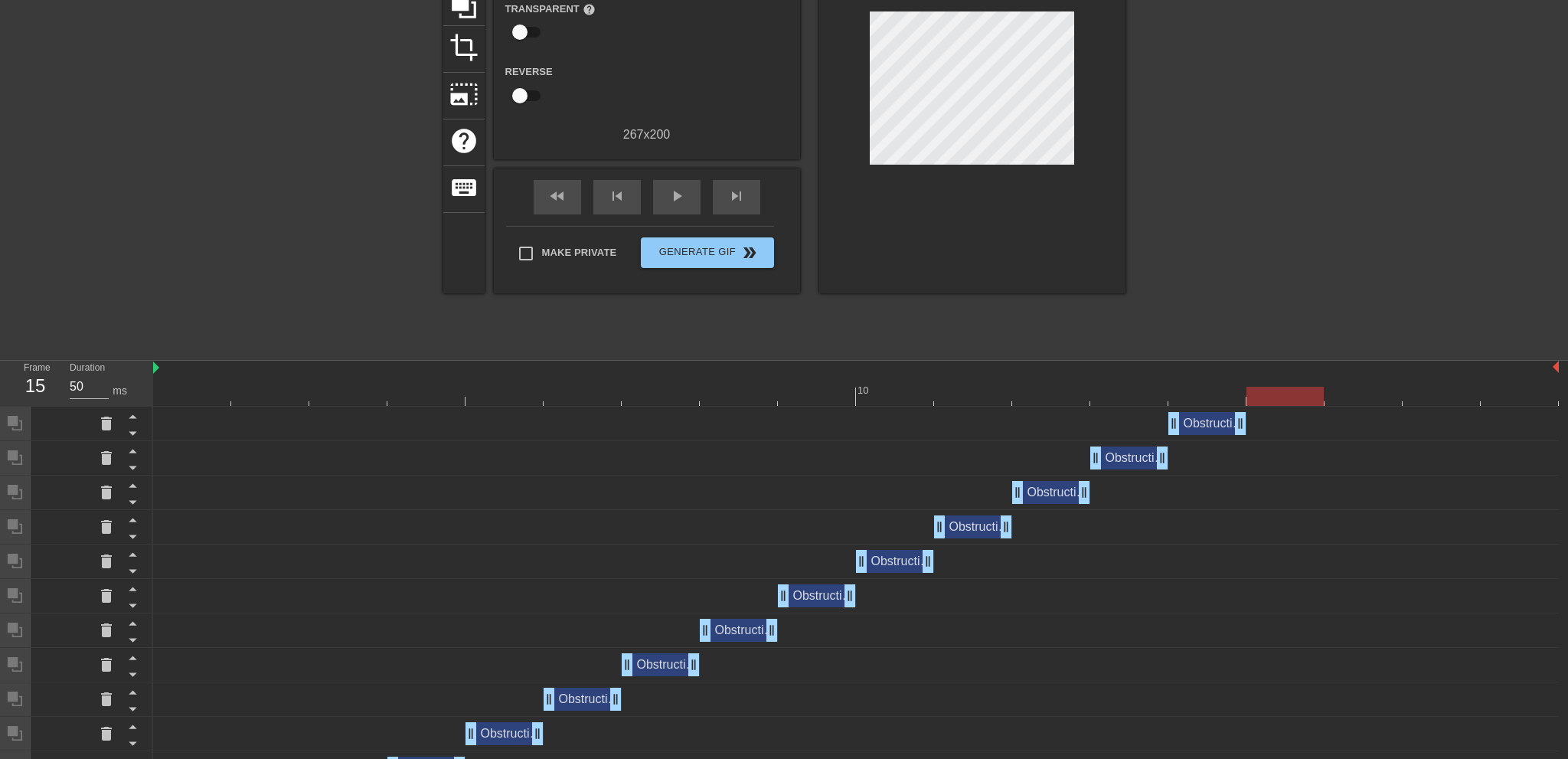
scroll to position [337, 0]
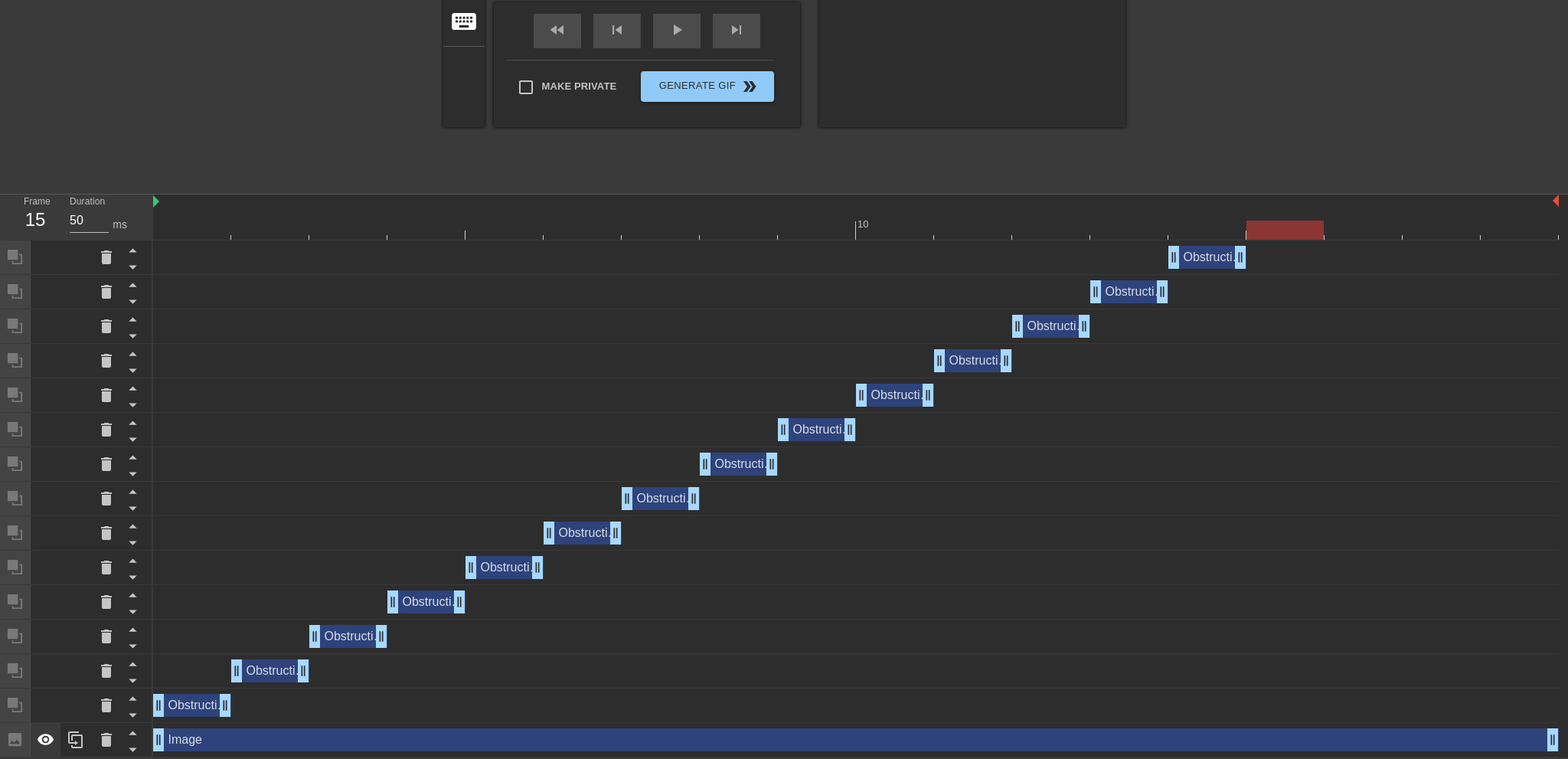
click at [41, 742] on icon at bounding box center [46, 740] width 17 height 11
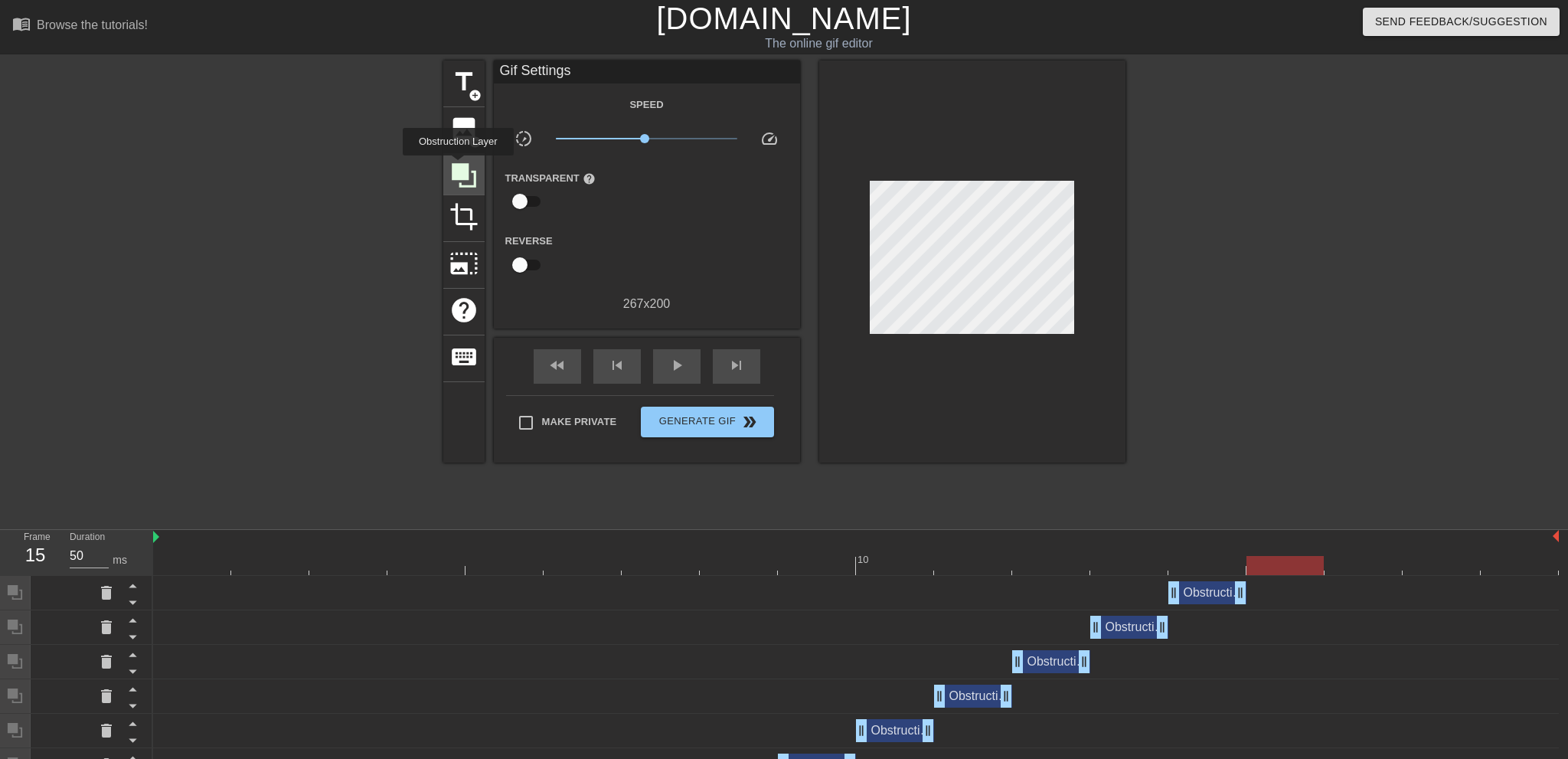
click at [458, 166] on icon at bounding box center [464, 175] width 25 height 25
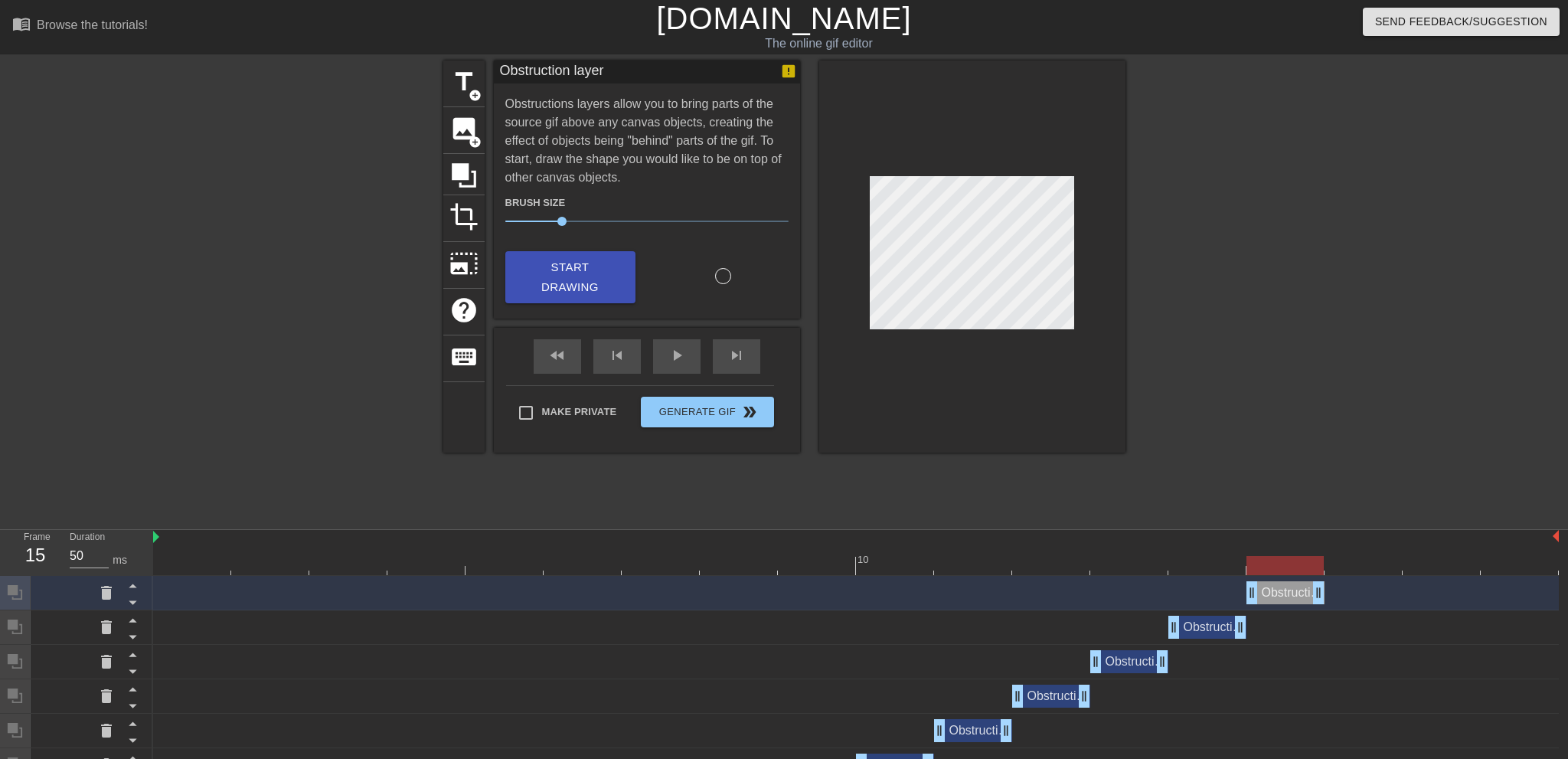
drag, startPoint x: 1556, startPoint y: 597, endPoint x: 1318, endPoint y: 598, distance: 238.0
click at [1318, 598] on div "Obstruction layer drag_handle drag_handle" at bounding box center [1285, 592] width 78 height 23
click at [734, 348] on div "skip_next" at bounding box center [737, 356] width 48 height 34
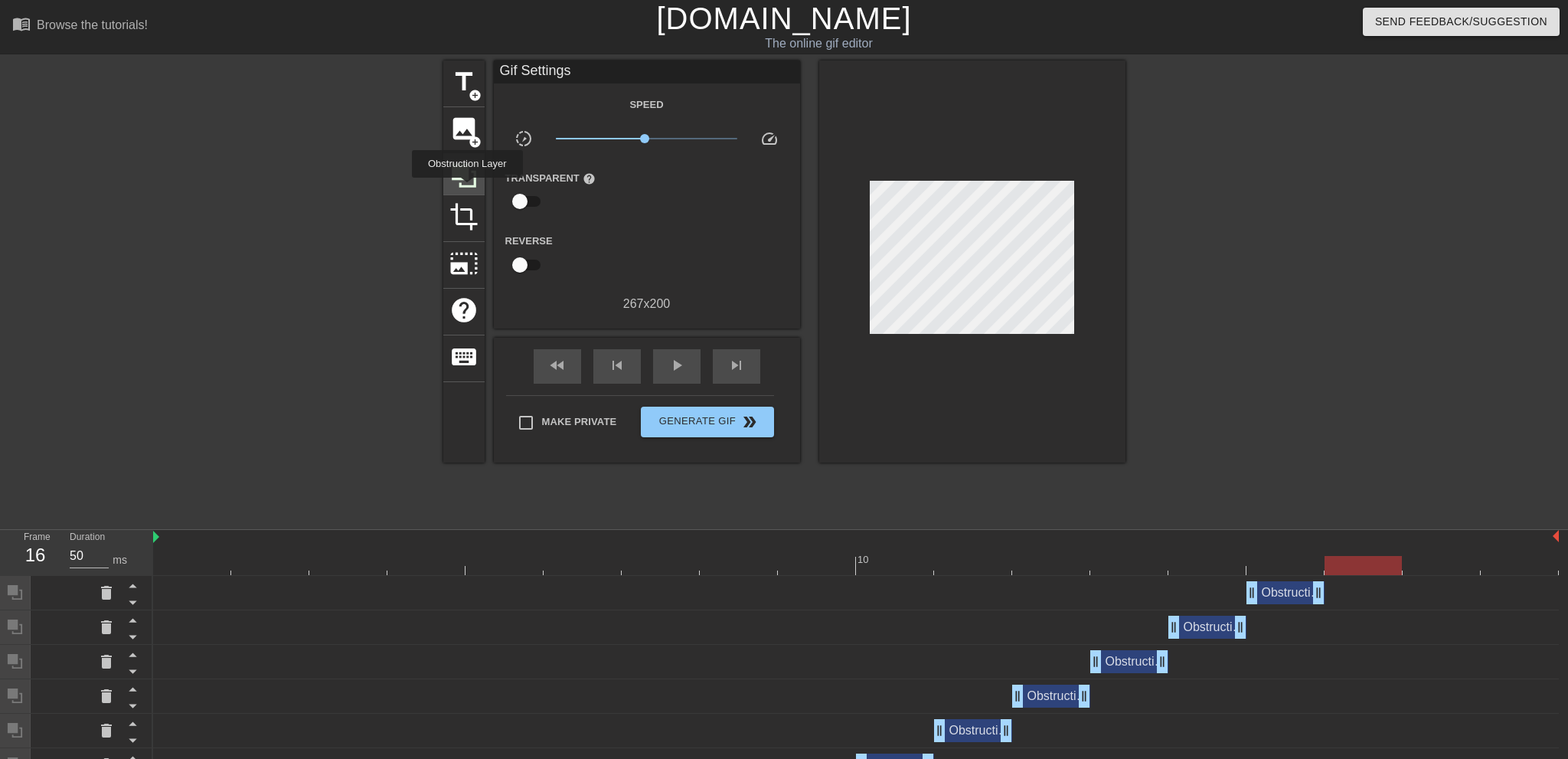
click at [458, 181] on icon at bounding box center [464, 176] width 29 height 29
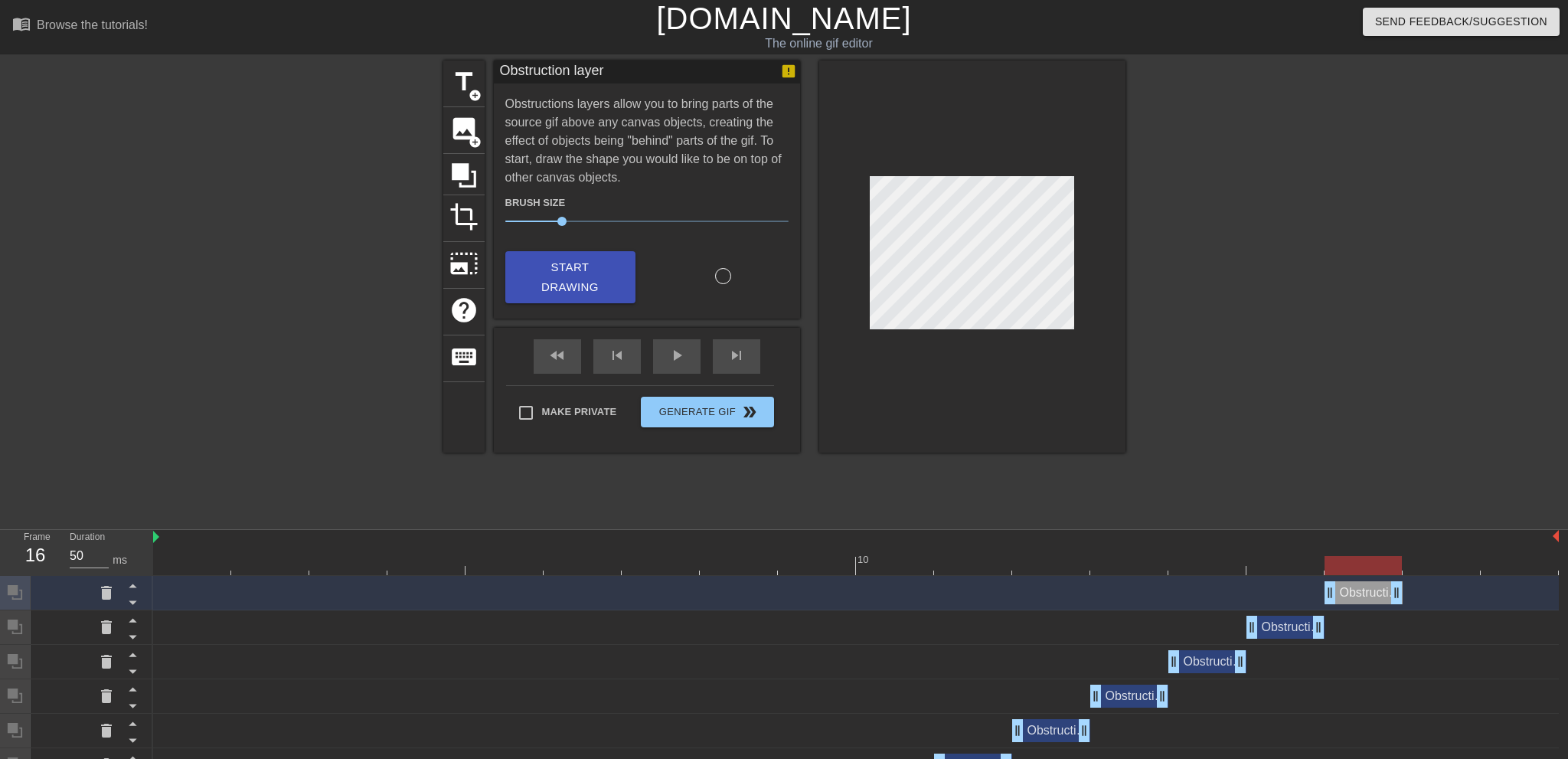
drag, startPoint x: 1552, startPoint y: 598, endPoint x: 1409, endPoint y: 596, distance: 143.0
click at [1409, 596] on div "Obstruction layer drag_handle drag_handle" at bounding box center [855, 592] width 1406 height 23
click at [739, 354] on div "skip_next" at bounding box center [737, 356] width 48 height 34
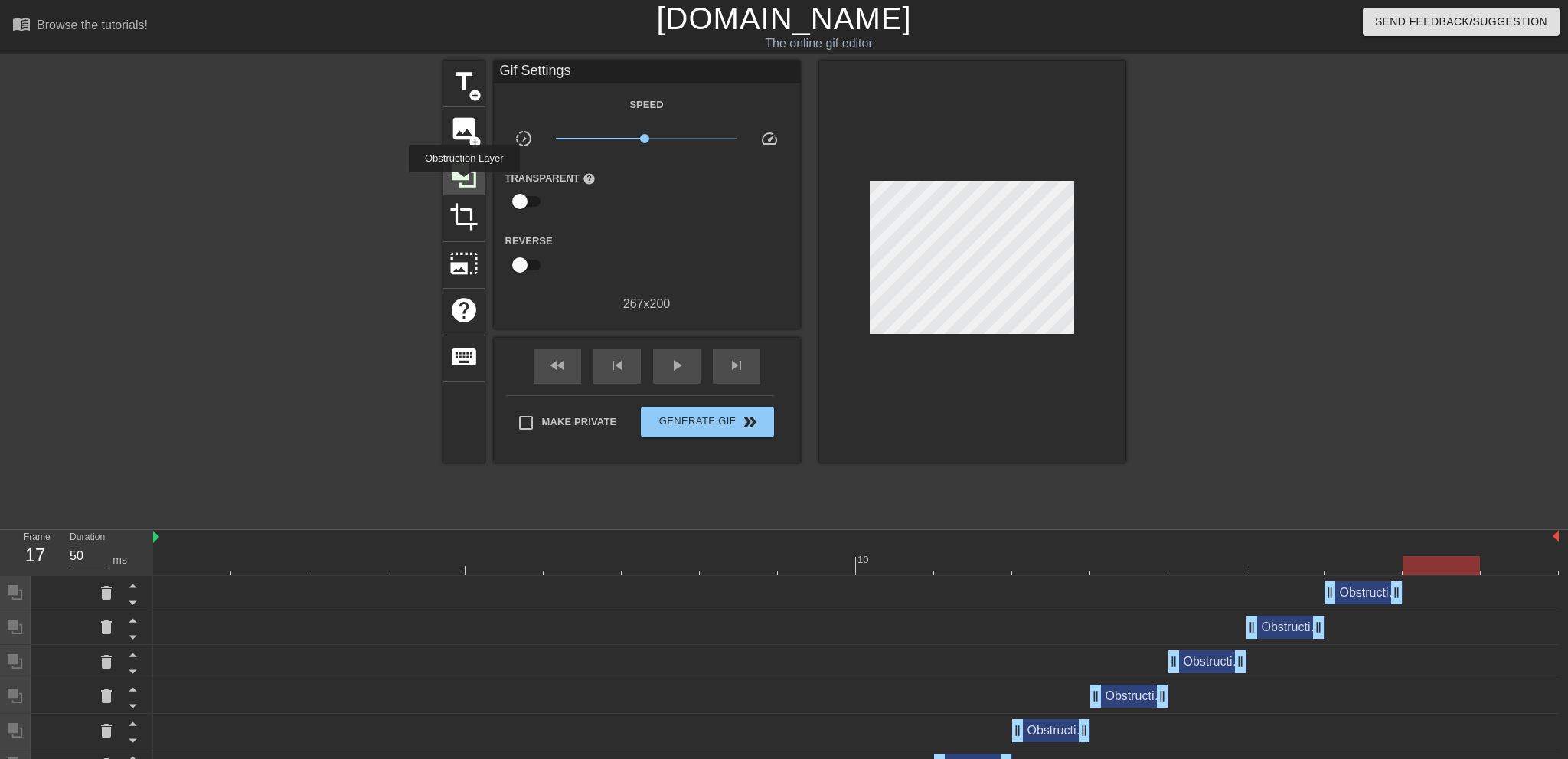
click at [464, 183] on icon at bounding box center [464, 175] width 25 height 25
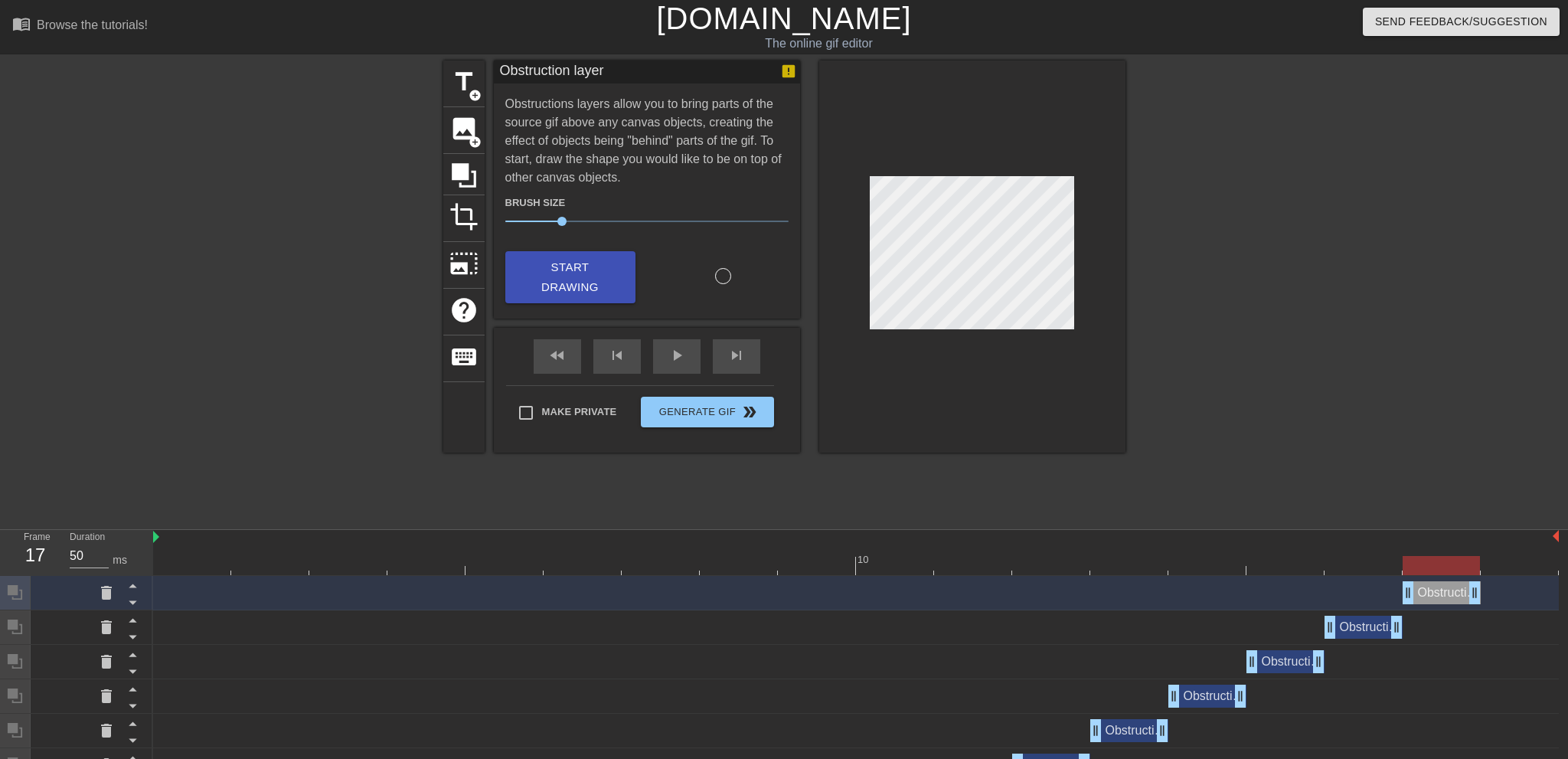
drag, startPoint x: 1551, startPoint y: 590, endPoint x: 1492, endPoint y: 590, distance: 59.0
click at [1492, 590] on div "Obstruction layer drag_handle drag_handle" at bounding box center [855, 592] width 1406 height 23
click at [743, 359] on span "skip_next" at bounding box center [737, 356] width 18 height 18
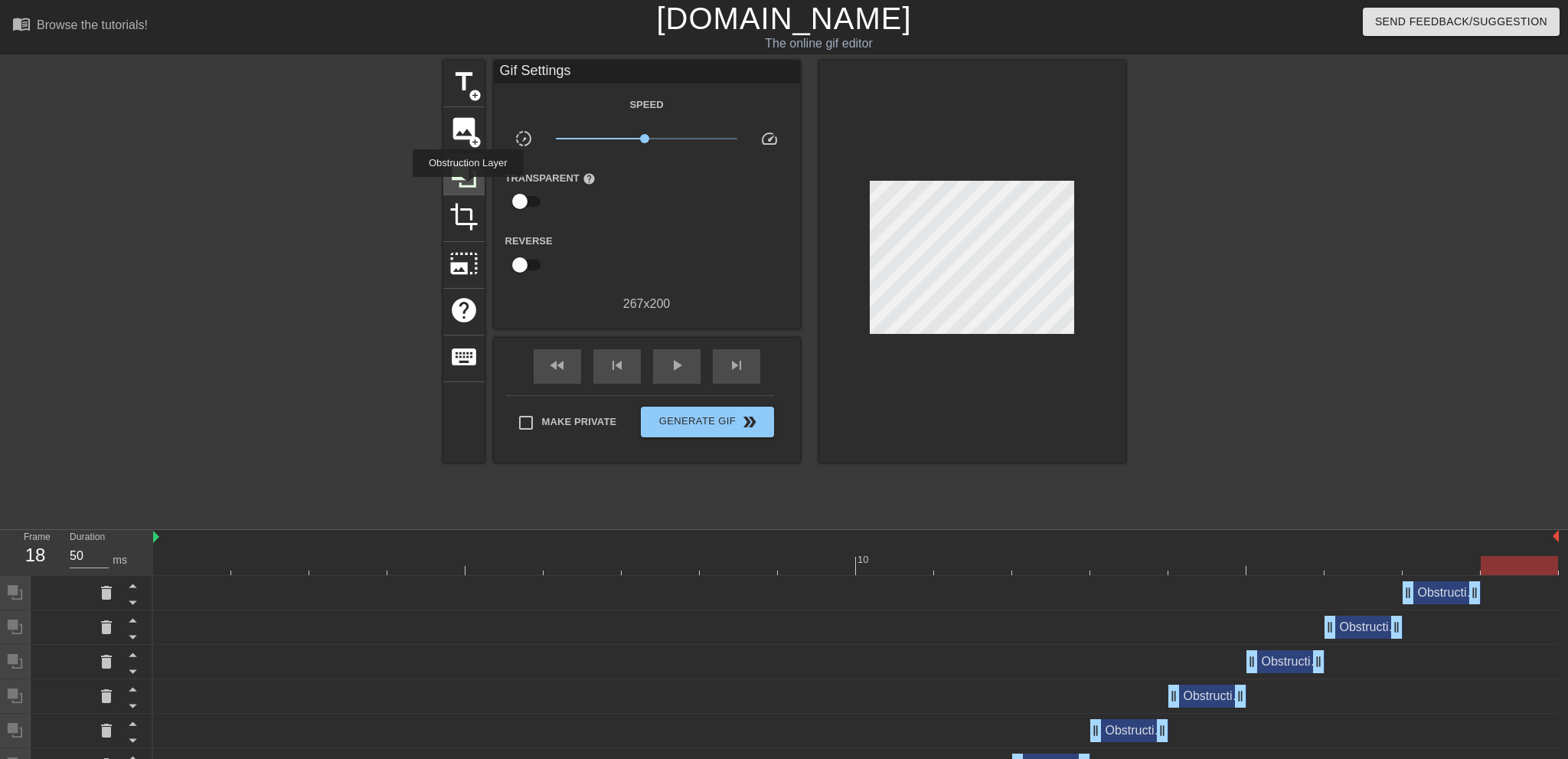
click at [467, 185] on icon at bounding box center [464, 176] width 29 height 29
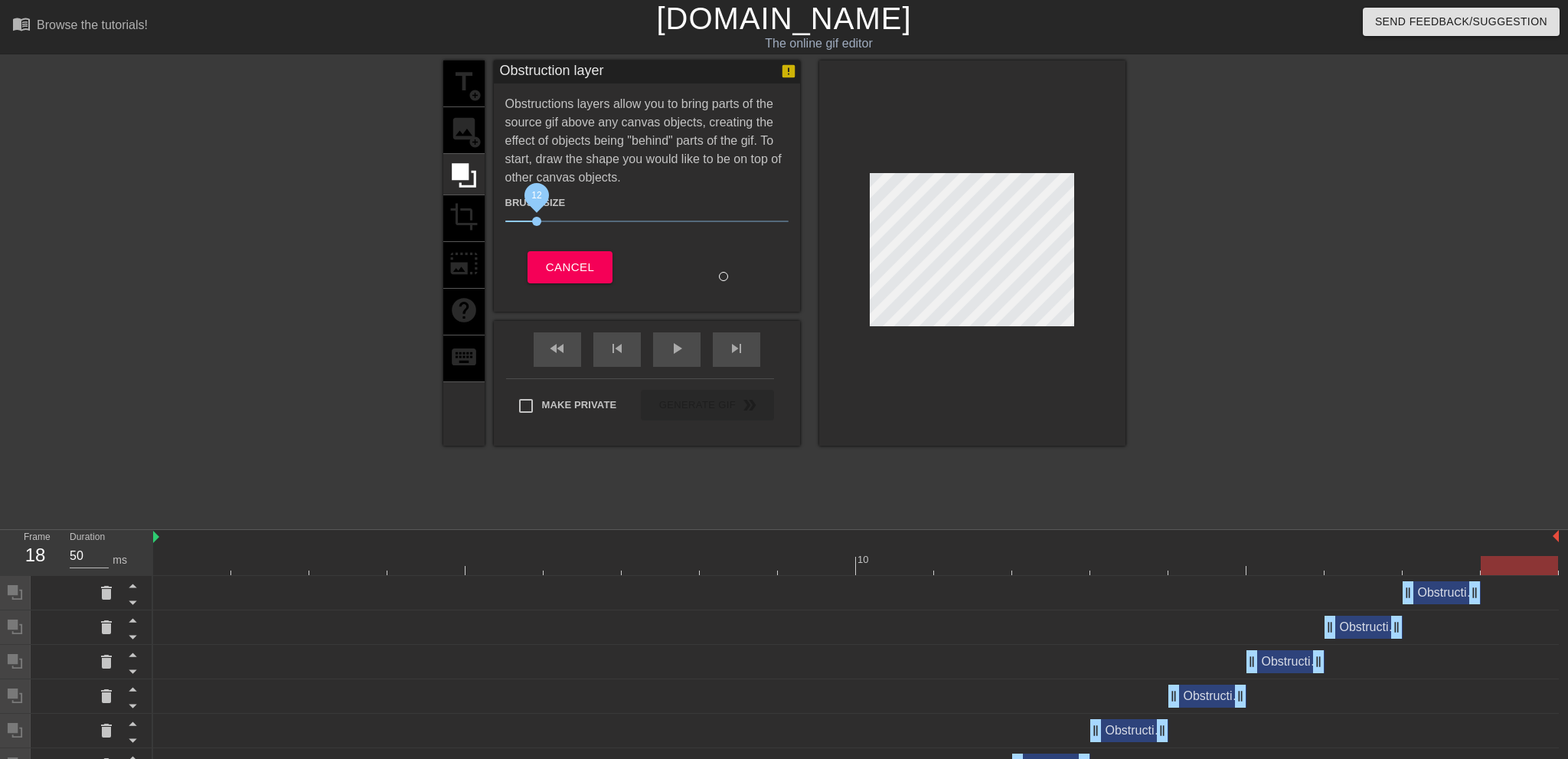
drag, startPoint x: 564, startPoint y: 221, endPoint x: 538, endPoint y: 222, distance: 26.0
click at [538, 222] on span "12" at bounding box center [537, 221] width 9 height 9
click at [970, 330] on div at bounding box center [972, 253] width 307 height 385
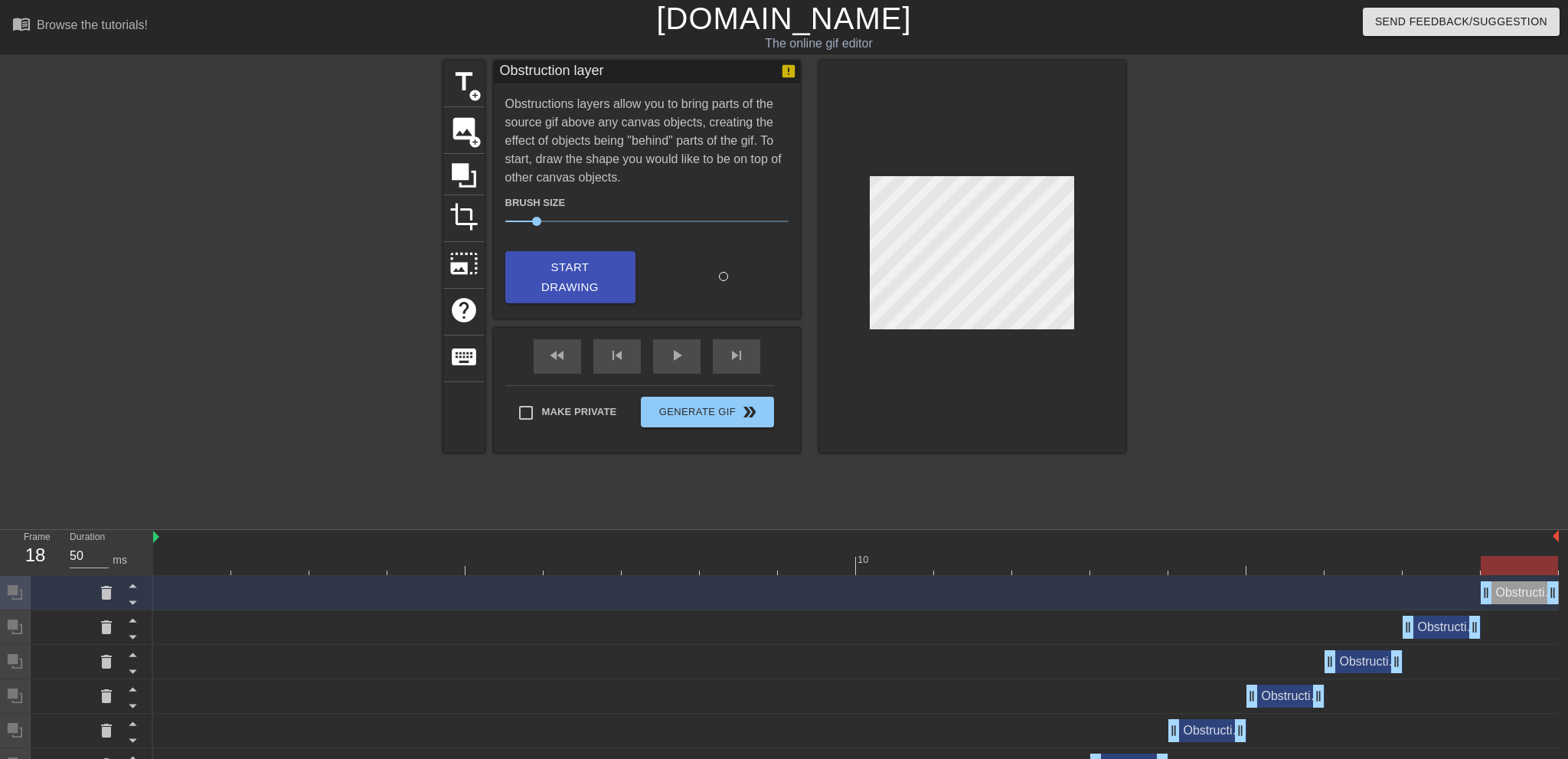
scroll to position [475, 0]
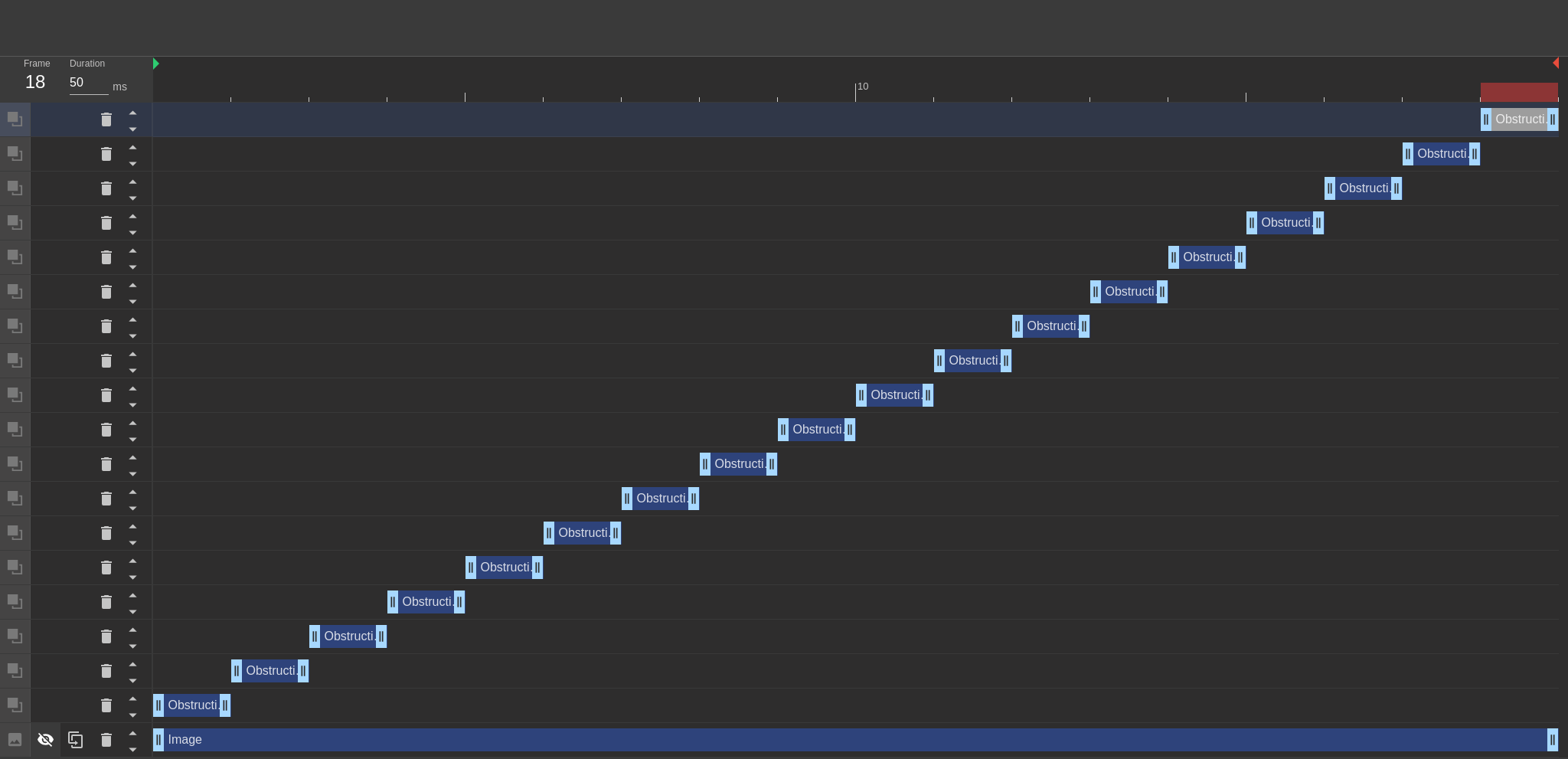
click at [38, 737] on icon at bounding box center [46, 740] width 18 height 18
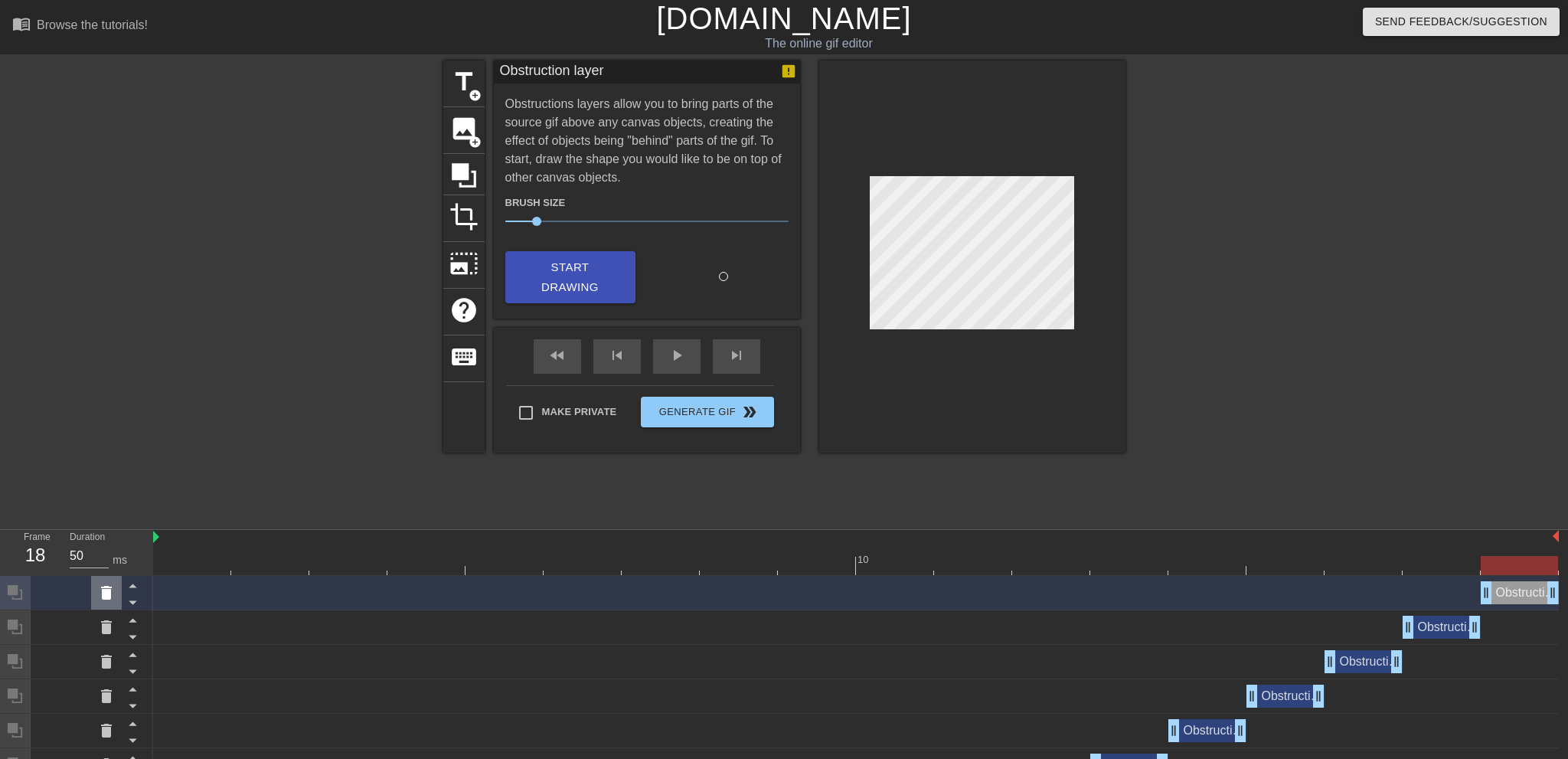
click at [99, 594] on icon at bounding box center [107, 593] width 18 height 18
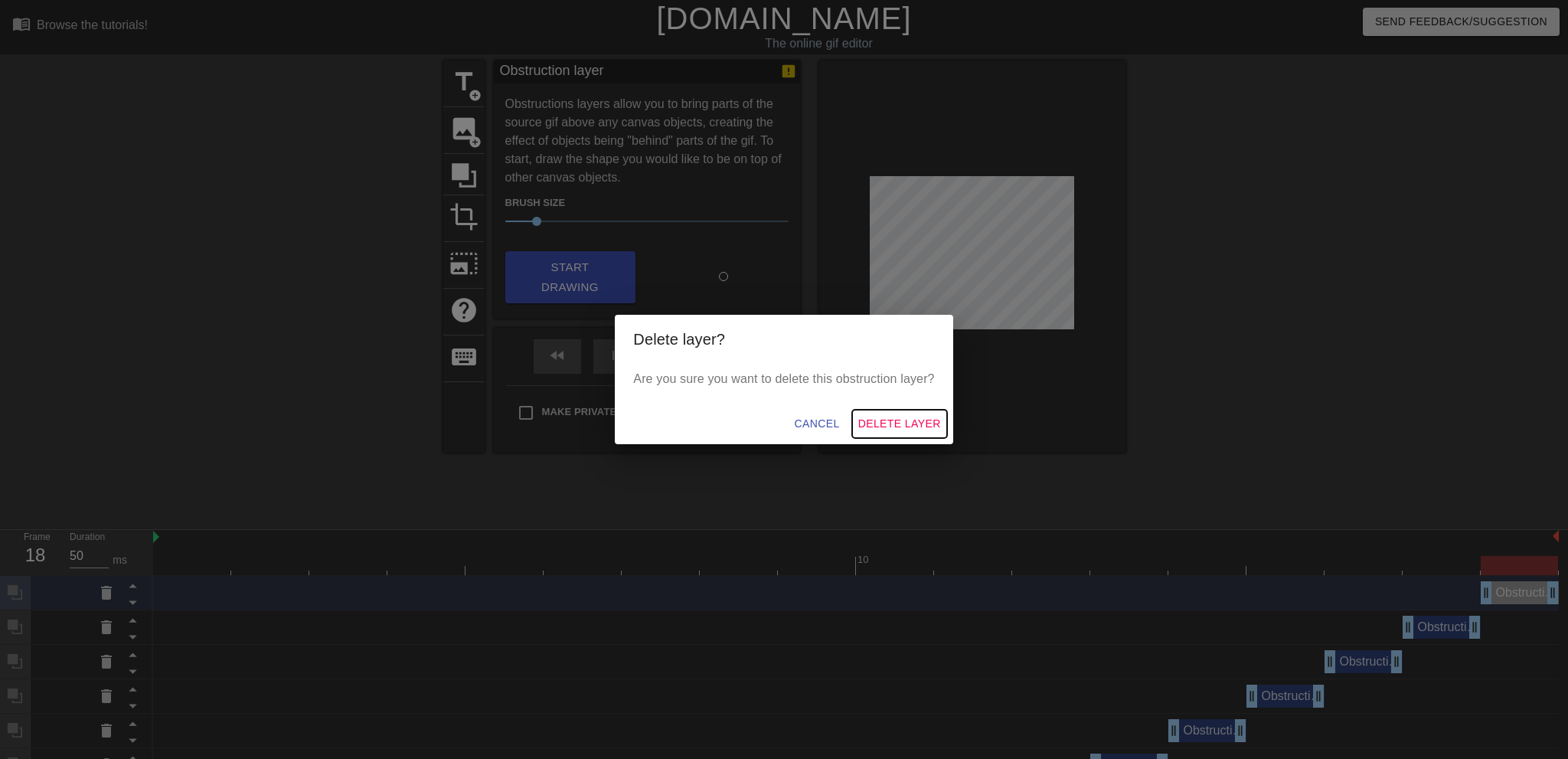
click at [893, 427] on span "Delete Layer" at bounding box center [900, 424] width 83 height 19
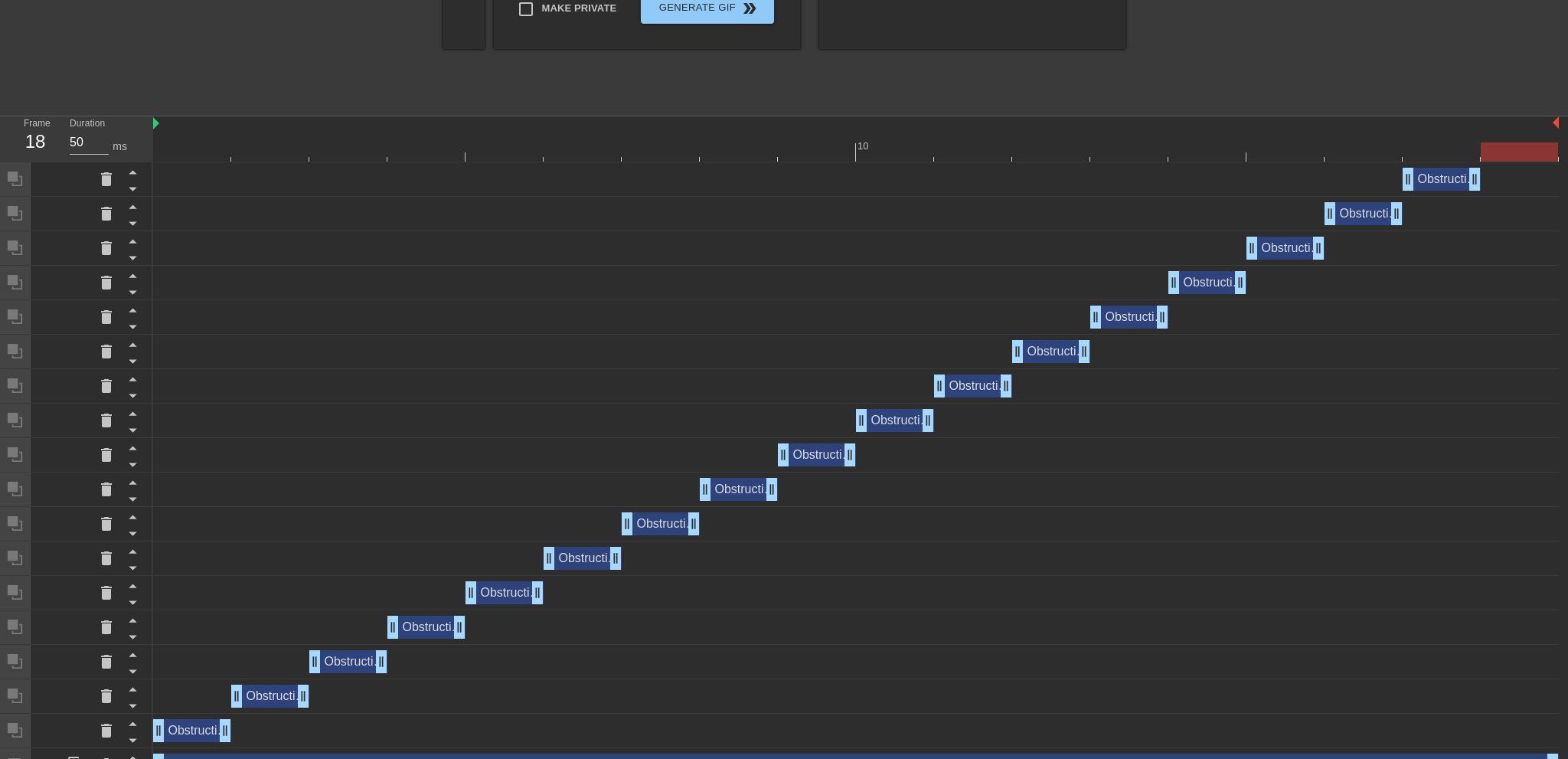
scroll to position [440, 0]
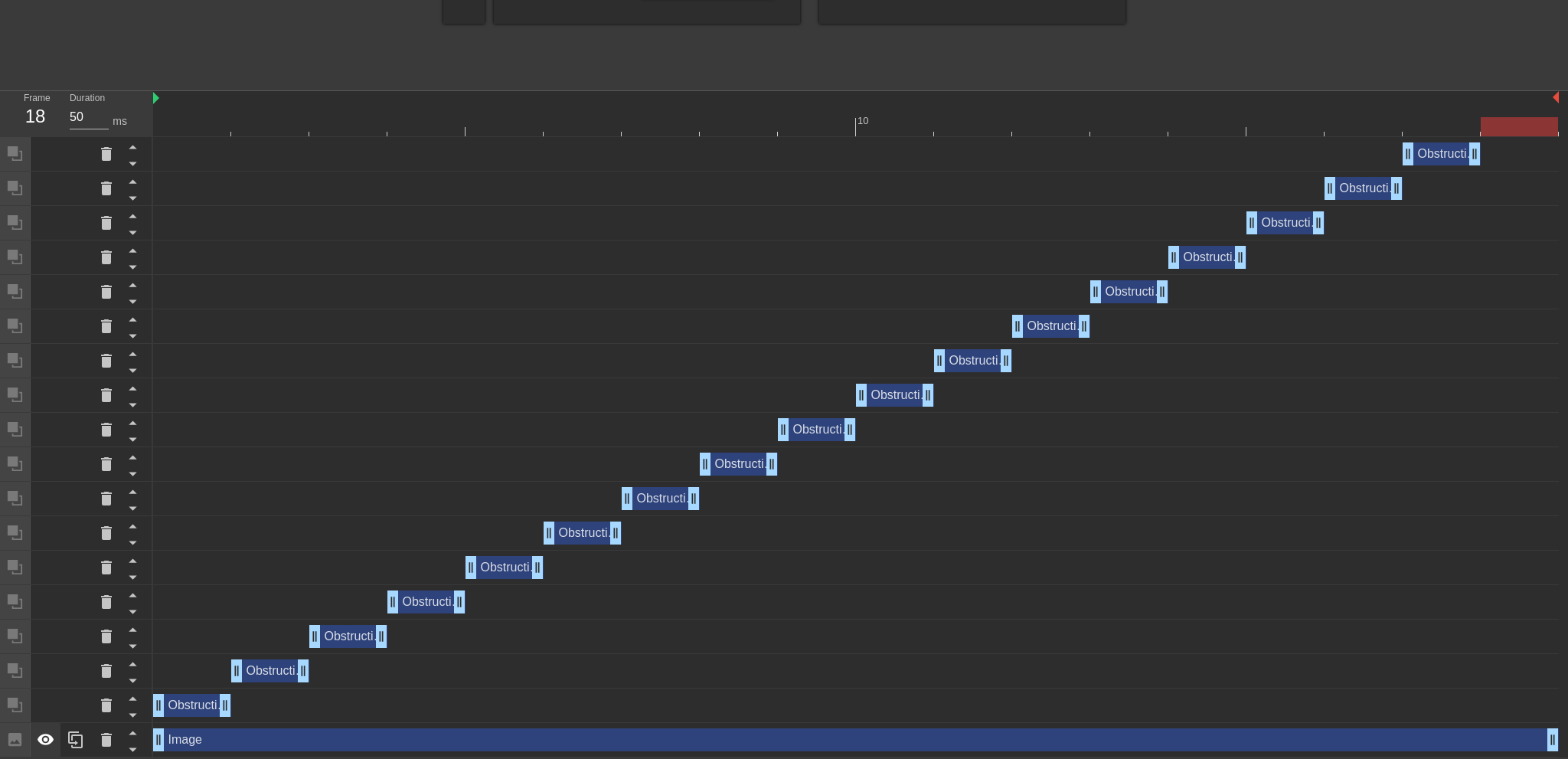
click at [46, 741] on icon at bounding box center [46, 740] width 17 height 11
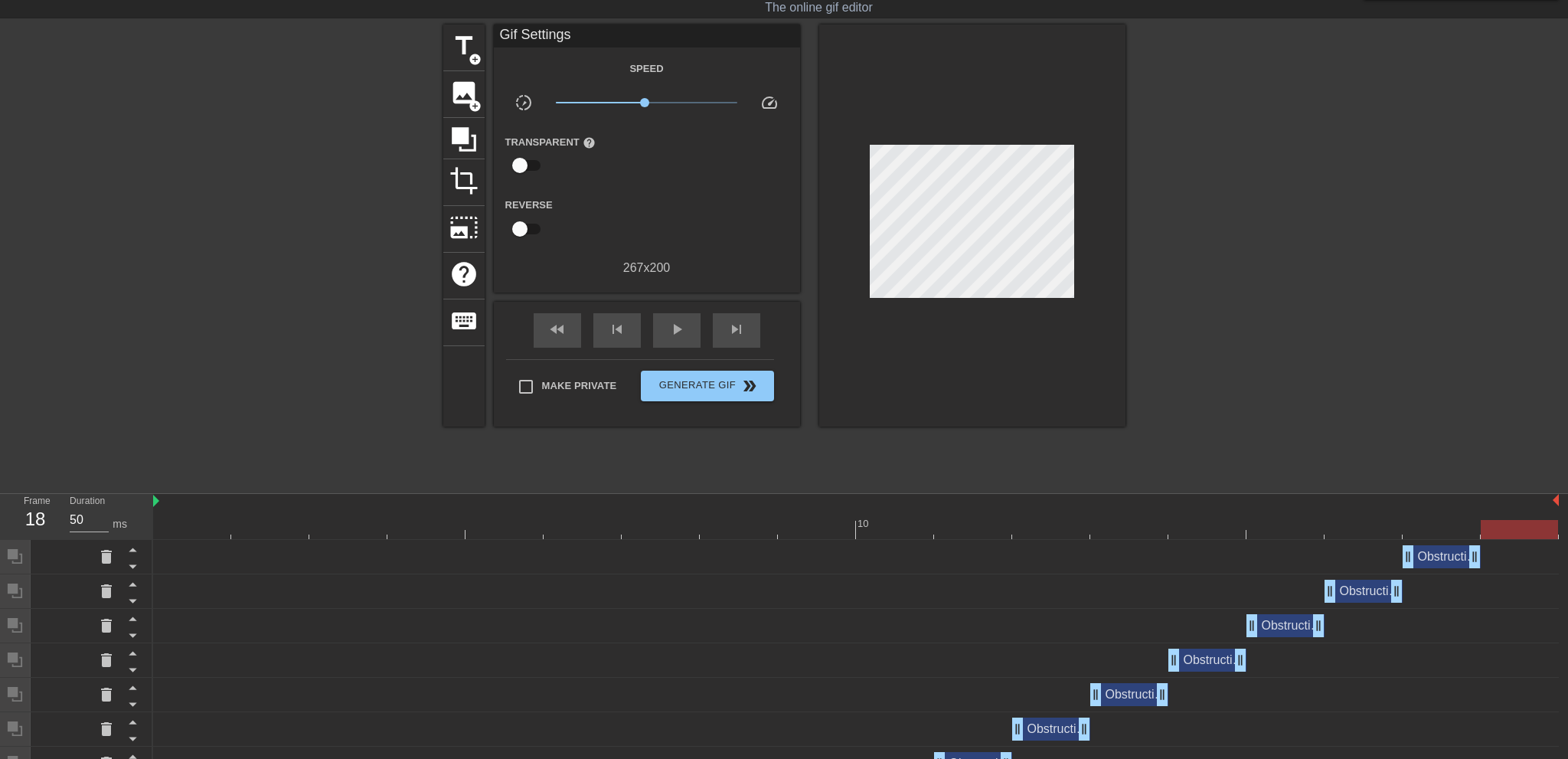
scroll to position [0, 0]
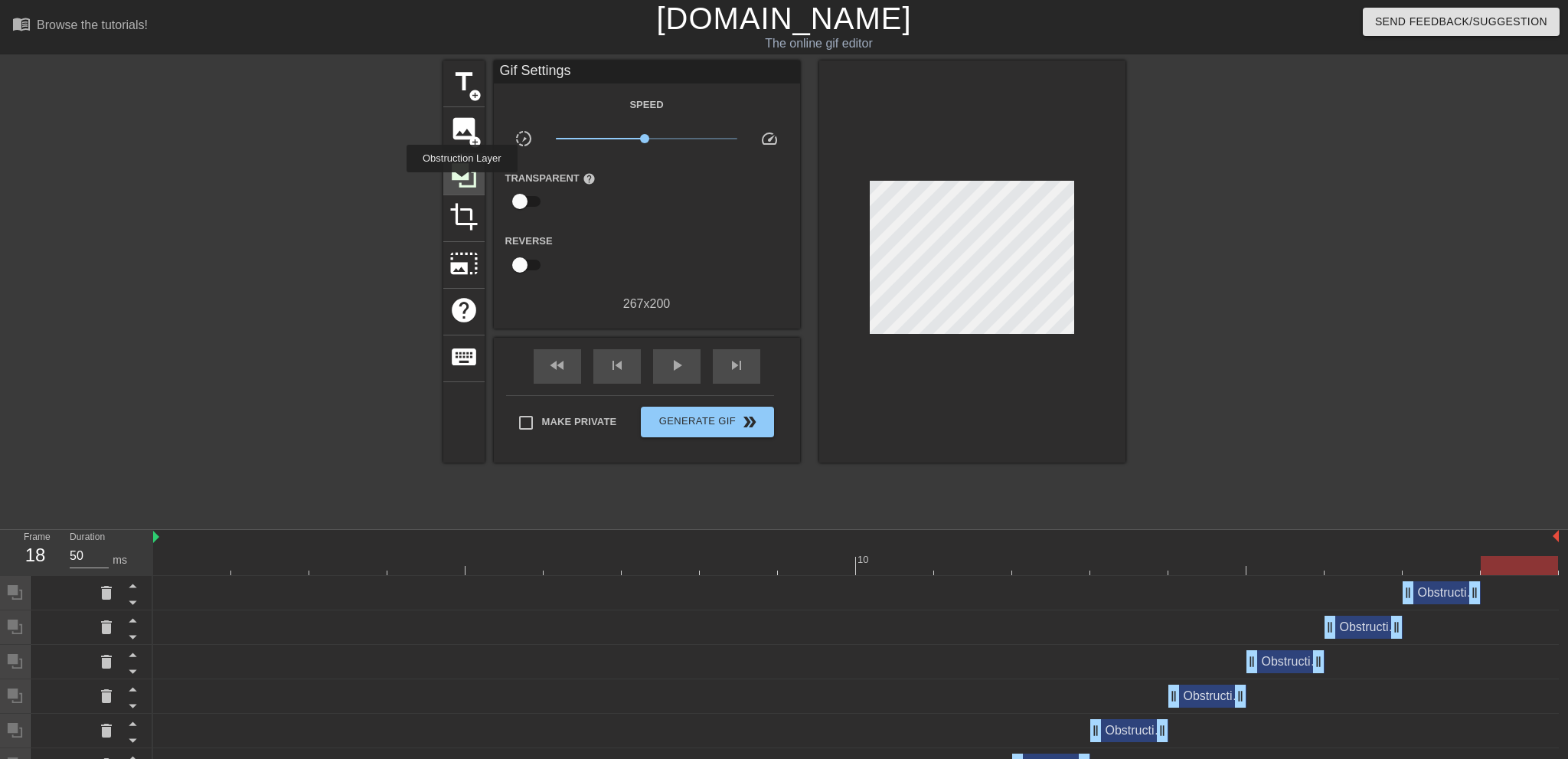
click at [462, 183] on icon at bounding box center [464, 175] width 25 height 25
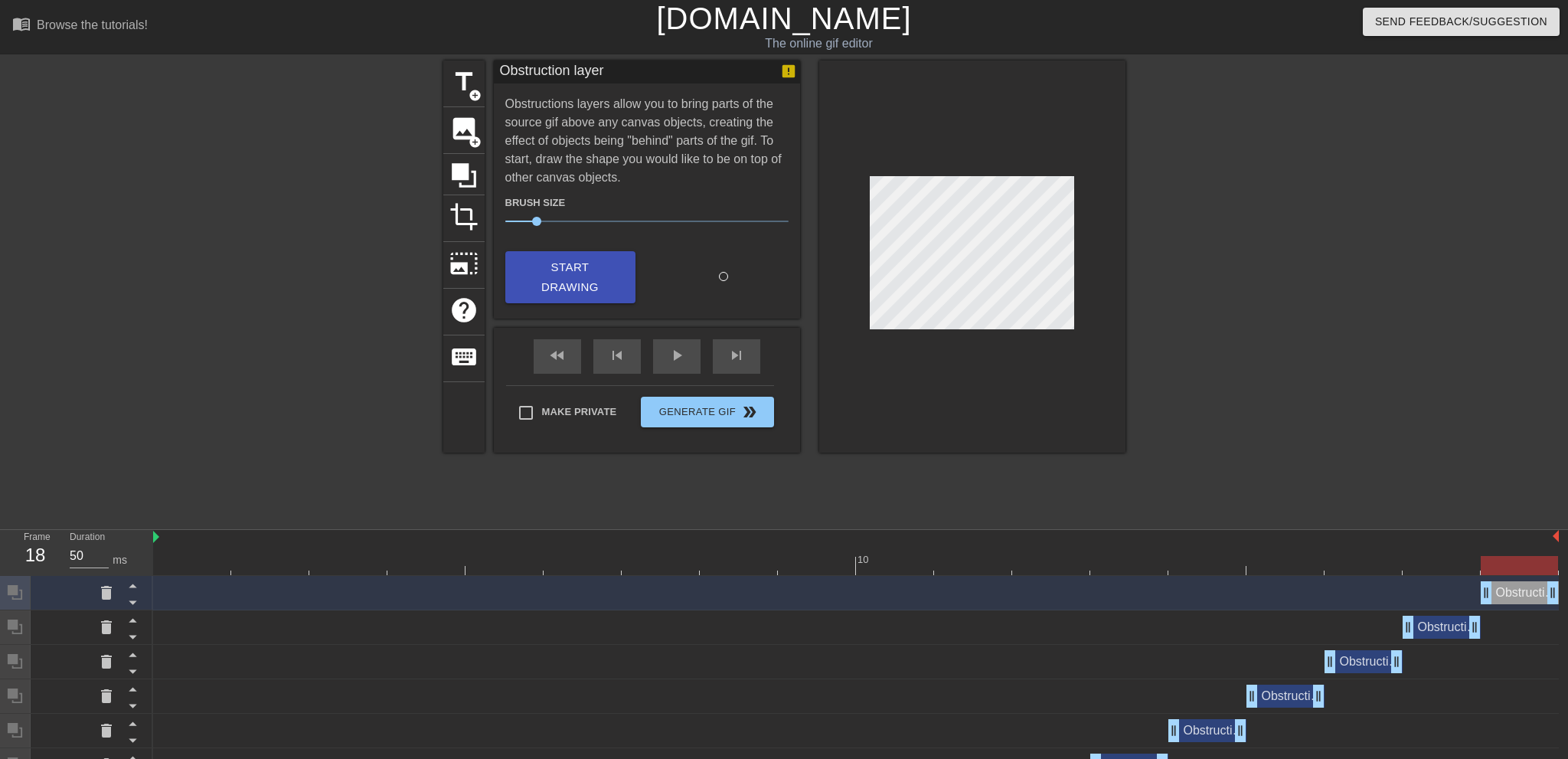
scroll to position [475, 0]
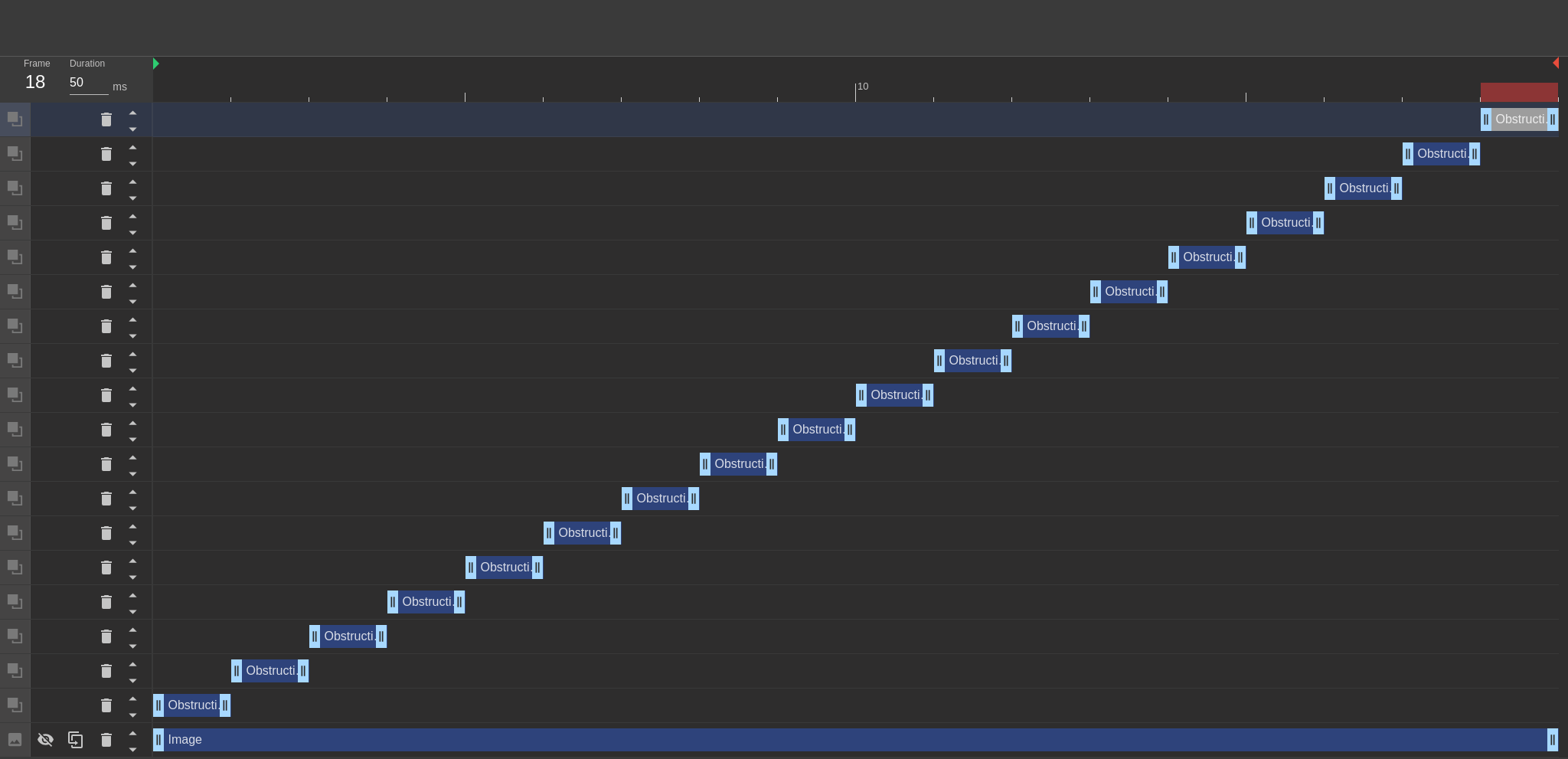
drag, startPoint x: 41, startPoint y: 740, endPoint x: 184, endPoint y: 667, distance: 160.6
click at [41, 741] on icon at bounding box center [46, 741] width 17 height 15
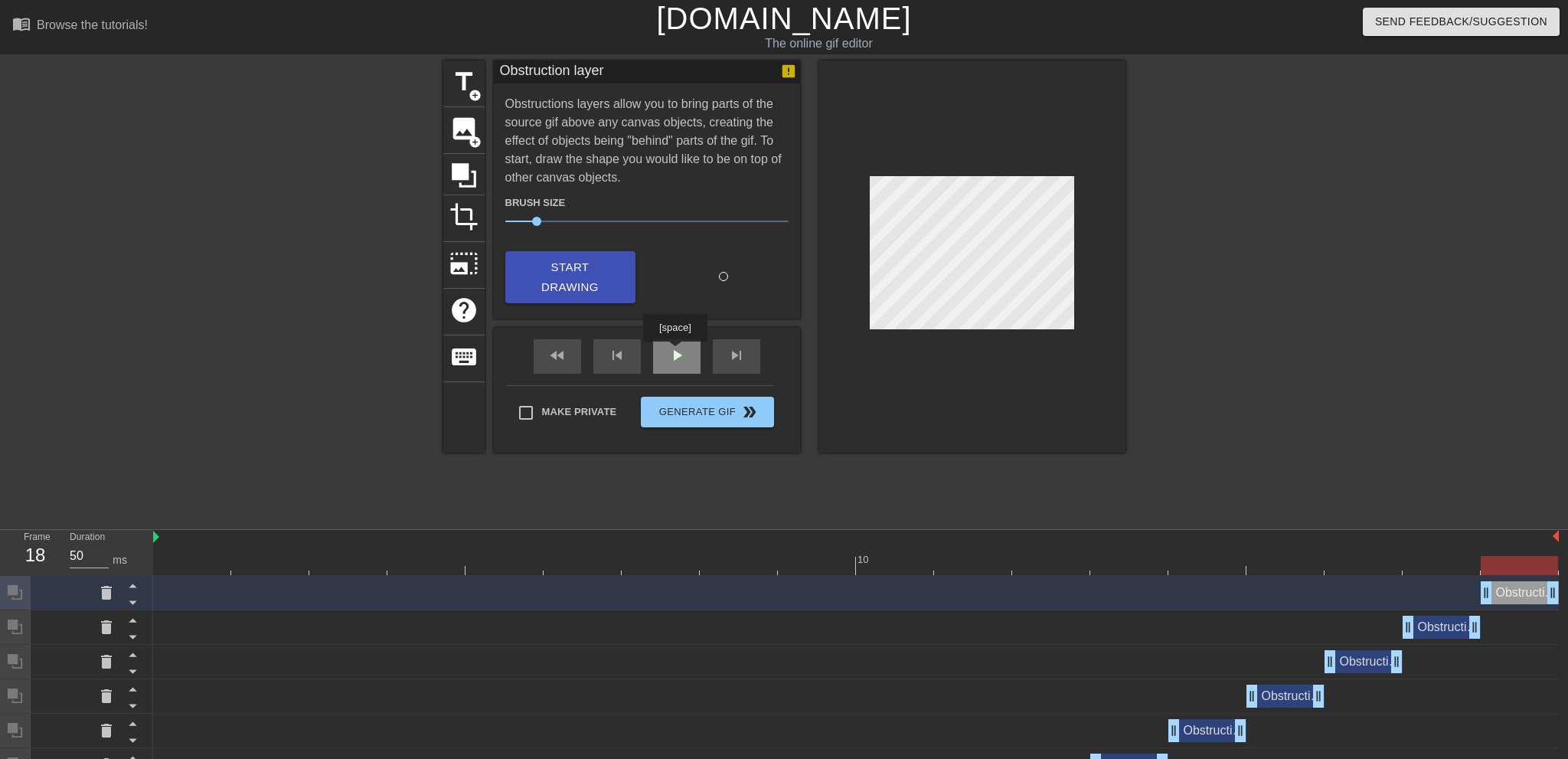
click at [675, 353] on div "play_arrow" at bounding box center [677, 356] width 48 height 34
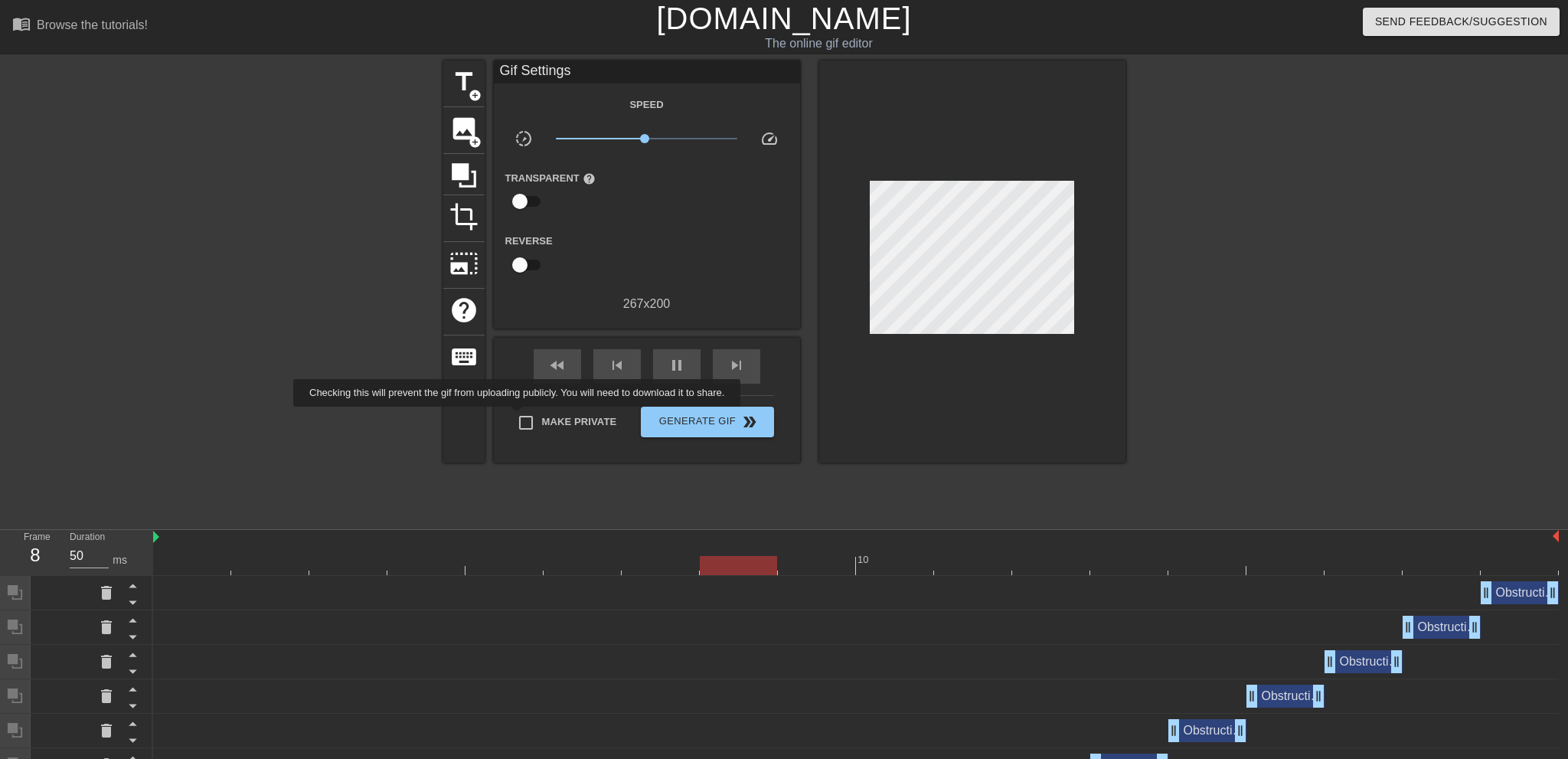
click at [520, 417] on input "Make Private" at bounding box center [526, 423] width 32 height 32
checkbox input "true"
click at [685, 430] on button "Generate Gif double_arrow" at bounding box center [707, 422] width 133 height 30
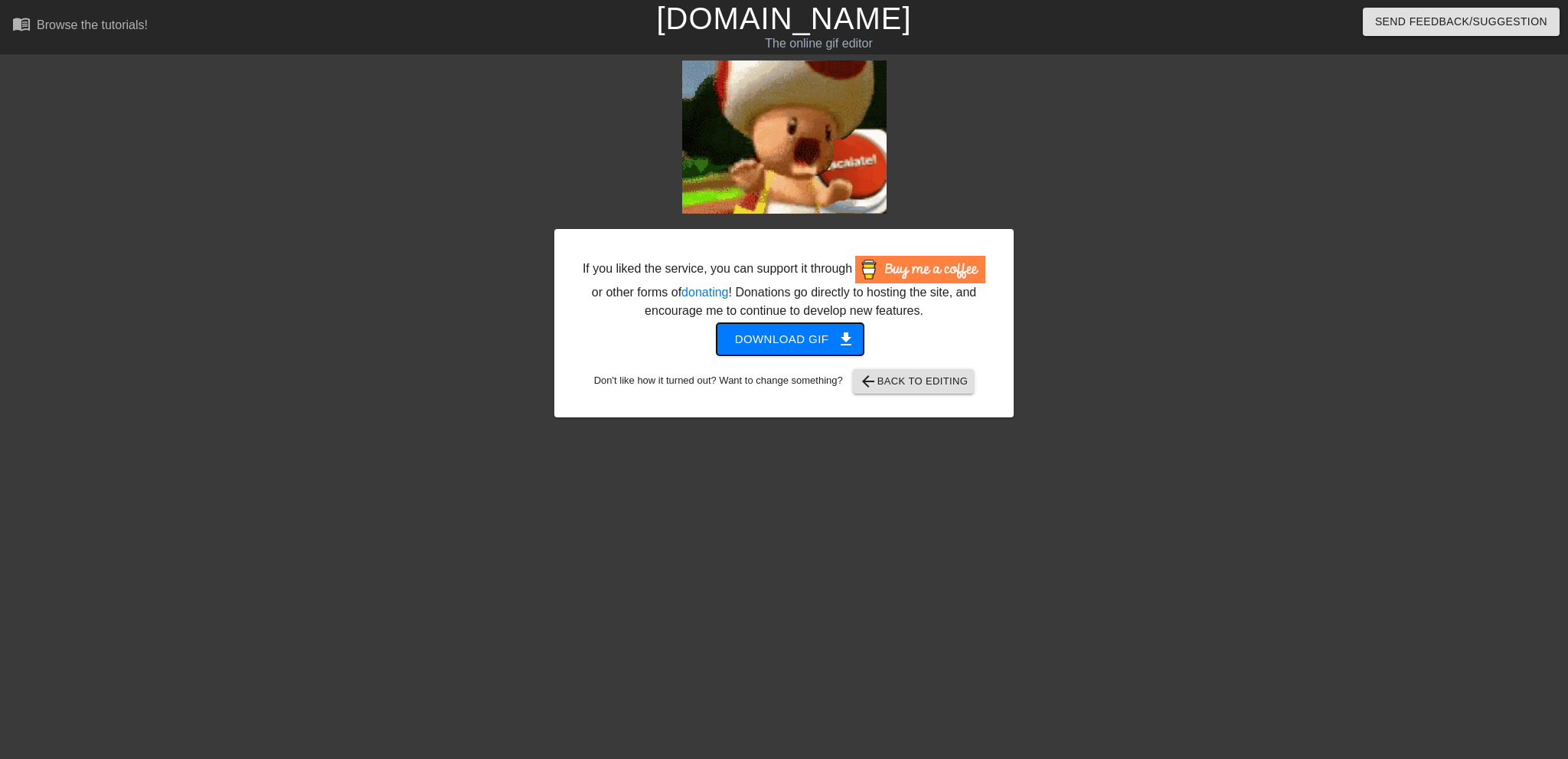
click at [785, 344] on span "Download gif get_app" at bounding box center [790, 340] width 111 height 20
